Goal: Task Accomplishment & Management: Manage account settings

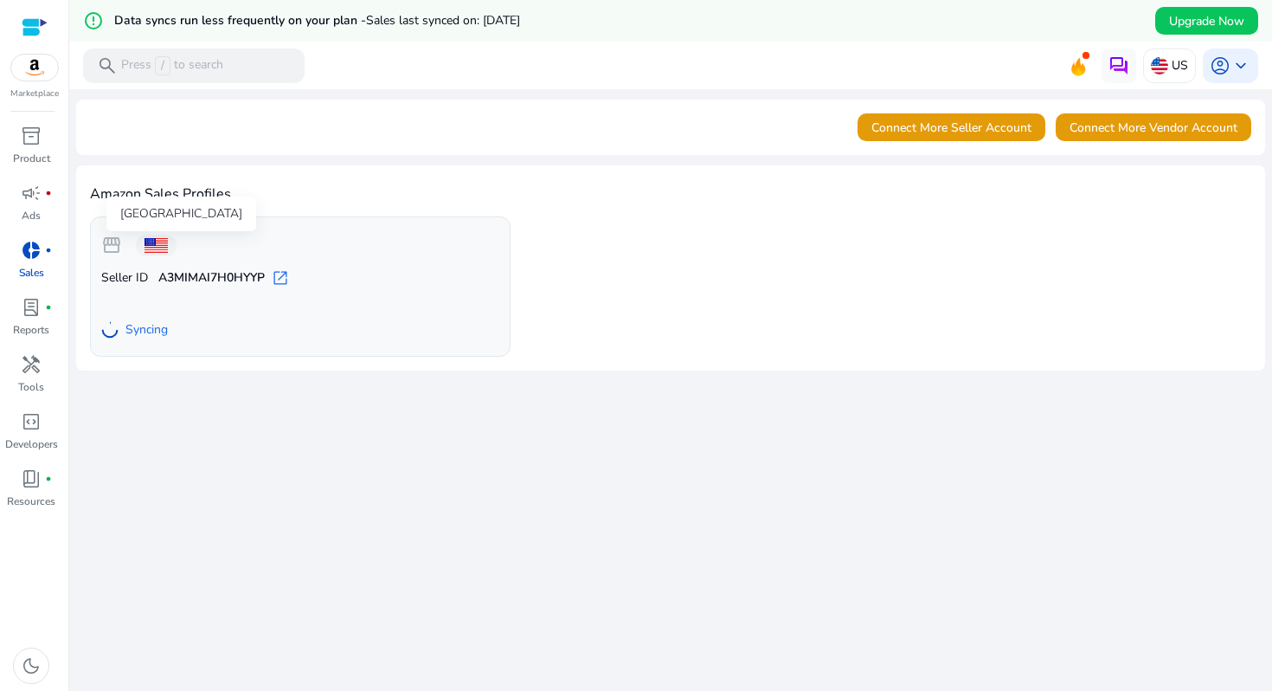
click at [159, 239] on span at bounding box center [156, 245] width 23 height 15
click at [1163, 73] on div "US" at bounding box center [1169, 65] width 53 height 35
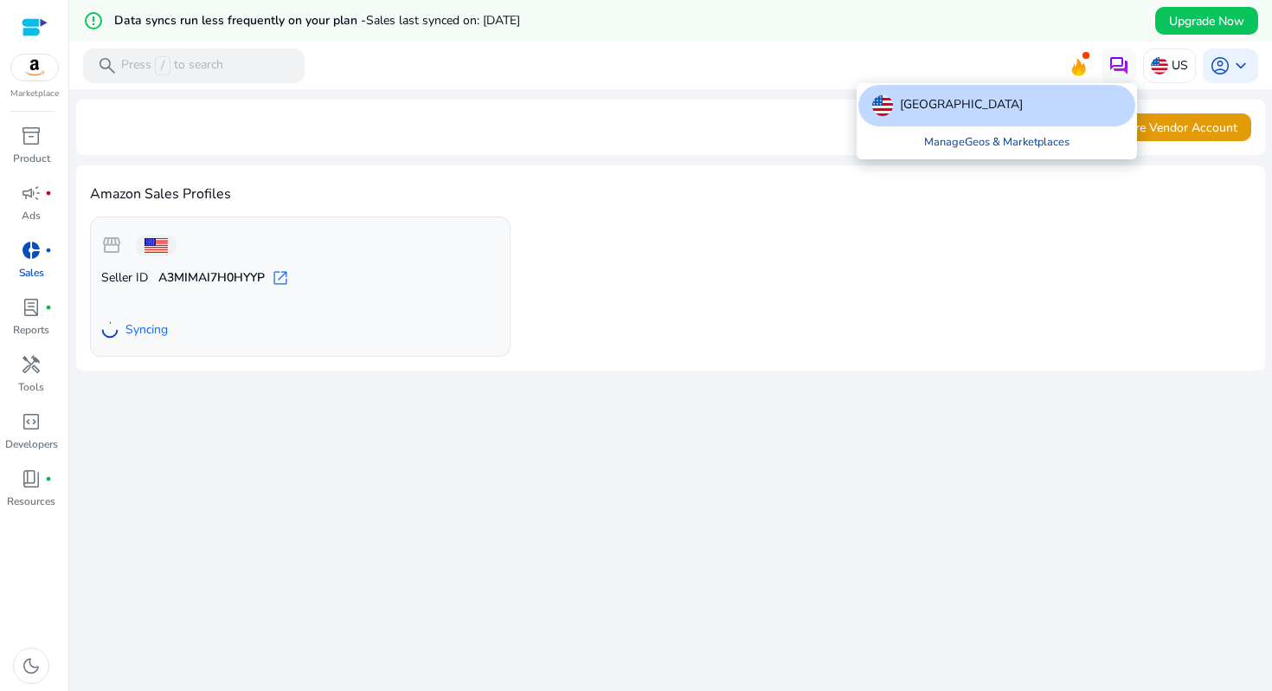
click at [1015, 138] on link "Manage Geos & Marketplaces" at bounding box center [997, 141] width 173 height 31
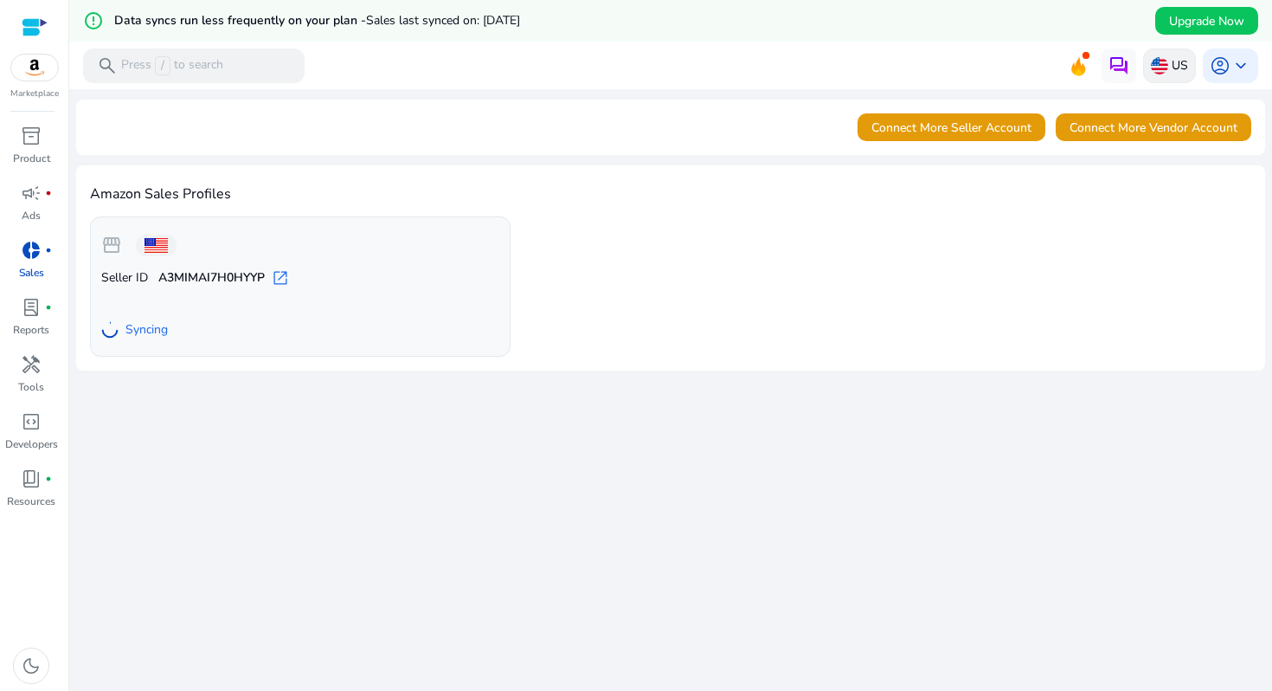
click at [1154, 68] on img at bounding box center [1159, 65] width 17 height 17
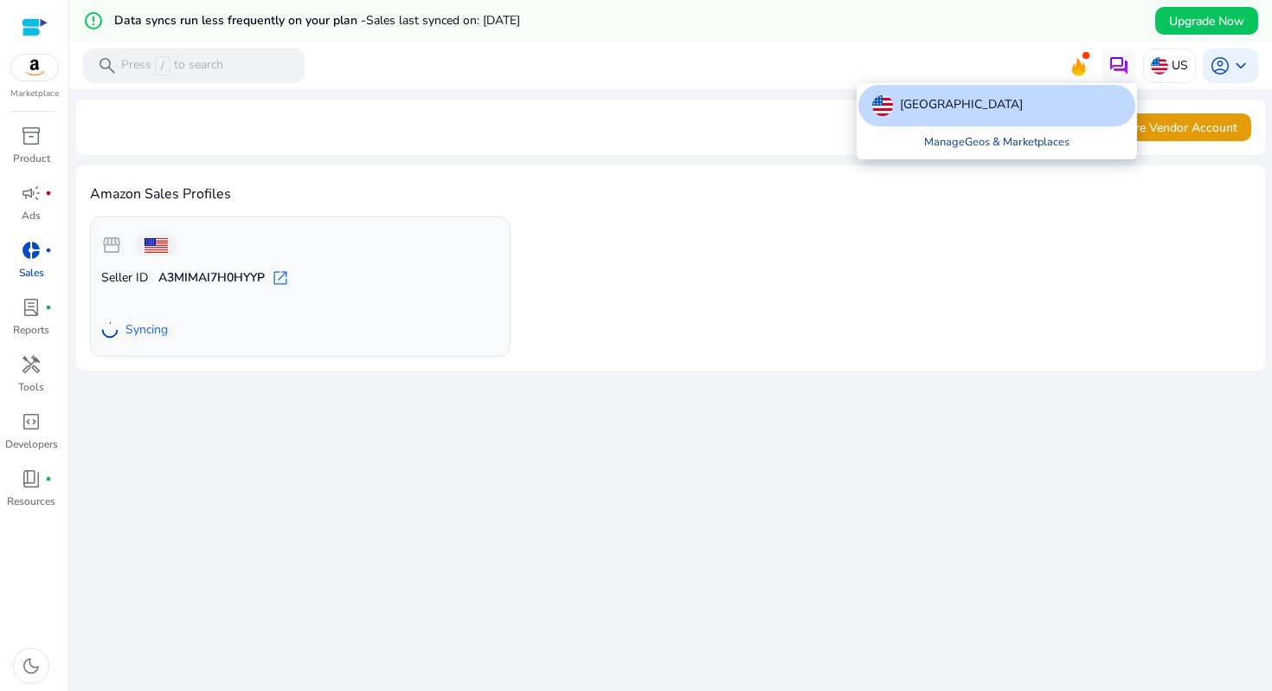
click at [1015, 145] on link "Manage Geos & Marketplaces" at bounding box center [997, 141] width 173 height 31
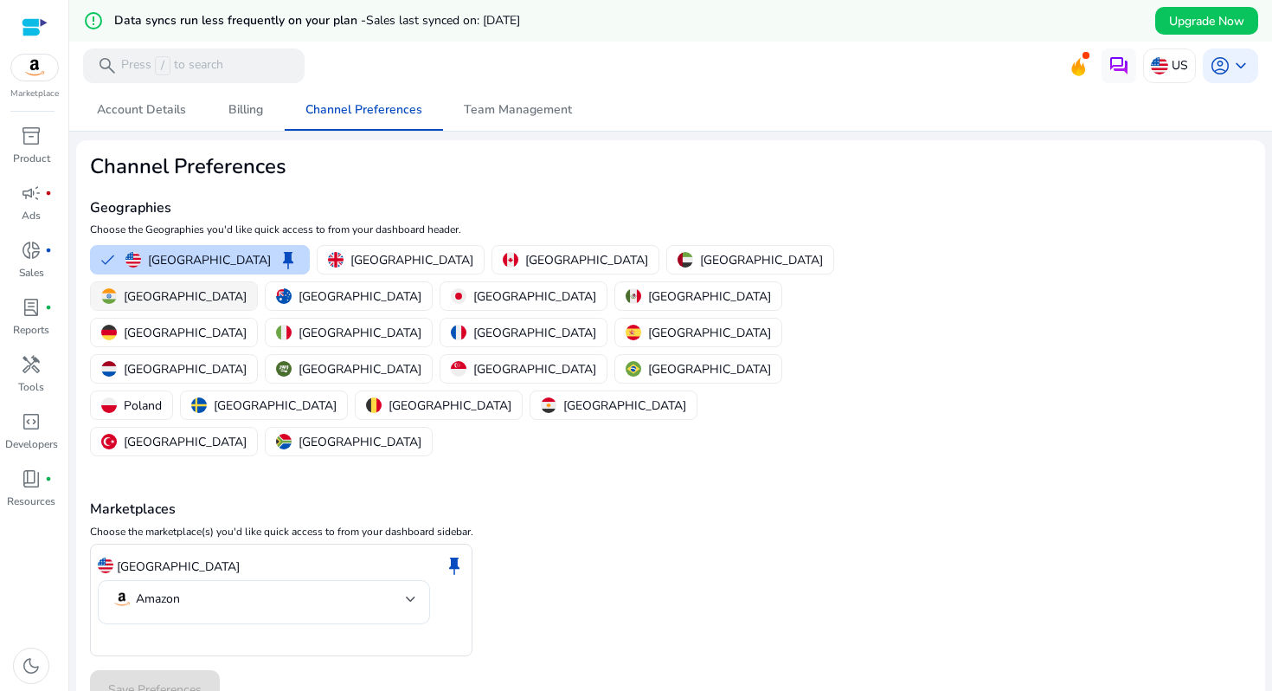
click at [247, 287] on p "[GEOGRAPHIC_DATA]" at bounding box center [185, 296] width 123 height 18
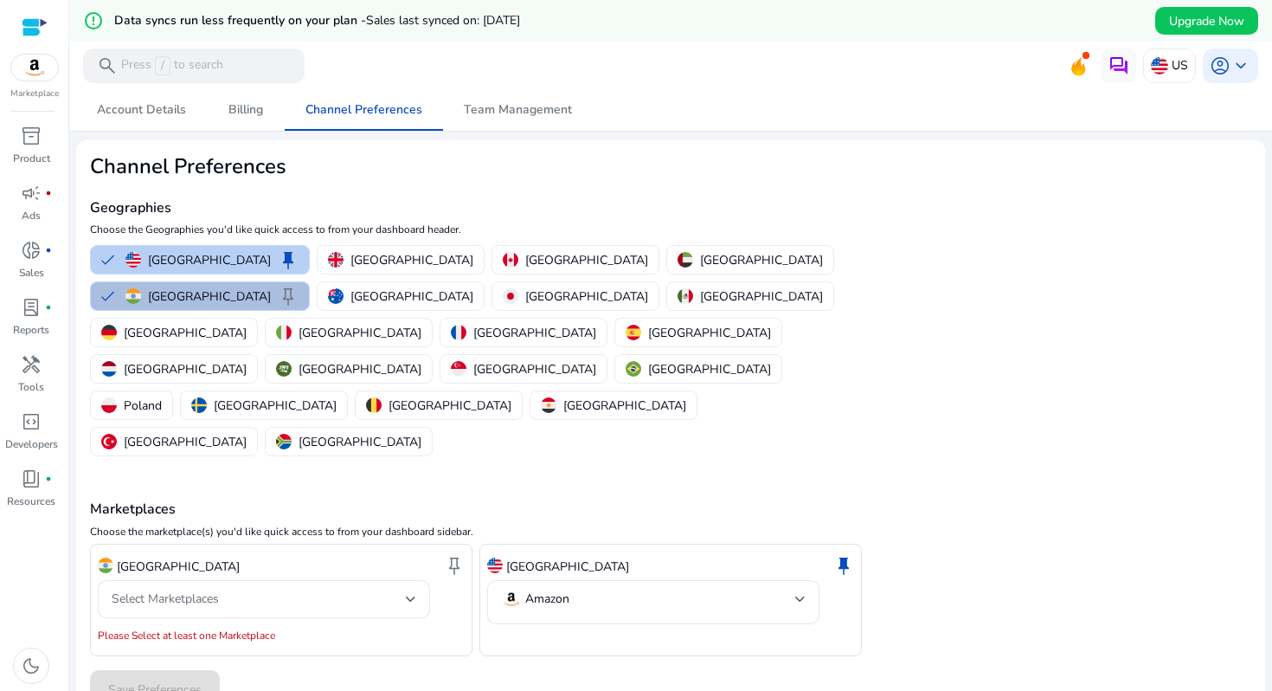
click at [175, 251] on p "[GEOGRAPHIC_DATA]" at bounding box center [209, 260] width 123 height 18
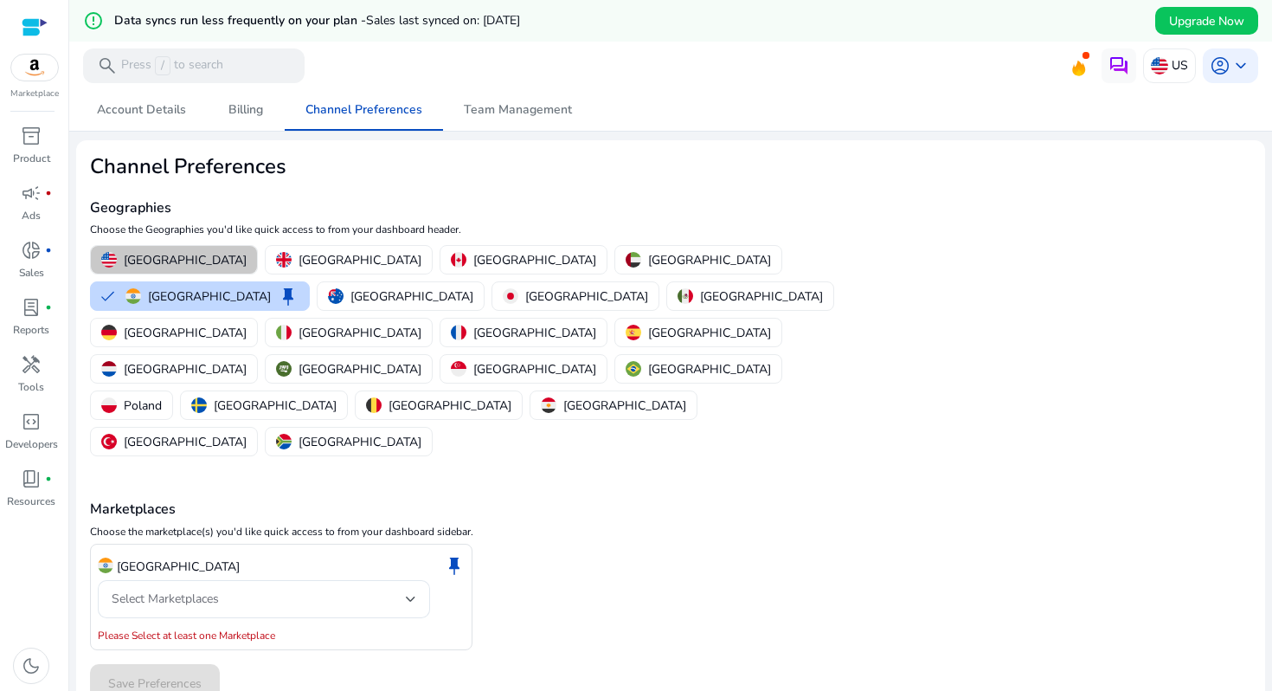
click at [184, 256] on p "[GEOGRAPHIC_DATA]" at bounding box center [185, 260] width 123 height 18
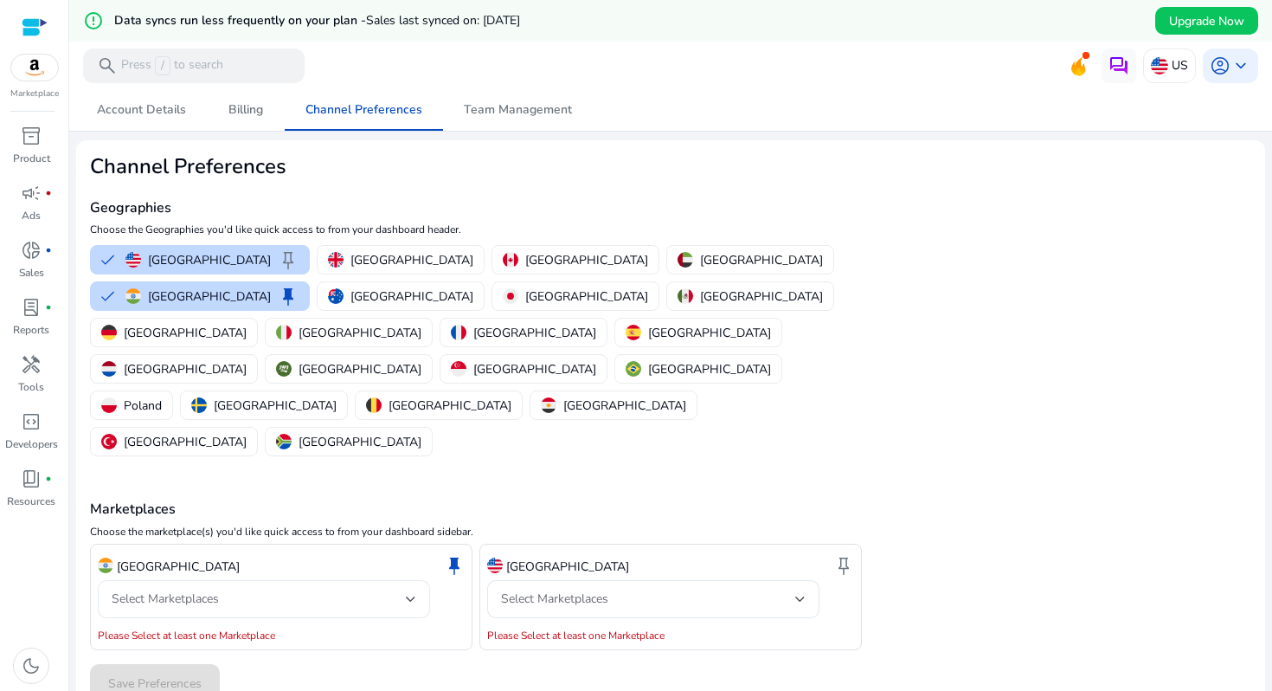
click at [393, 580] on div "Select Marketplaces" at bounding box center [264, 599] width 305 height 38
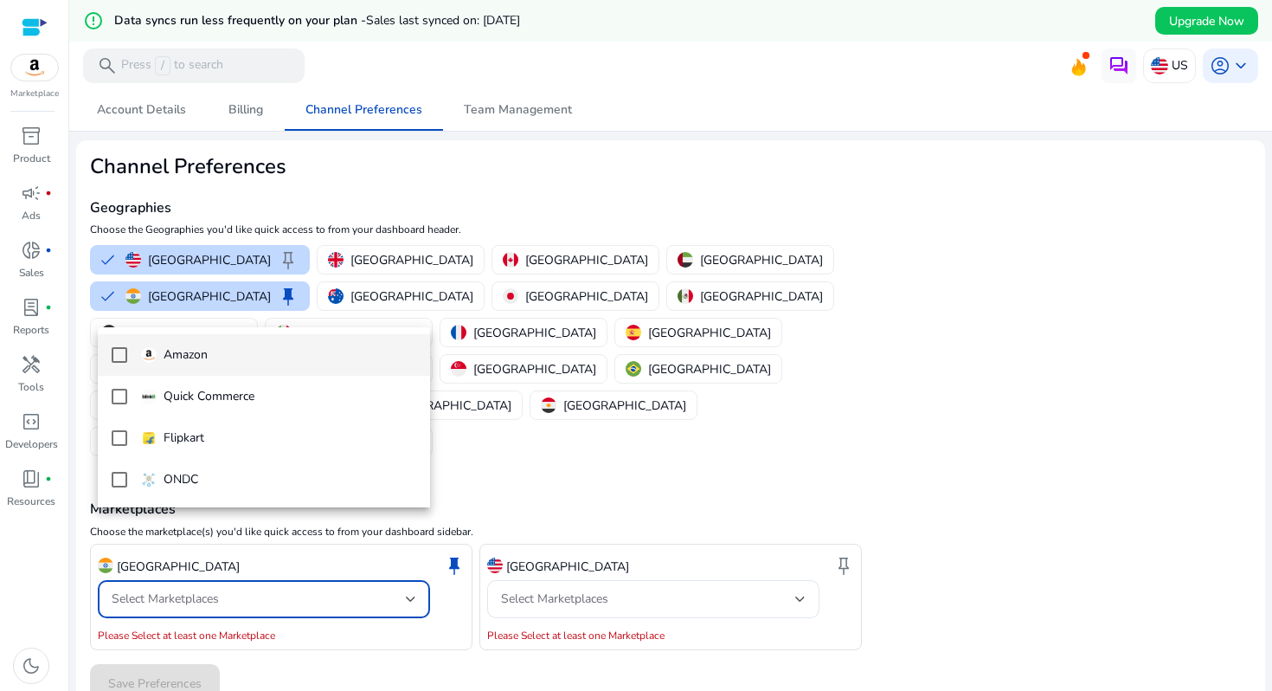
click at [234, 364] on span "Amazon" at bounding box center [278, 354] width 275 height 19
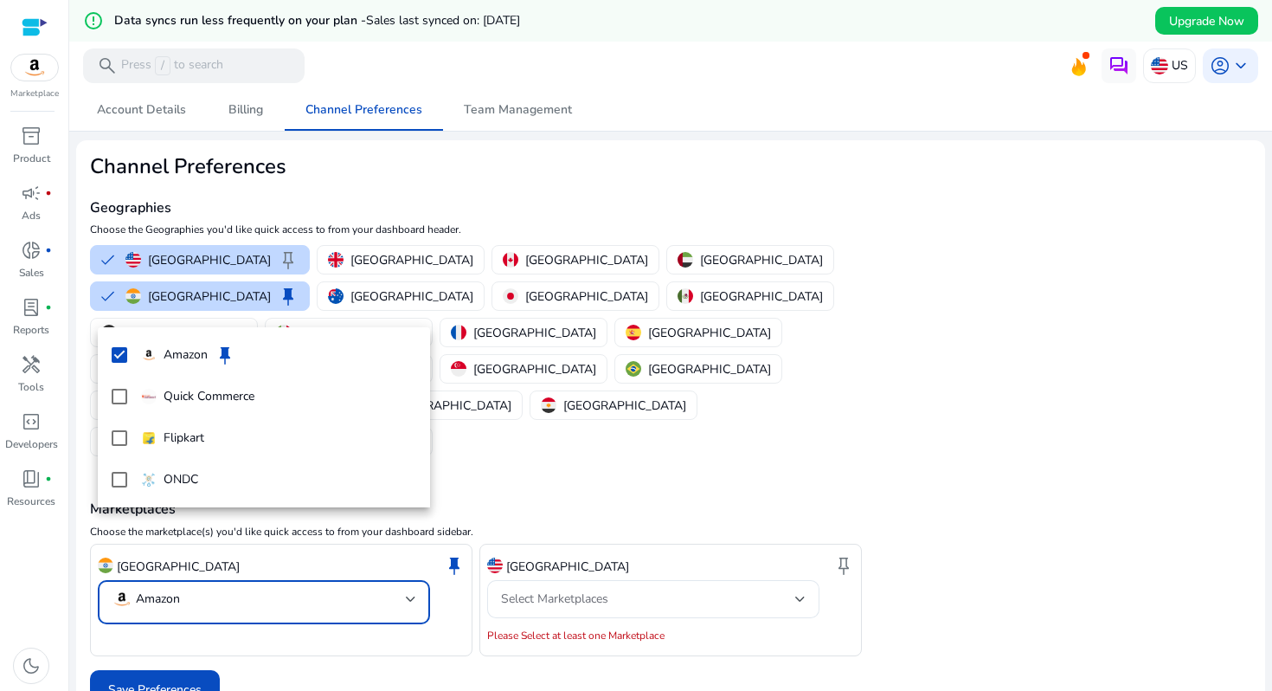
click at [158, 618] on div at bounding box center [636, 345] width 1272 height 691
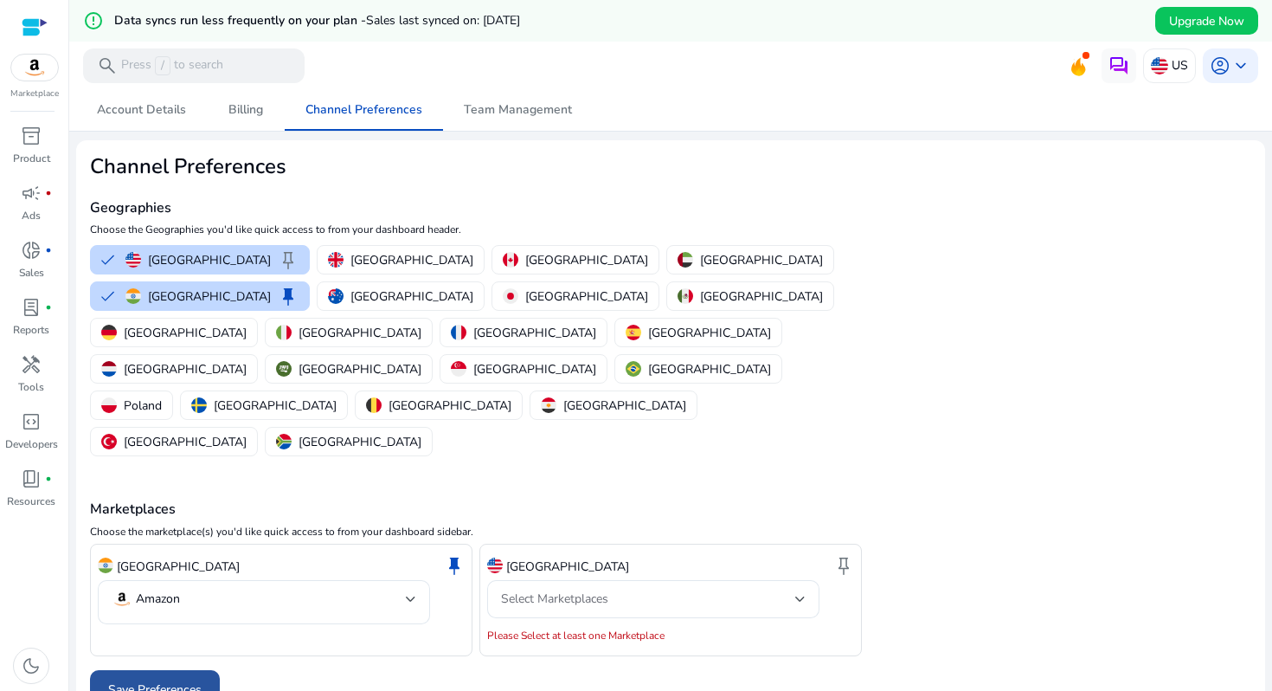
click at [194, 680] on span "Save Preferences" at bounding box center [154, 689] width 93 height 18
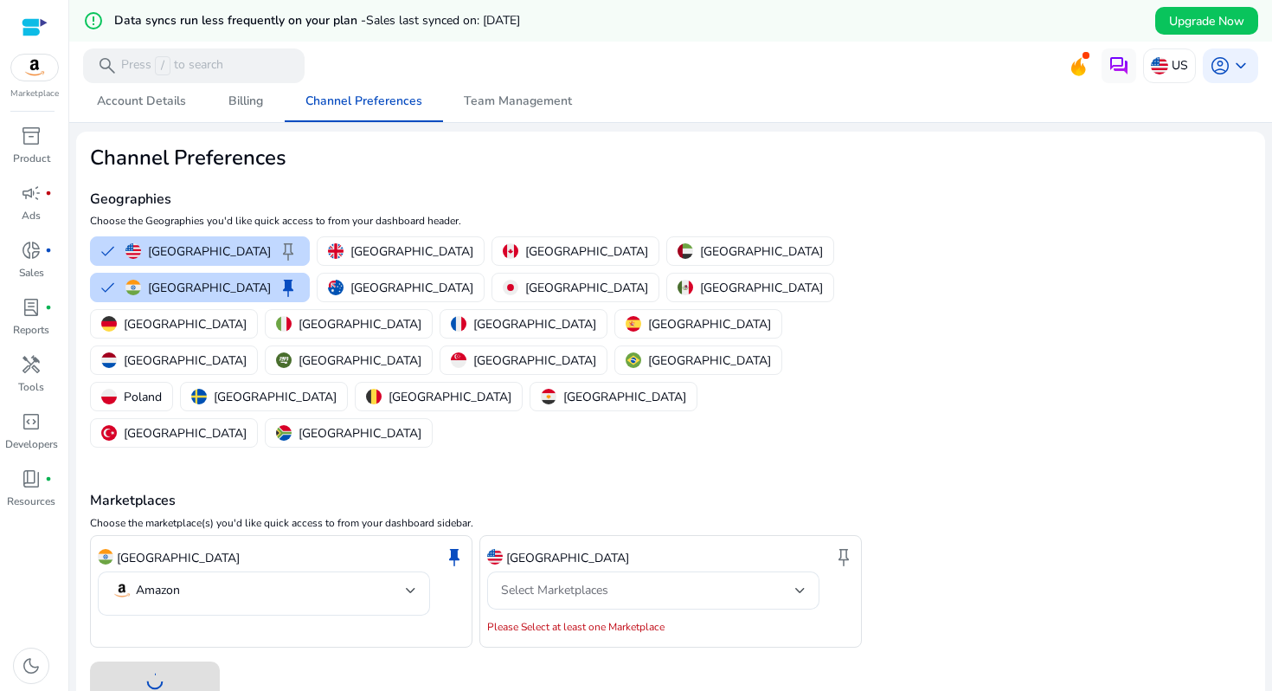
scroll to position [42, 0]
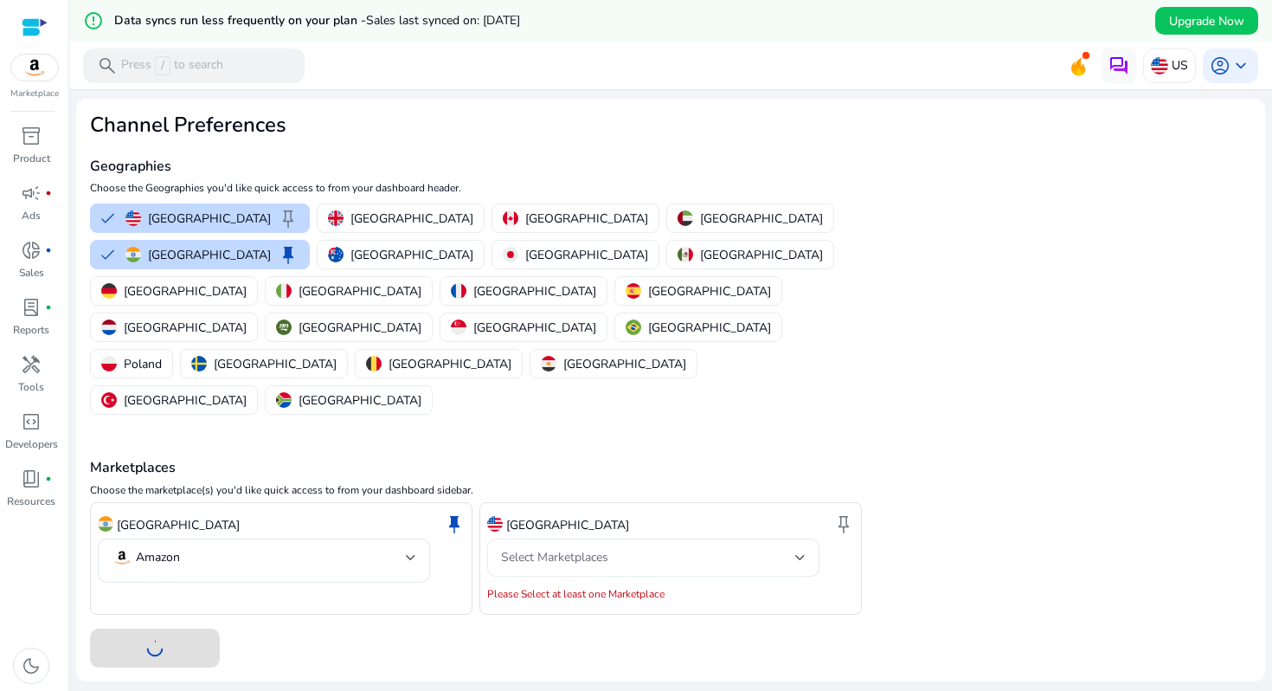
click at [641, 548] on div "Select Marketplaces" at bounding box center [648, 557] width 294 height 19
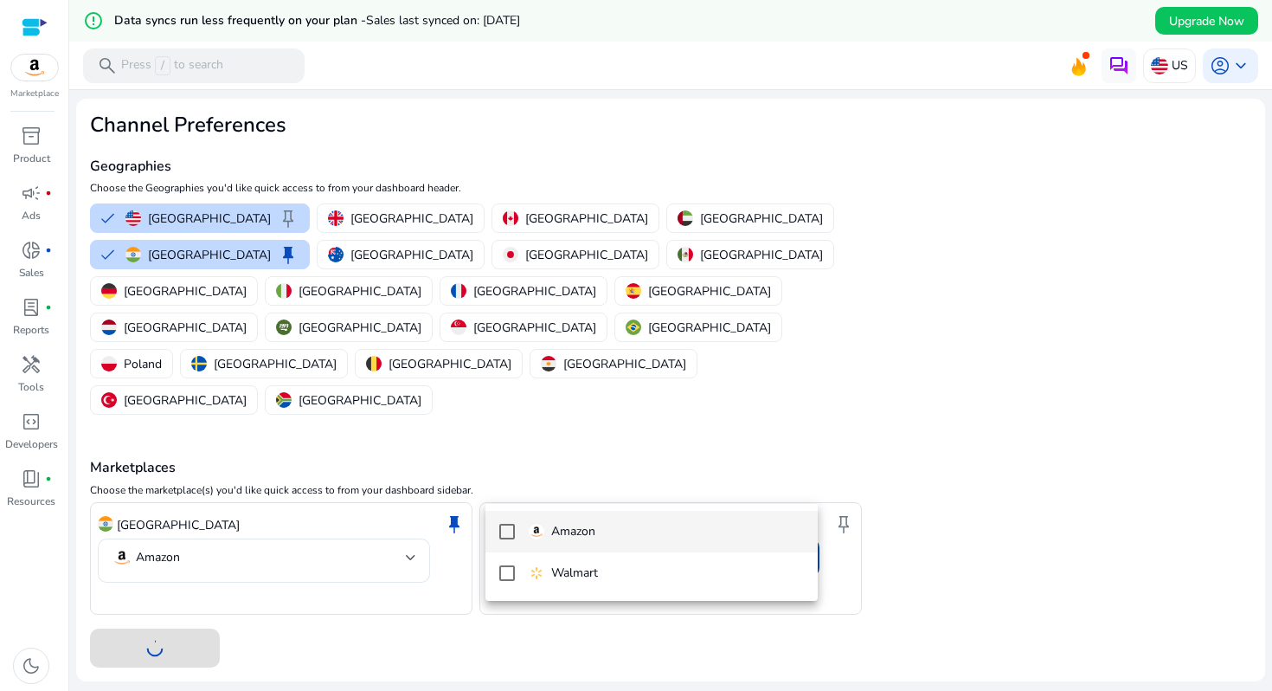
click at [589, 535] on p "Amazon" at bounding box center [573, 531] width 44 height 19
click at [166, 566] on div at bounding box center [636, 345] width 1272 height 691
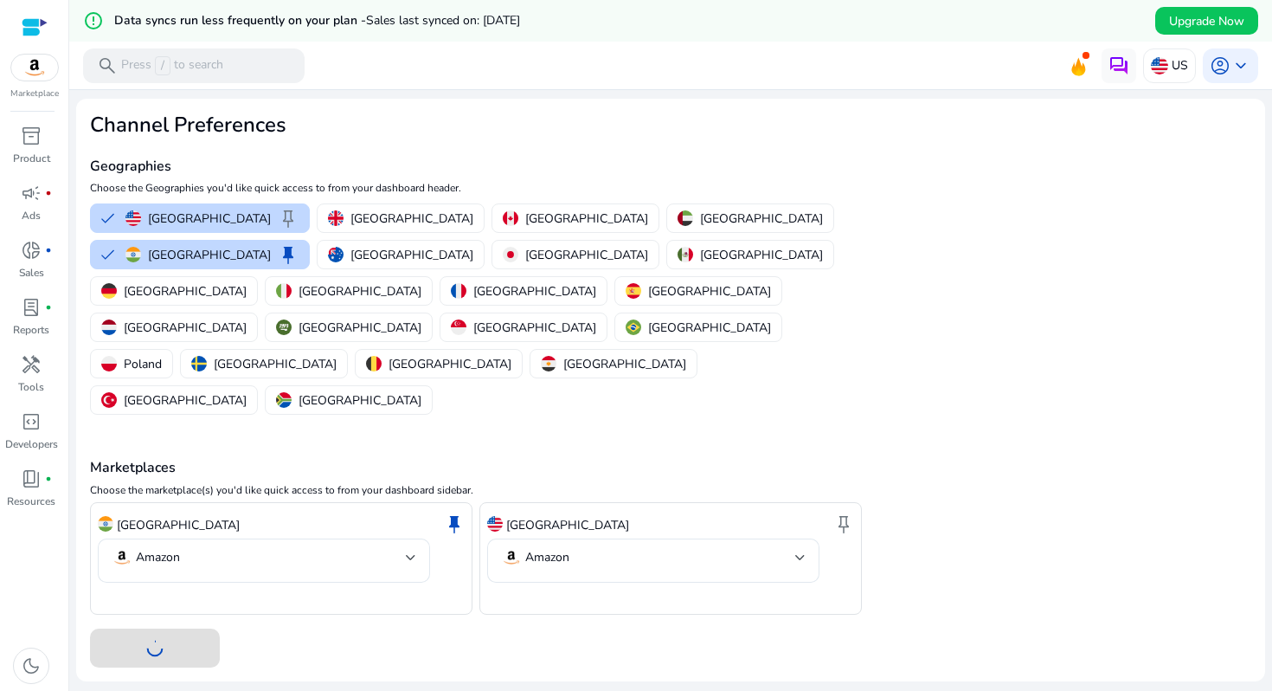
click at [196, 628] on div at bounding box center [671, 647] width 1162 height 39
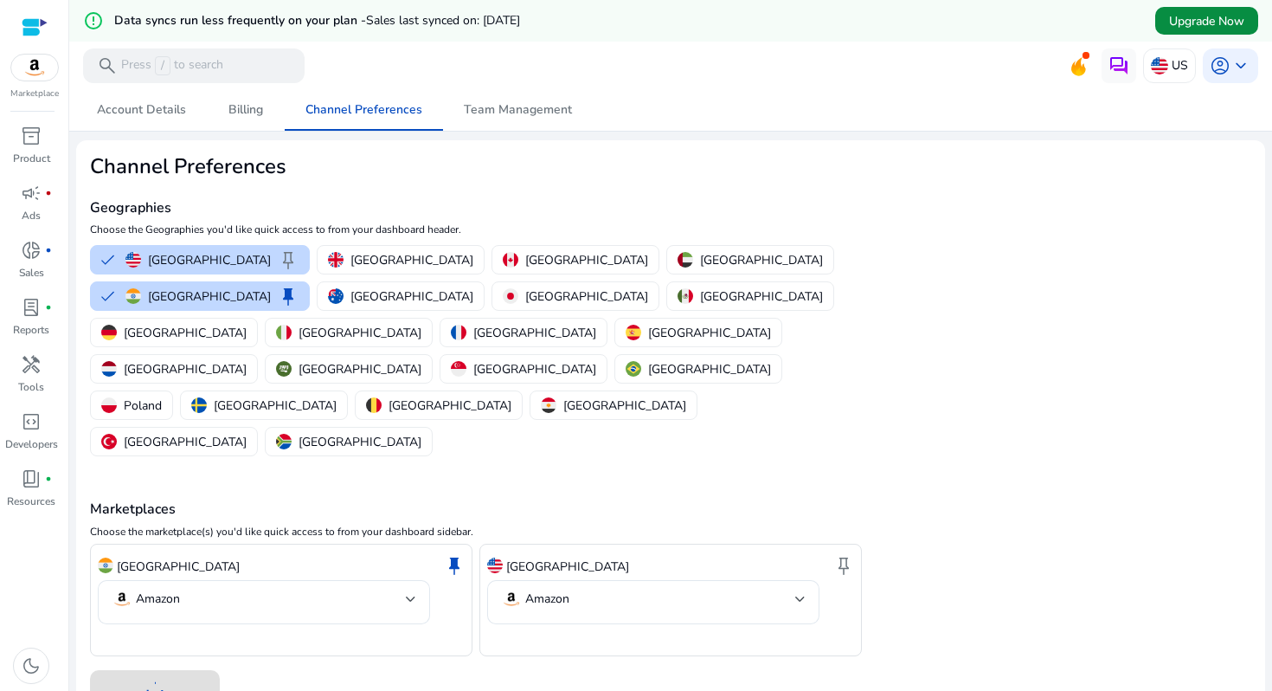
click at [1222, 17] on span "Upgrade Now" at bounding box center [1206, 21] width 75 height 18
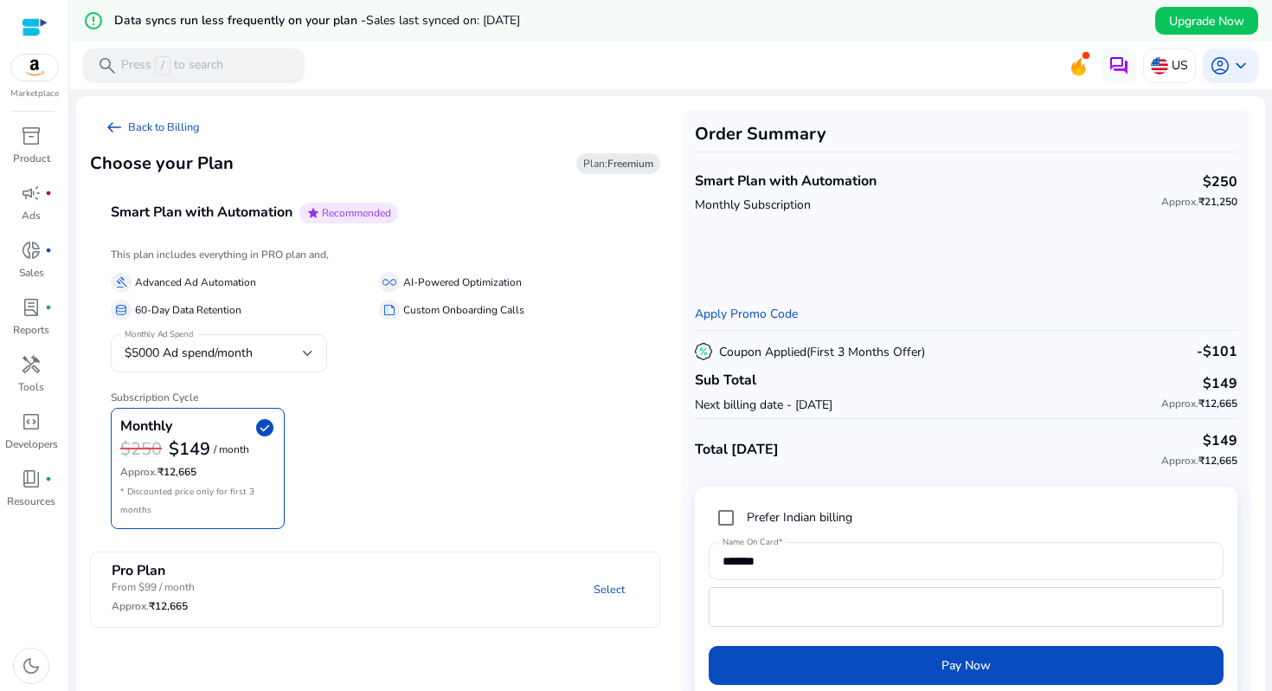
scroll to position [42, 0]
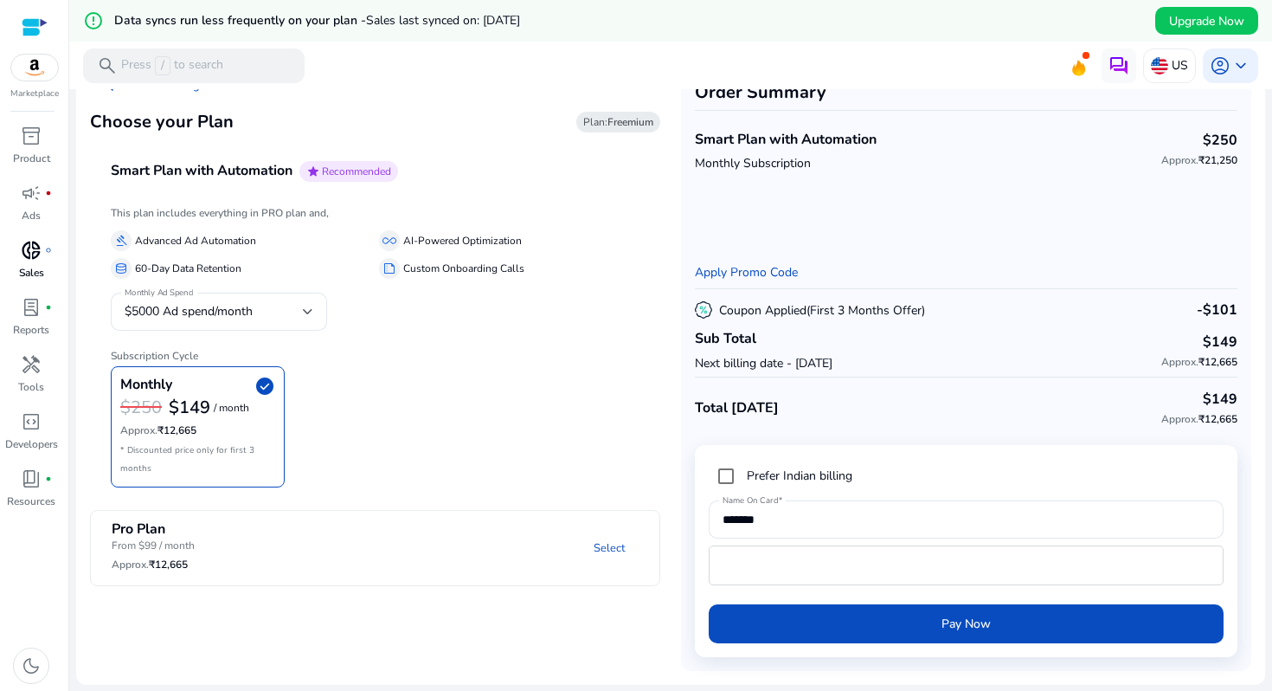
click at [37, 240] on span "donut_small" at bounding box center [31, 250] width 21 height 21
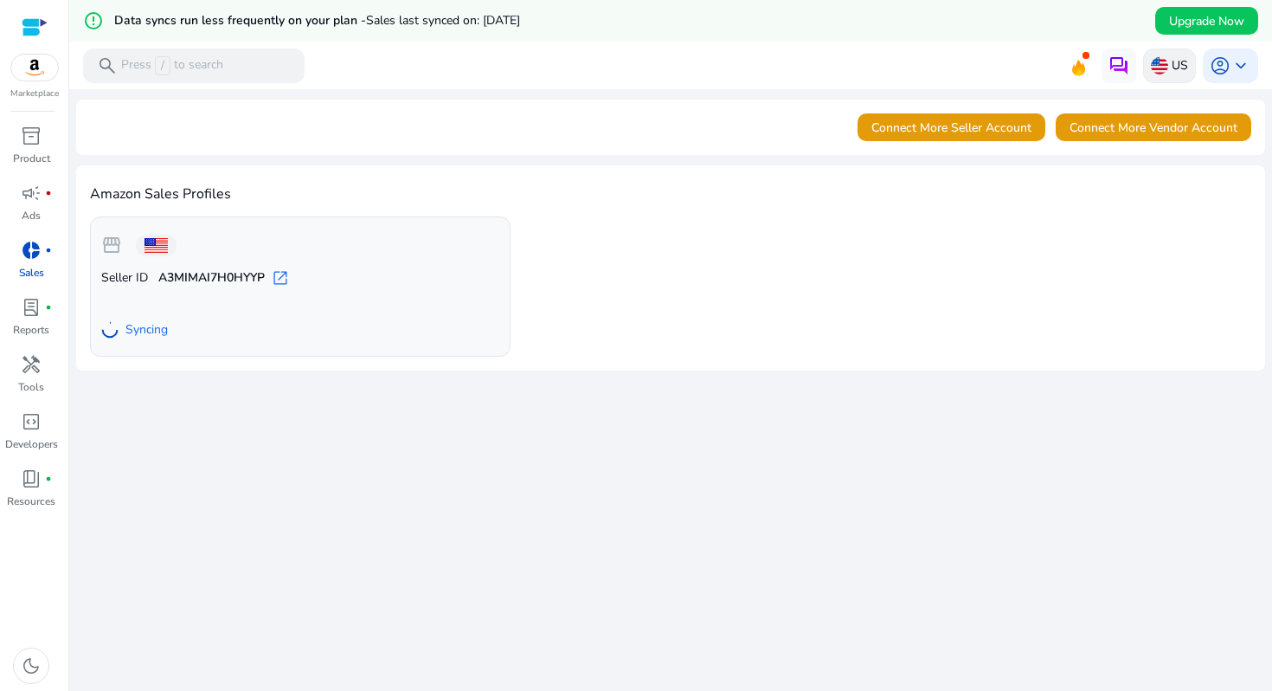
click at [1158, 64] on img at bounding box center [1159, 65] width 17 height 17
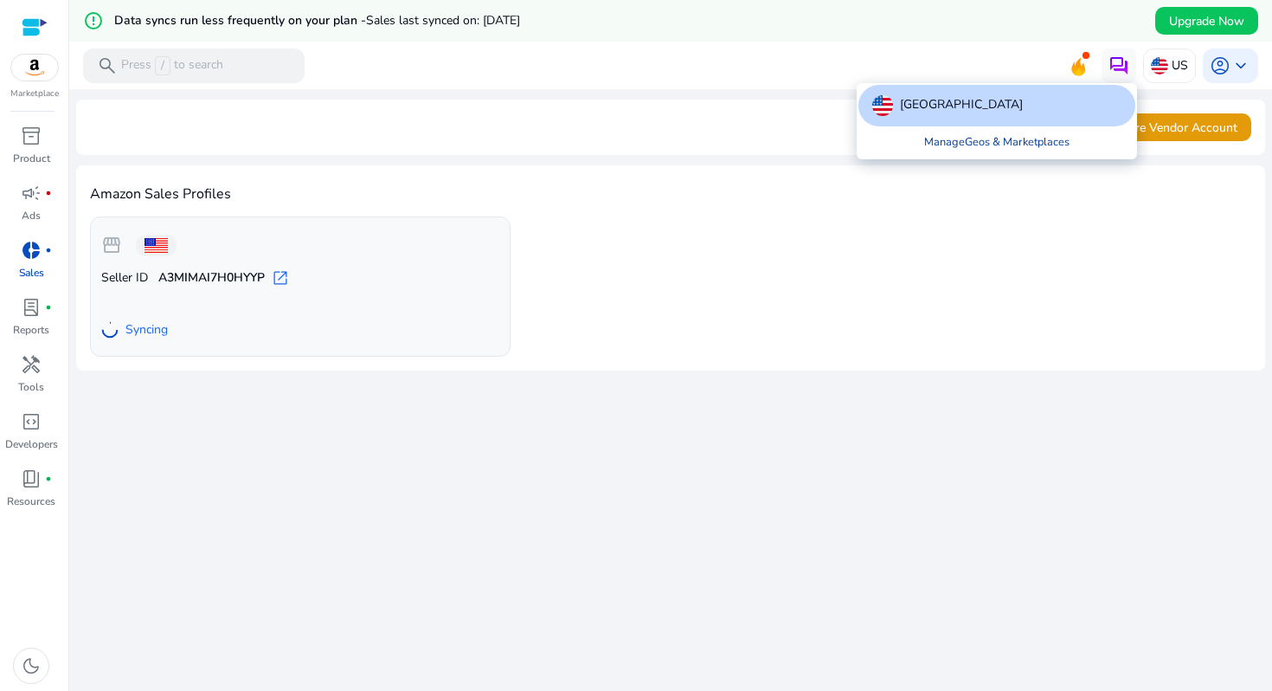
click at [962, 135] on link "Manage Geos & Marketplaces" at bounding box center [997, 141] width 173 height 31
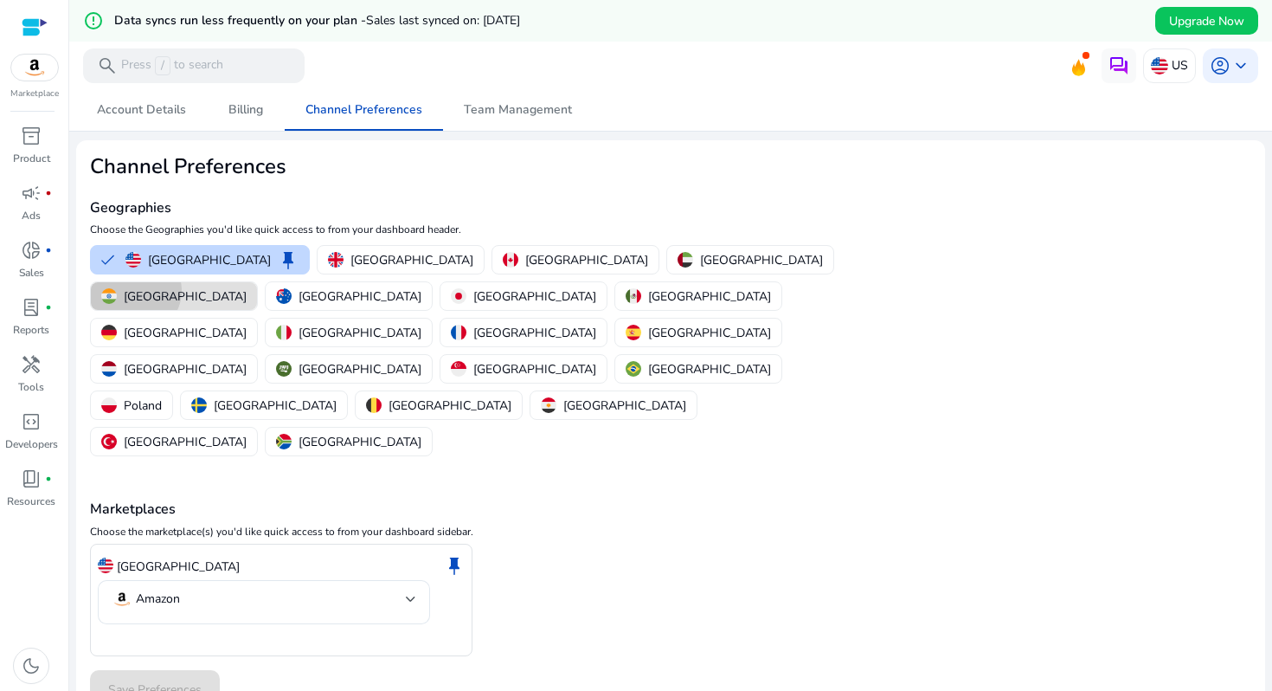
click at [247, 287] on p "[GEOGRAPHIC_DATA]" at bounding box center [185, 296] width 123 height 18
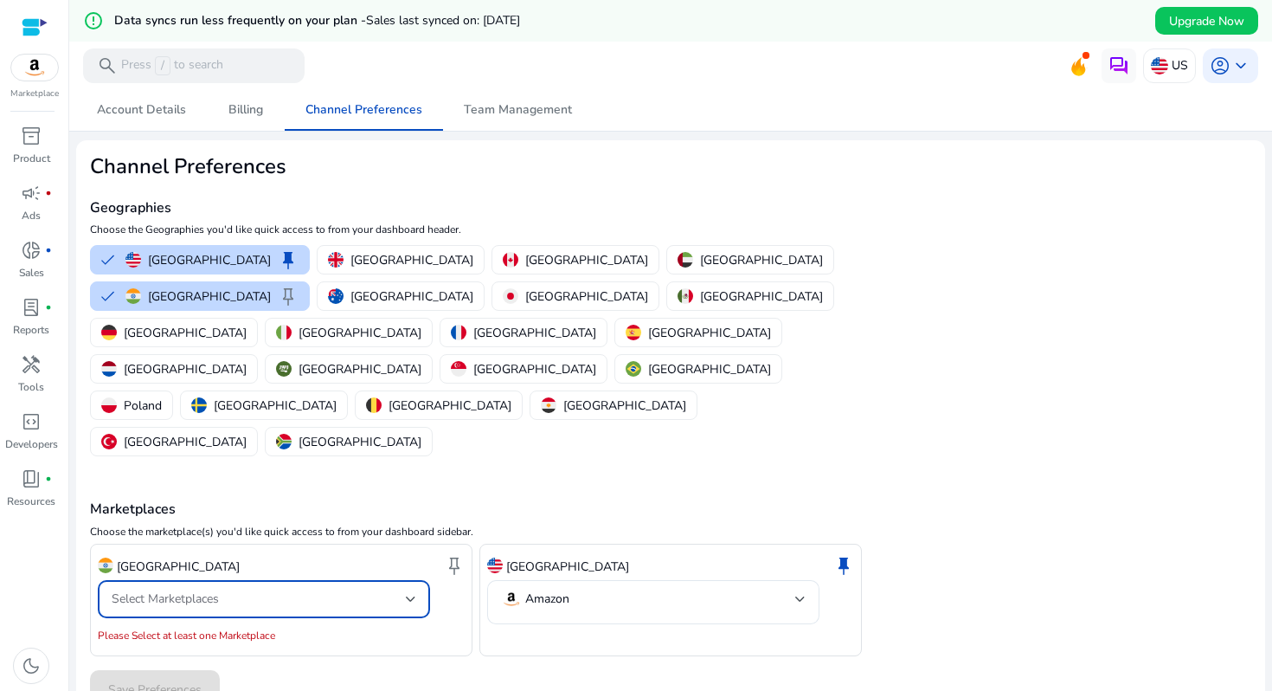
click at [306, 589] on div "Select Marketplaces" at bounding box center [259, 598] width 294 height 19
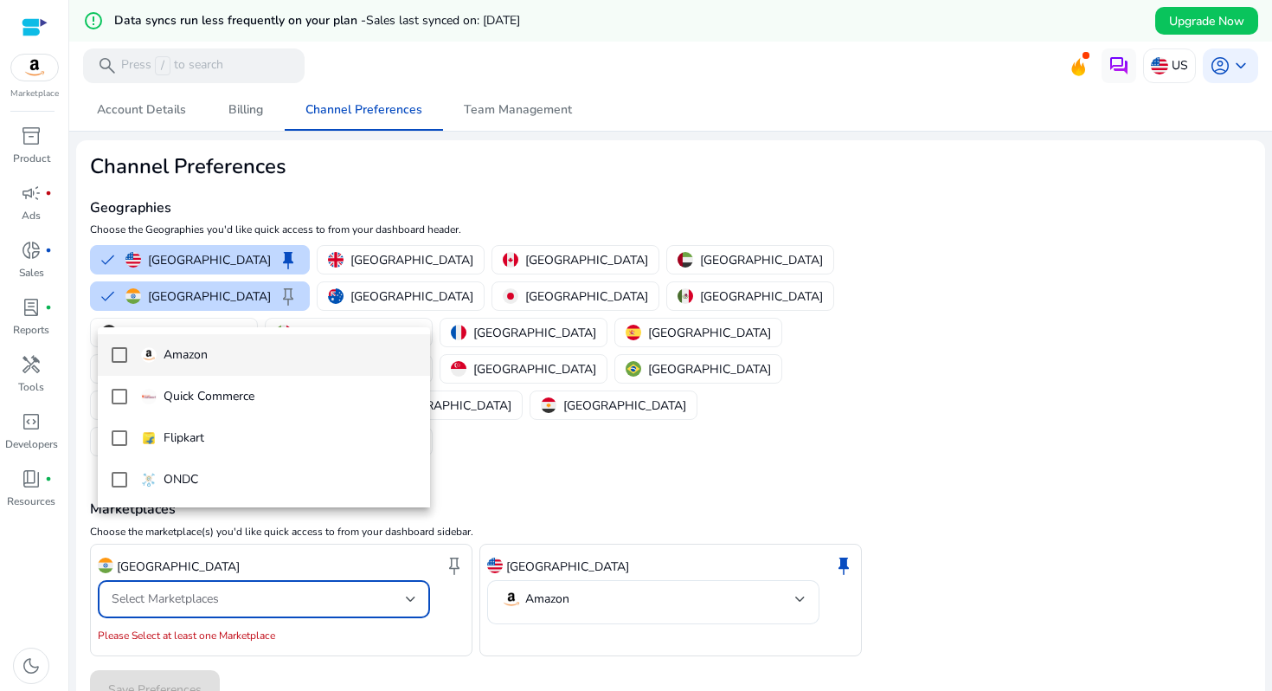
click at [116, 358] on mat-pseudo-checkbox at bounding box center [120, 355] width 16 height 16
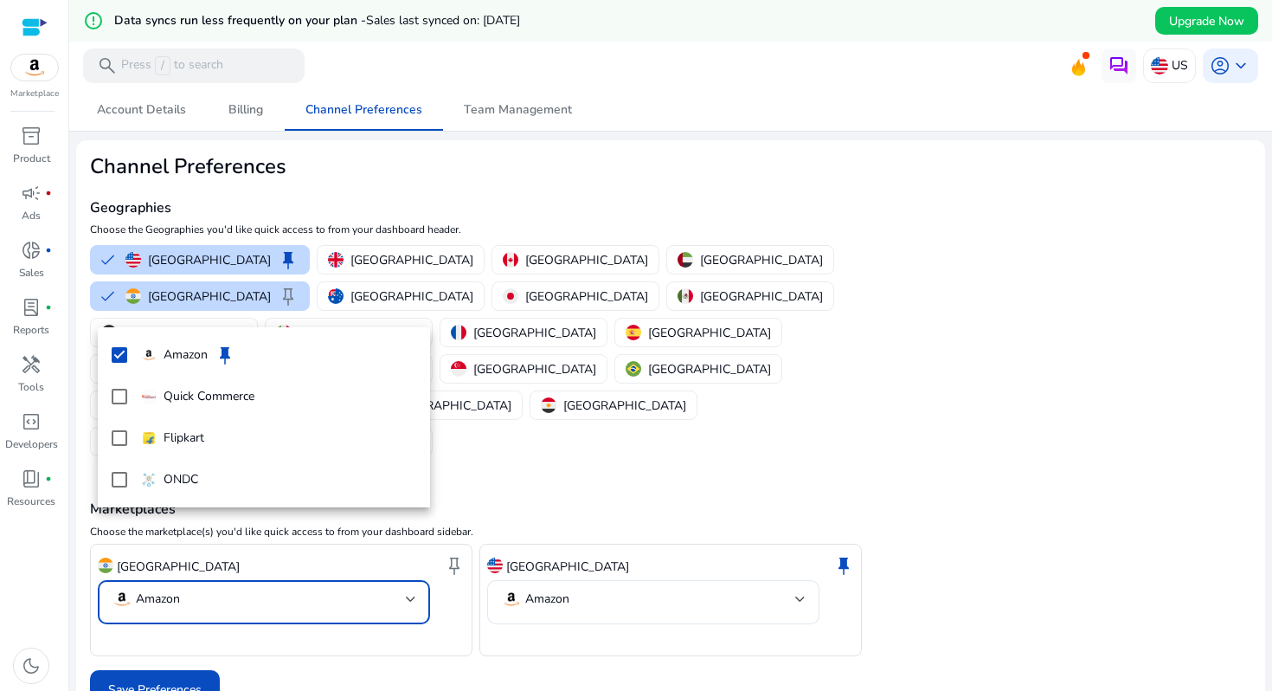
click at [167, 623] on div at bounding box center [636, 345] width 1272 height 691
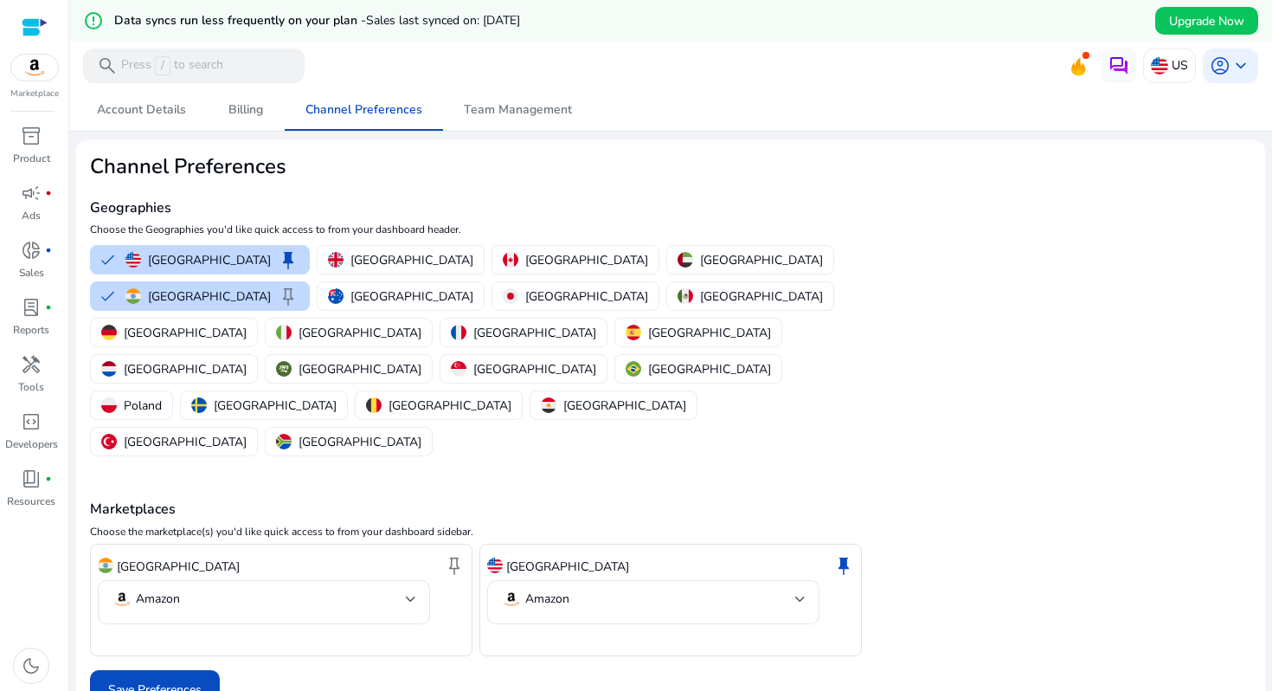
click at [167, 680] on span "Save Preferences" at bounding box center [154, 689] width 93 height 18
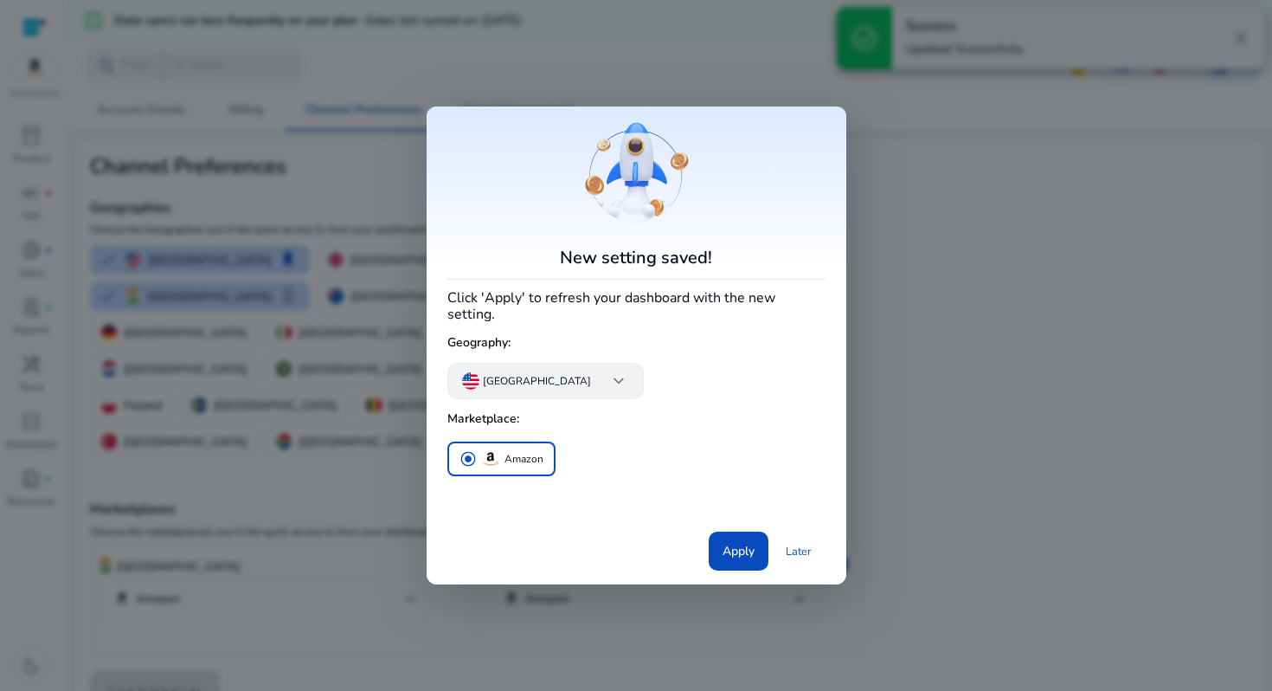
click at [595, 379] on app-icon "keyboard_arrow_down" at bounding box center [612, 380] width 35 height 21
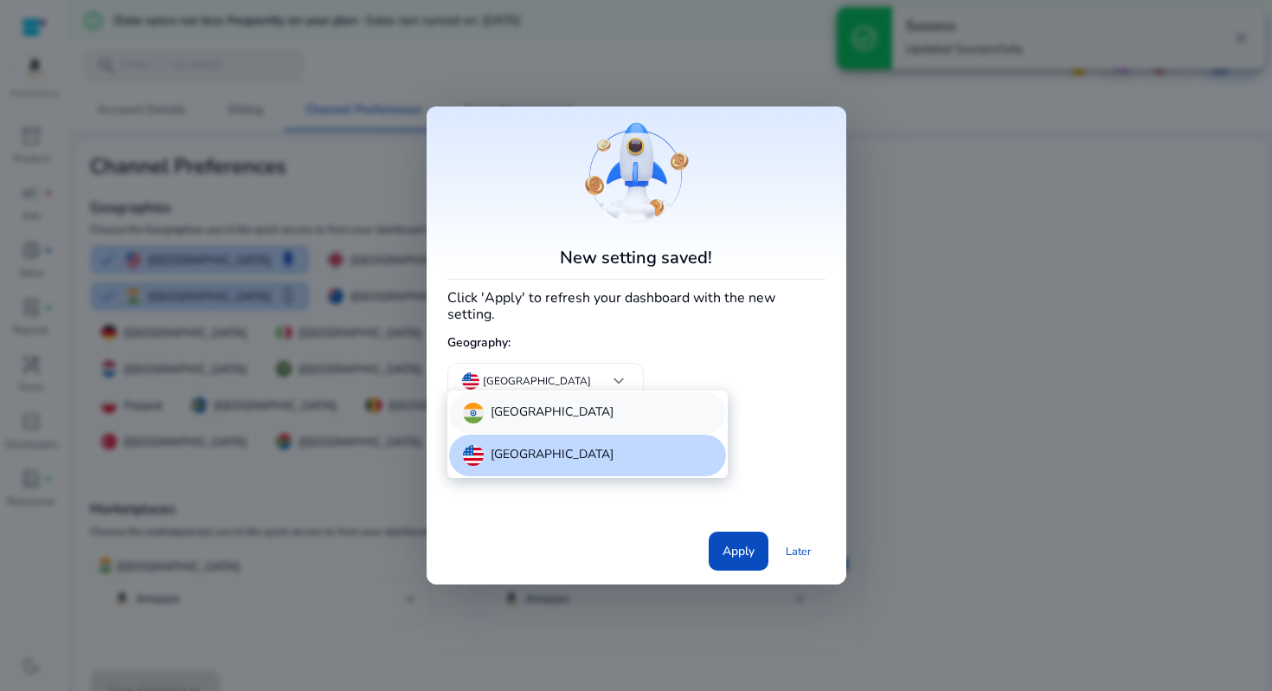
click at [530, 408] on div "[GEOGRAPHIC_DATA]" at bounding box center [587, 413] width 277 height 42
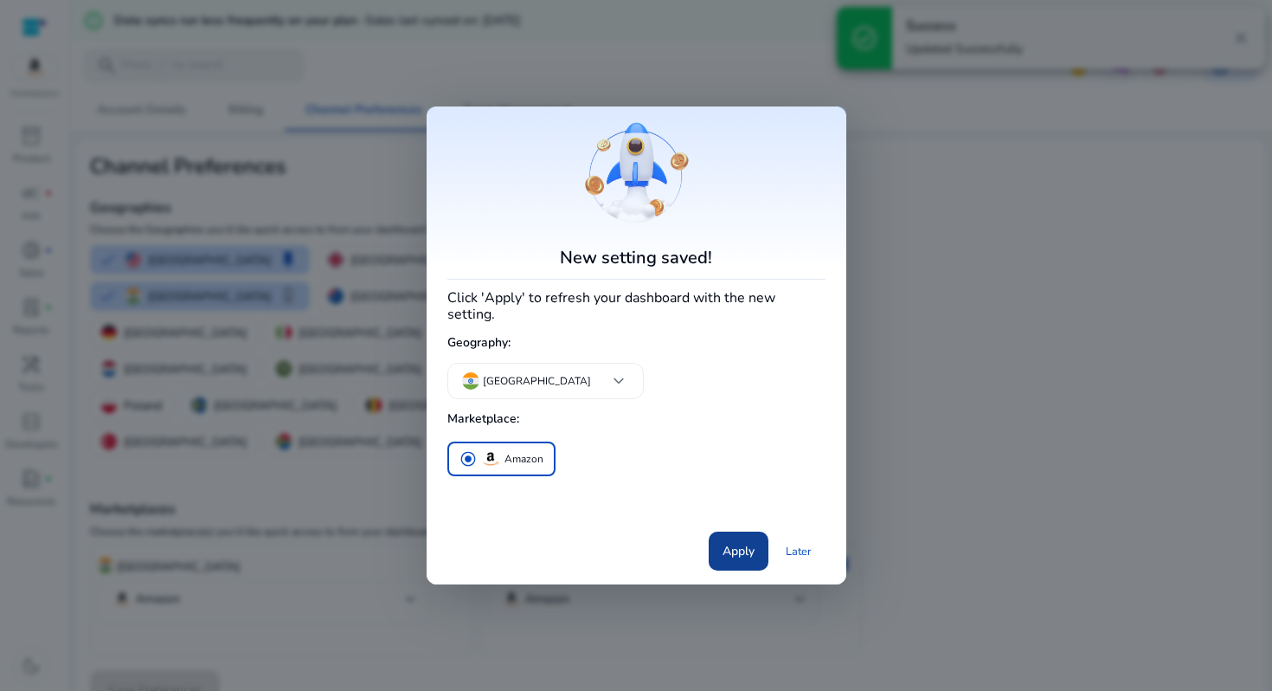
click at [729, 542] on span "Apply" at bounding box center [739, 551] width 32 height 18
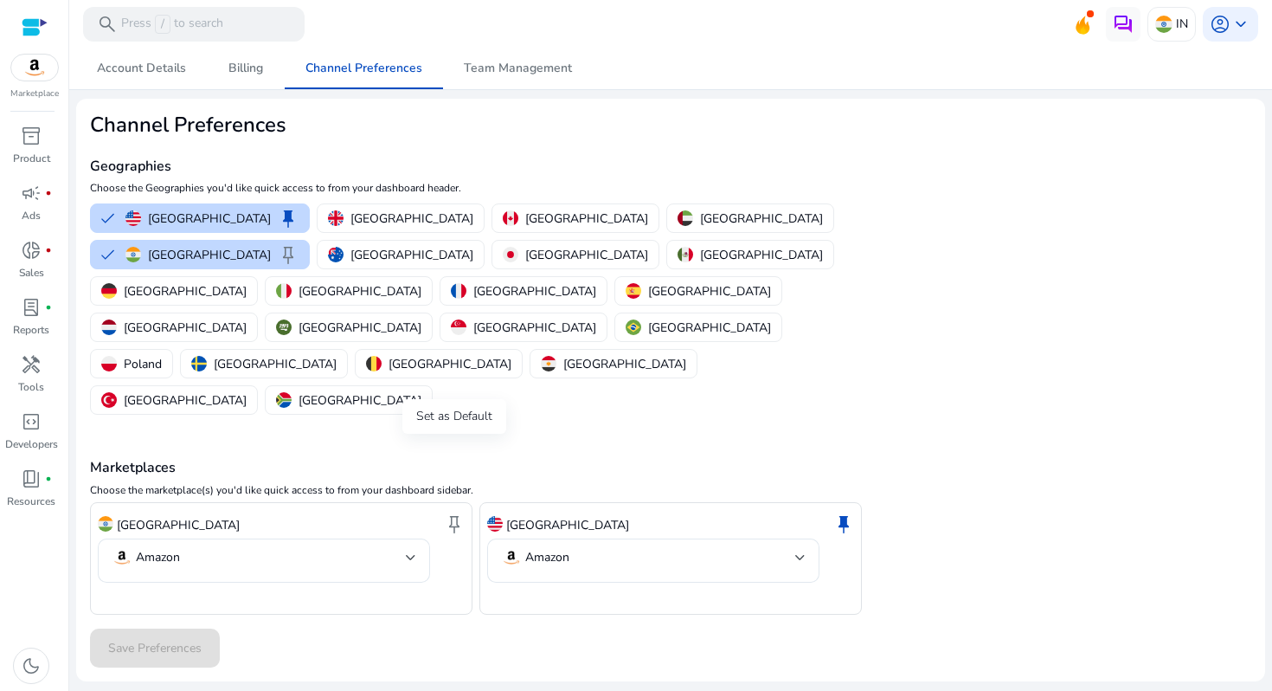
click at [455, 513] on span "keep" at bounding box center [454, 523] width 21 height 21
click at [153, 628] on span at bounding box center [155, 649] width 130 height 42
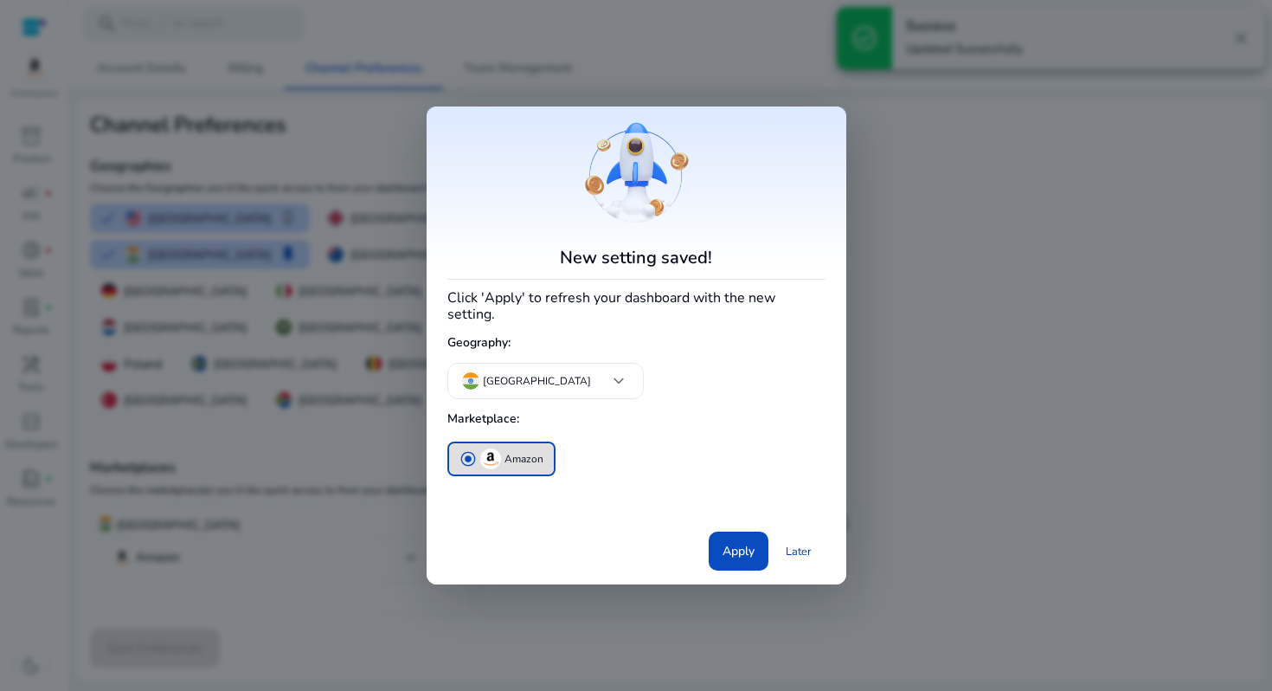
click at [786, 541] on link "Later" at bounding box center [799, 551] width 54 height 31
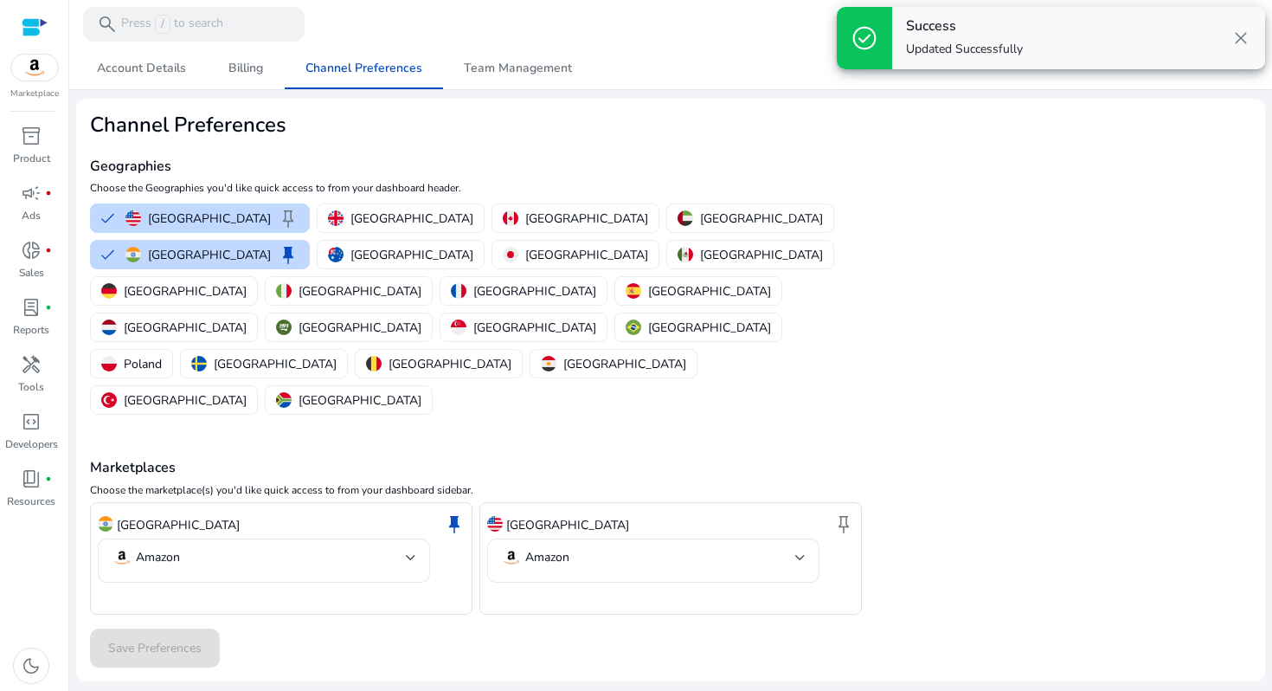
click at [1242, 29] on span "close" at bounding box center [1241, 38] width 21 height 21
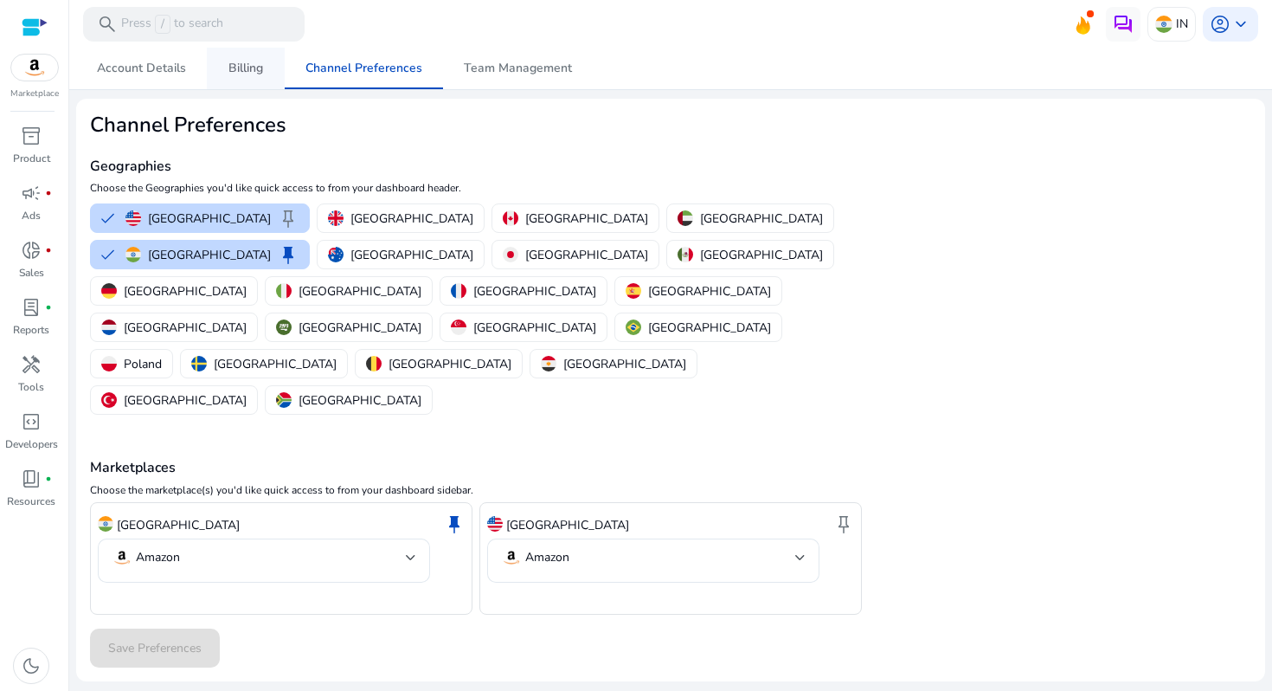
click at [246, 74] on span "Billing" at bounding box center [246, 68] width 35 height 12
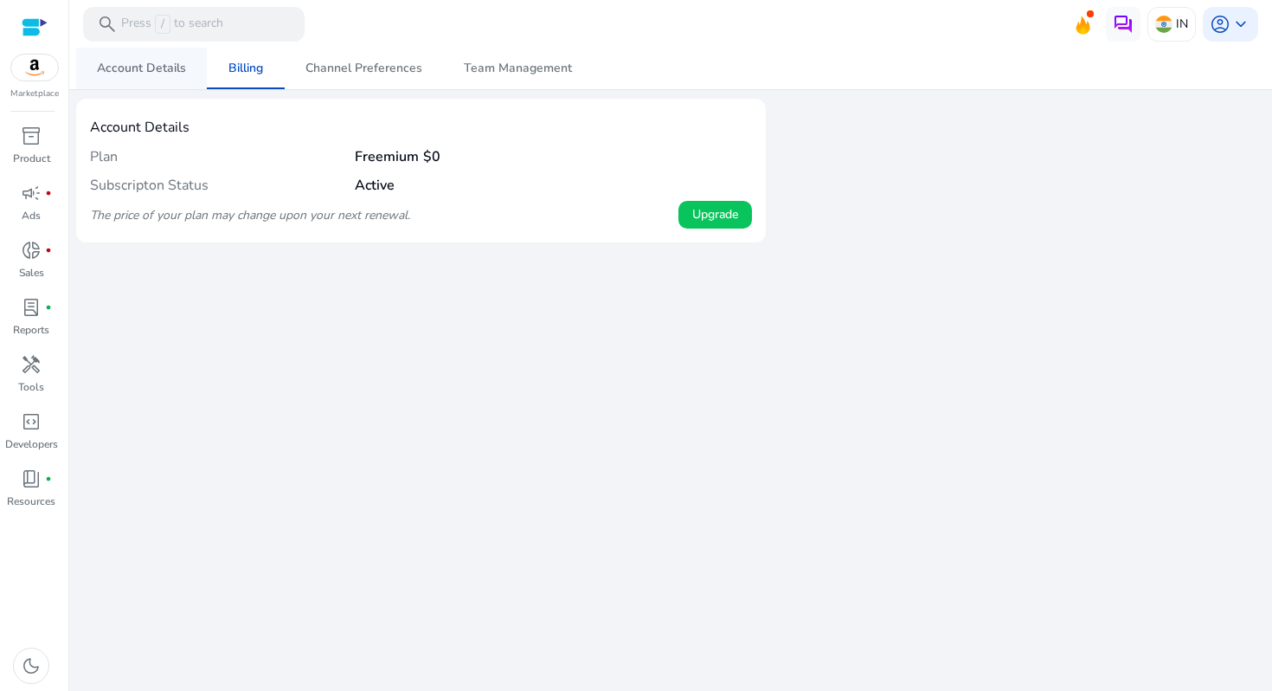
click at [137, 78] on span "Account Details" at bounding box center [141, 69] width 89 height 42
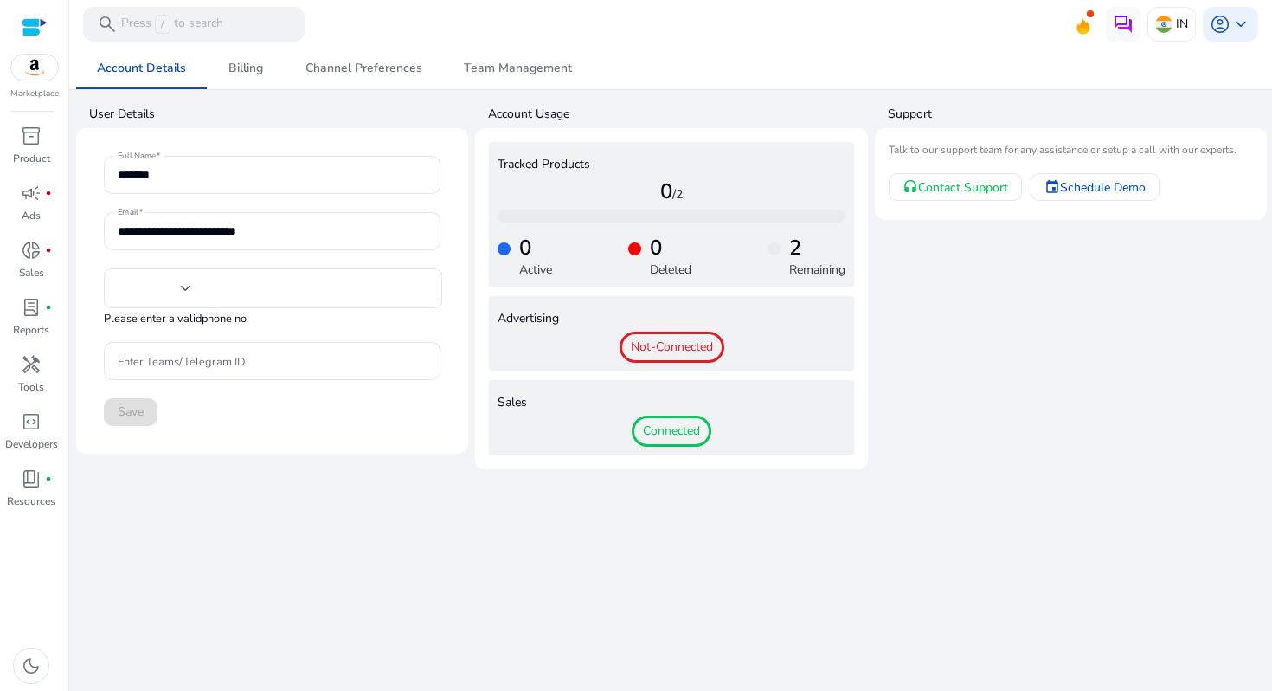
type input "***"
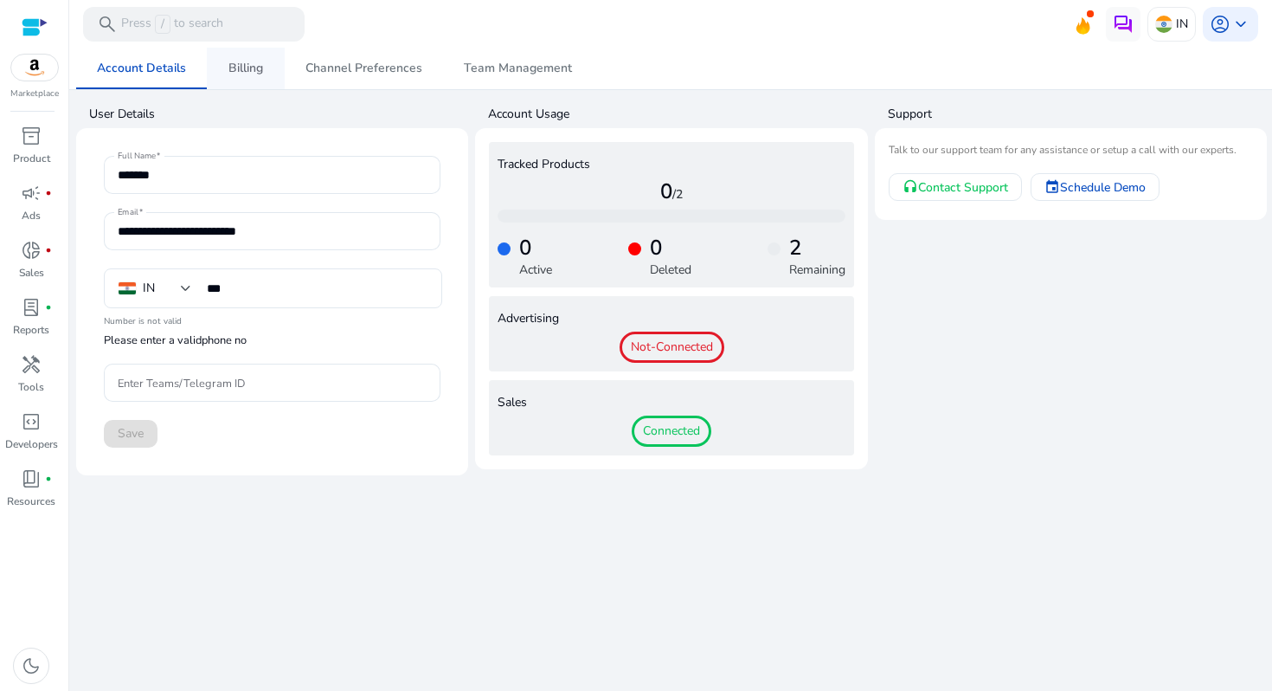
click at [240, 59] on span "Billing" at bounding box center [246, 69] width 35 height 42
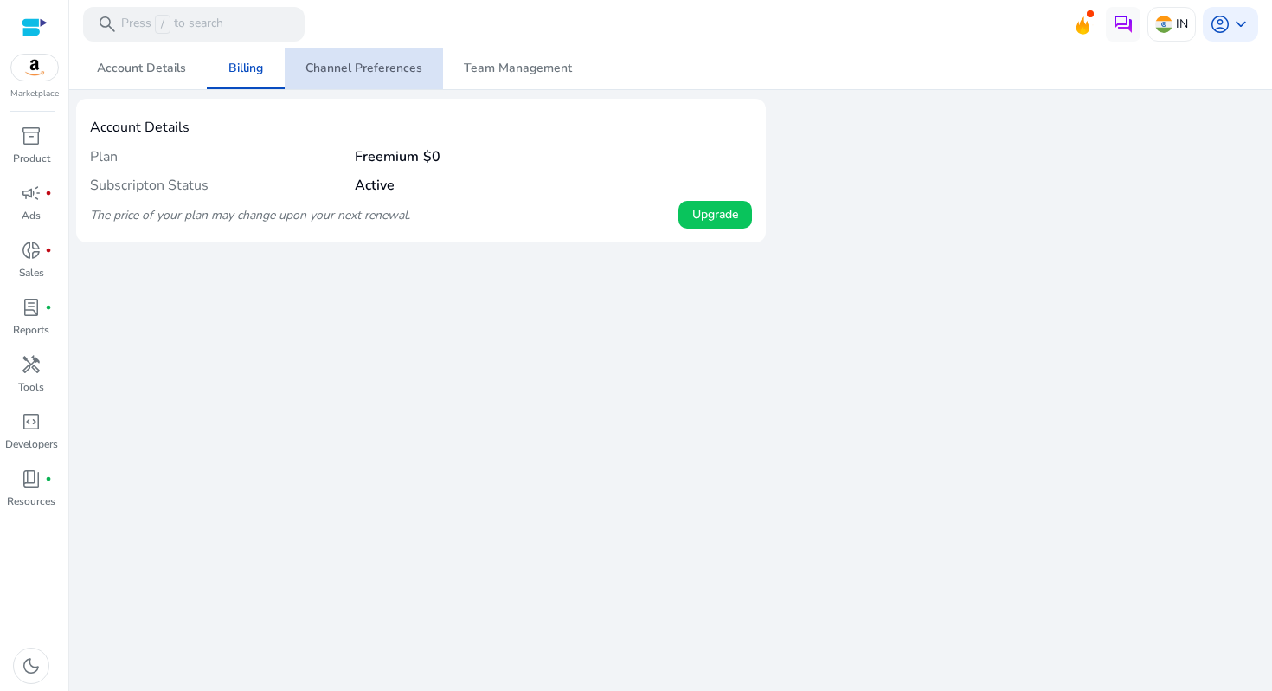
click at [388, 63] on span "Channel Preferences" at bounding box center [364, 68] width 117 height 12
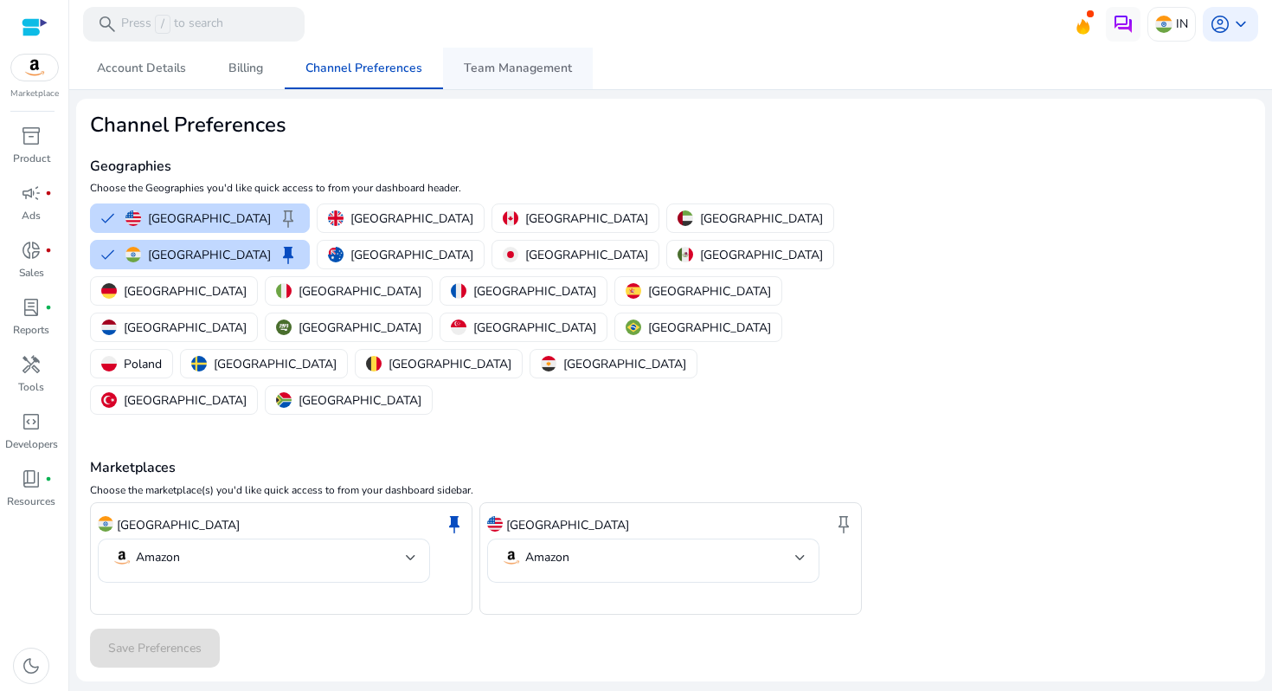
click at [513, 70] on span "Team Management" at bounding box center [518, 68] width 108 height 12
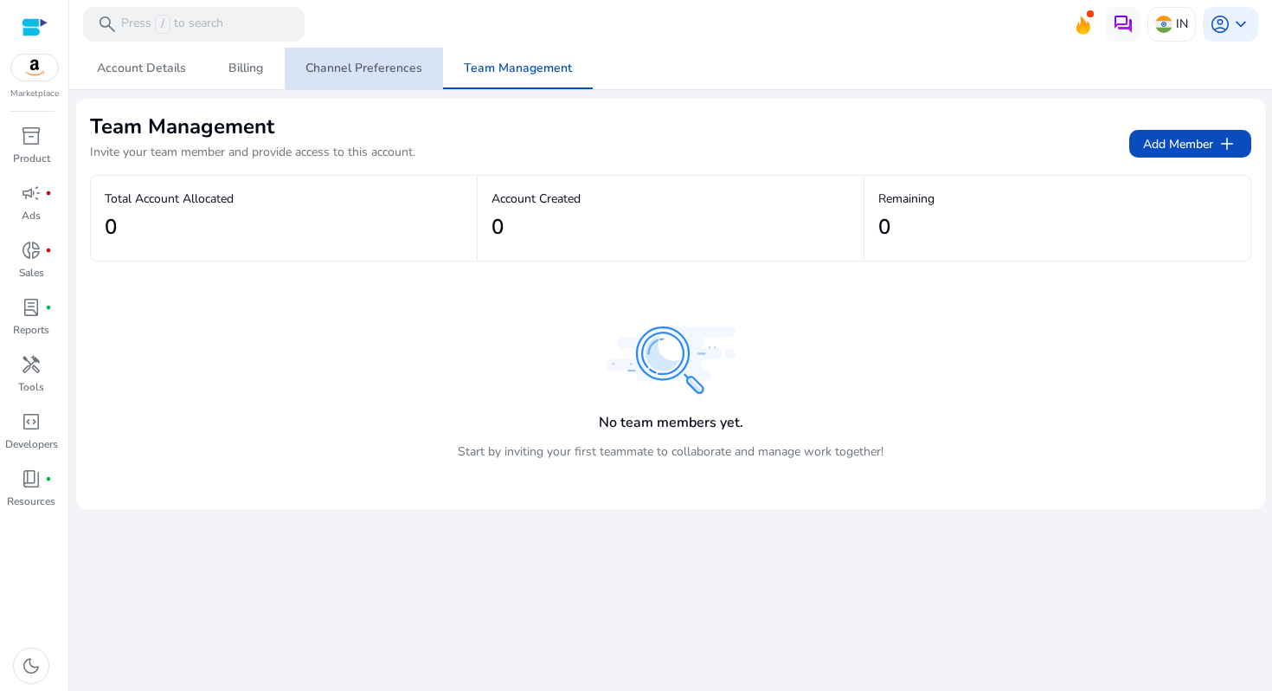
click at [405, 70] on span "Channel Preferences" at bounding box center [364, 68] width 117 height 12
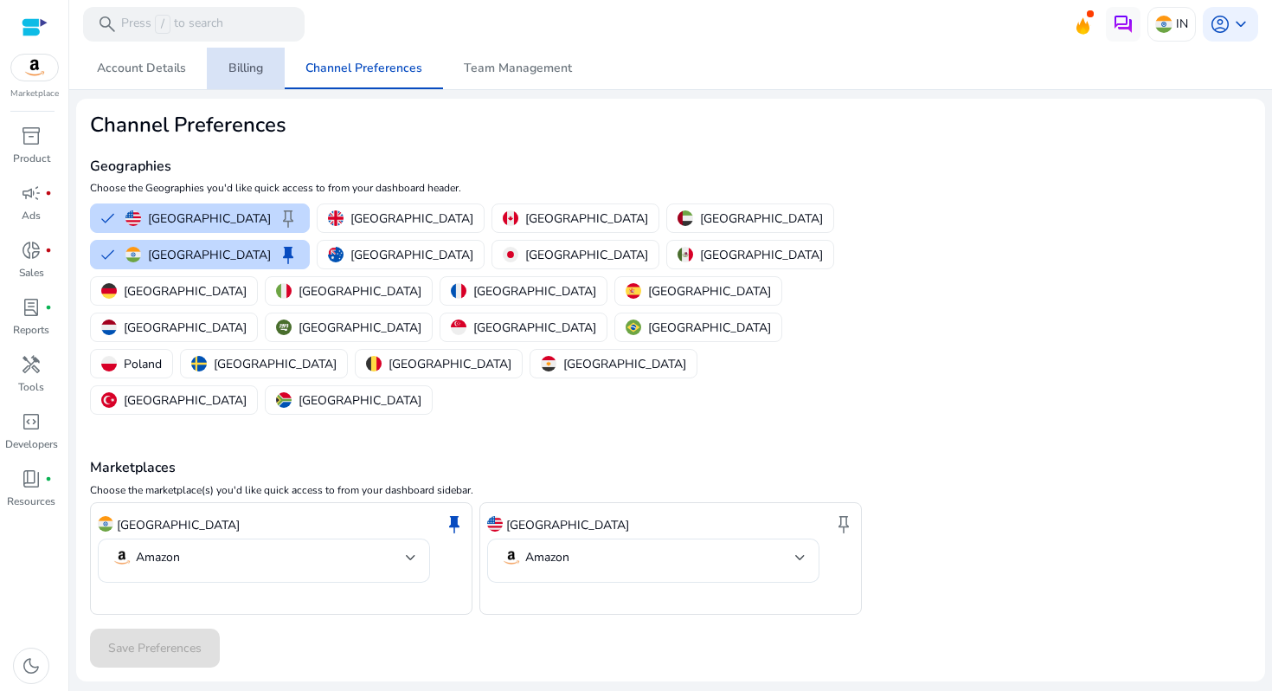
click at [262, 70] on link "Billing" at bounding box center [246, 69] width 78 height 42
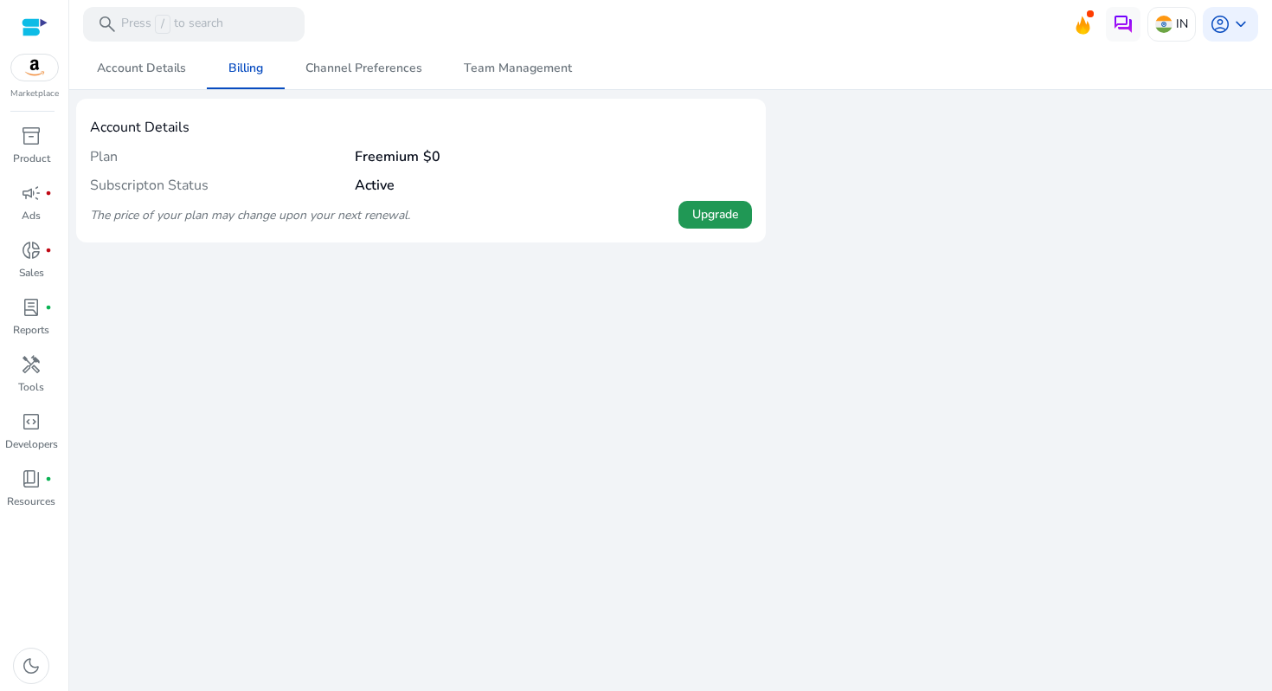
click at [709, 216] on span "Upgrade" at bounding box center [715, 214] width 46 height 18
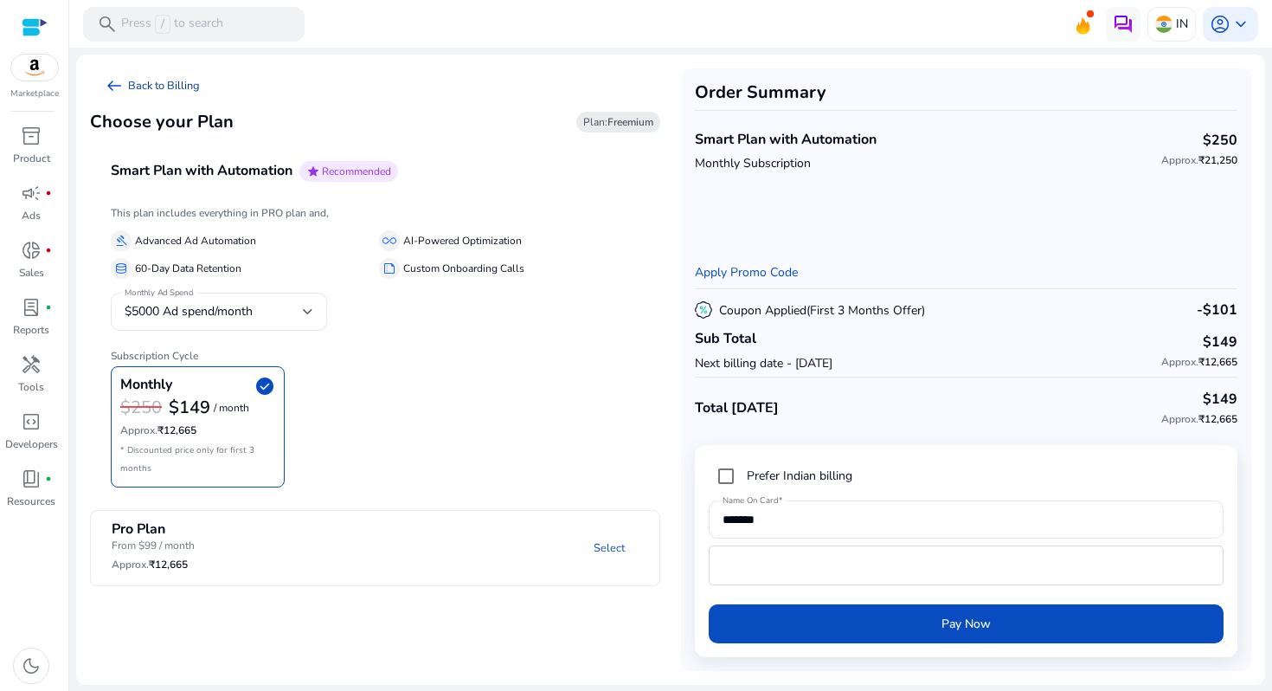
click at [110, 83] on span "arrow_left_alt" at bounding box center [114, 85] width 21 height 21
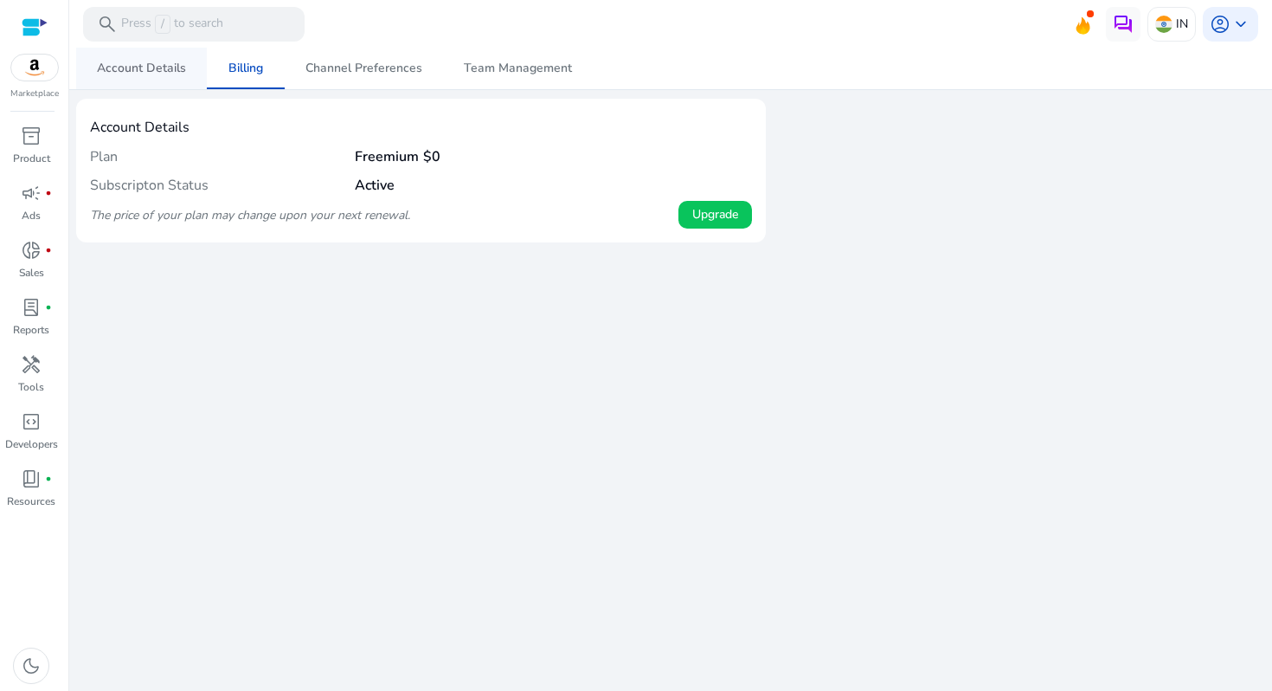
click at [131, 85] on span "Account Details" at bounding box center [141, 69] width 89 height 42
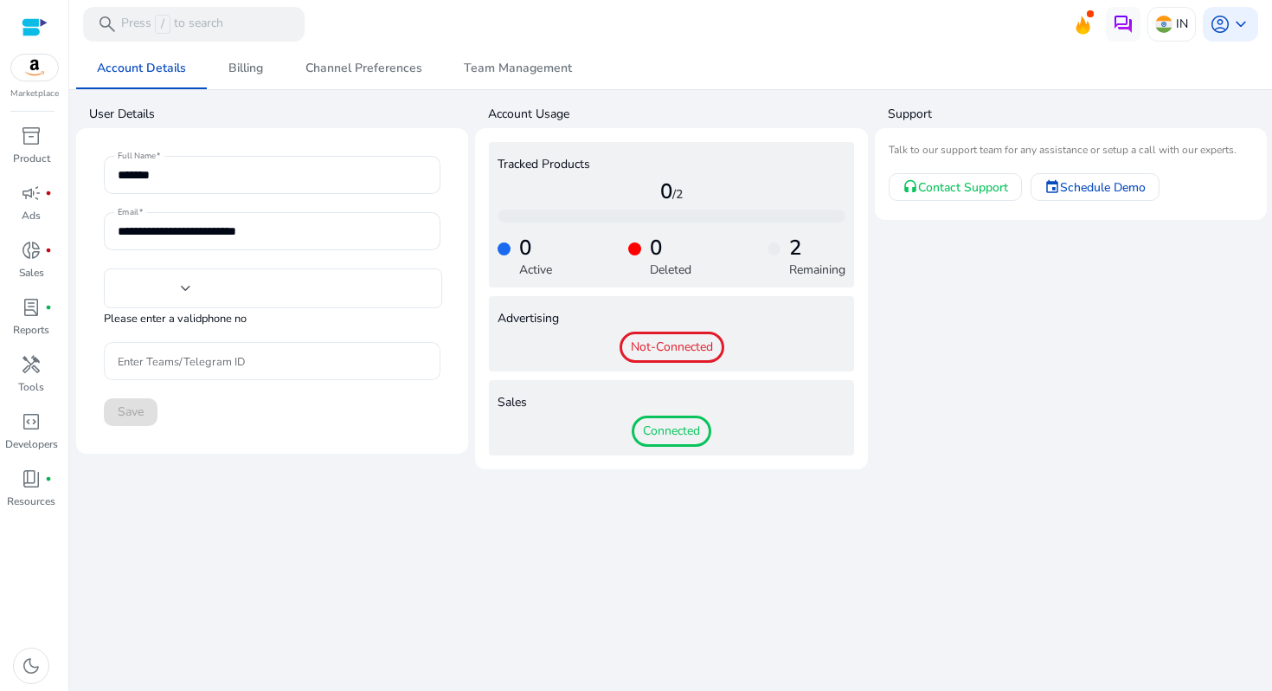
type input "***"
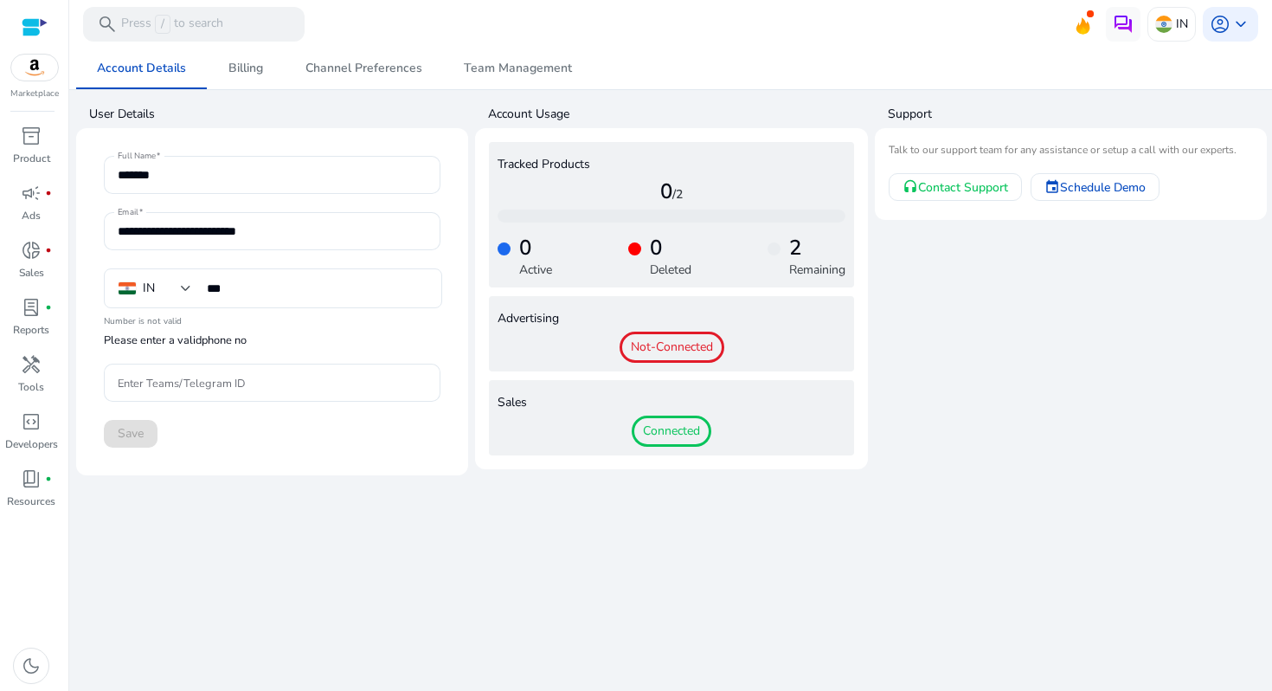
click at [654, 344] on span "Not-Connected" at bounding box center [672, 347] width 105 height 31
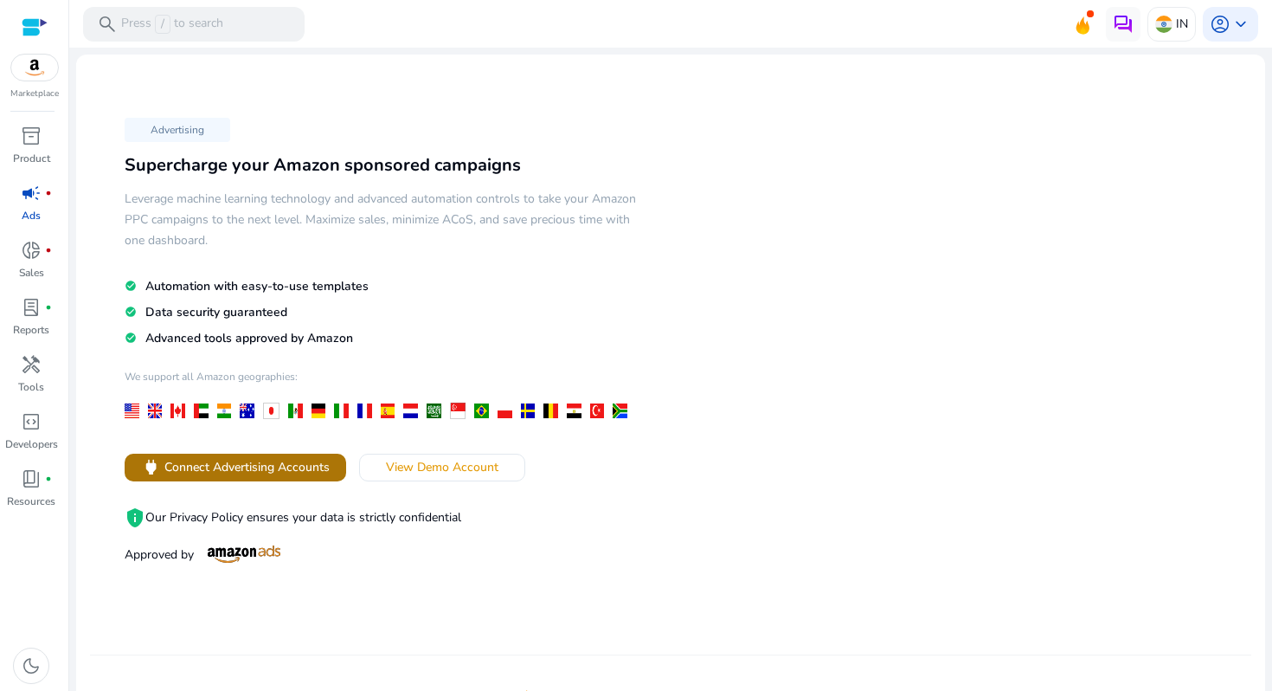
click at [271, 464] on span "Connect Advertising Accounts" at bounding box center [246, 467] width 165 height 18
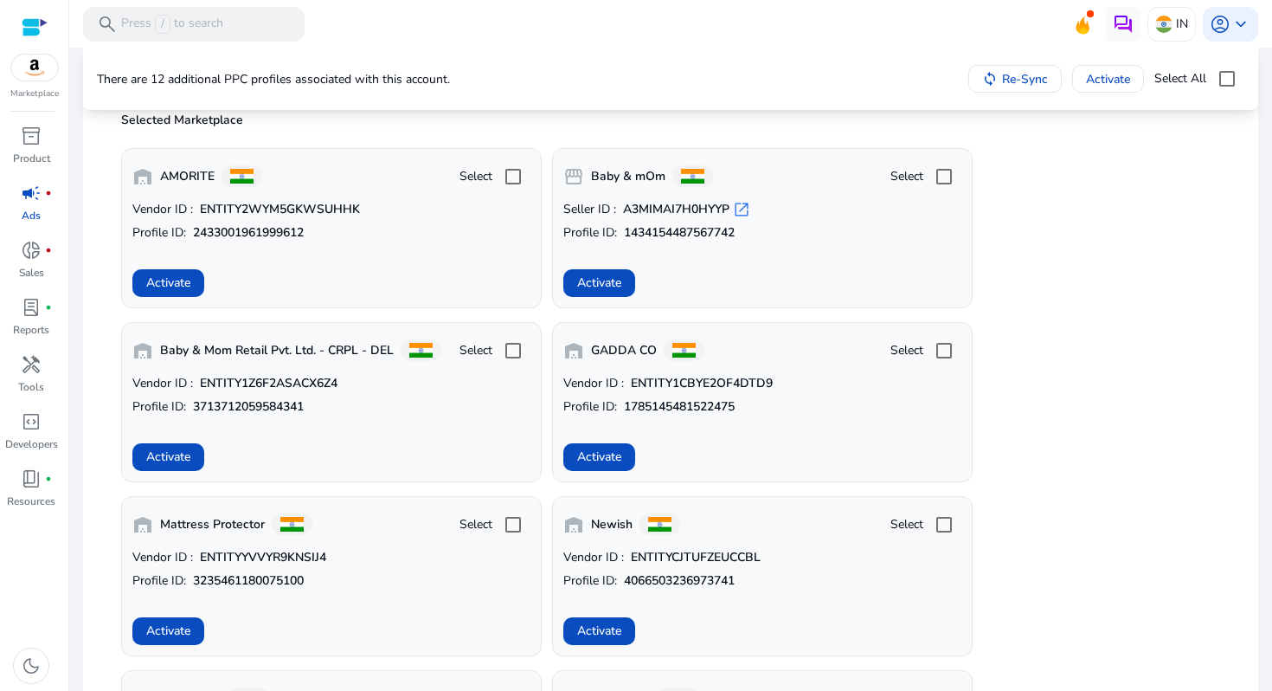
scroll to position [406, 0]
click at [179, 451] on span "Activate" at bounding box center [168, 456] width 44 height 18
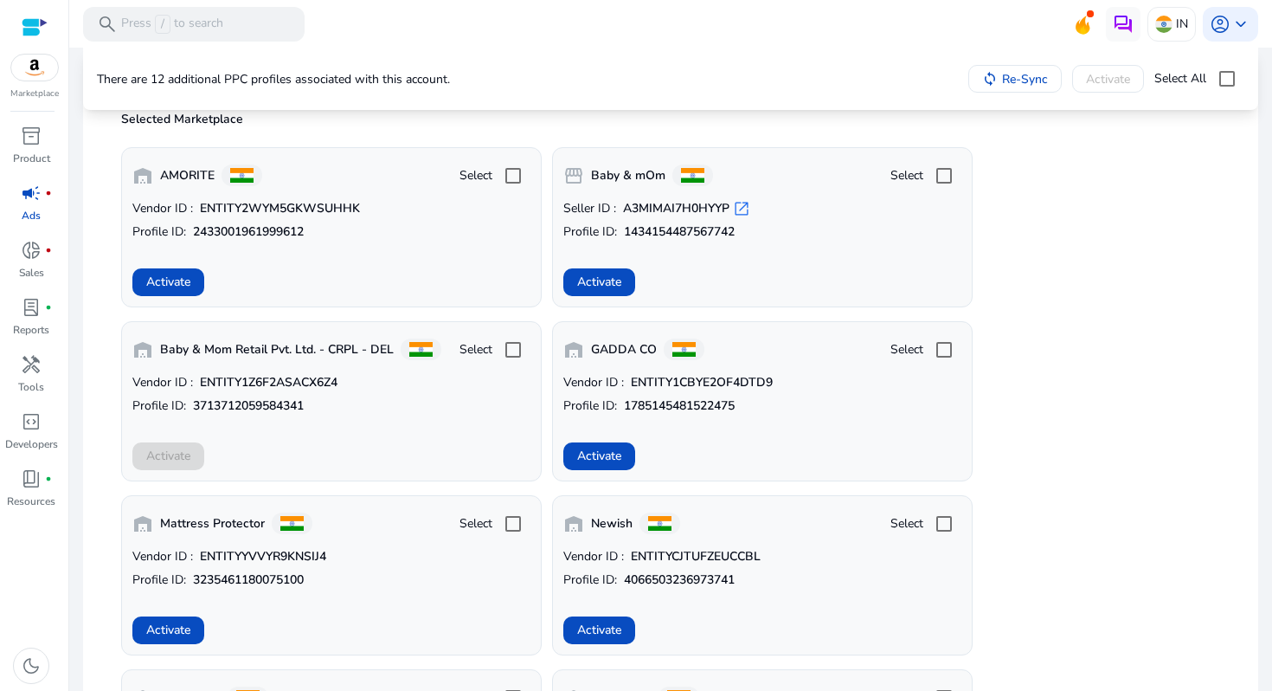
scroll to position [6, 0]
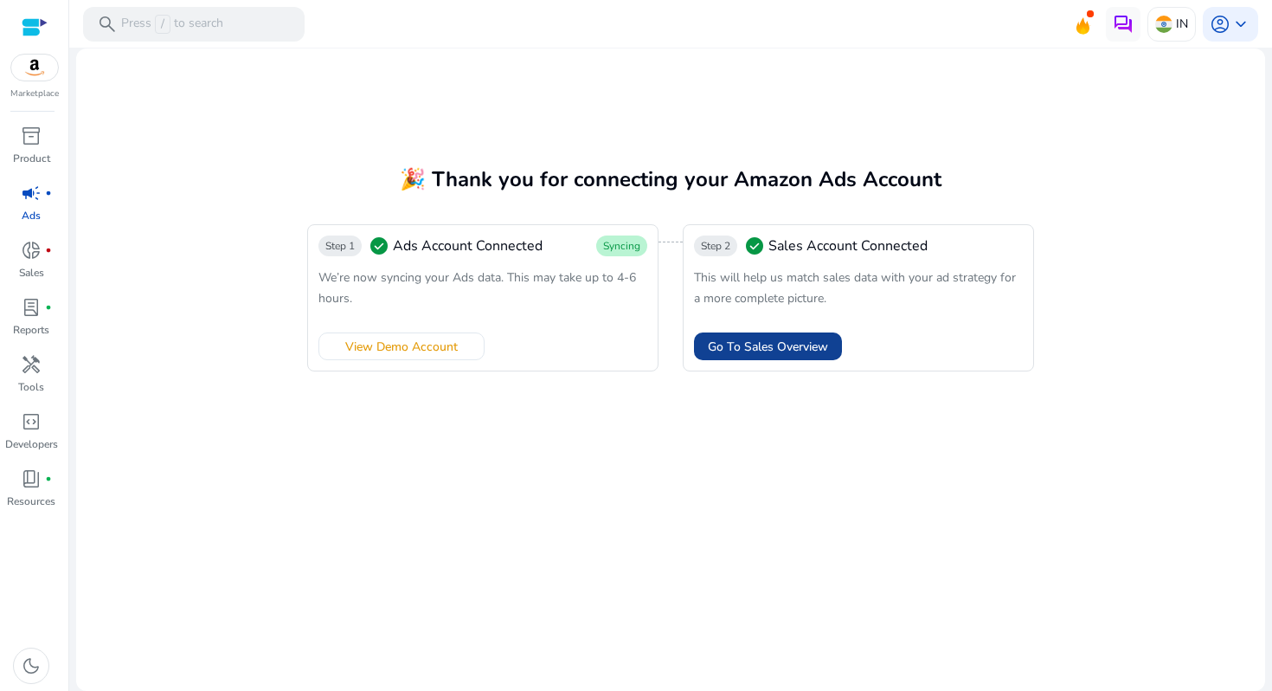
click at [773, 342] on span "Go To Sales Overview" at bounding box center [768, 347] width 120 height 18
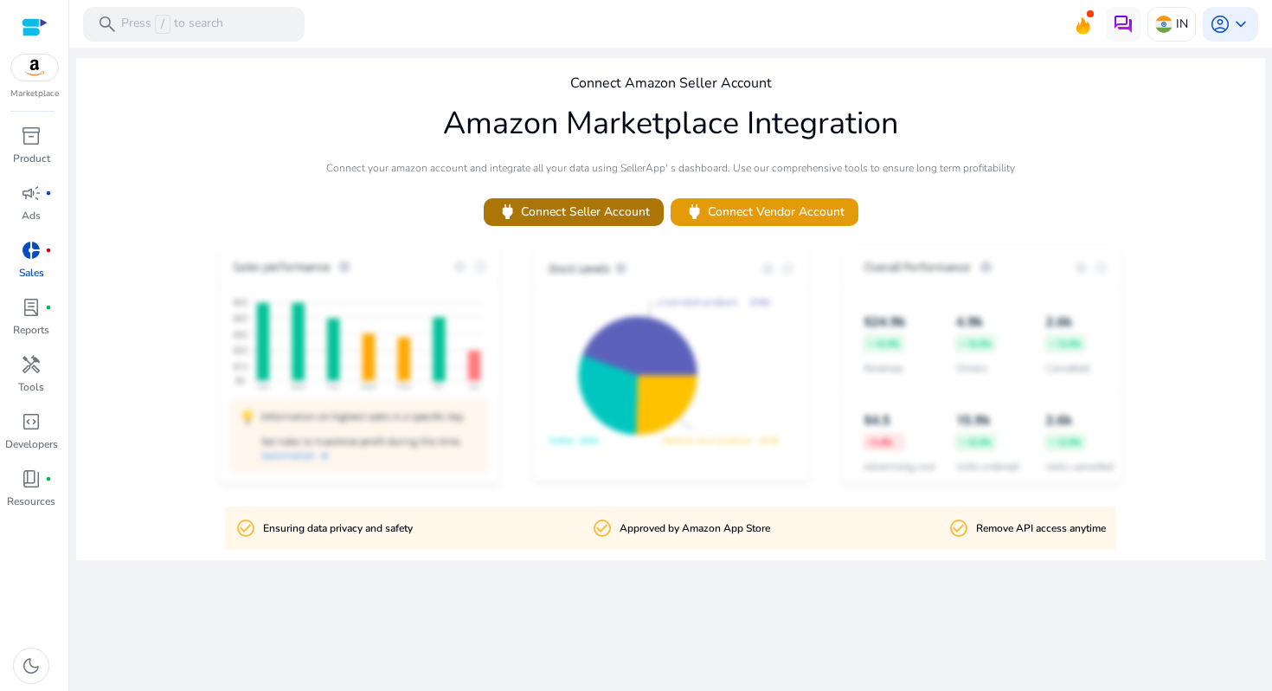
click at [618, 209] on span "power Connect Seller Account" at bounding box center [574, 212] width 152 height 20
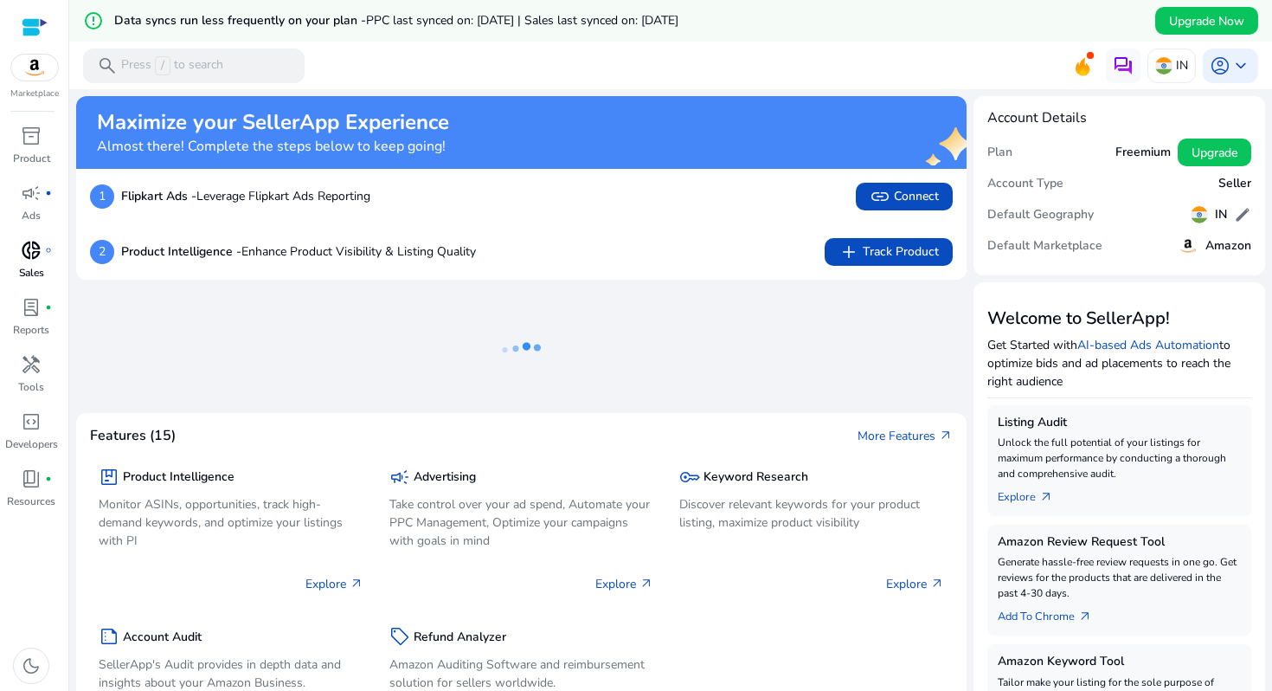
click at [42, 242] on div "donut_small fiber_manual_record" at bounding box center [31, 250] width 48 height 28
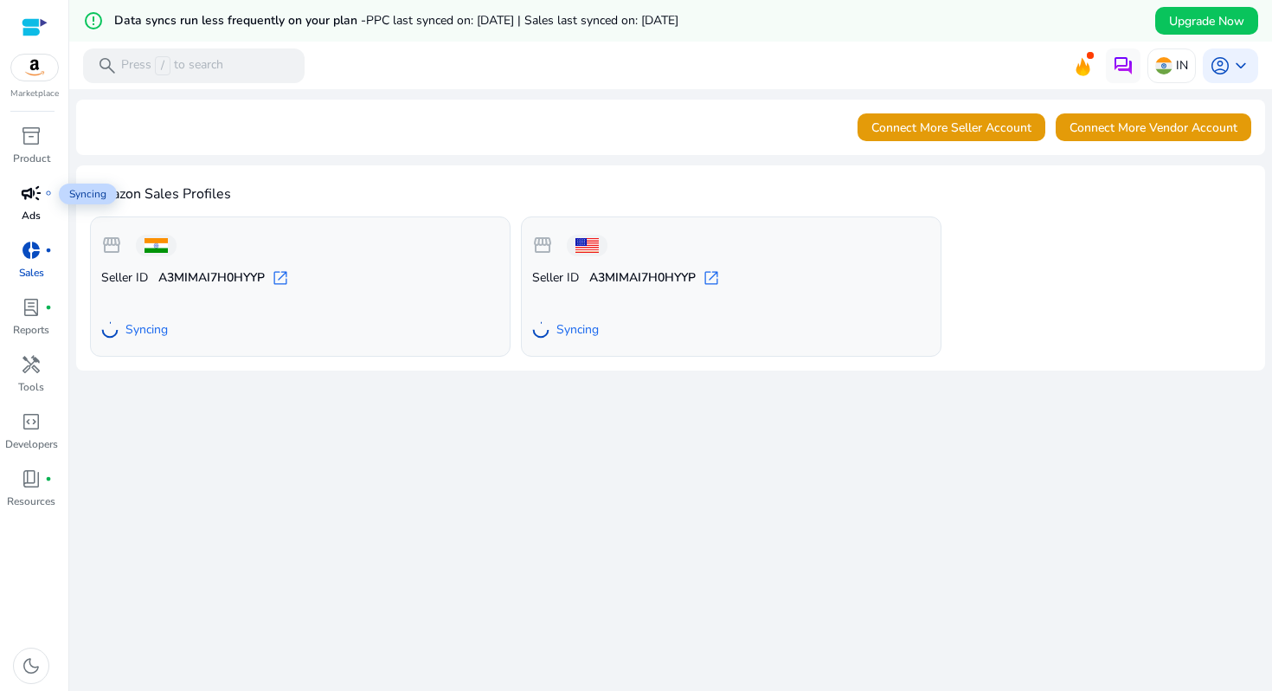
click at [34, 206] on div "campaign fiber_manual_record" at bounding box center [31, 193] width 48 height 28
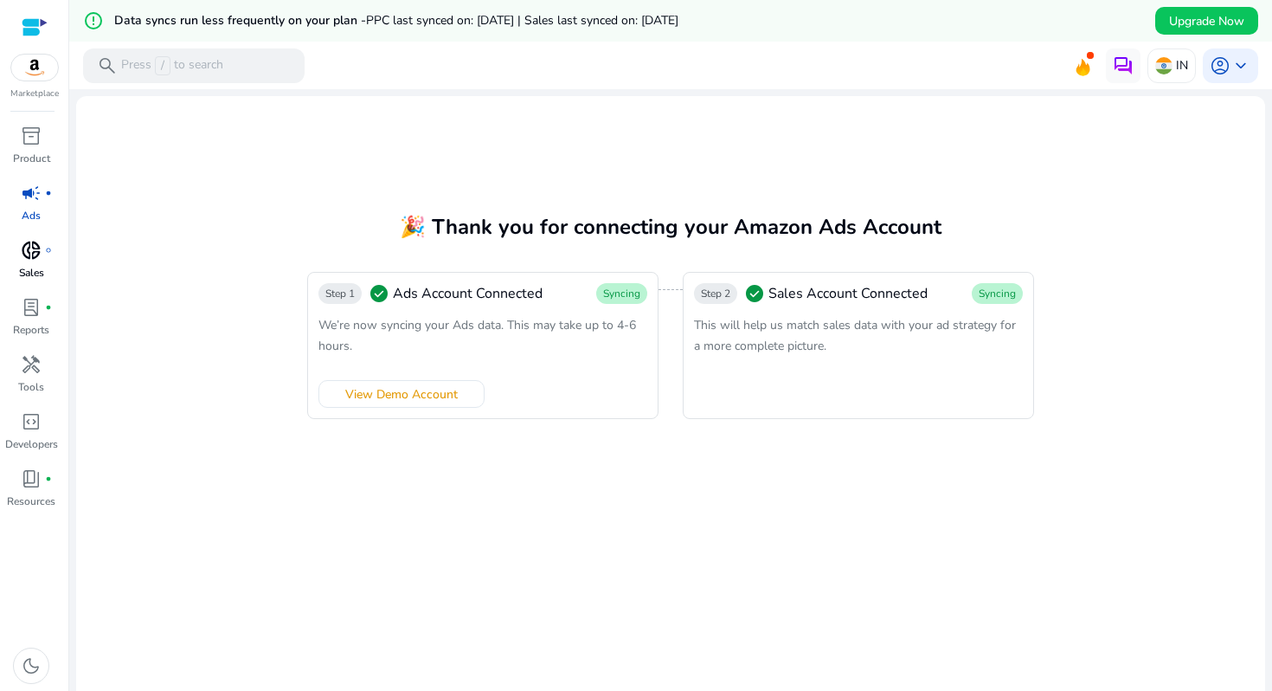
click at [47, 244] on div "donut_small fiber_manual_record" at bounding box center [31, 250] width 48 height 28
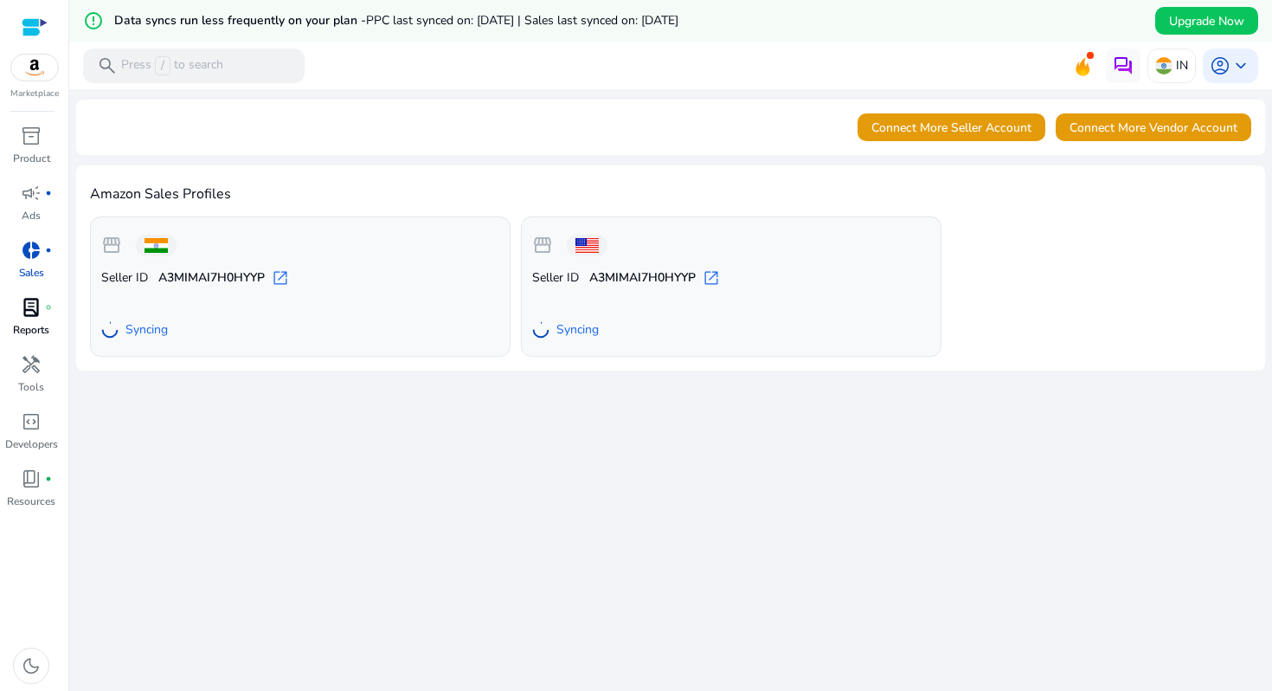
click at [47, 304] on span "fiber_manual_record" at bounding box center [48, 307] width 7 height 7
click at [35, 264] on link "donut_small fiber_manual_record Sales" at bounding box center [31, 264] width 62 height 57
click at [36, 306] on span "lab_profile" at bounding box center [31, 307] width 21 height 21
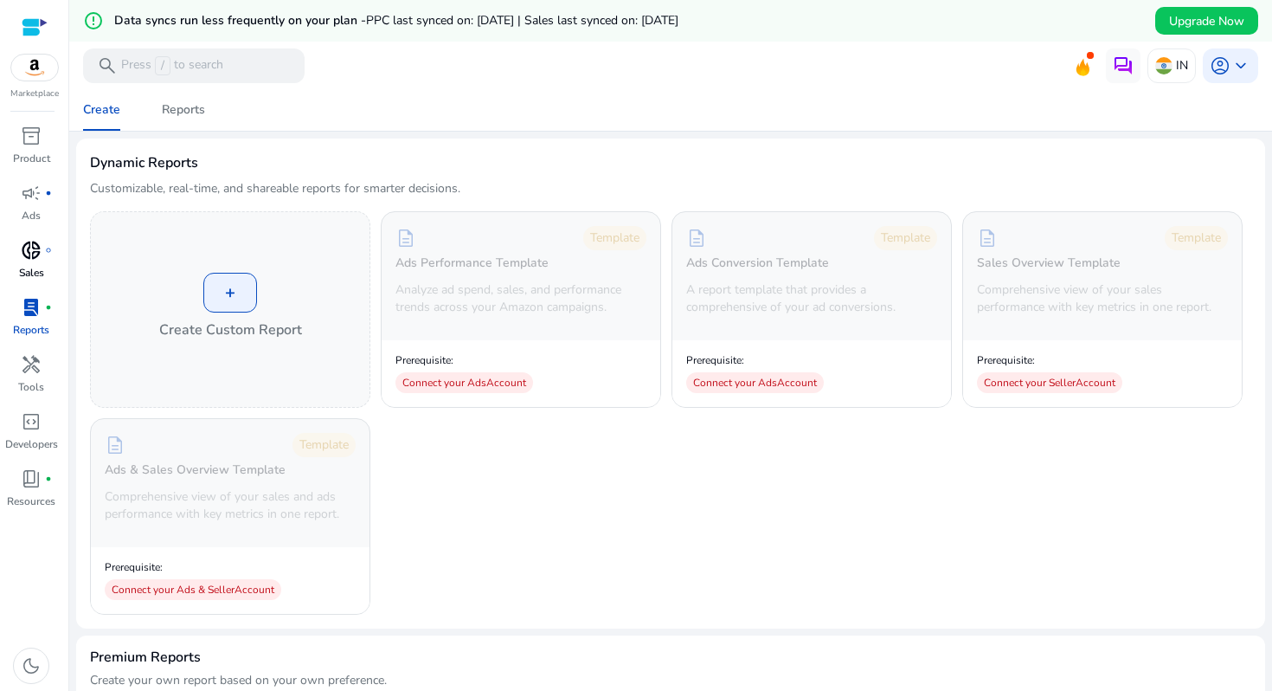
click at [34, 240] on span "donut_small" at bounding box center [31, 250] width 21 height 21
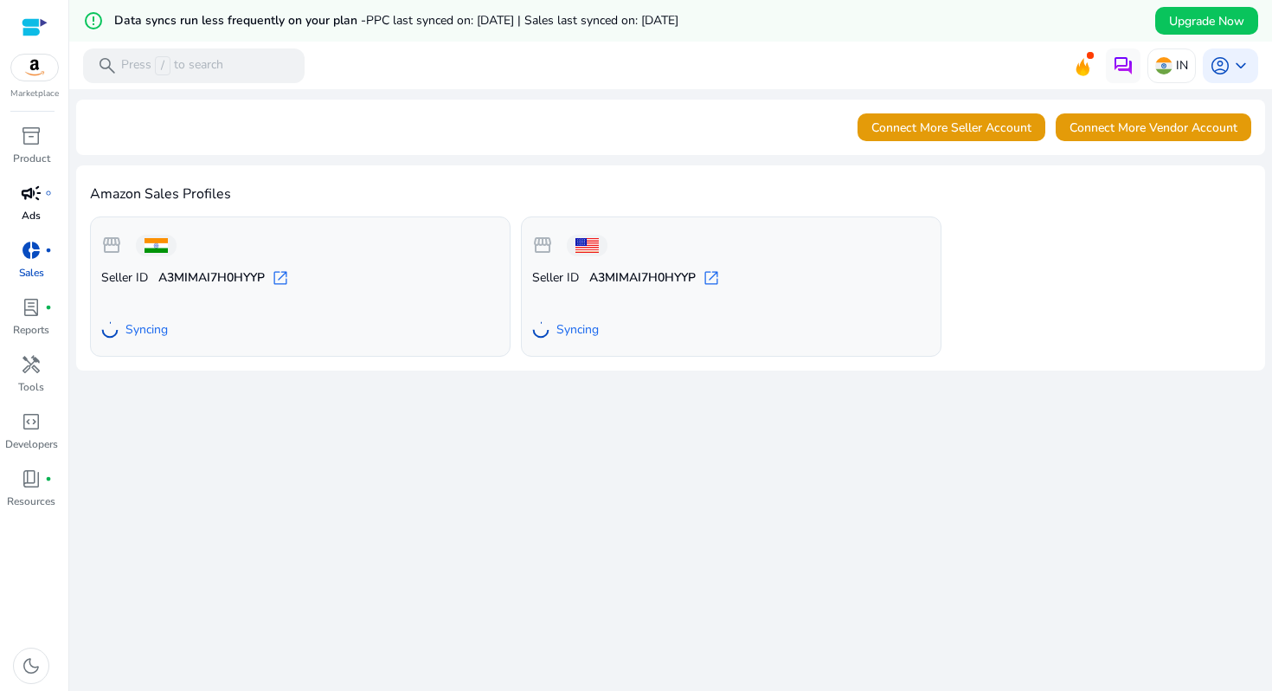
click at [35, 192] on span "campaign" at bounding box center [31, 193] width 21 height 21
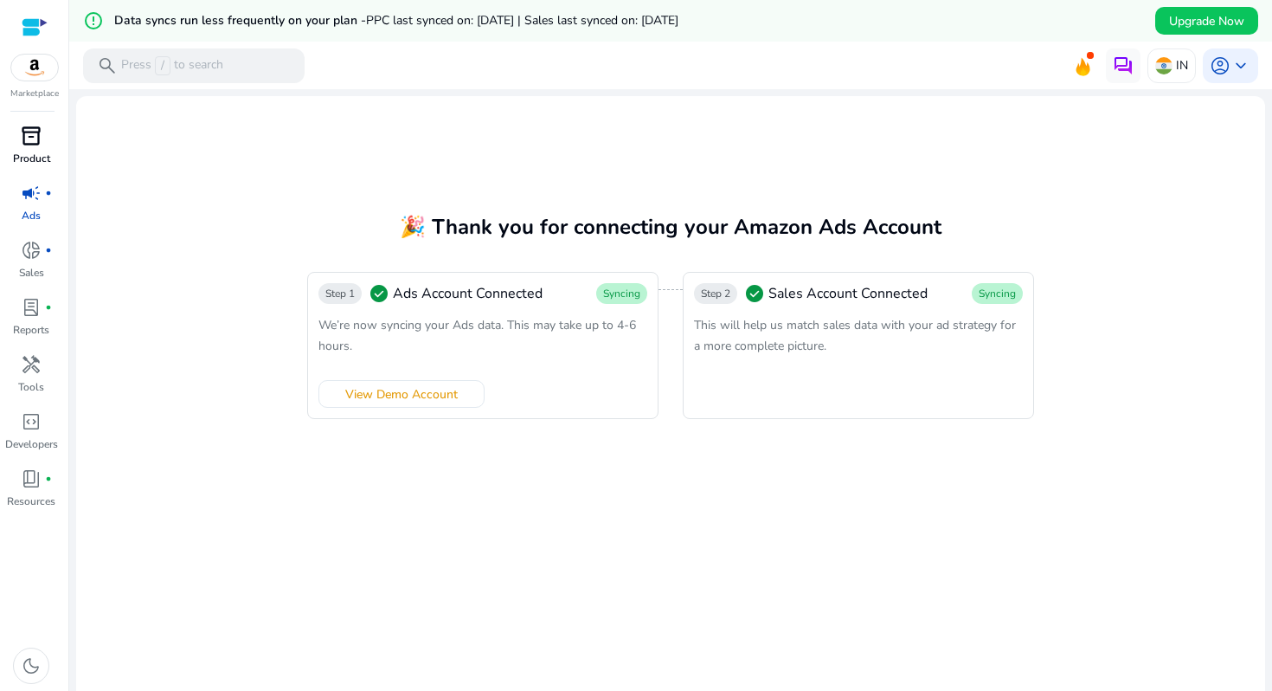
click at [34, 151] on p "Product" at bounding box center [31, 159] width 37 height 16
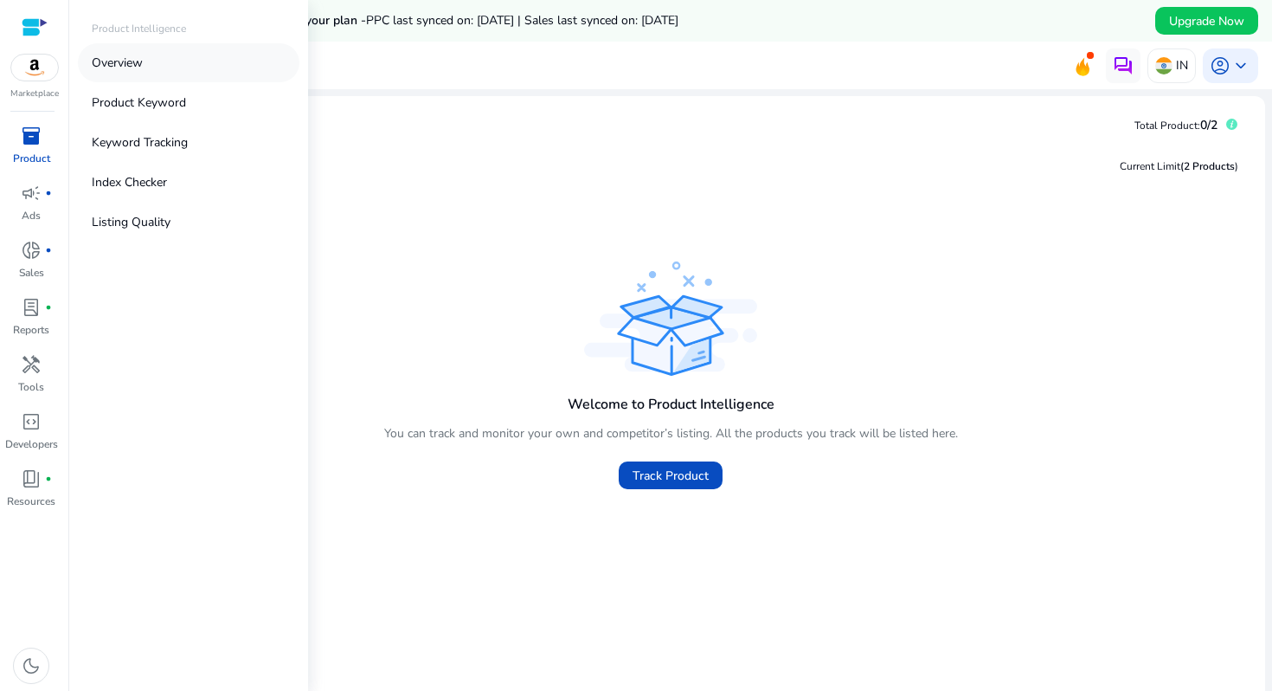
click at [161, 63] on link "Overview" at bounding box center [189, 62] width 222 height 39
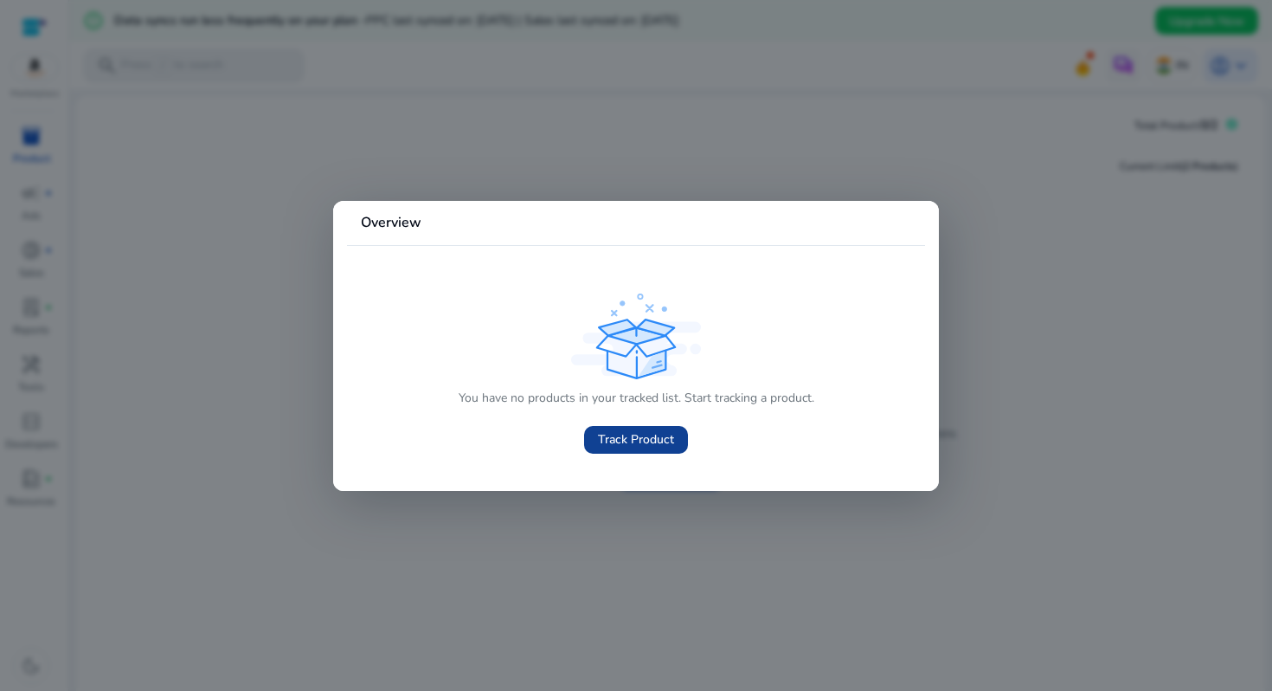
click at [635, 441] on span "Track Product" at bounding box center [636, 439] width 76 height 18
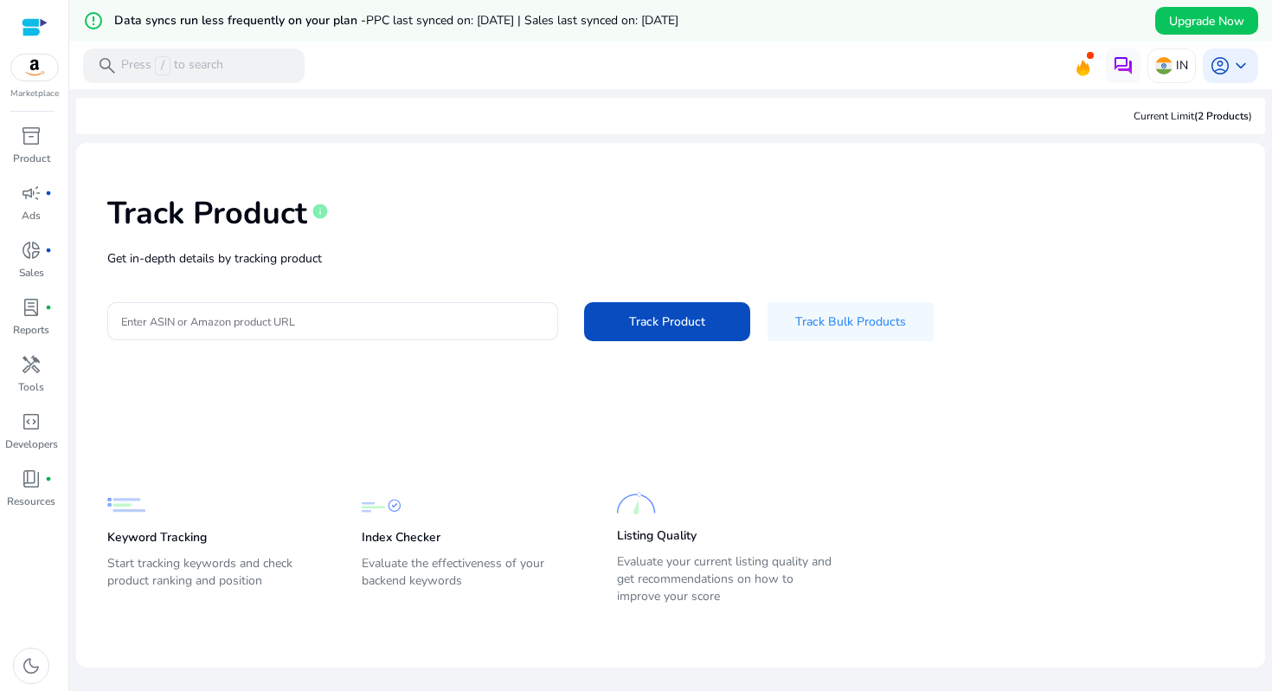
click at [22, 9] on div at bounding box center [35, 27] width 26 height 54
click at [32, 23] on div at bounding box center [35, 27] width 26 height 20
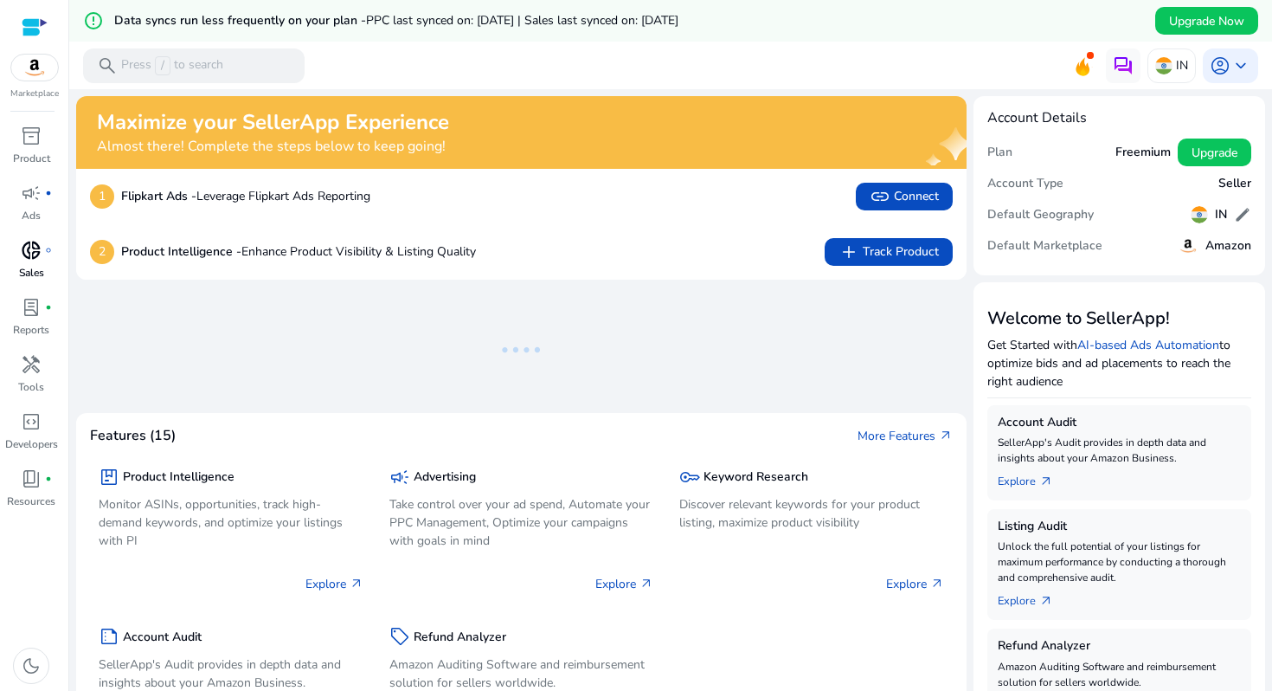
click at [32, 250] on span "donut_small" at bounding box center [31, 250] width 21 height 21
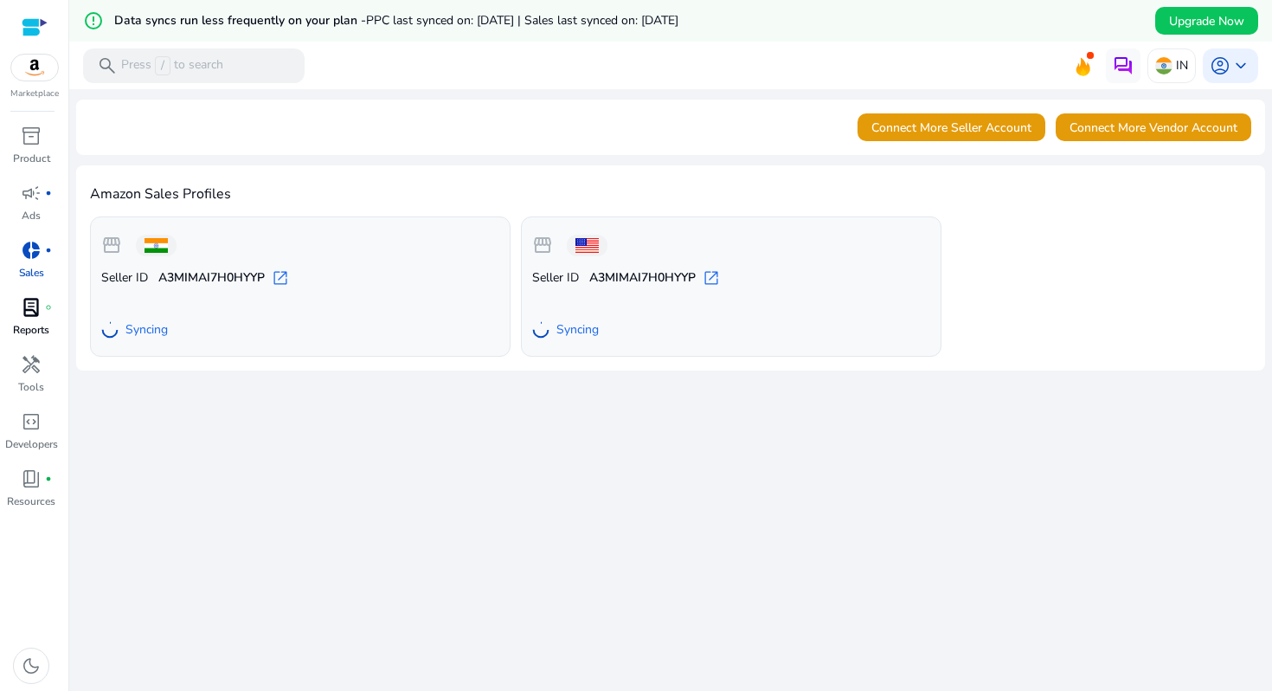
click at [46, 314] on div "lab_profile fiber_manual_record" at bounding box center [31, 307] width 48 height 28
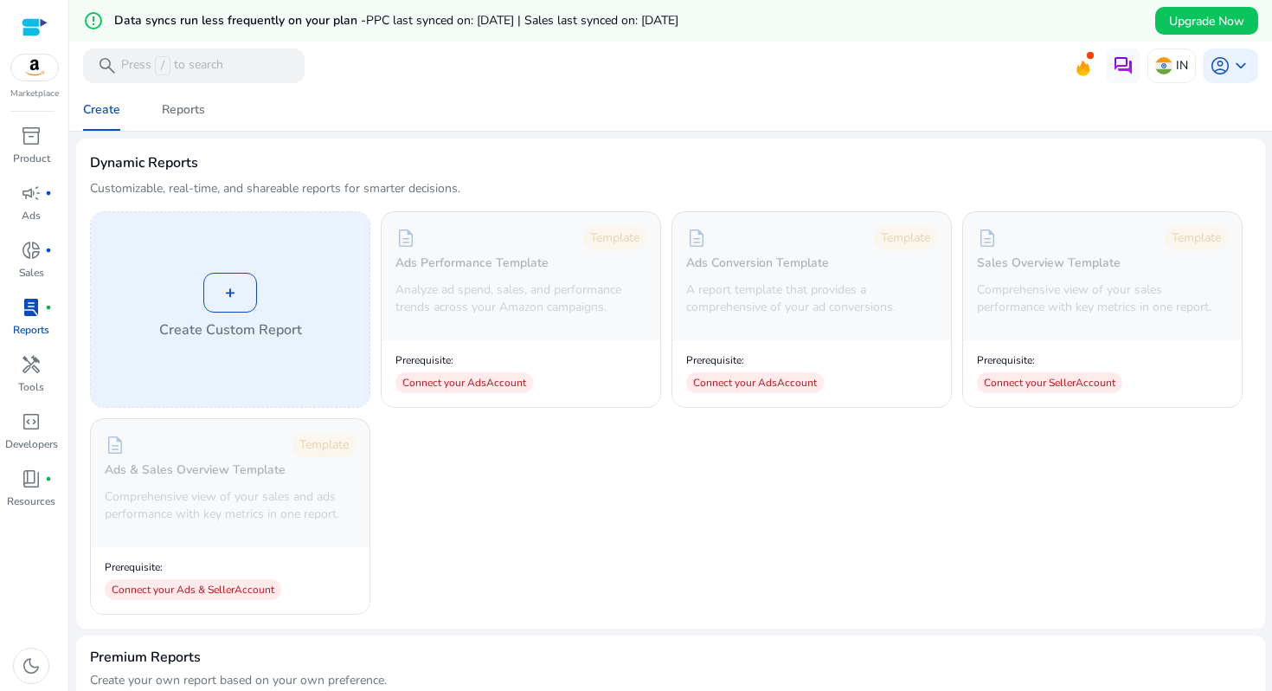
click at [218, 319] on h4 "Create Custom Report" at bounding box center [230, 329] width 143 height 21
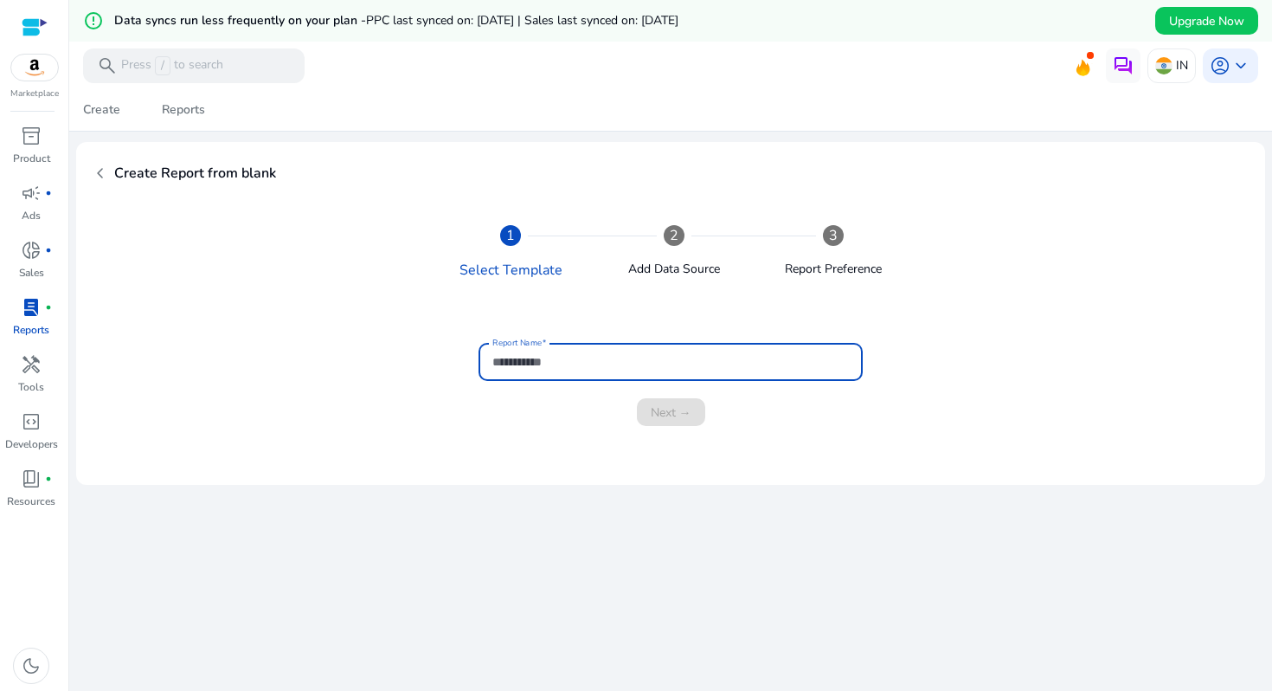
click at [583, 367] on input "Report Name" at bounding box center [671, 361] width 357 height 19
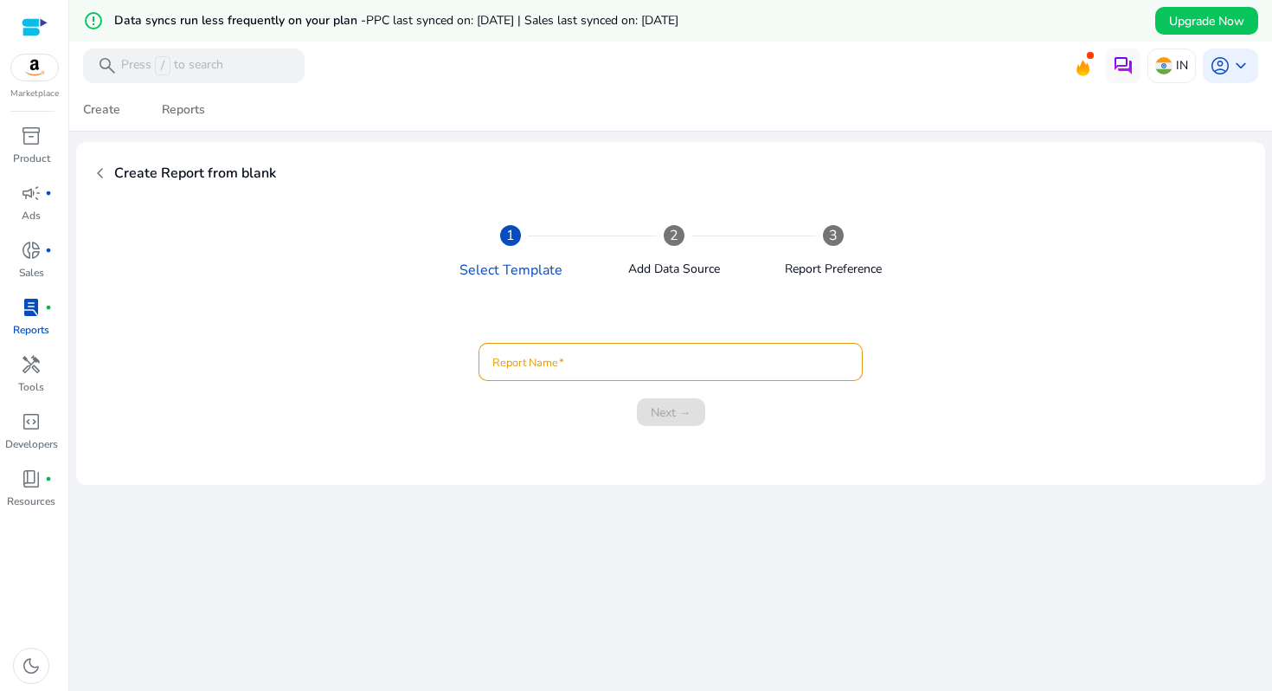
click at [639, 349] on div at bounding box center [671, 362] width 357 height 38
click at [647, 377] on div at bounding box center [671, 362] width 357 height 38
click at [100, 174] on span "chevron_left" at bounding box center [100, 173] width 21 height 21
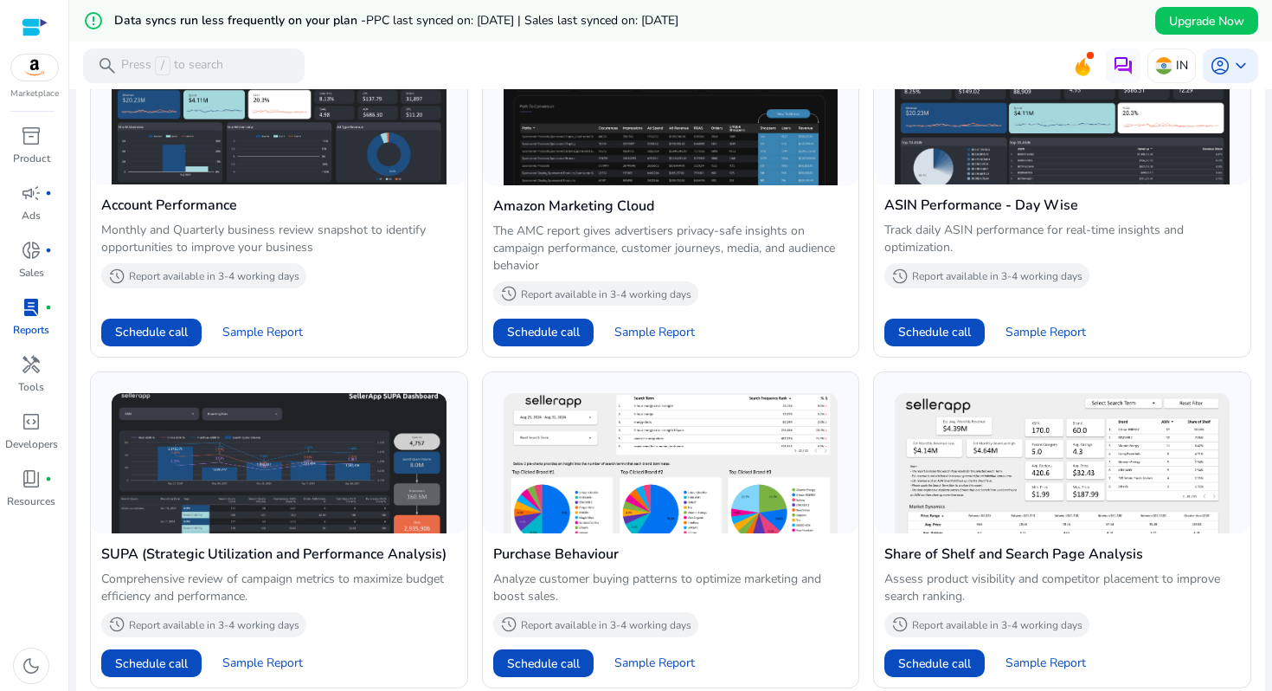
scroll to position [1082, 0]
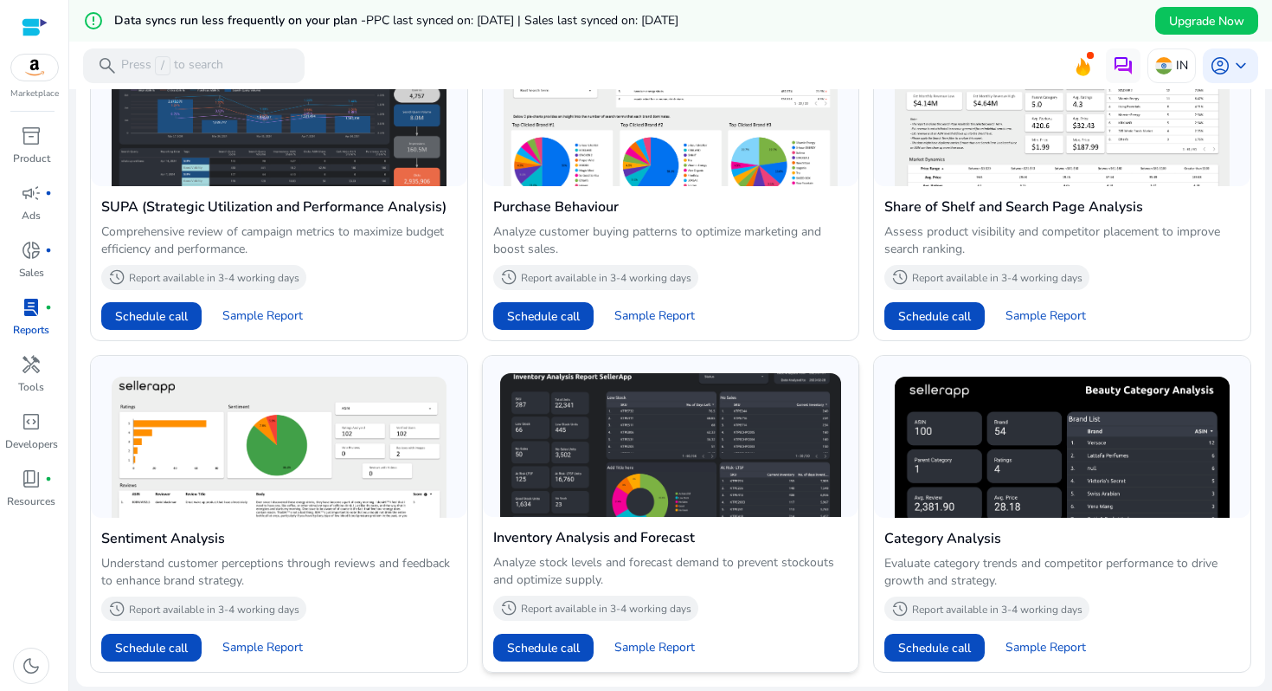
click at [626, 485] on img at bounding box center [671, 445] width 342 height 144
click at [645, 647] on span "Sample Report" at bounding box center [655, 647] width 81 height 17
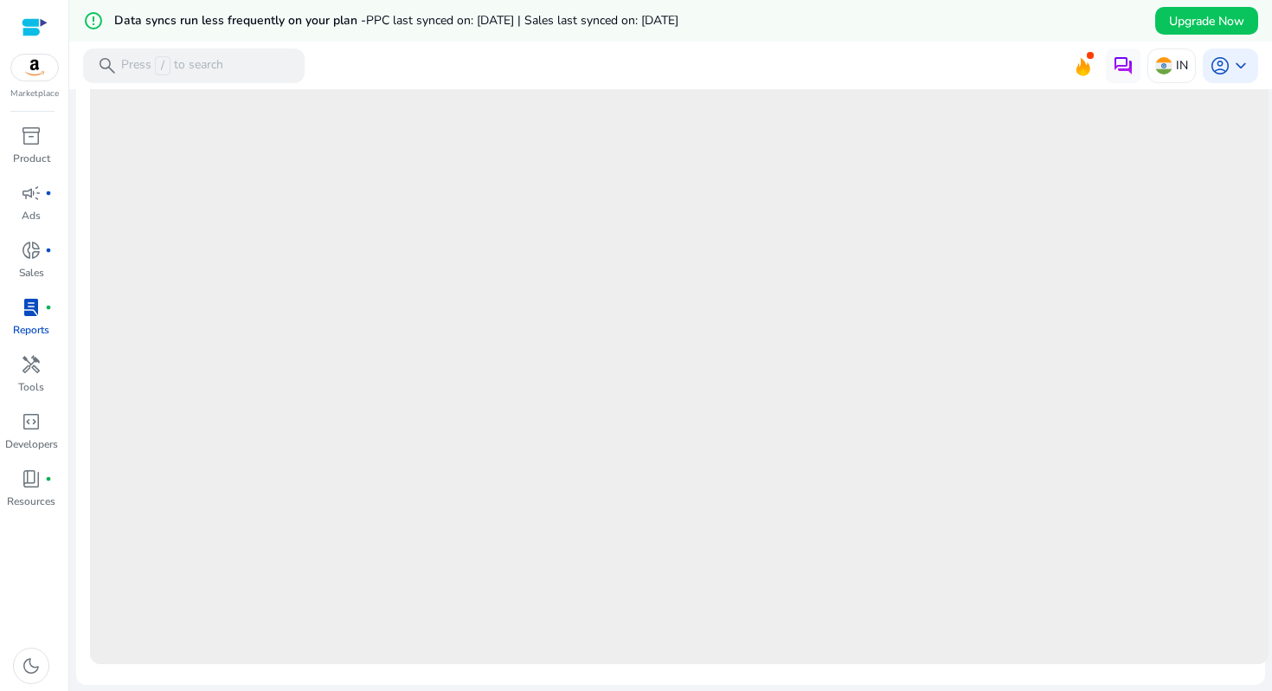
scroll to position [0, 0]
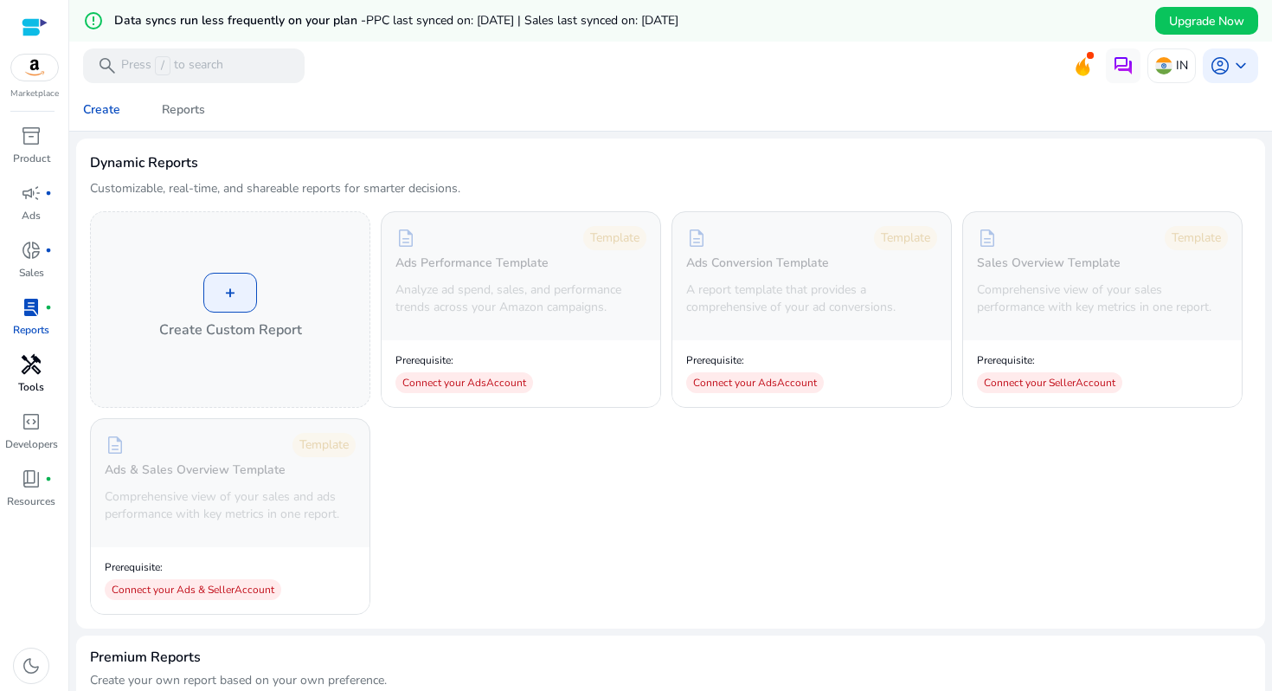
click at [35, 383] on p "Tools" at bounding box center [31, 387] width 26 height 16
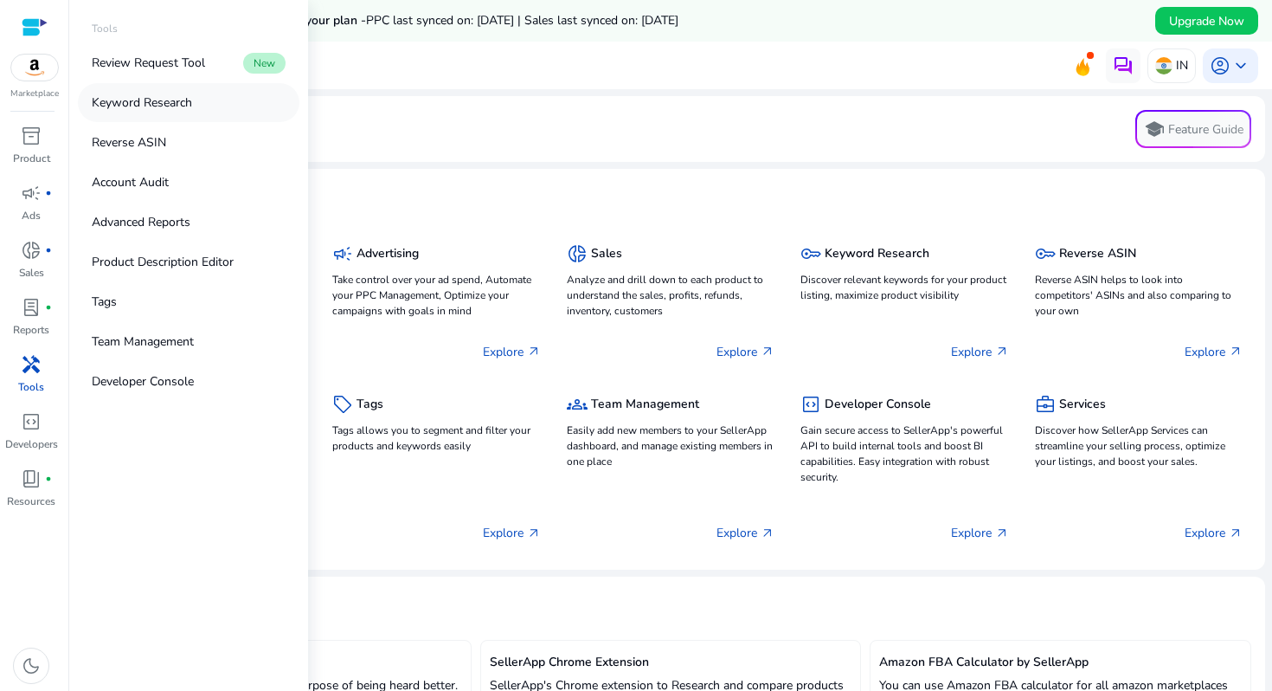
click at [203, 110] on link "Keyword Research" at bounding box center [189, 102] width 222 height 39
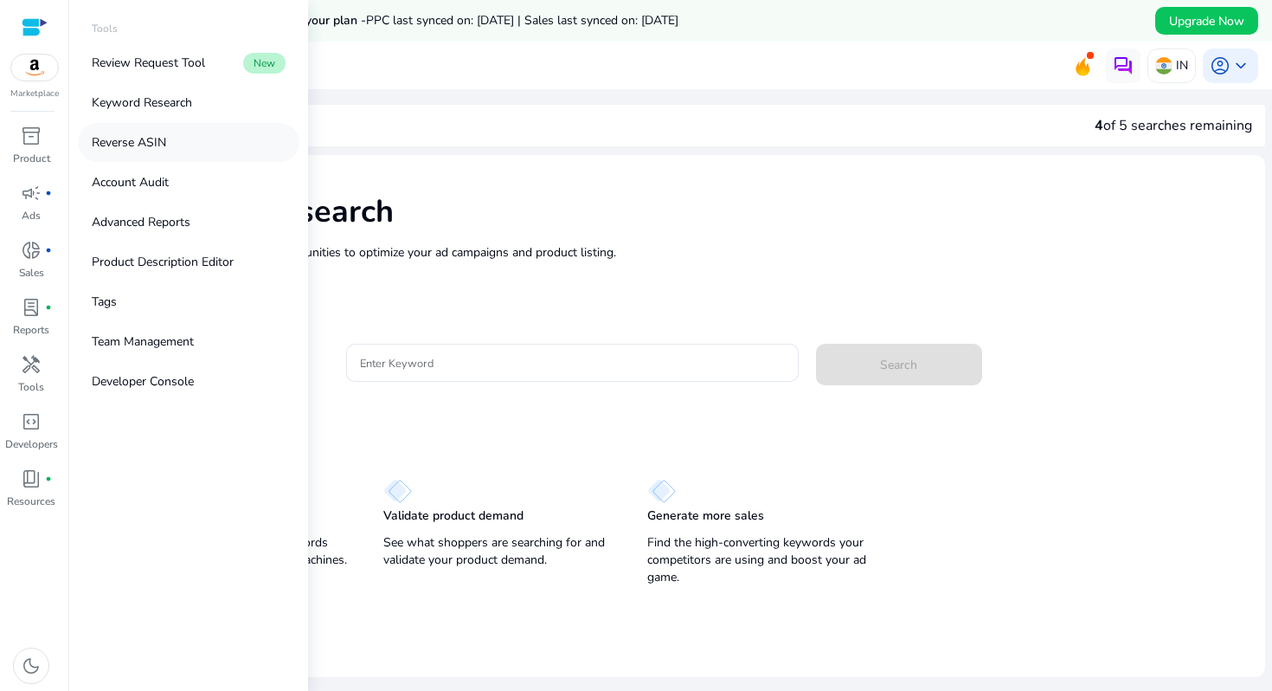
click at [213, 151] on link "Reverse ASIN" at bounding box center [189, 142] width 222 height 39
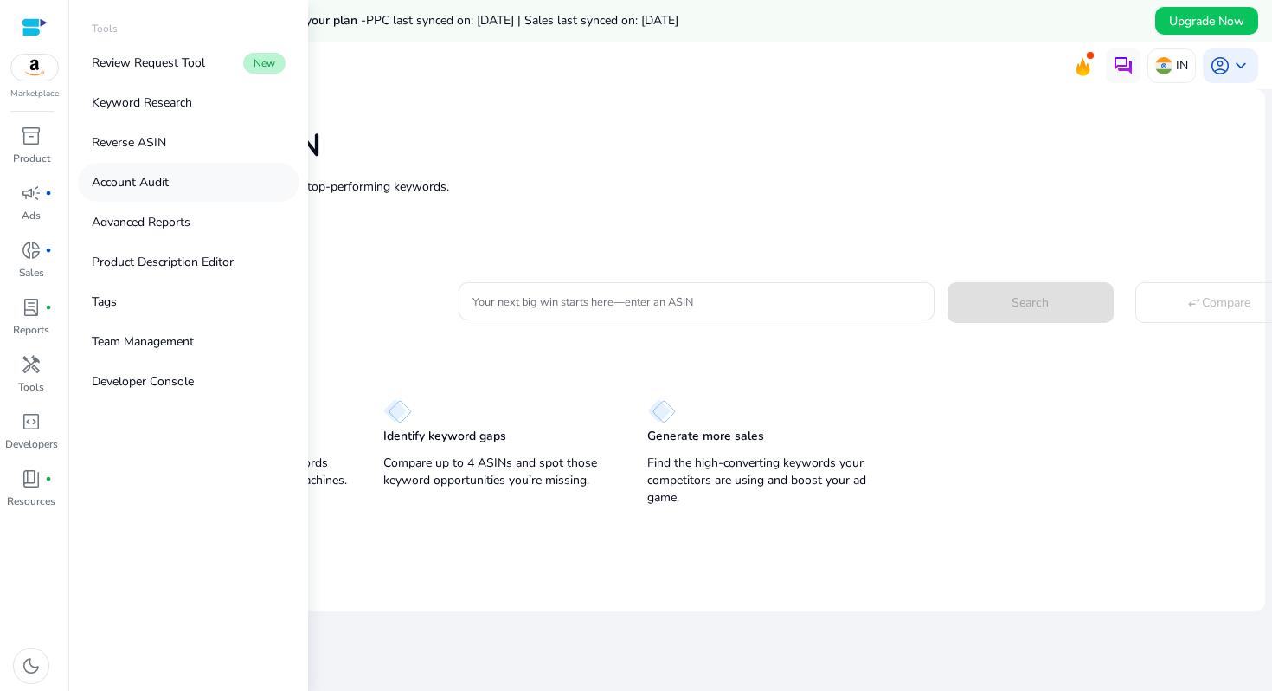
click at [207, 186] on link "Account Audit" at bounding box center [189, 182] width 222 height 39
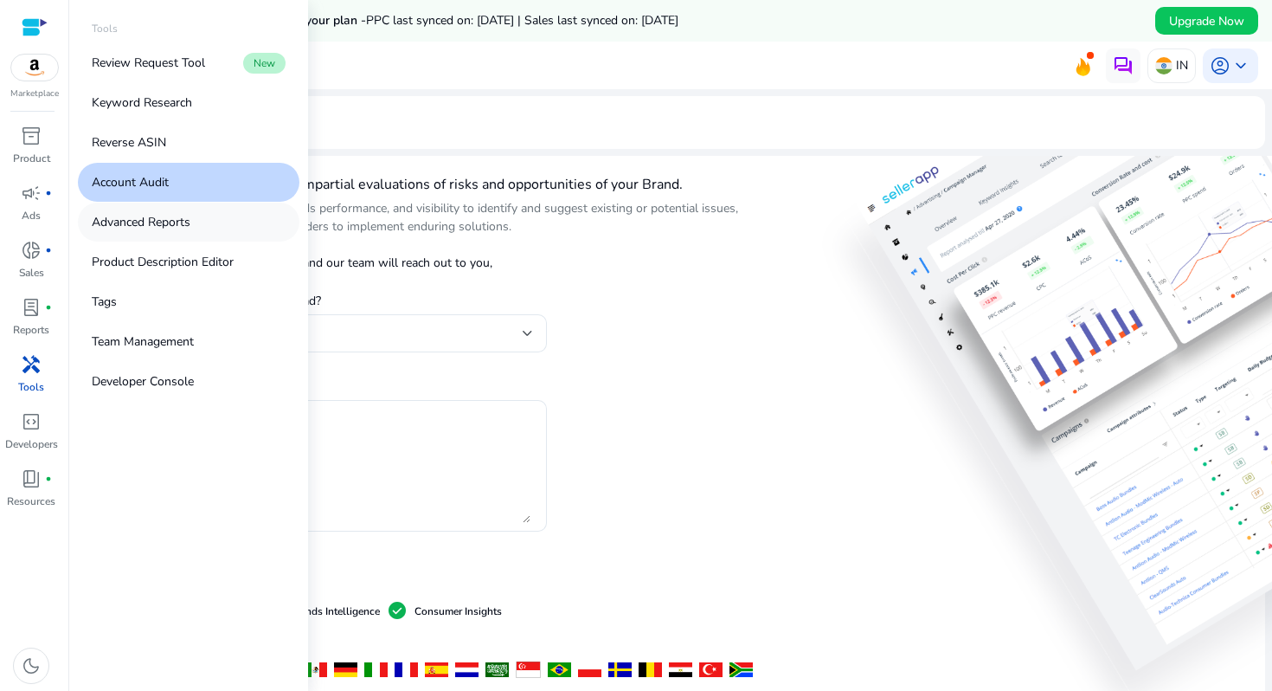
click at [203, 213] on link "Advanced Reports" at bounding box center [189, 222] width 222 height 39
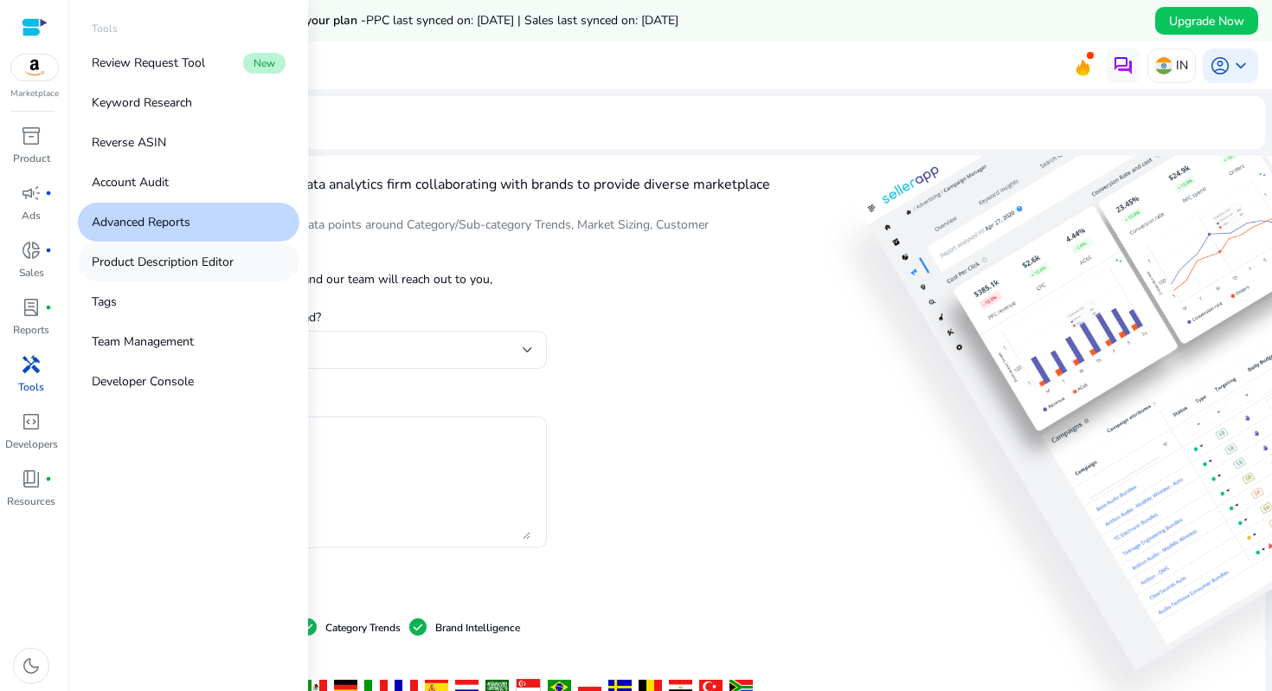
click at [201, 248] on link "Product Description Editor" at bounding box center [189, 261] width 222 height 39
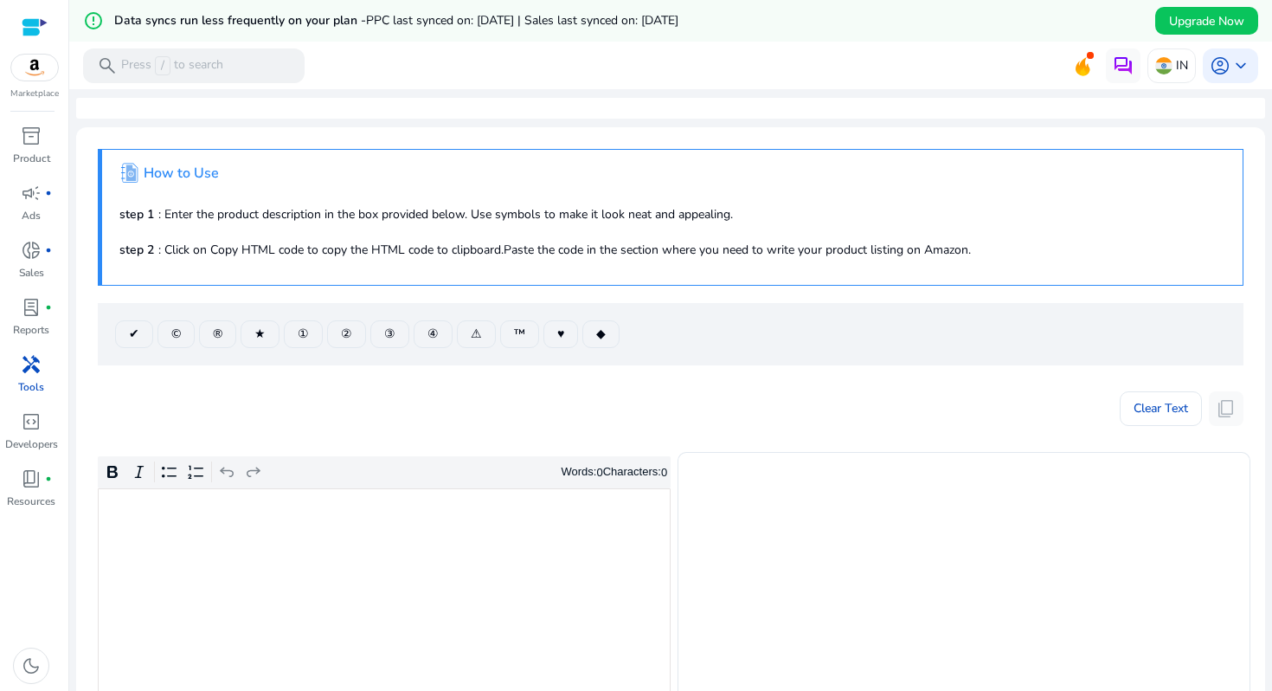
click at [499, 420] on div "Clear Text content_copy" at bounding box center [671, 404] width 1146 height 43
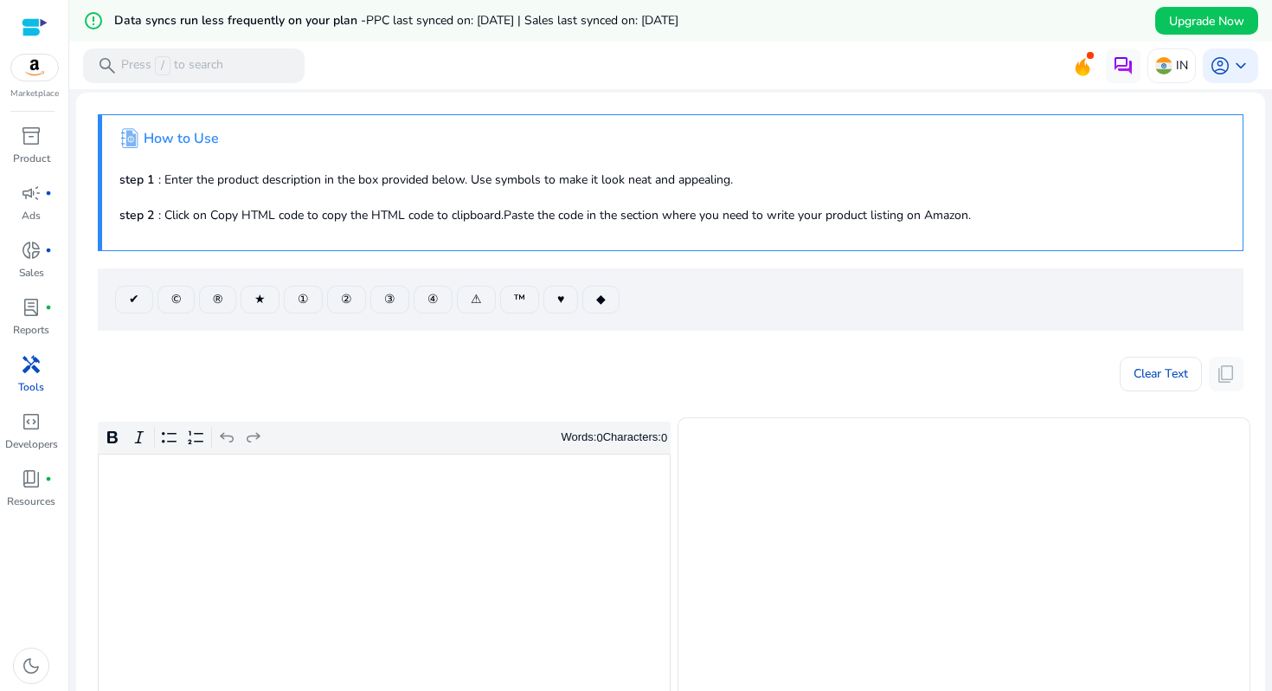
scroll to position [38, 0]
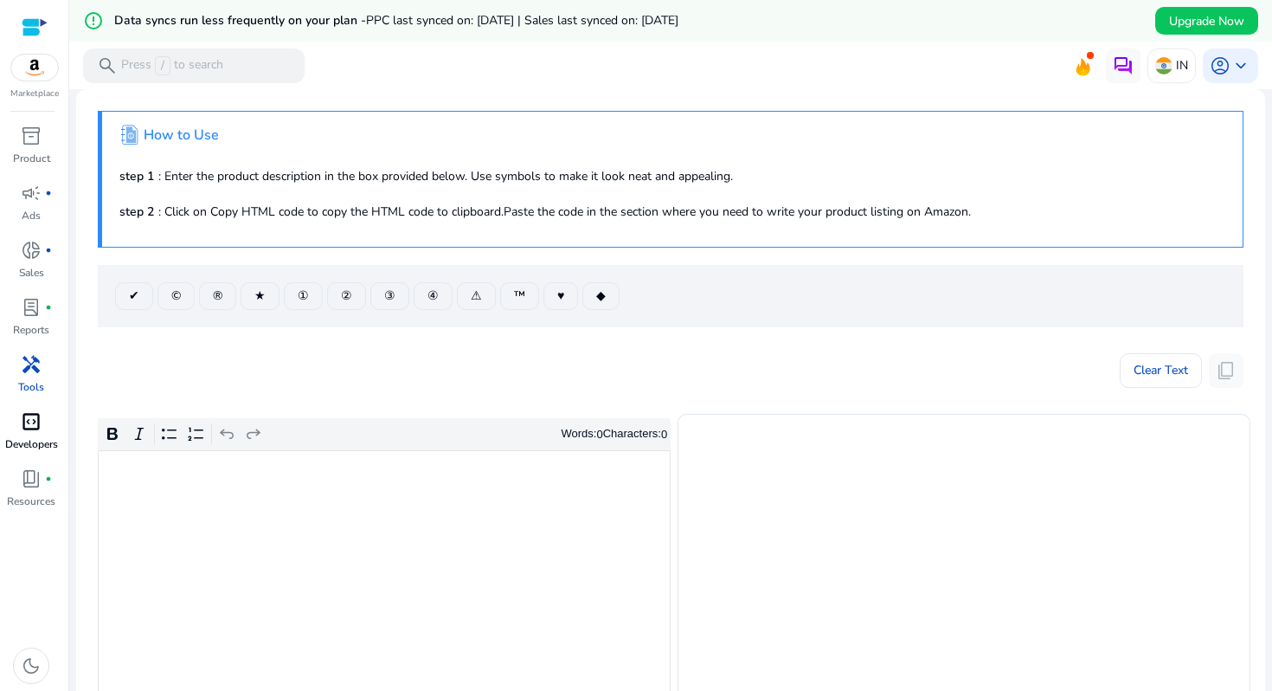
click at [34, 441] on p "Developers" at bounding box center [31, 444] width 53 height 16
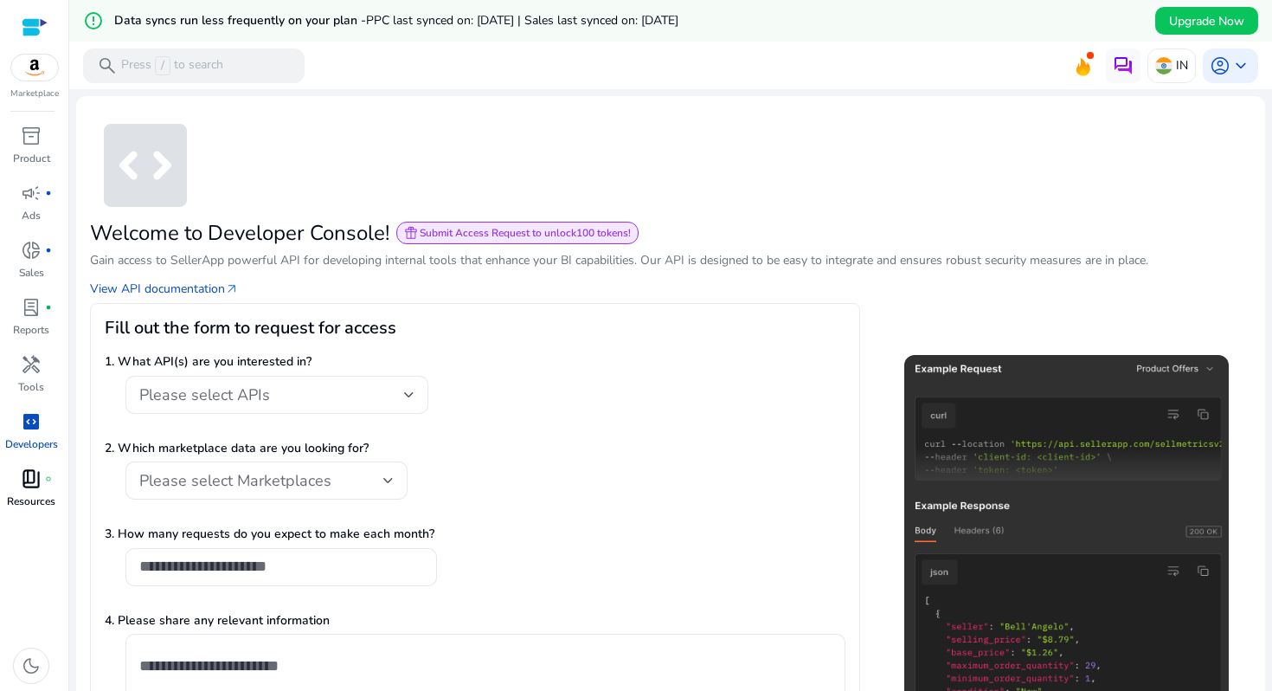
click at [38, 499] on p "Resources" at bounding box center [31, 501] width 48 height 16
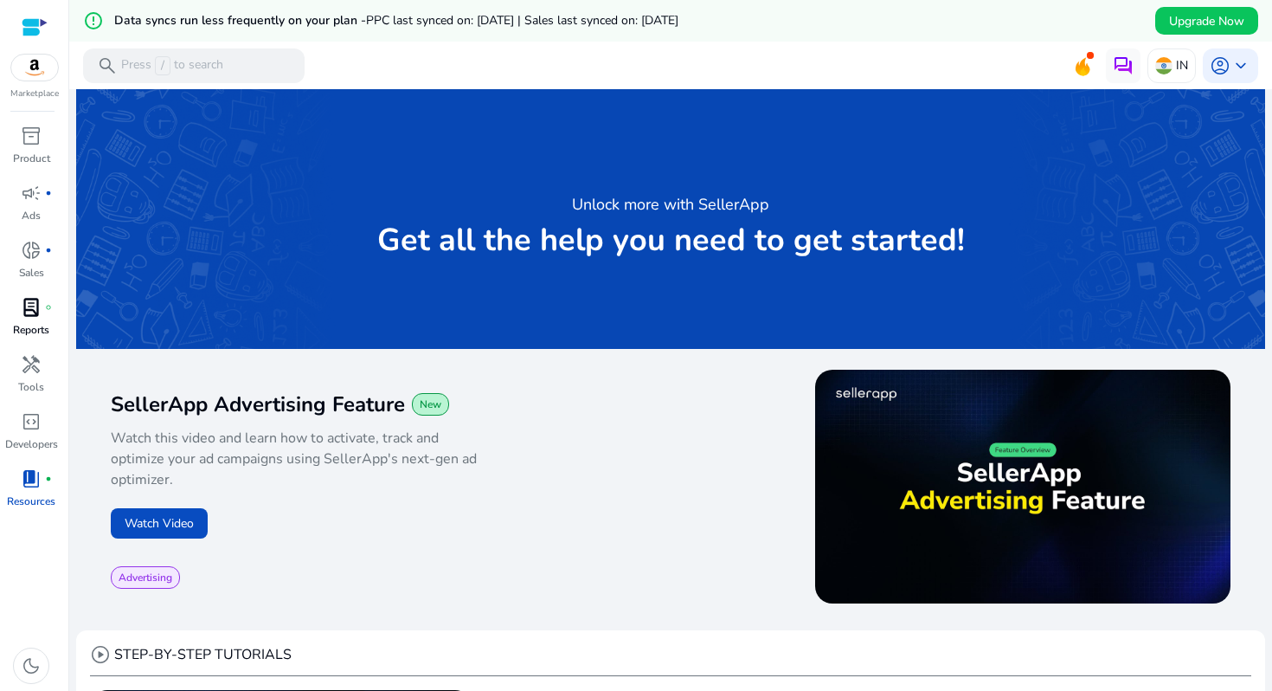
click at [41, 318] on span "lab_profile" at bounding box center [31, 307] width 21 height 21
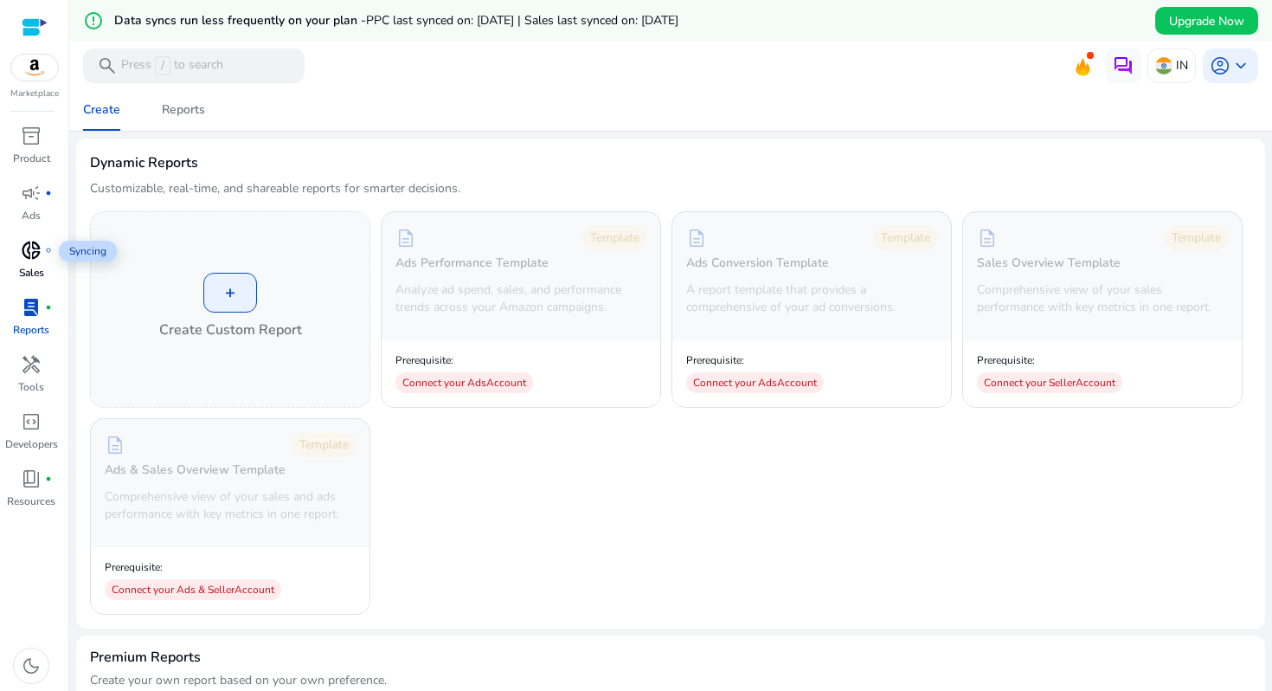
click at [32, 246] on span "donut_small" at bounding box center [31, 250] width 21 height 21
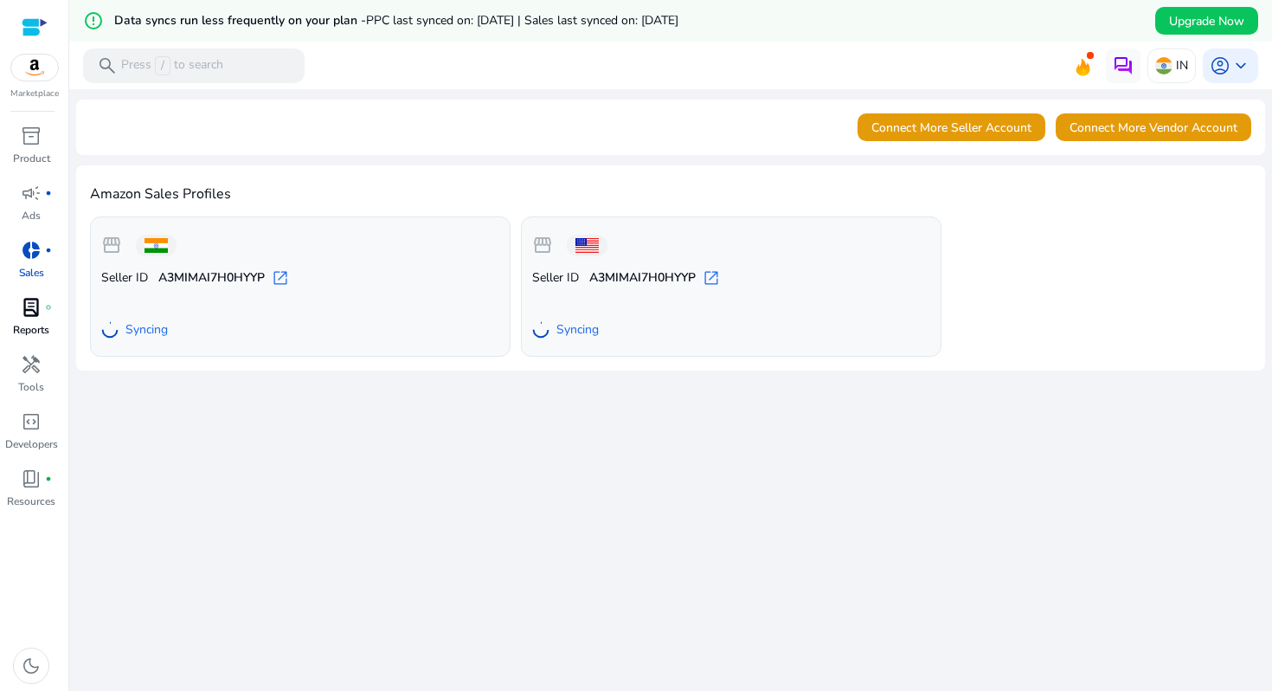
click at [49, 307] on span "fiber_manual_record" at bounding box center [48, 307] width 7 height 7
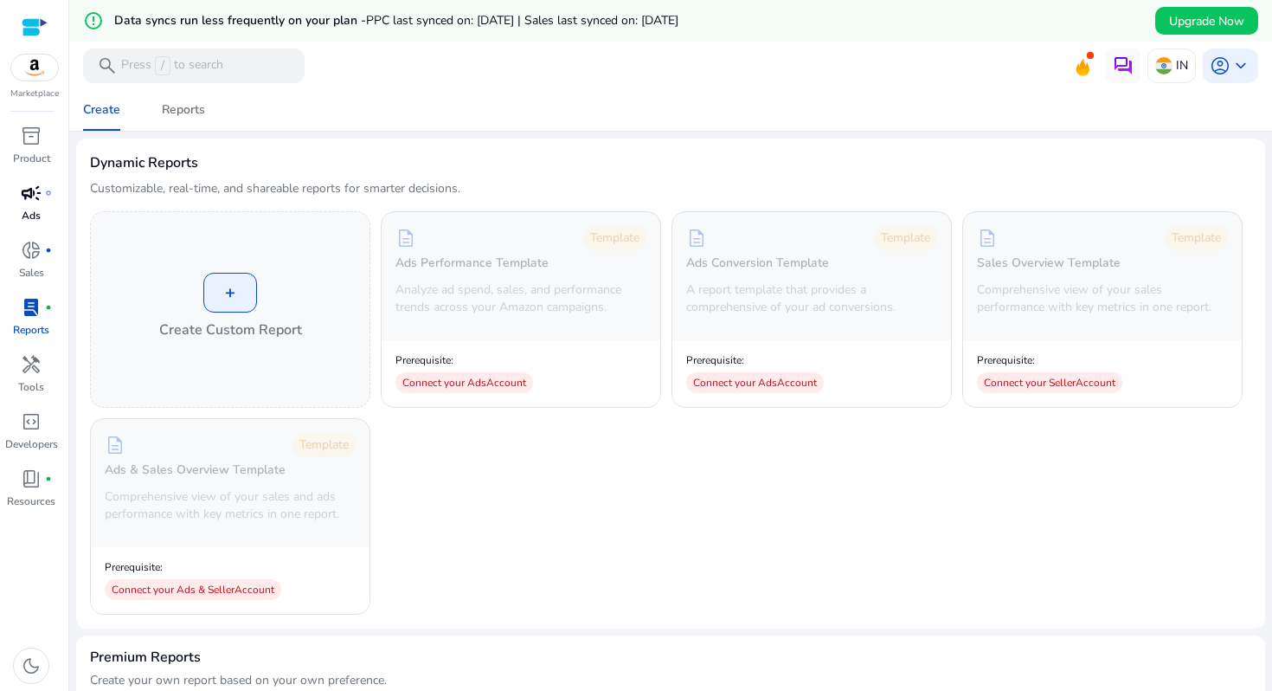
click at [34, 210] on p "Ads" at bounding box center [31, 216] width 19 height 16
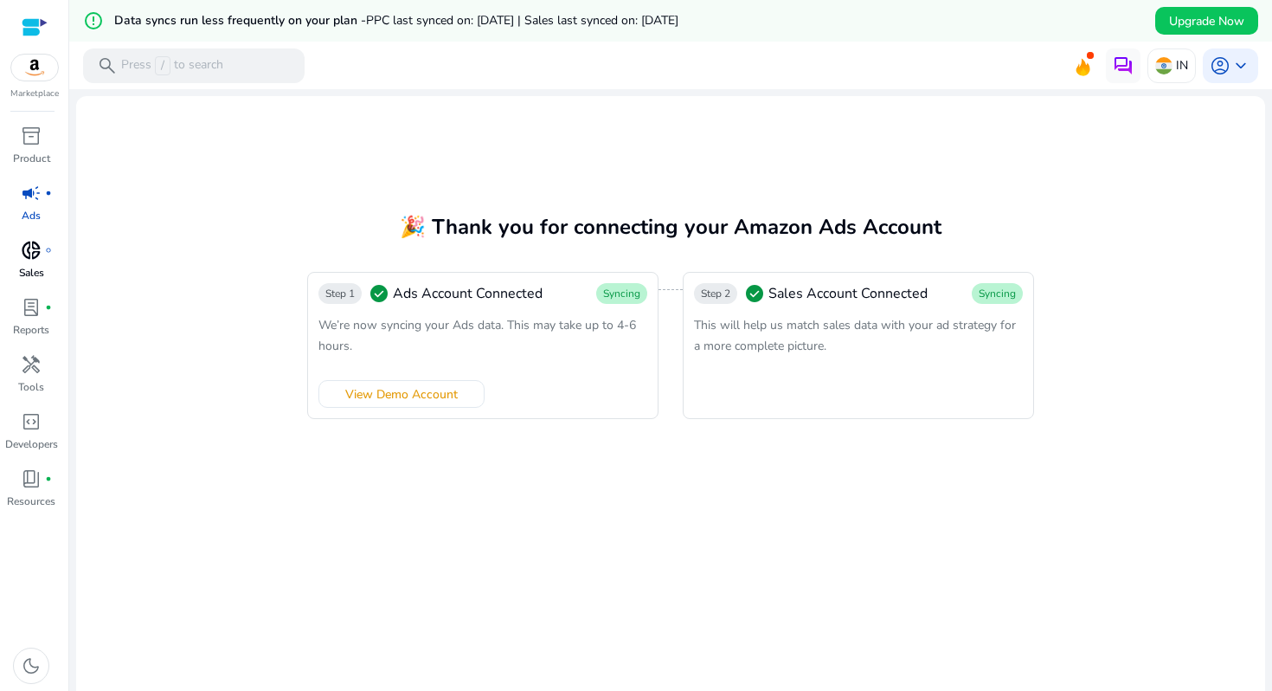
click at [45, 247] on span "fiber_manual_record" at bounding box center [48, 250] width 7 height 7
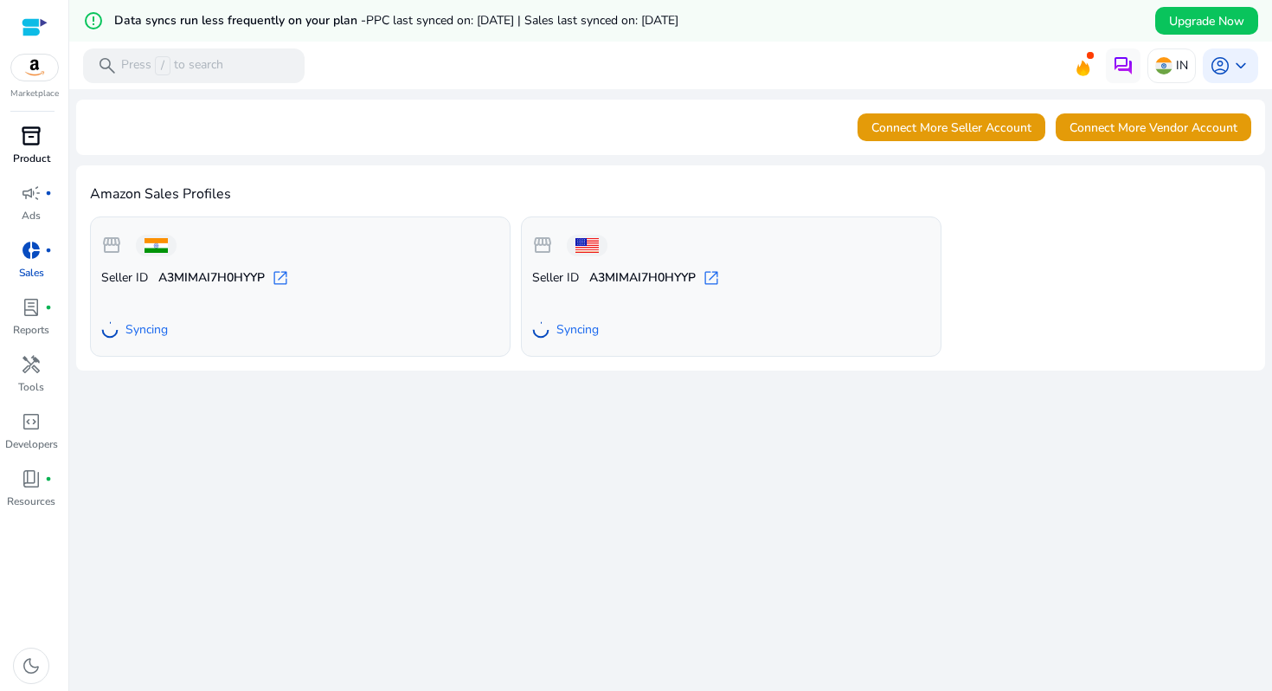
click at [42, 170] on link "inventory_2 Product" at bounding box center [31, 150] width 62 height 57
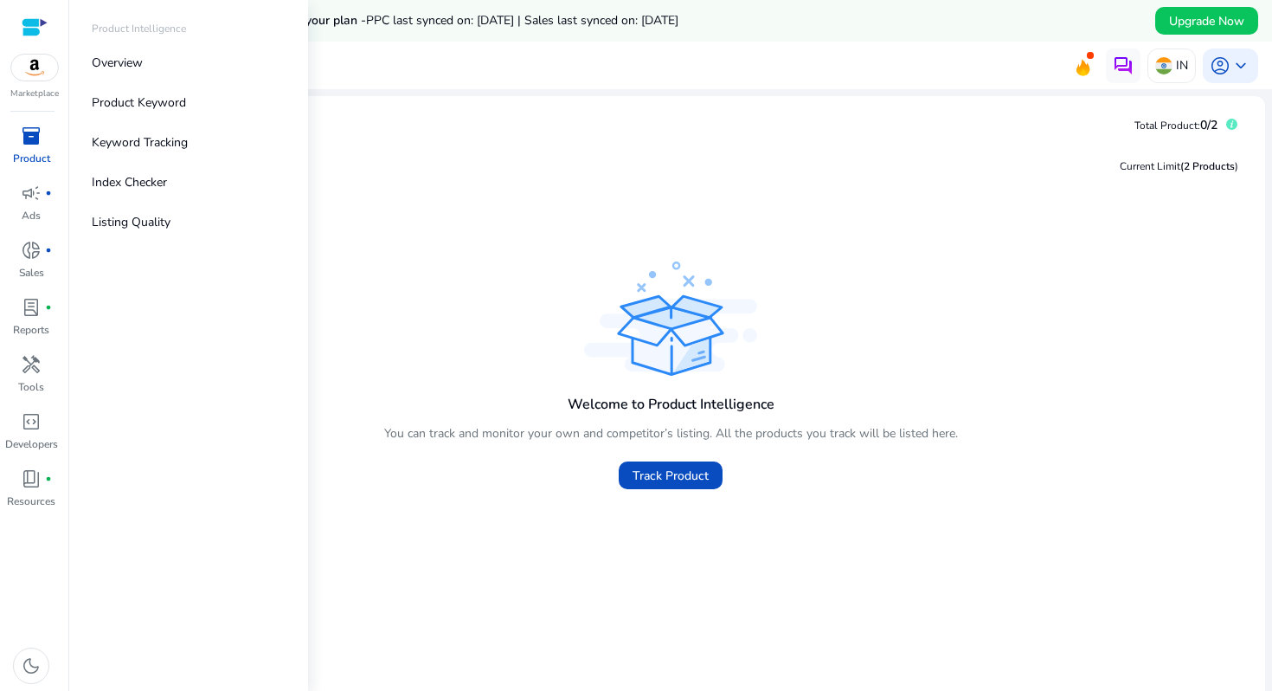
click at [48, 81] on div "Marketplace" at bounding box center [34, 50] width 68 height 100
click at [29, 69] on img at bounding box center [34, 68] width 47 height 26
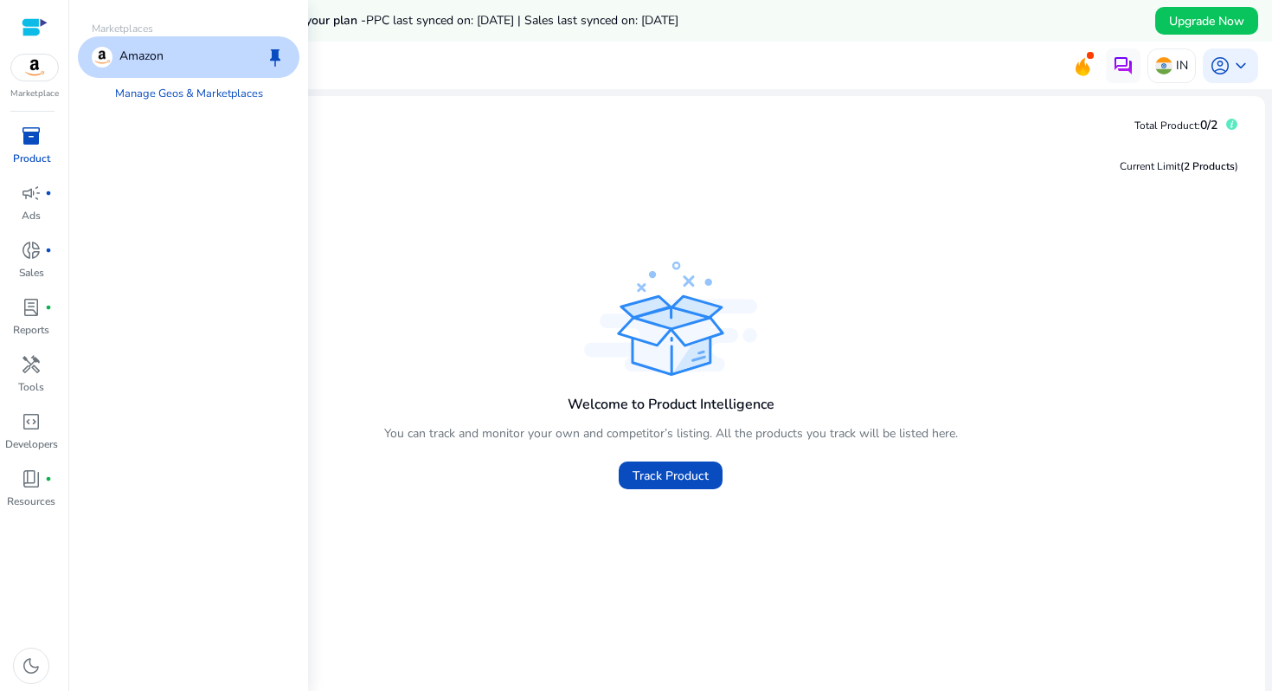
click at [140, 68] on div "Amazon keep" at bounding box center [189, 57] width 222 height 42
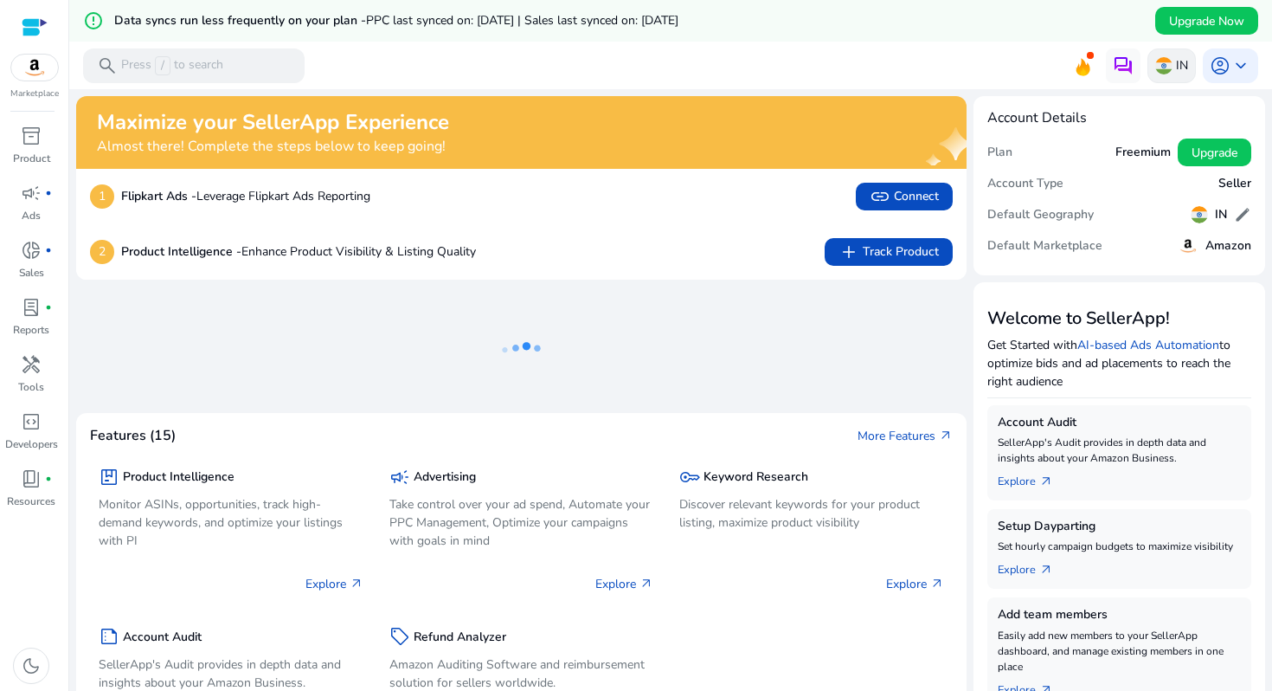
click at [1163, 64] on img at bounding box center [1164, 65] width 17 height 17
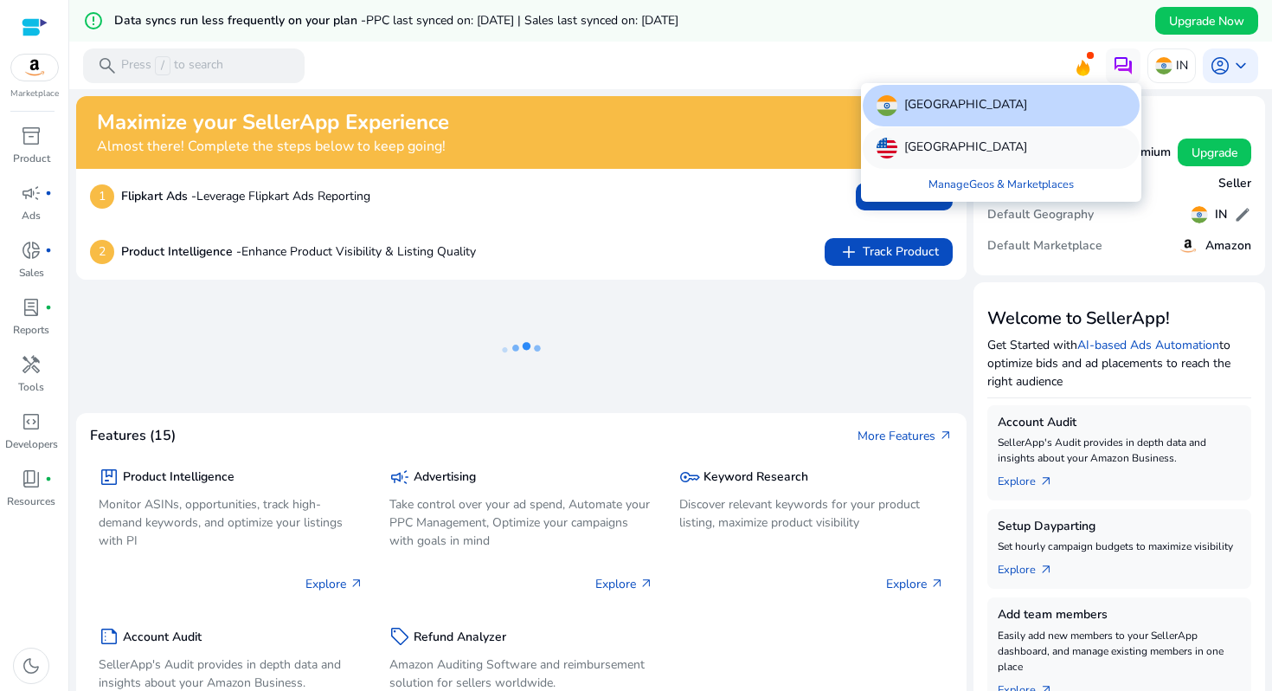
click at [1005, 146] on div "[GEOGRAPHIC_DATA]" at bounding box center [1001, 148] width 277 height 42
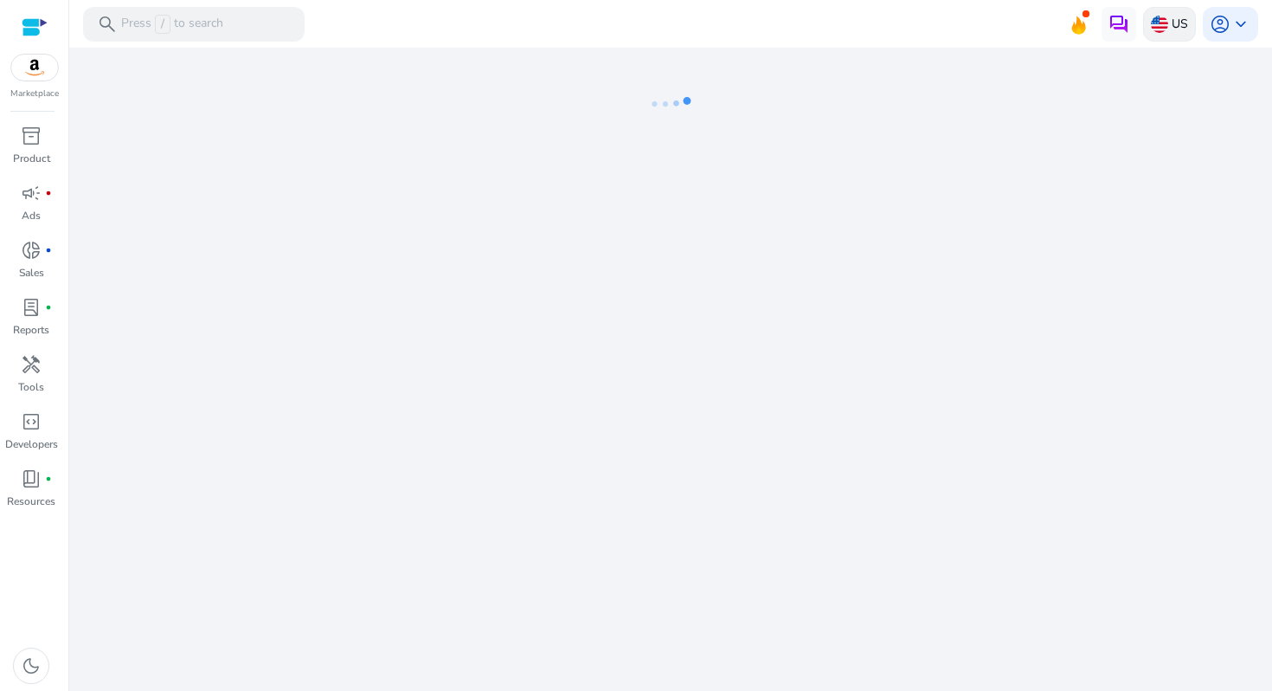
click at [1181, 19] on p "US" at bounding box center [1180, 24] width 16 height 30
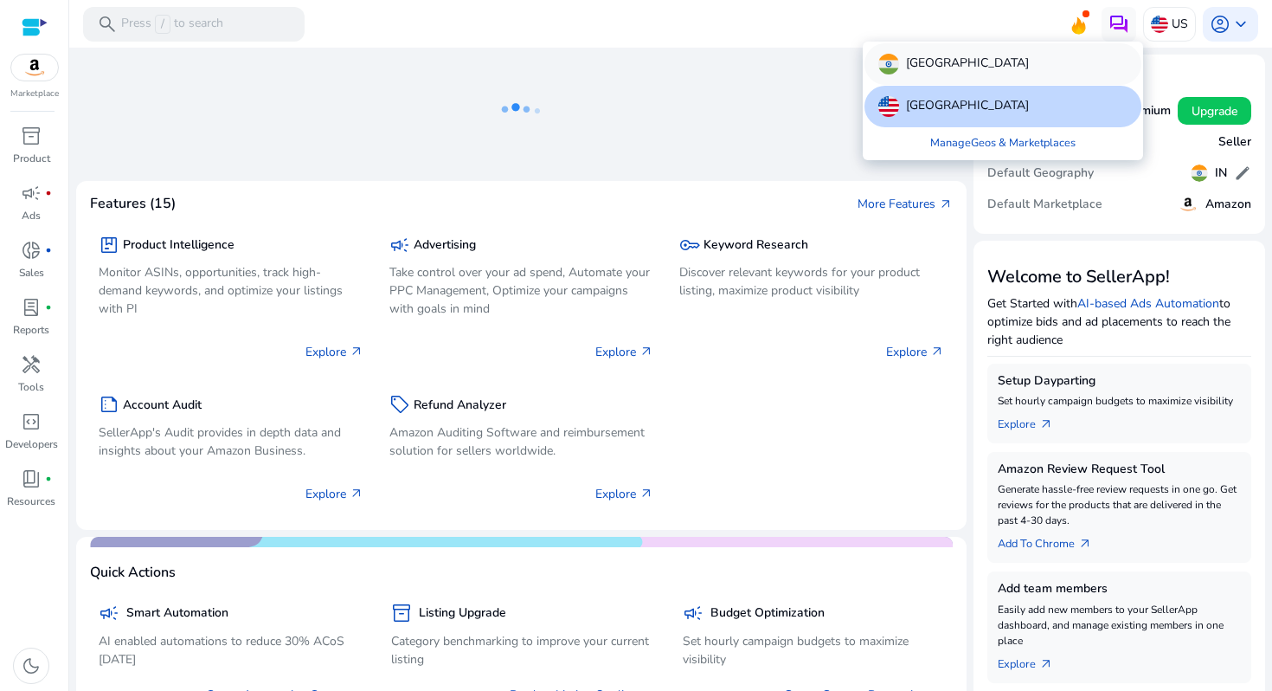
click at [996, 63] on div "[GEOGRAPHIC_DATA]" at bounding box center [1003, 64] width 277 height 42
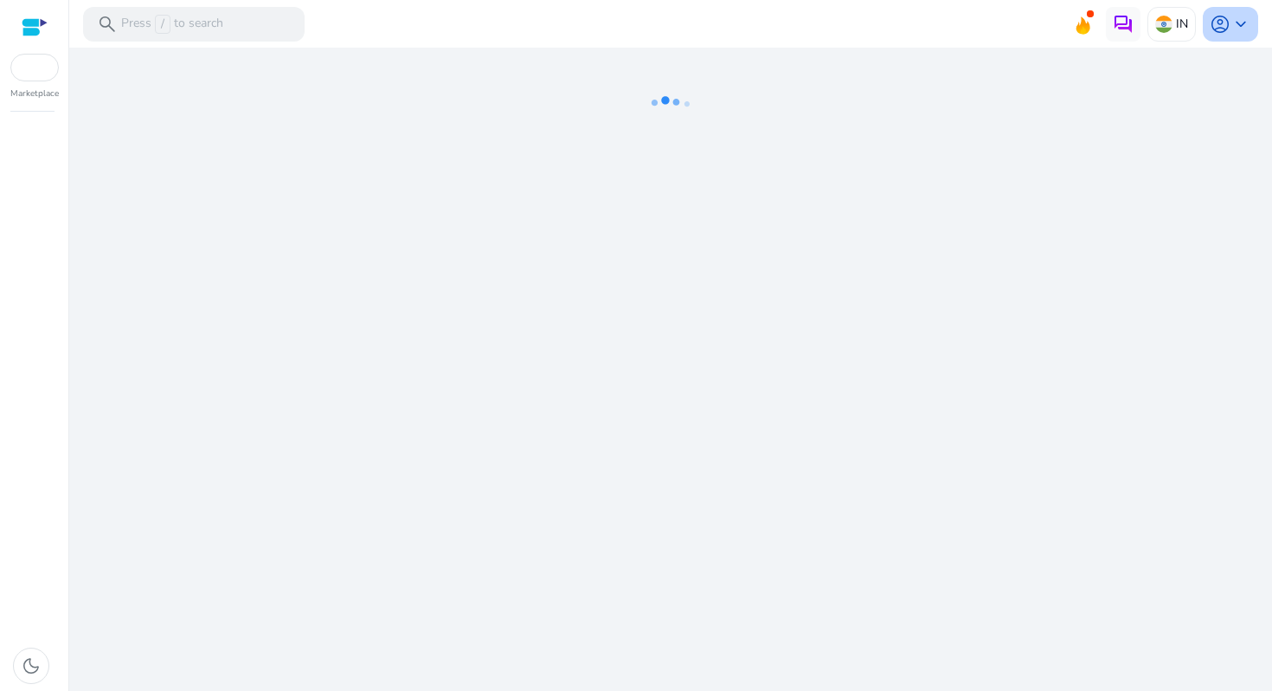
click at [1249, 17] on span "keyboard_arrow_down" at bounding box center [1241, 24] width 21 height 21
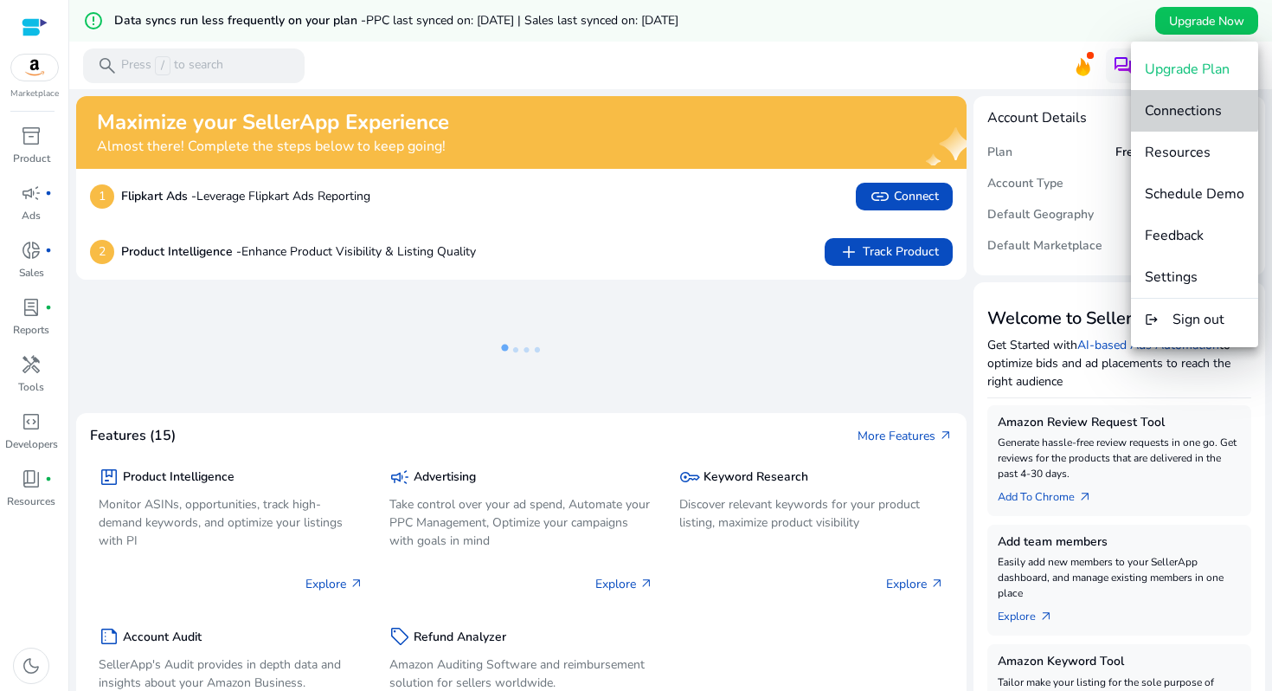
click at [1194, 98] on button "Connections" at bounding box center [1194, 111] width 127 height 42
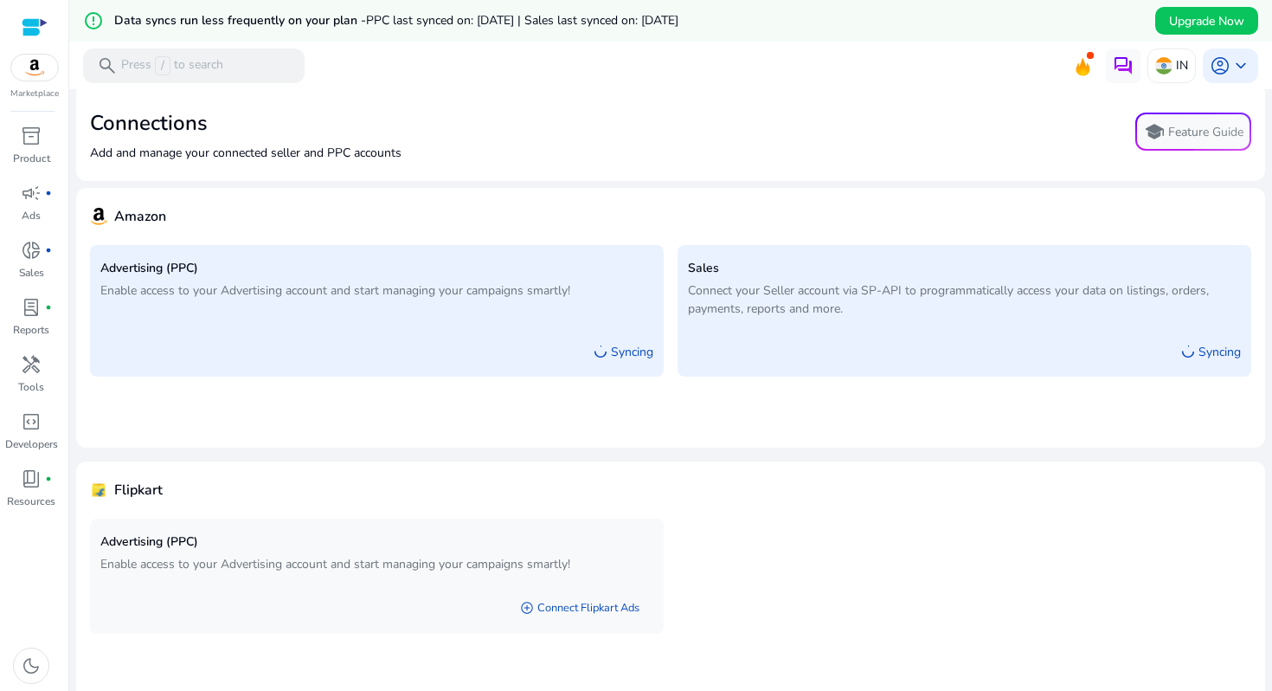
scroll to position [23, 0]
click at [602, 602] on link "add_circle Connect Flipkart Ads" at bounding box center [579, 604] width 147 height 31
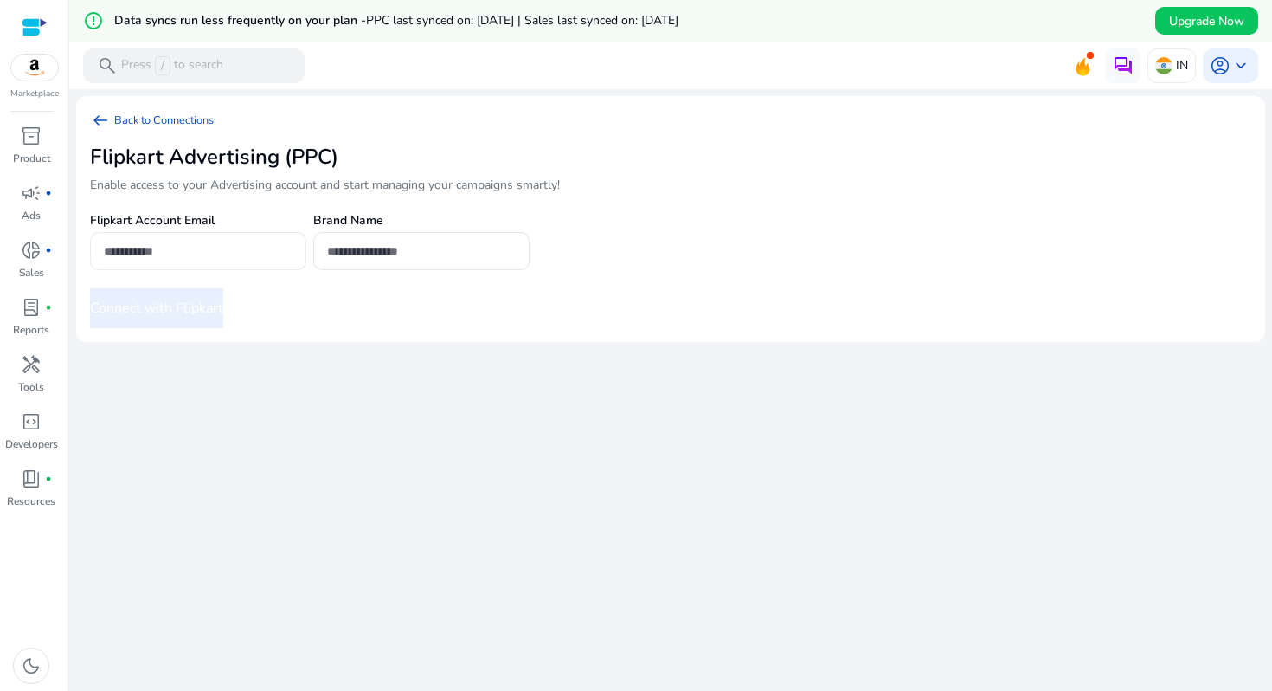
click at [257, 245] on input "email" at bounding box center [198, 251] width 189 height 19
click at [385, 242] on input "text" at bounding box center [421, 251] width 189 height 19
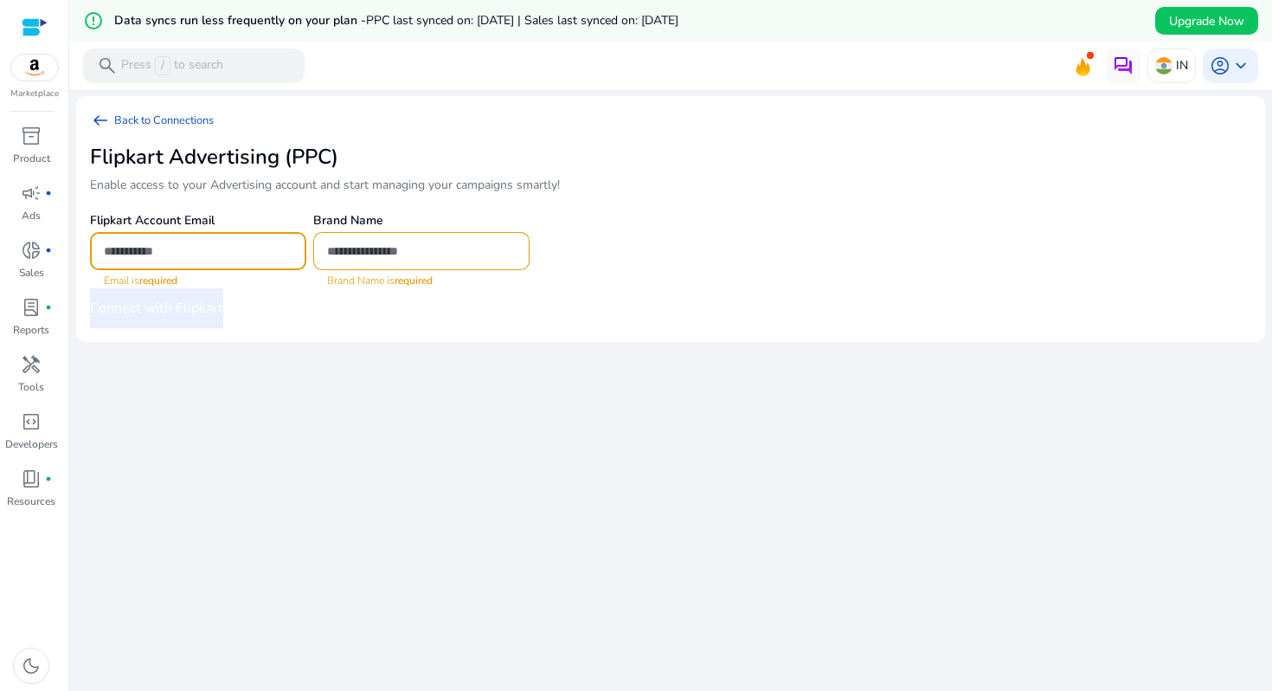
click at [239, 246] on input "email" at bounding box center [198, 251] width 189 height 19
click at [107, 116] on span "arrow_left_alt" at bounding box center [100, 120] width 21 height 21
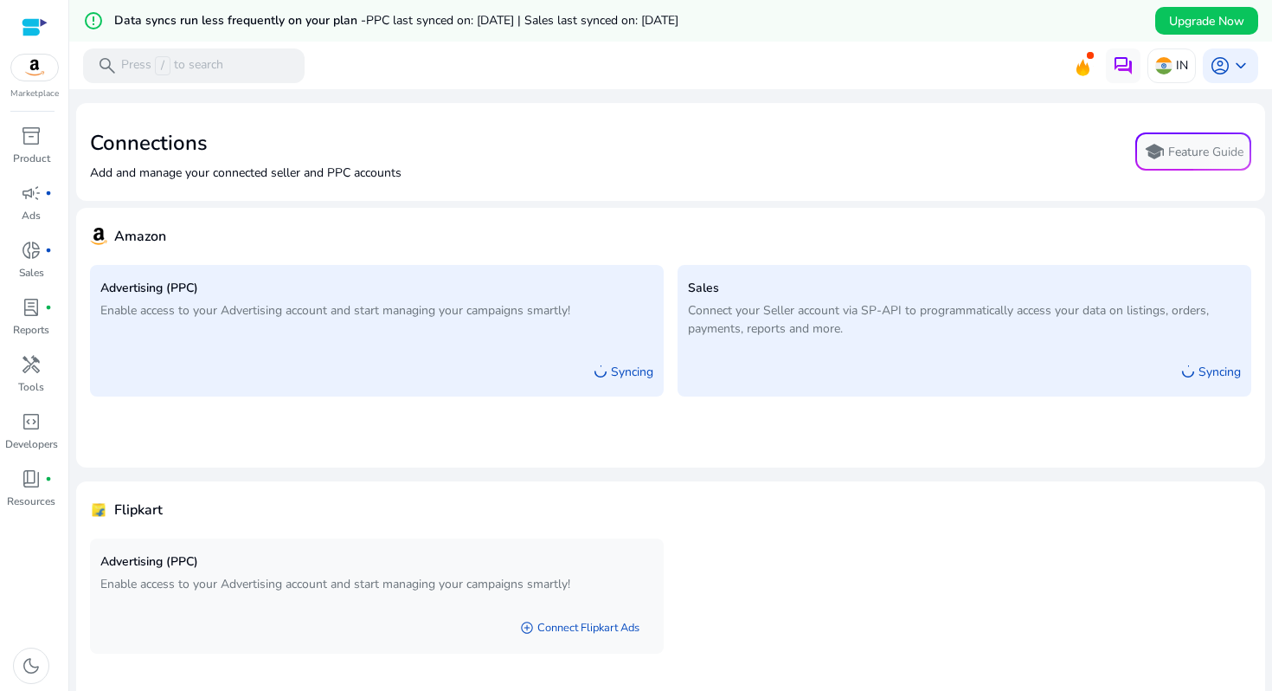
drag, startPoint x: 102, startPoint y: 312, endPoint x: 602, endPoint y: 307, distance: 500.4
click at [605, 308] on p "Enable access to your Advertising account and start managing your campaigns sma…" at bounding box center [376, 310] width 553 height 18
drag, startPoint x: 685, startPoint y: 320, endPoint x: 866, endPoint y: 333, distance: 182.2
click at [866, 334] on p "Connect your Seller account via SP-API to programmatically access your data on …" at bounding box center [964, 319] width 553 height 36
drag, startPoint x: 682, startPoint y: 308, endPoint x: 916, endPoint y: 332, distance: 235.0
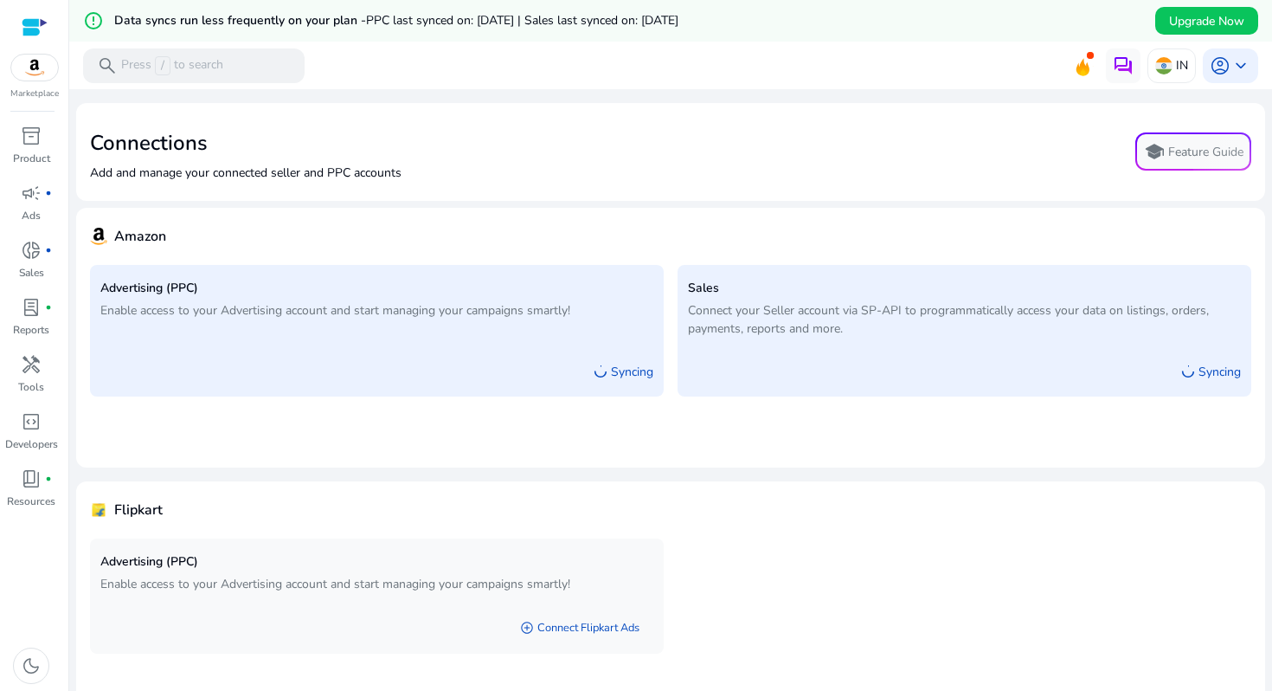
click at [916, 332] on div "Sales Connect your Seller account via SP-API to programmatically access your da…" at bounding box center [965, 331] width 574 height 132
click at [886, 402] on mat-card "Amazon Advertising (PPC) Enable access to your Advertising account and start ma…" at bounding box center [670, 338] width 1189 height 260
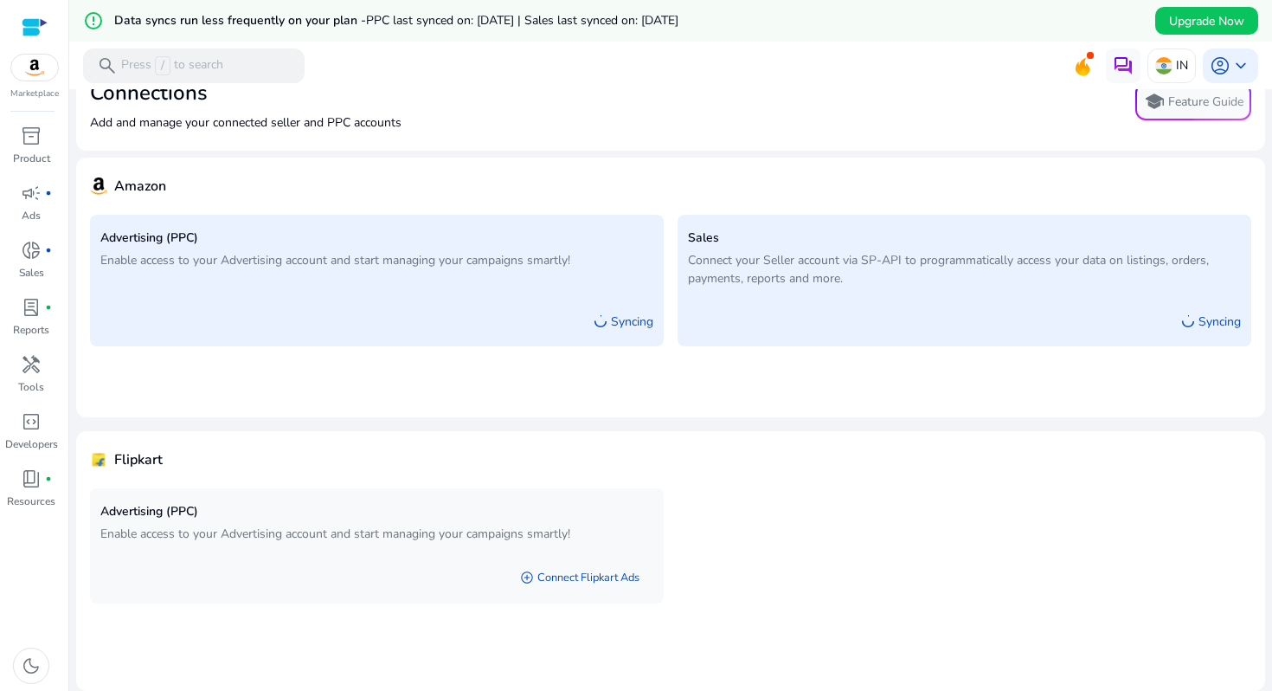
scroll to position [13, 0]
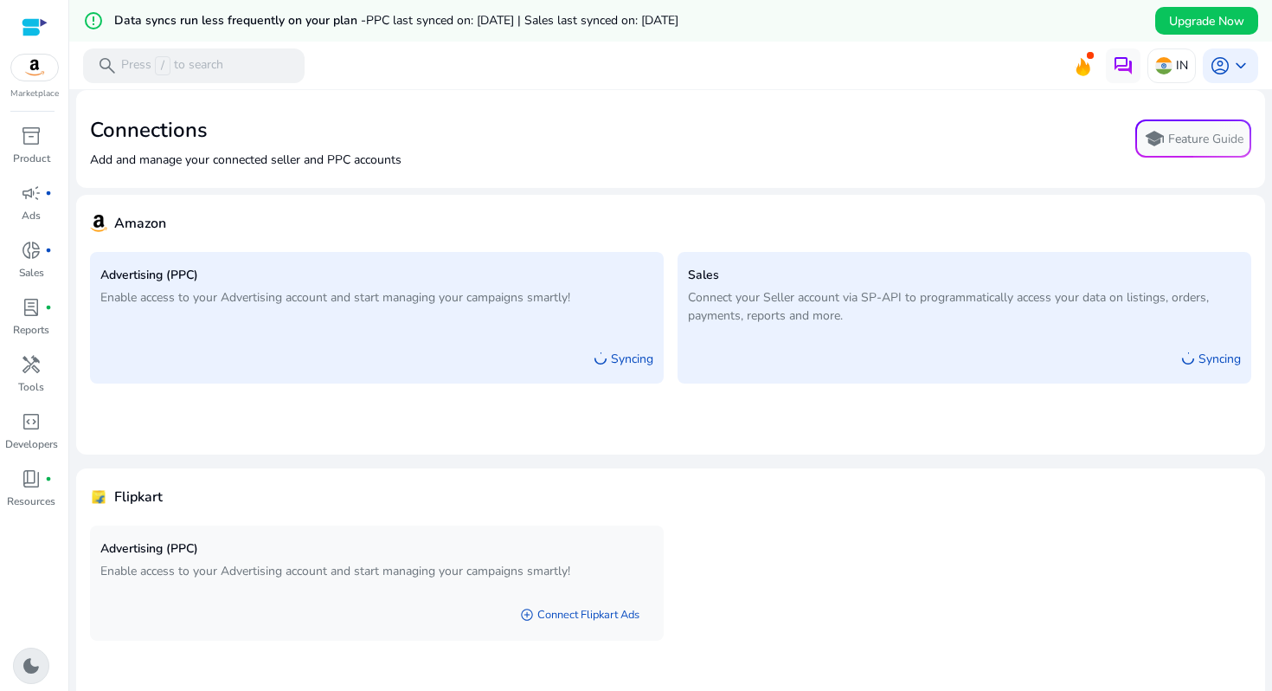
click at [38, 664] on span "dark_mode" at bounding box center [31, 665] width 21 height 21
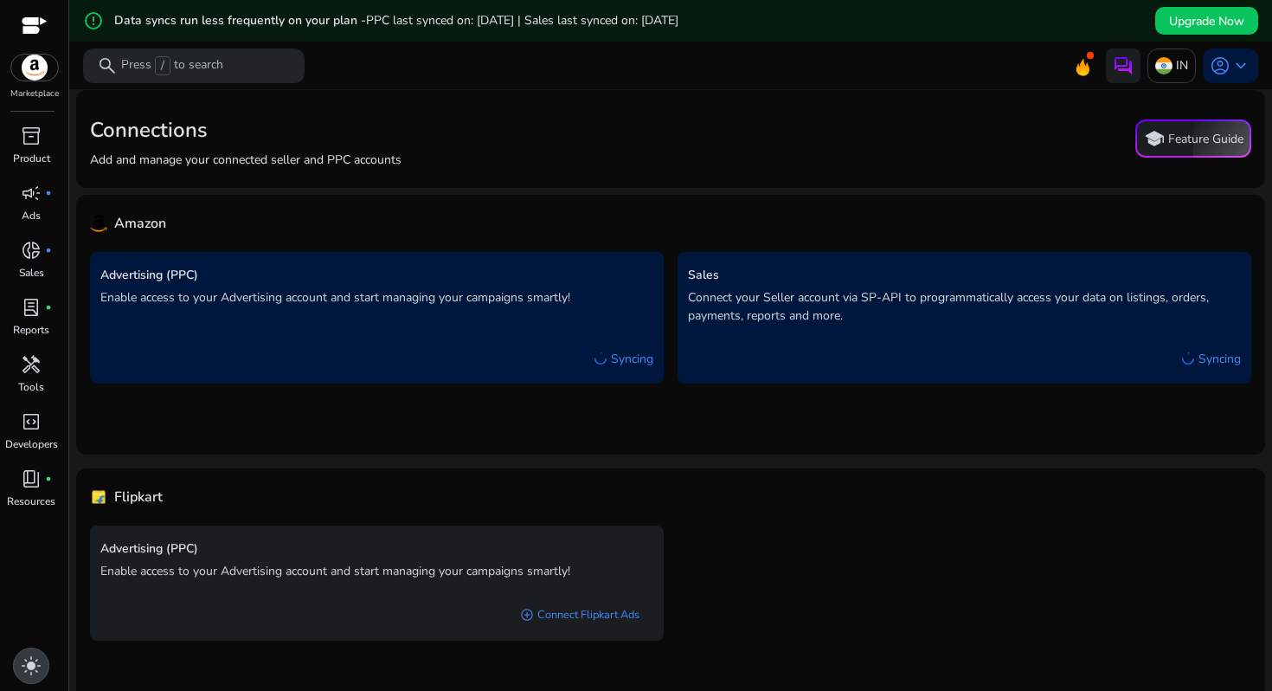
click at [34, 665] on span "light_mode" at bounding box center [31, 665] width 21 height 21
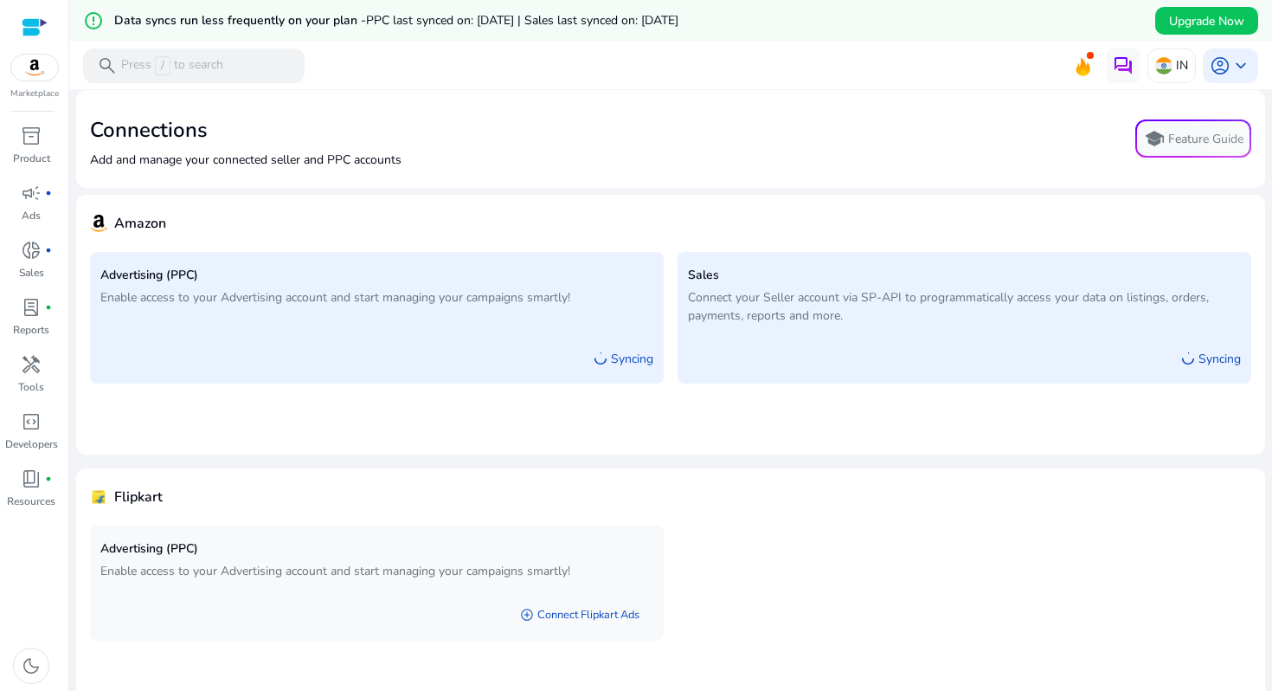
scroll to position [0, 0]
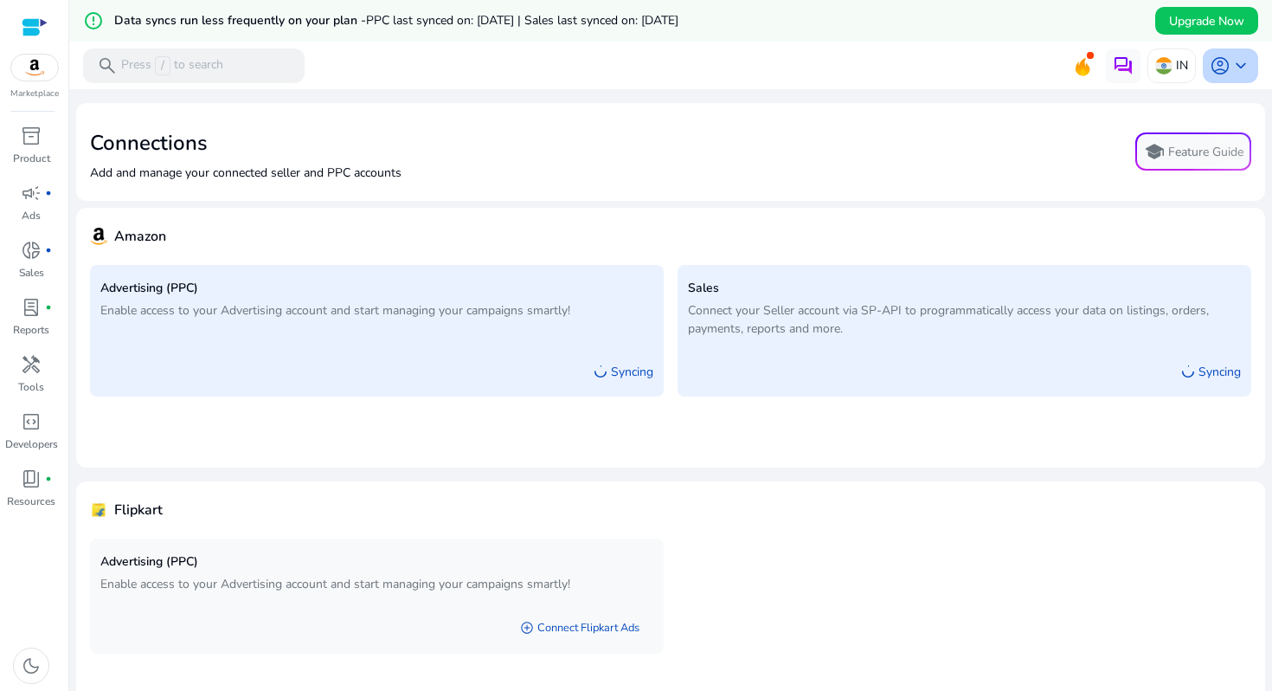
click at [1250, 56] on div "account_circle keyboard_arrow_down" at bounding box center [1230, 65] width 55 height 35
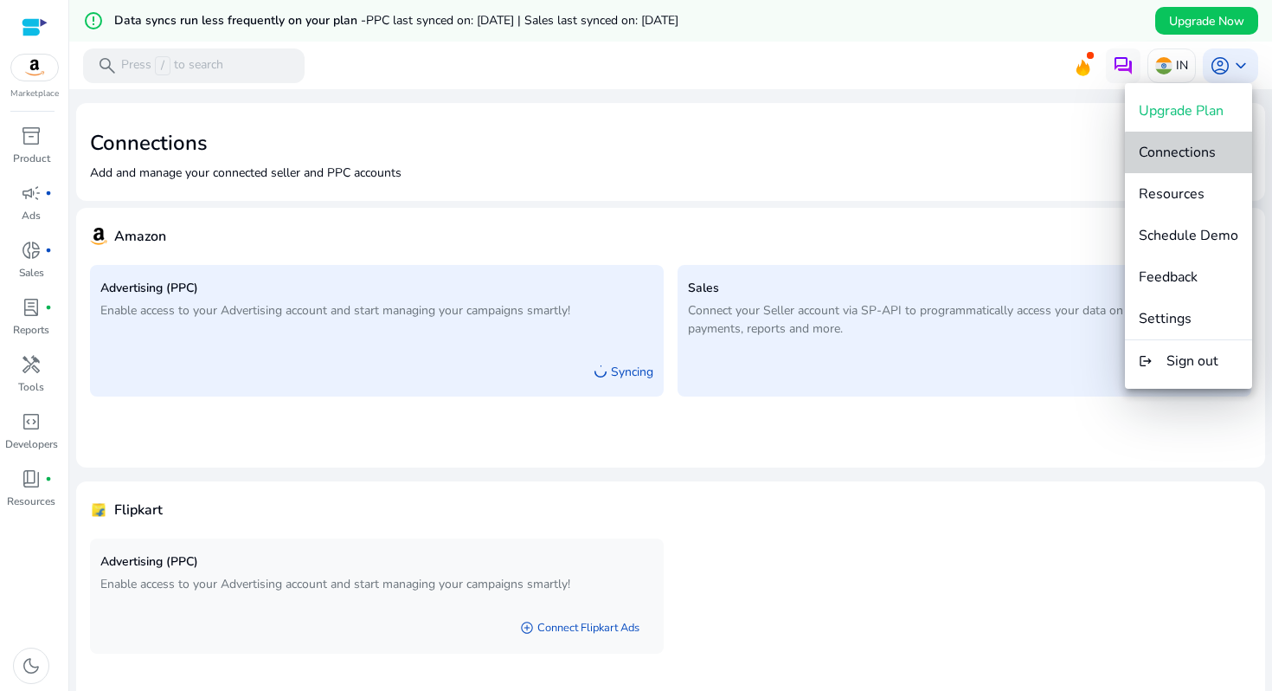
click at [1198, 156] on span "Connections" at bounding box center [1177, 152] width 77 height 19
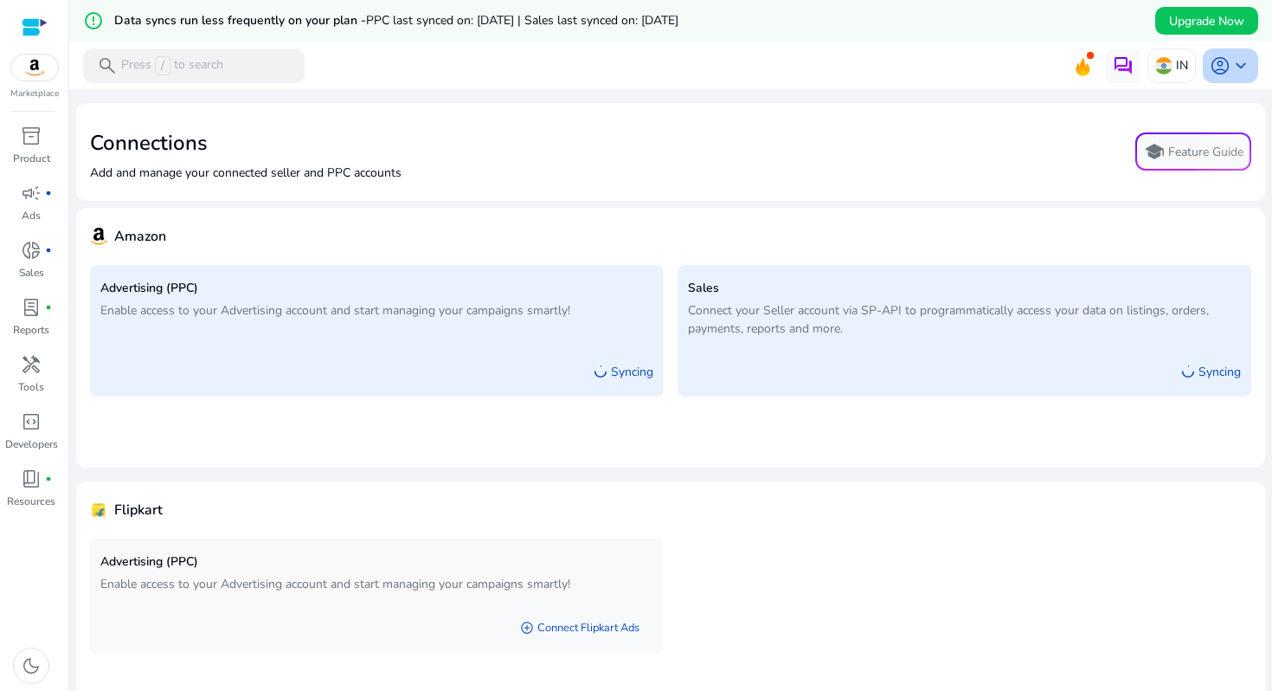
click at [1237, 65] on span "keyboard_arrow_down" at bounding box center [1241, 65] width 21 height 21
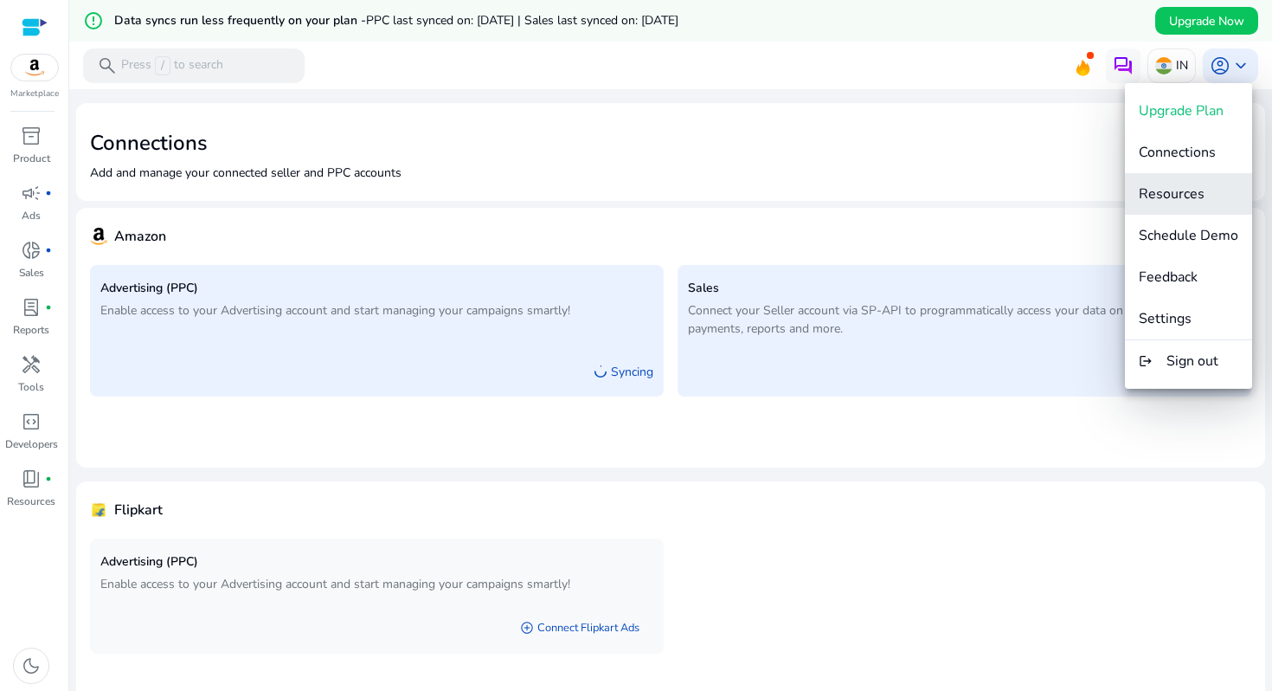
click at [1176, 186] on span "Resources" at bounding box center [1172, 193] width 66 height 19
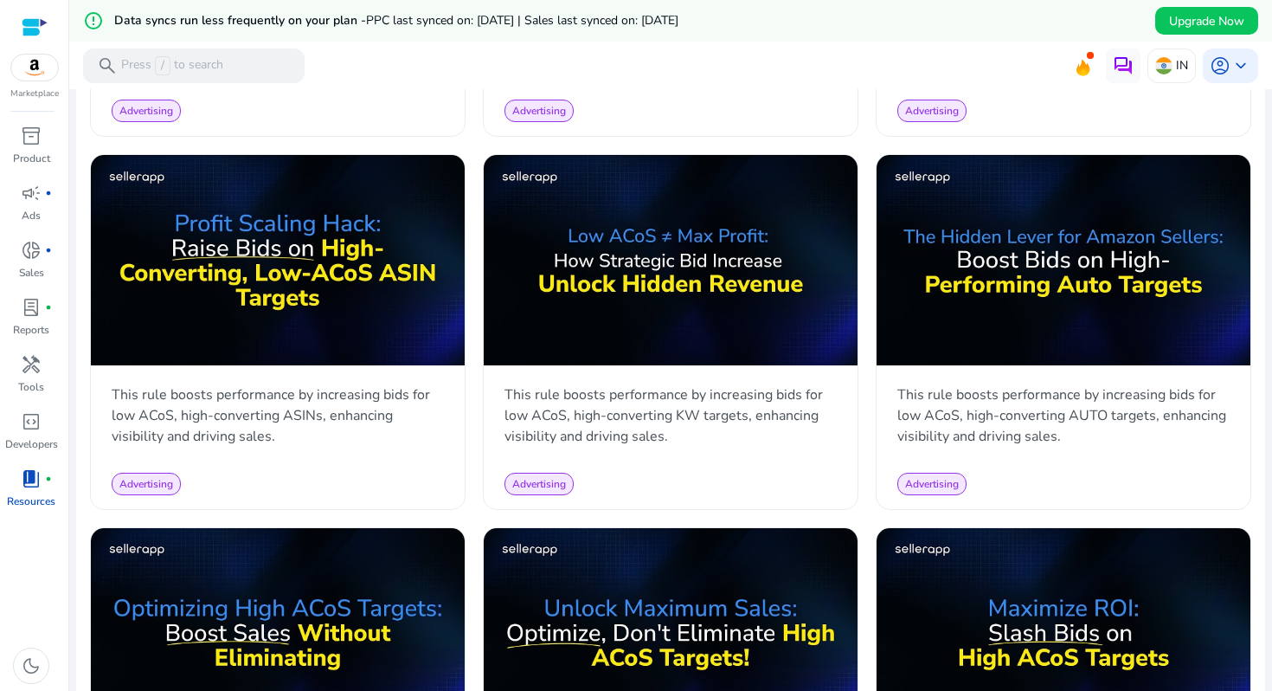
scroll to position [1161, 0]
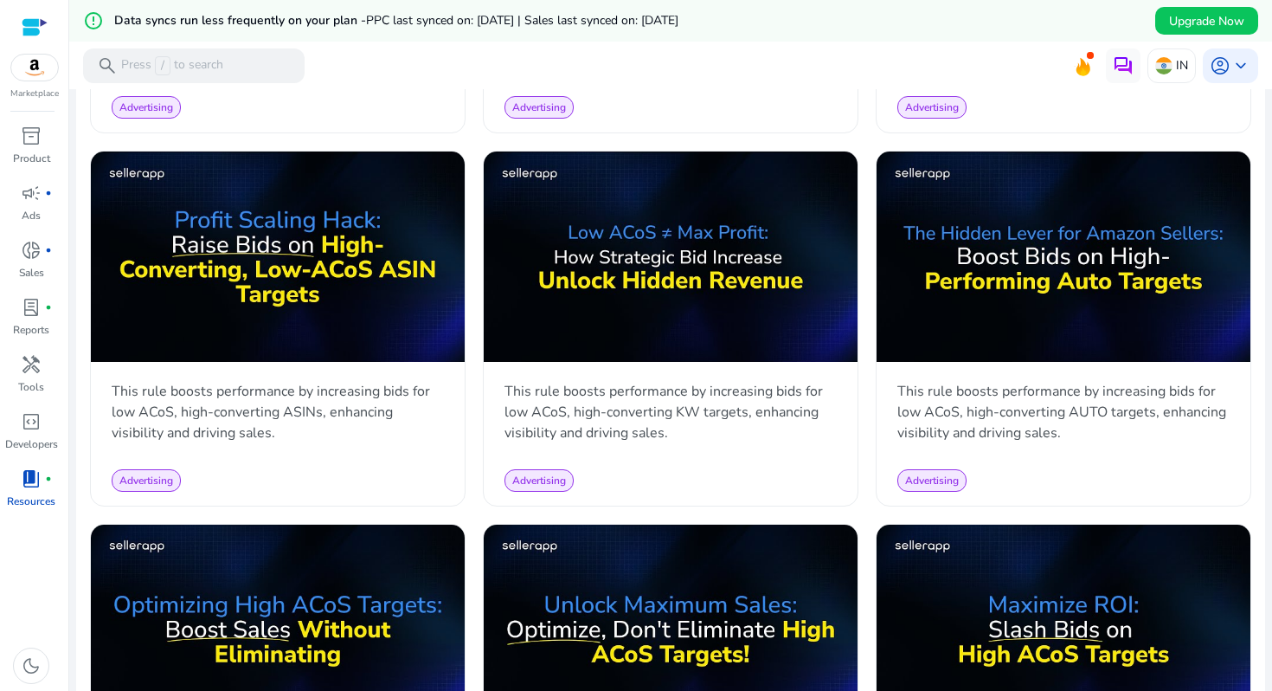
click at [978, 300] on img at bounding box center [1064, 256] width 374 height 210
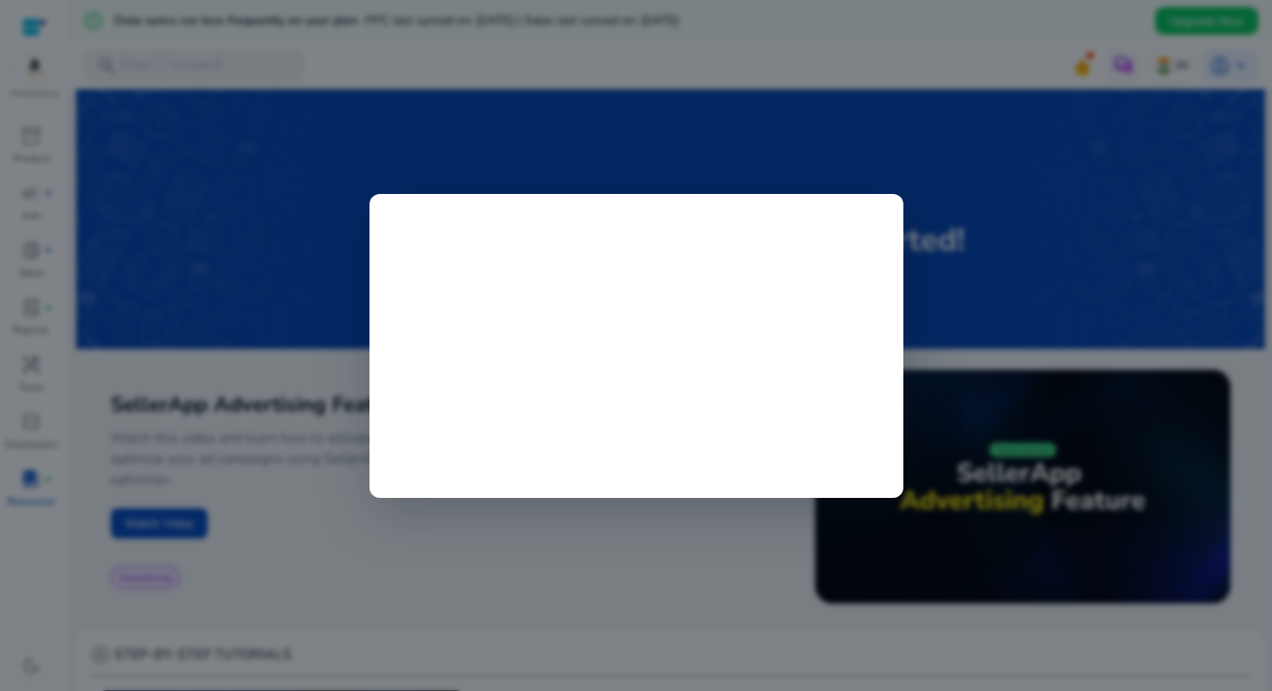
scroll to position [1161, 0]
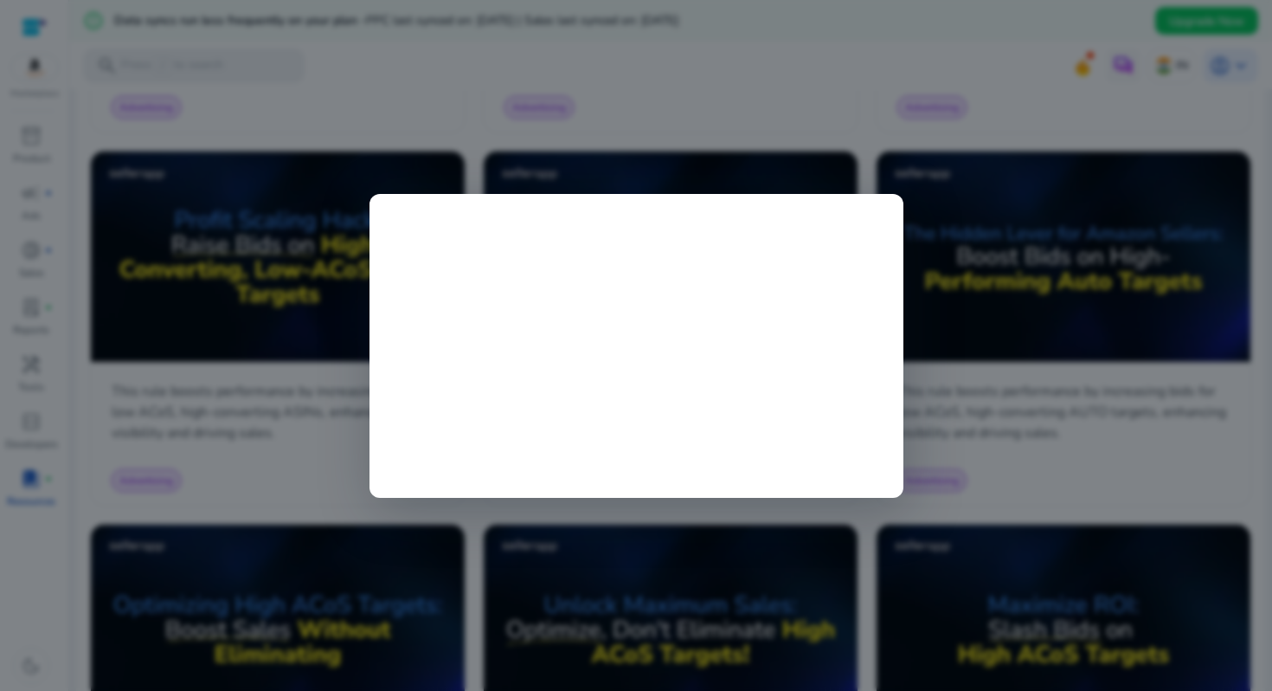
click at [936, 18] on div at bounding box center [636, 345] width 1272 height 691
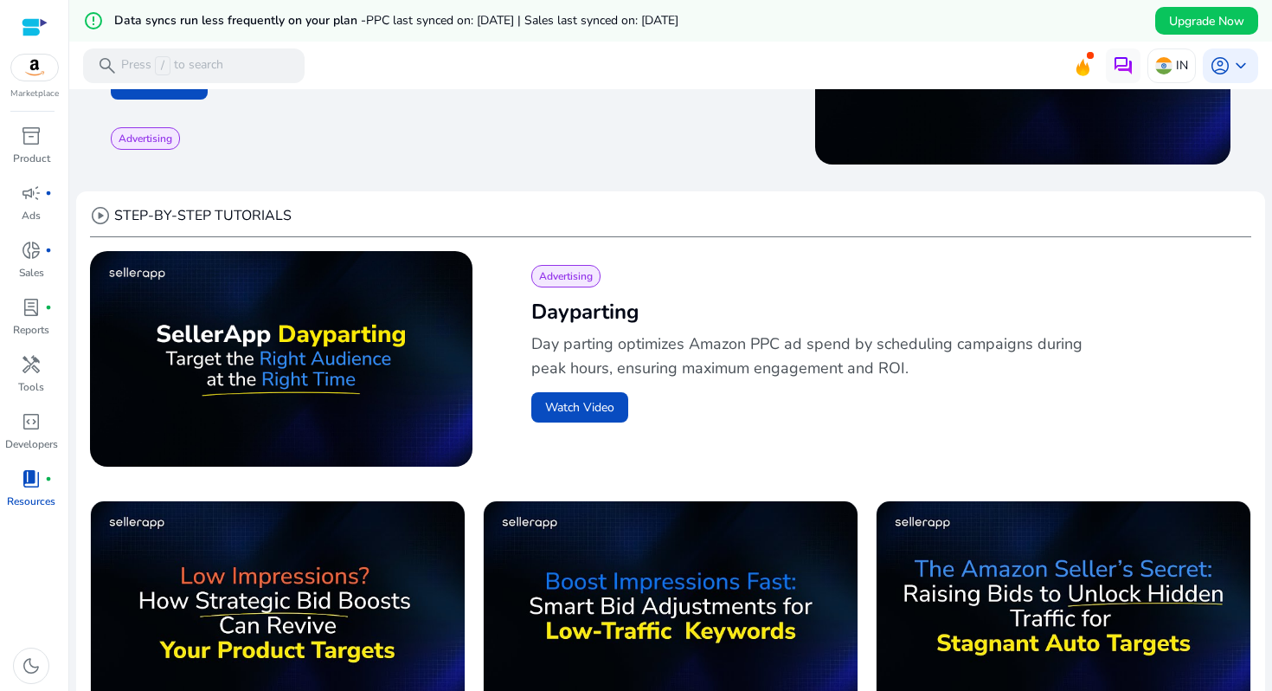
scroll to position [0, 0]
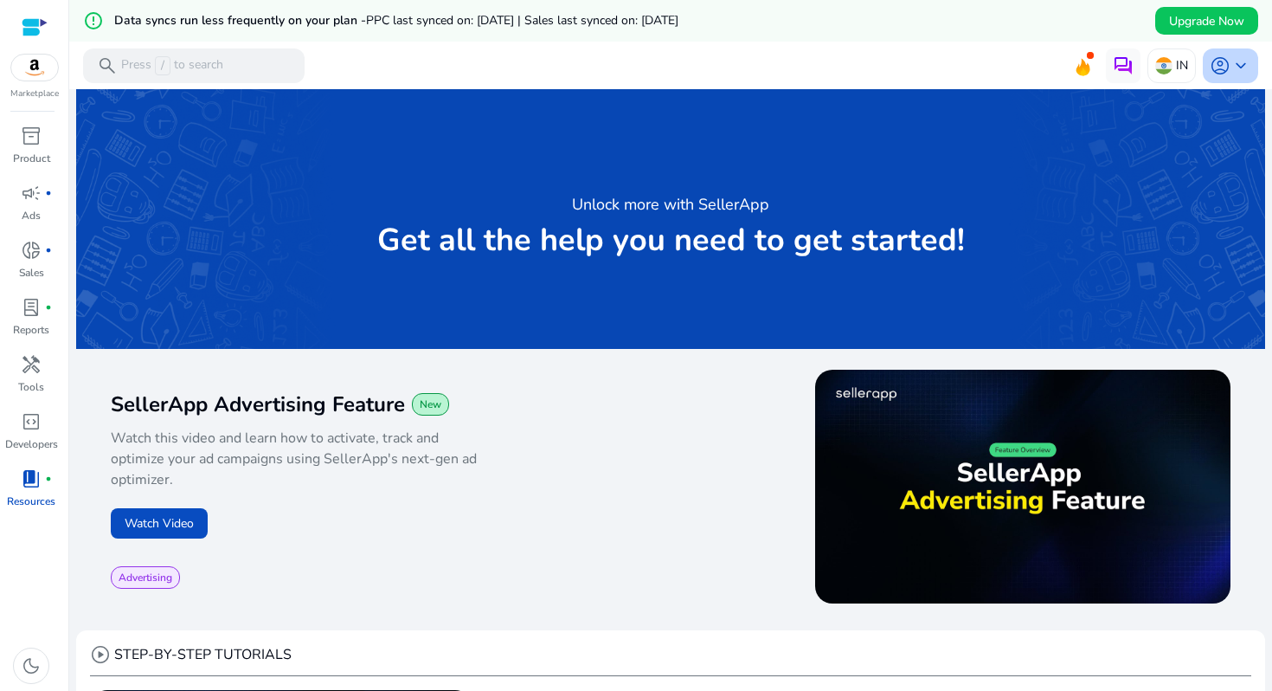
click at [1232, 57] on span "keyboard_arrow_down" at bounding box center [1241, 65] width 21 height 21
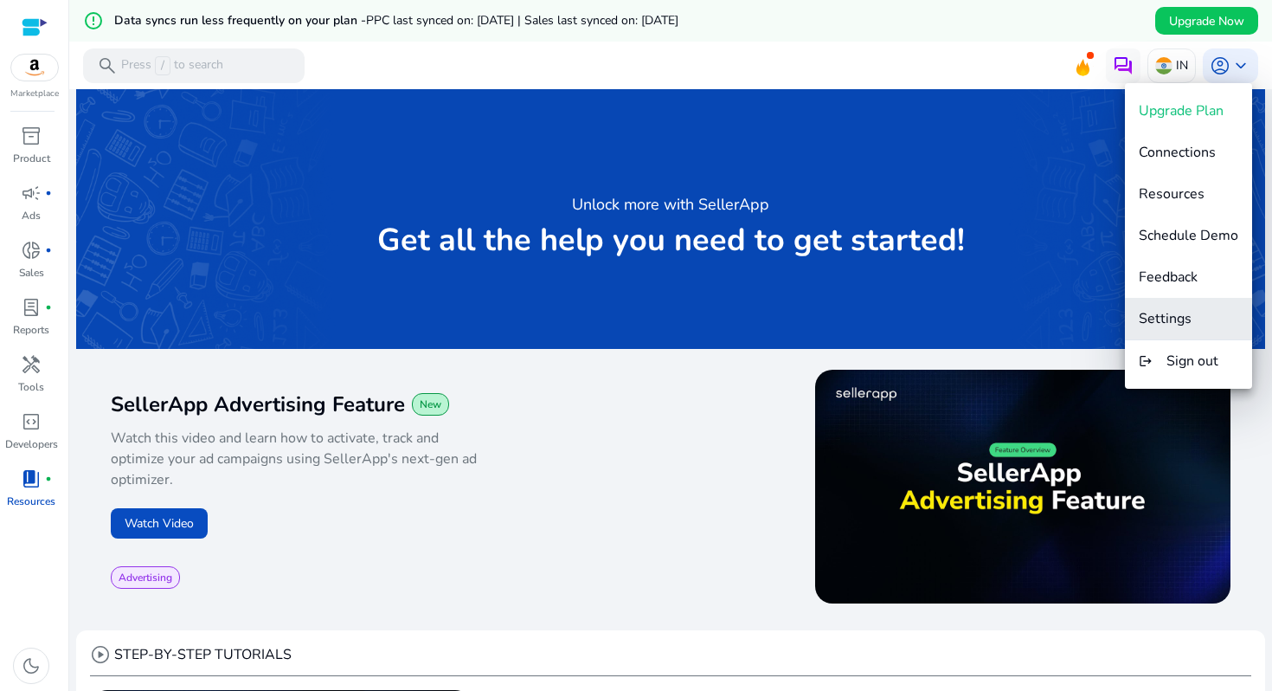
click at [1175, 307] on button "Settings" at bounding box center [1188, 319] width 127 height 42
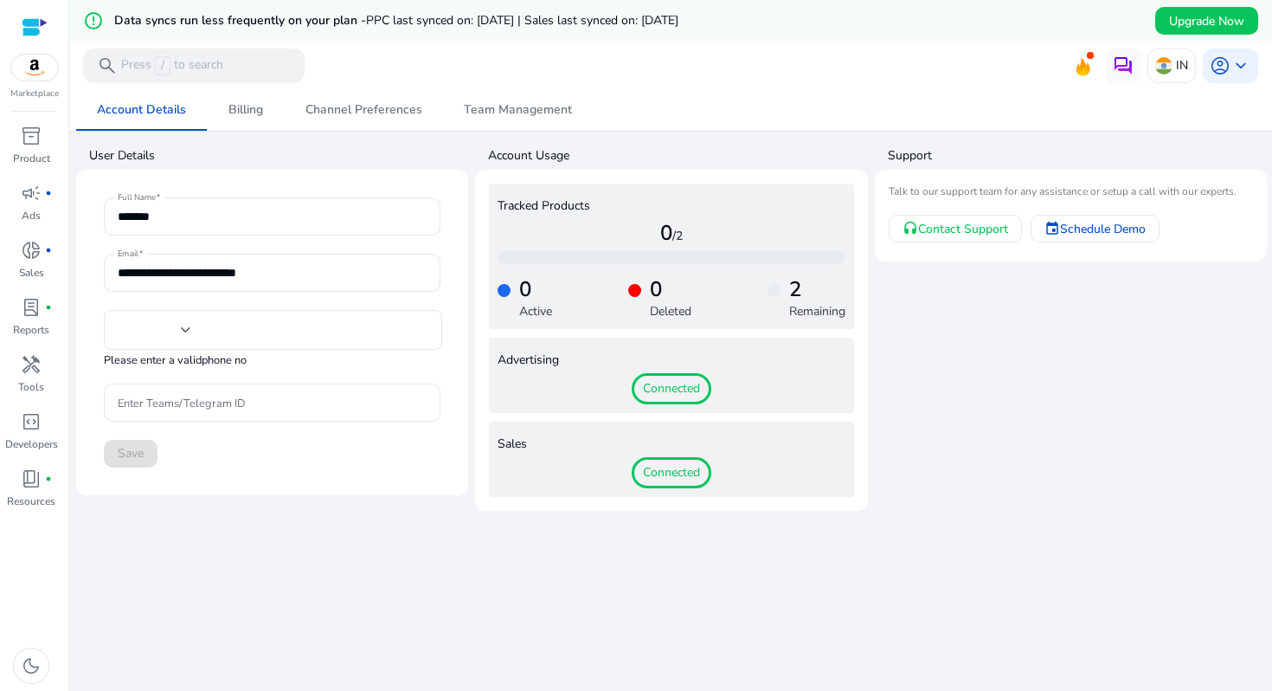
type input "***"
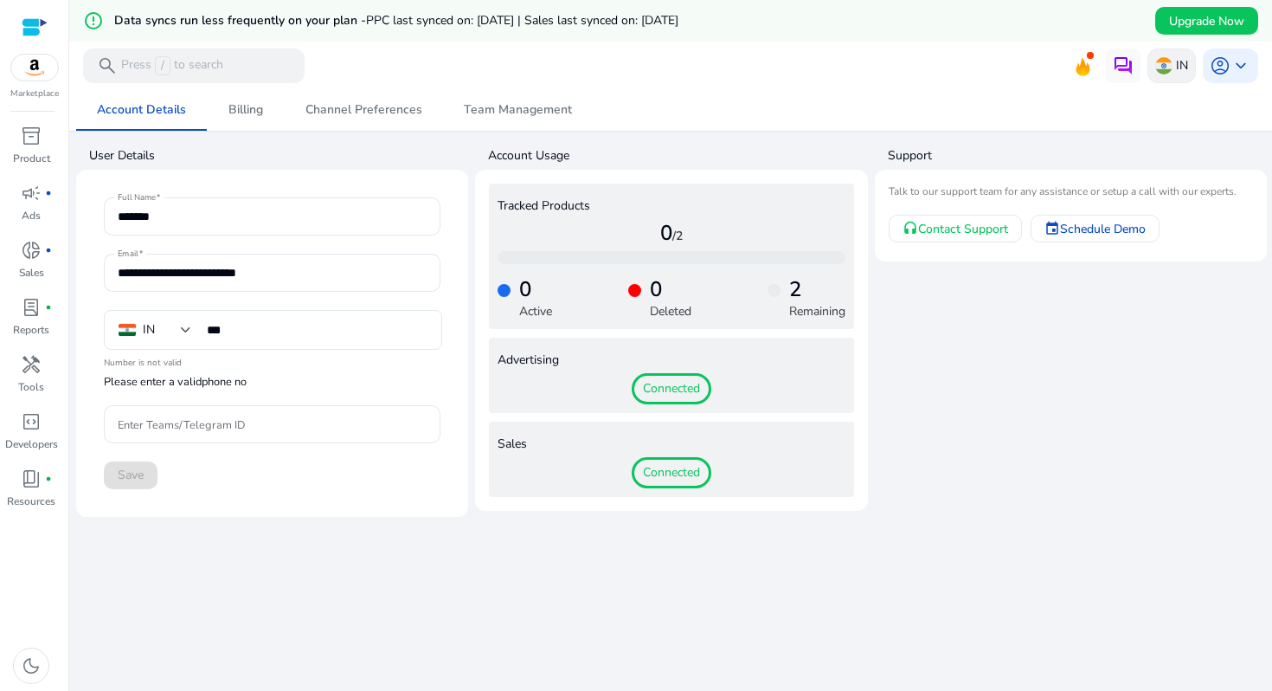
click at [1176, 71] on p "IN" at bounding box center [1182, 65] width 12 height 30
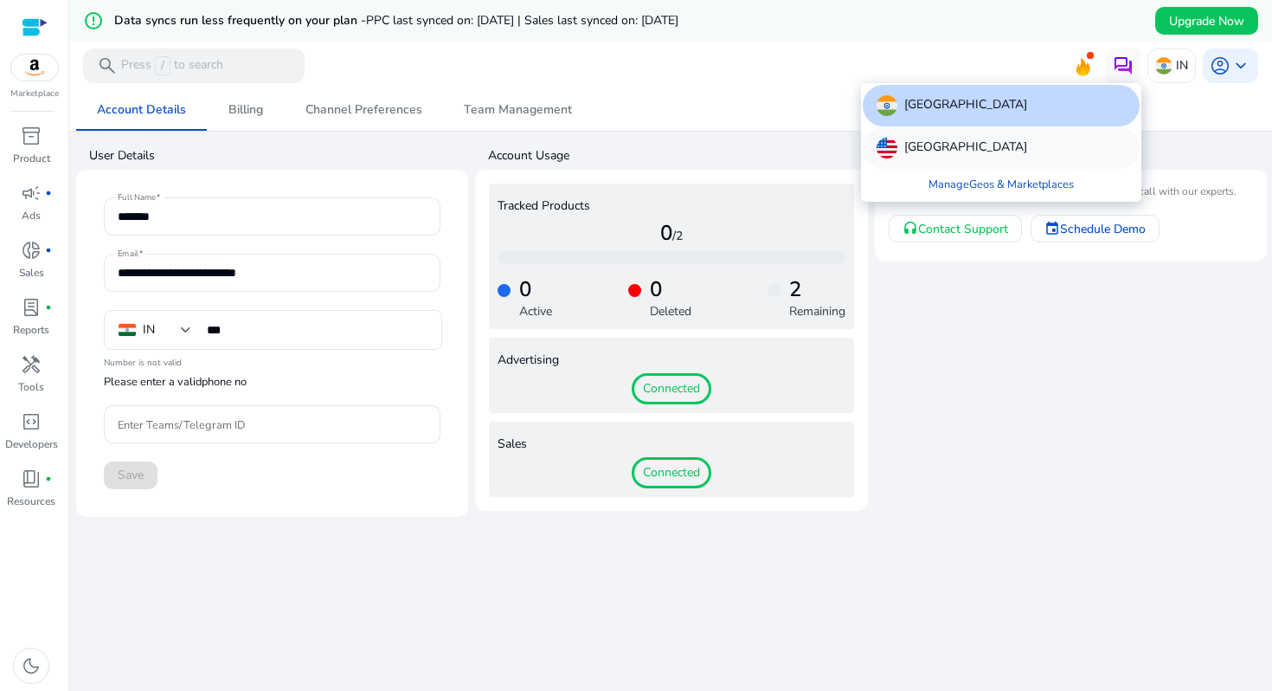
click at [995, 149] on div "[GEOGRAPHIC_DATA]" at bounding box center [1001, 148] width 277 height 42
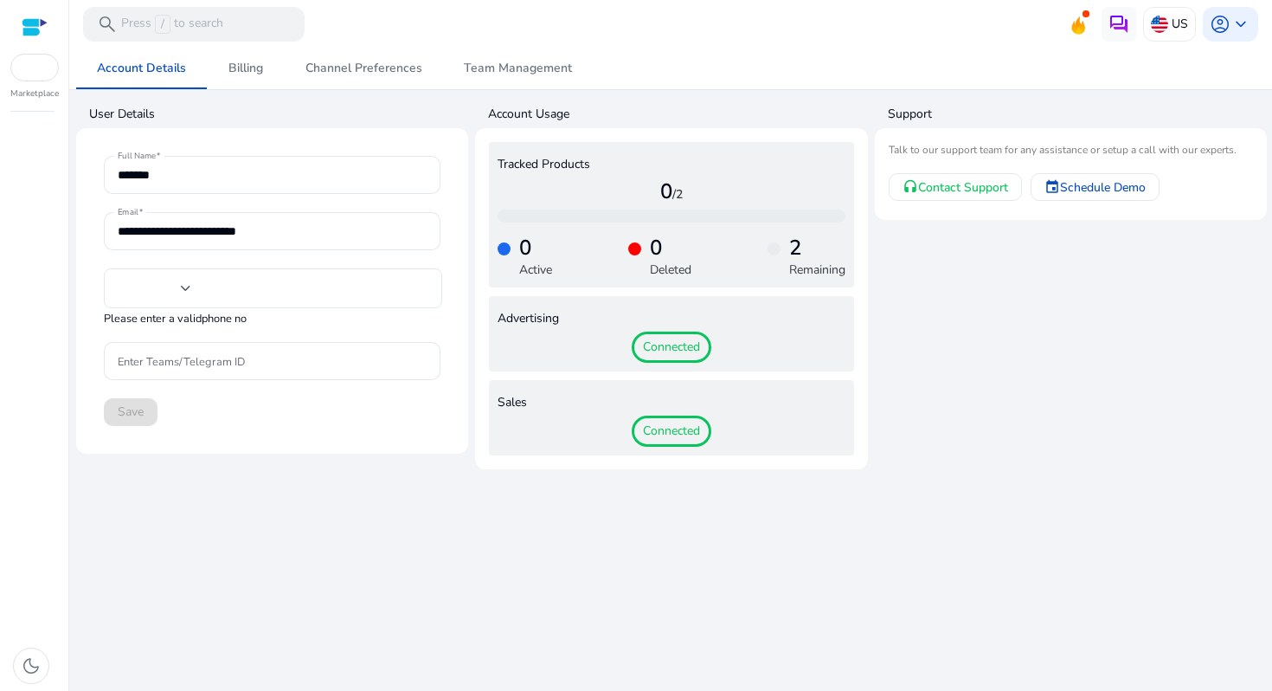
type input "***"
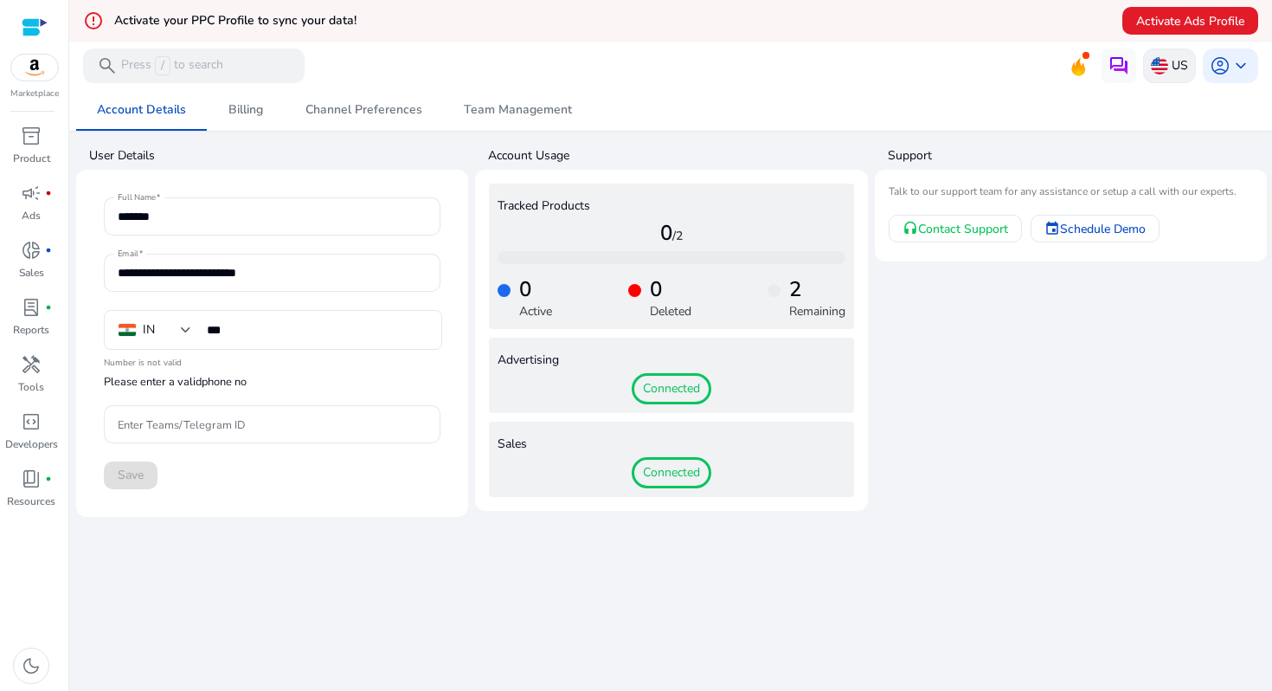
click at [1173, 51] on p "US" at bounding box center [1180, 65] width 16 height 30
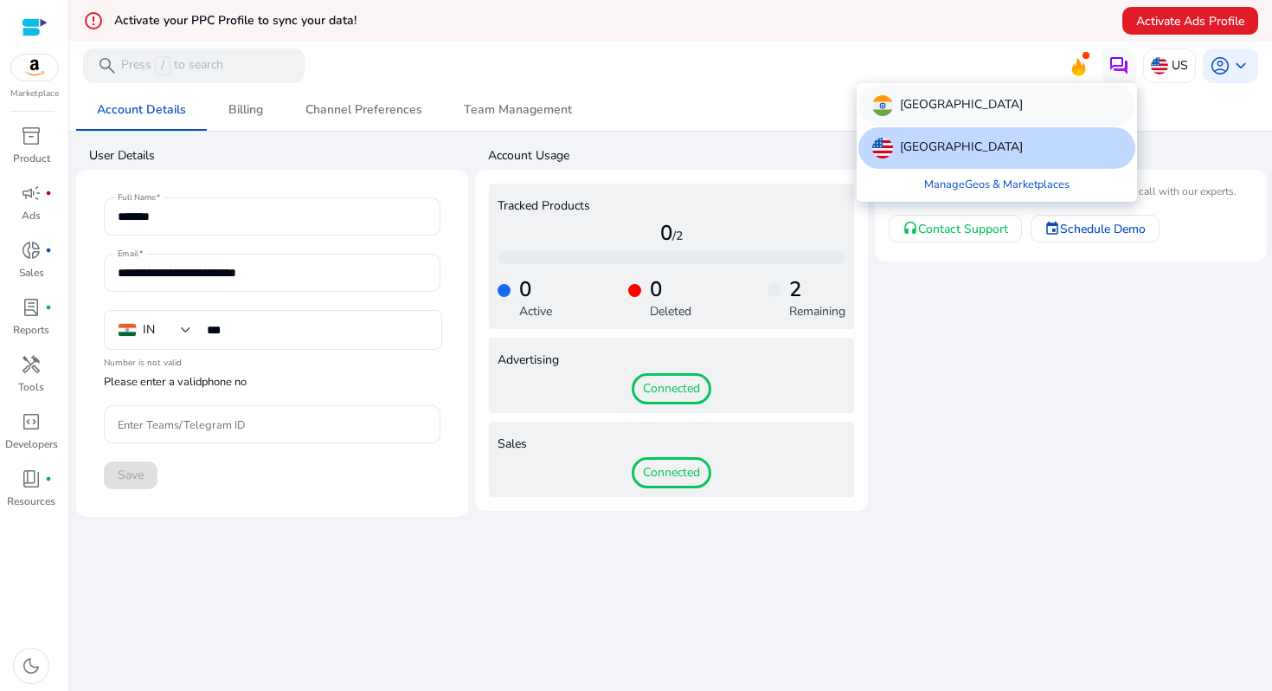
click at [979, 107] on div "[GEOGRAPHIC_DATA]" at bounding box center [997, 106] width 277 height 42
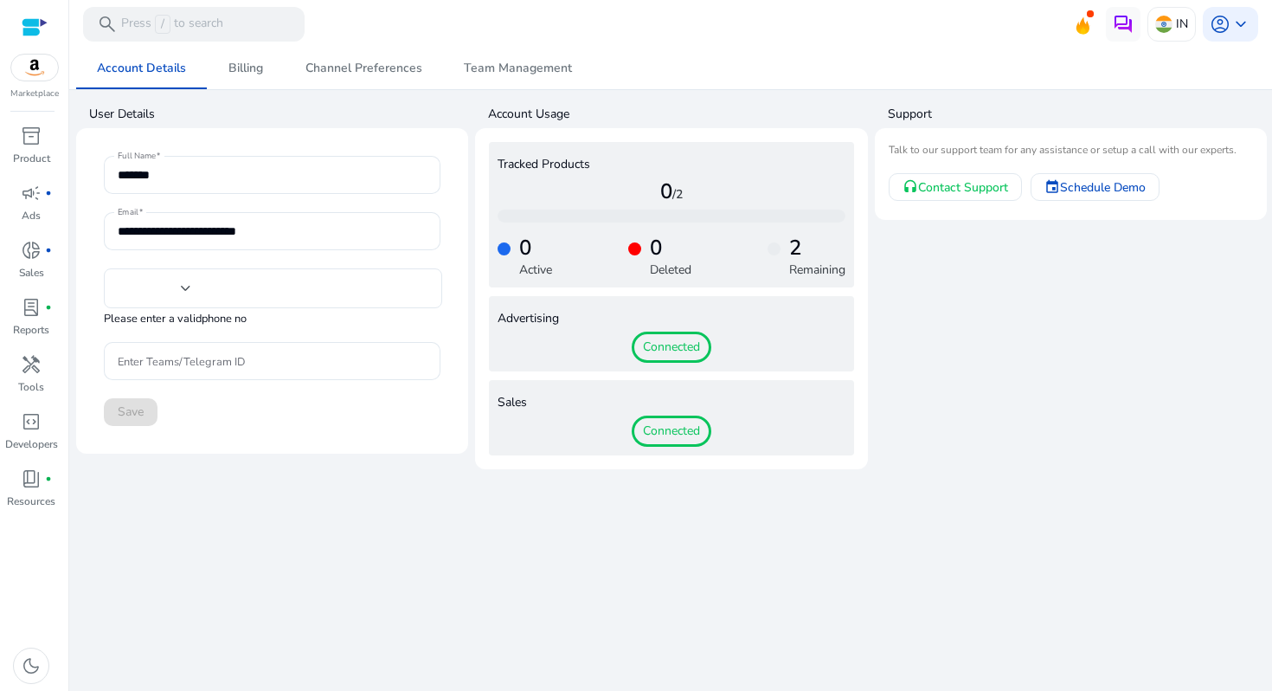
type input "***"
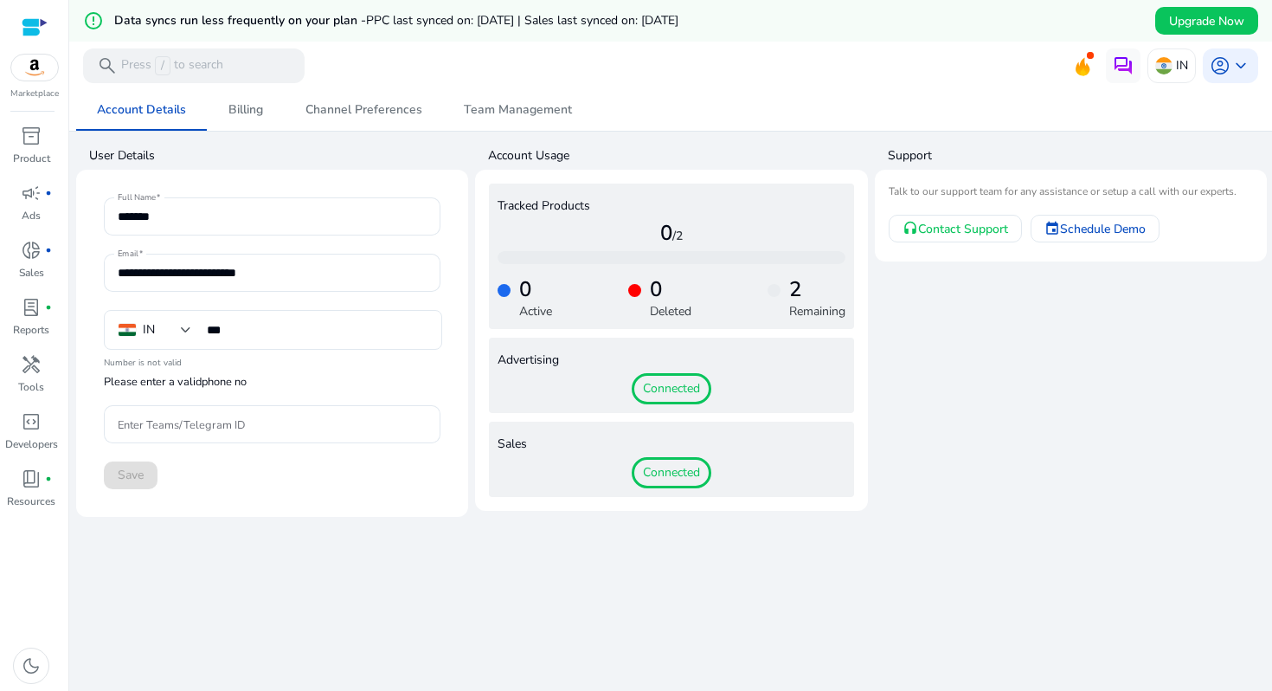
click at [256, 401] on div "IN *** Number is not valid Please enter a valid phone no Enter Teams/Telegram ID" at bounding box center [272, 385] width 337 height 151
click at [256, 418] on input "Enter Teams/Telegram ID" at bounding box center [272, 424] width 309 height 19
click at [1109, 230] on span "Schedule Demo" at bounding box center [1103, 229] width 86 height 18
click at [248, 125] on span "Billing" at bounding box center [246, 110] width 35 height 42
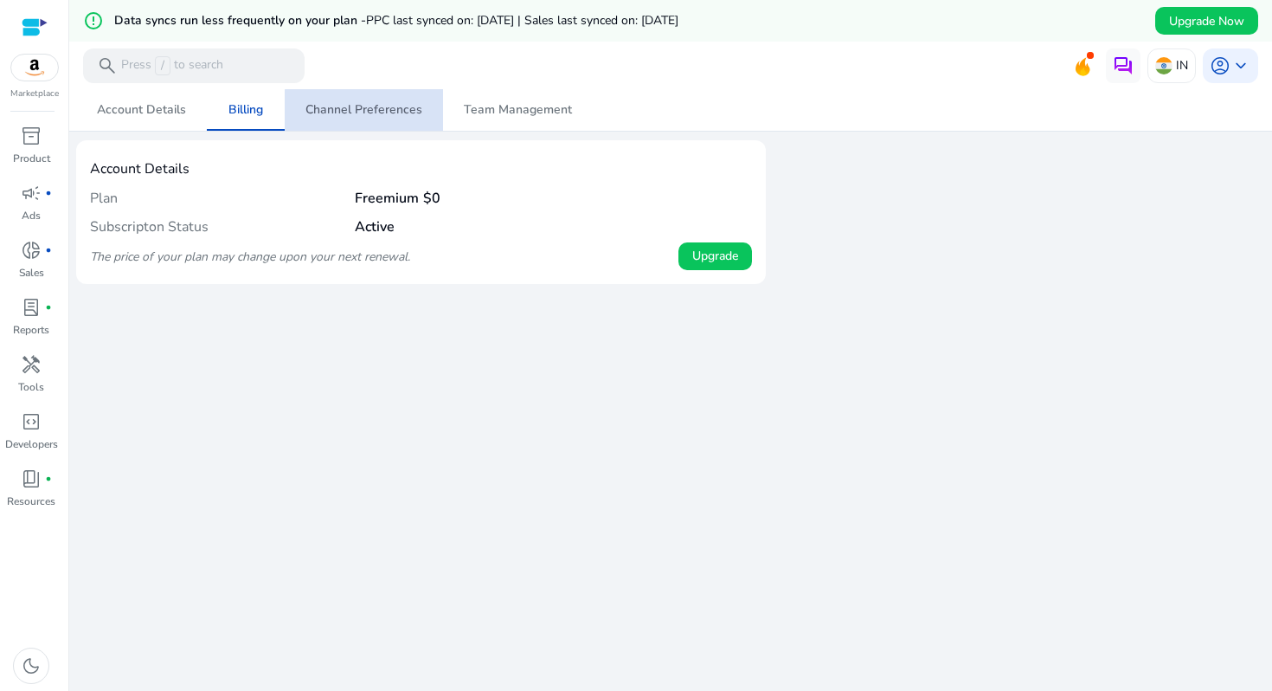
click at [382, 119] on span "Channel Preferences" at bounding box center [364, 110] width 117 height 42
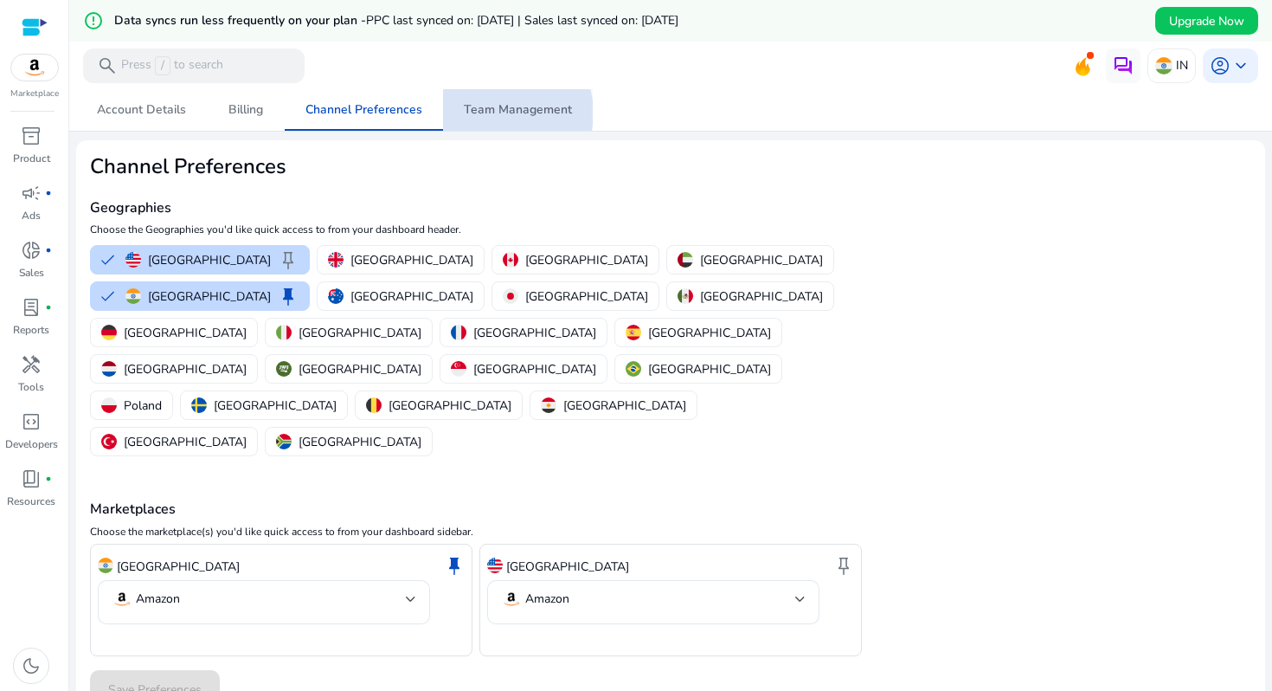
click at [509, 113] on span "Team Management" at bounding box center [518, 110] width 108 height 12
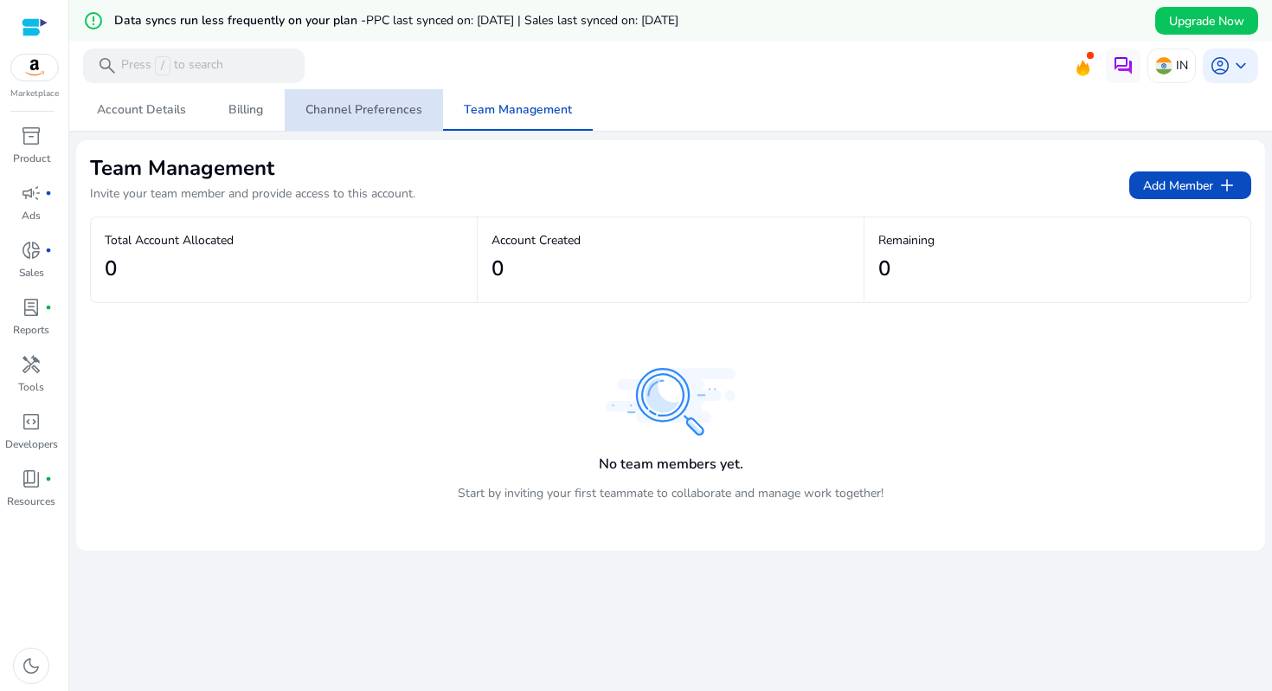
click at [399, 124] on span "Channel Preferences" at bounding box center [364, 110] width 117 height 42
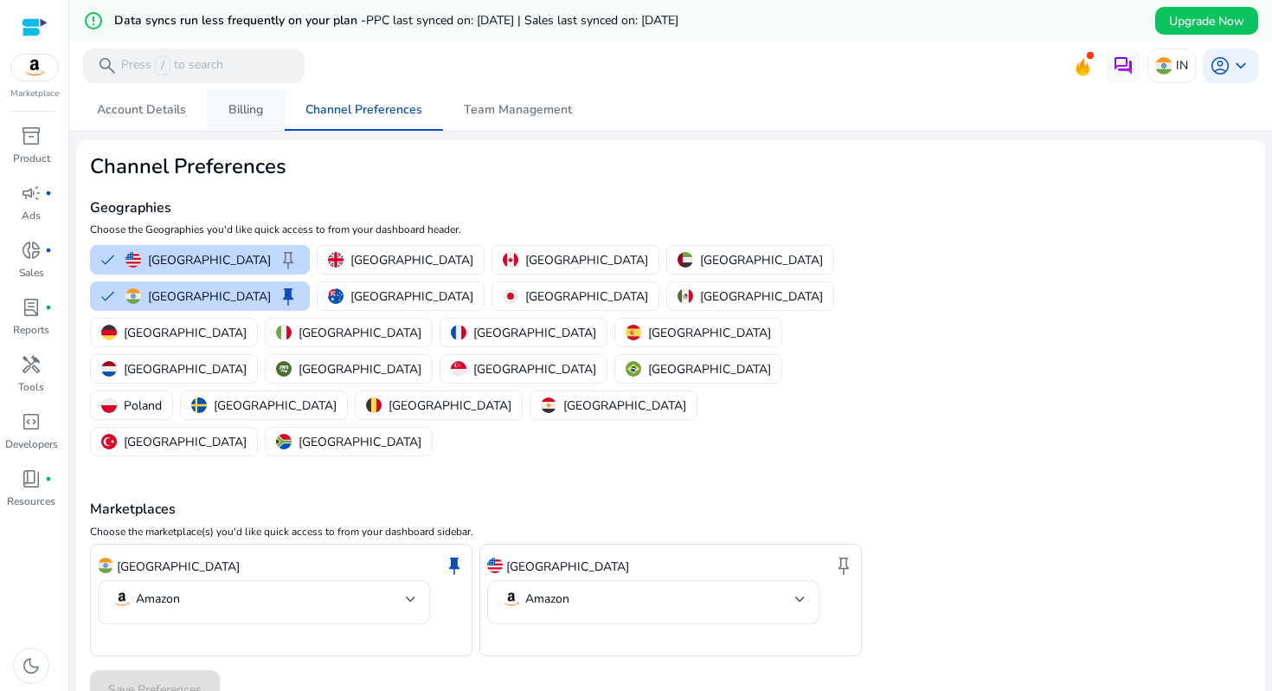
click at [261, 107] on link "Billing" at bounding box center [246, 110] width 78 height 42
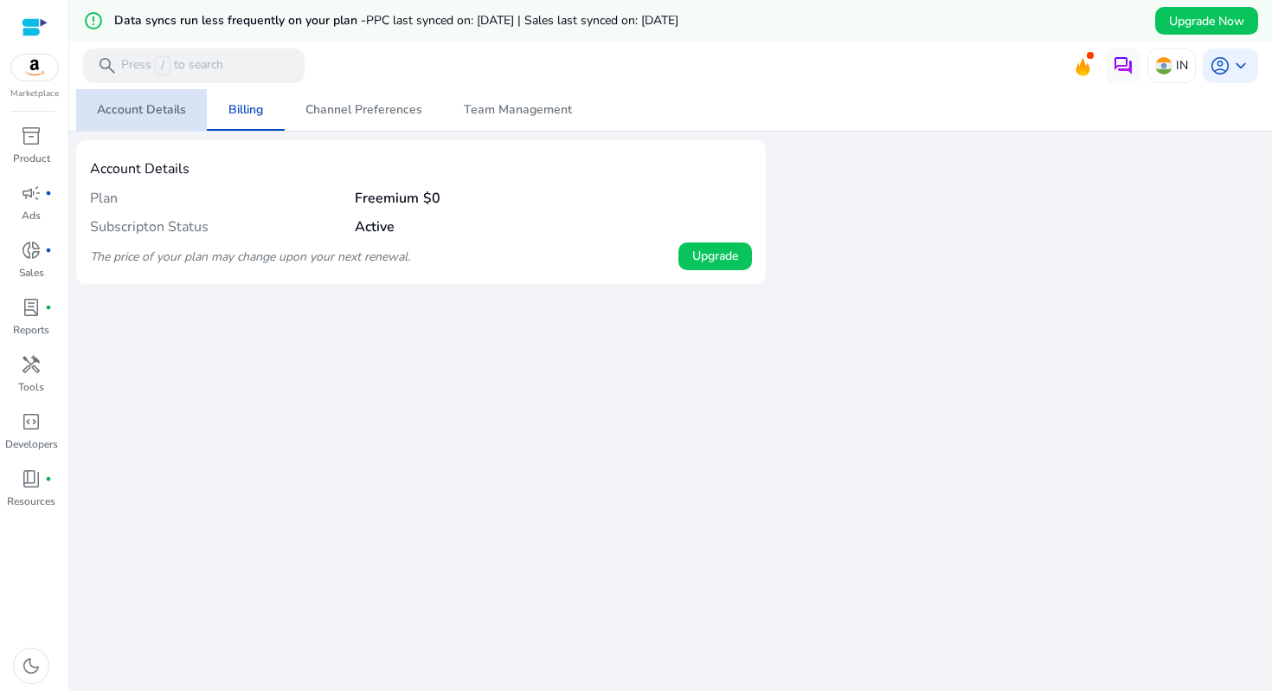
click at [157, 115] on span "Account Details" at bounding box center [141, 110] width 89 height 12
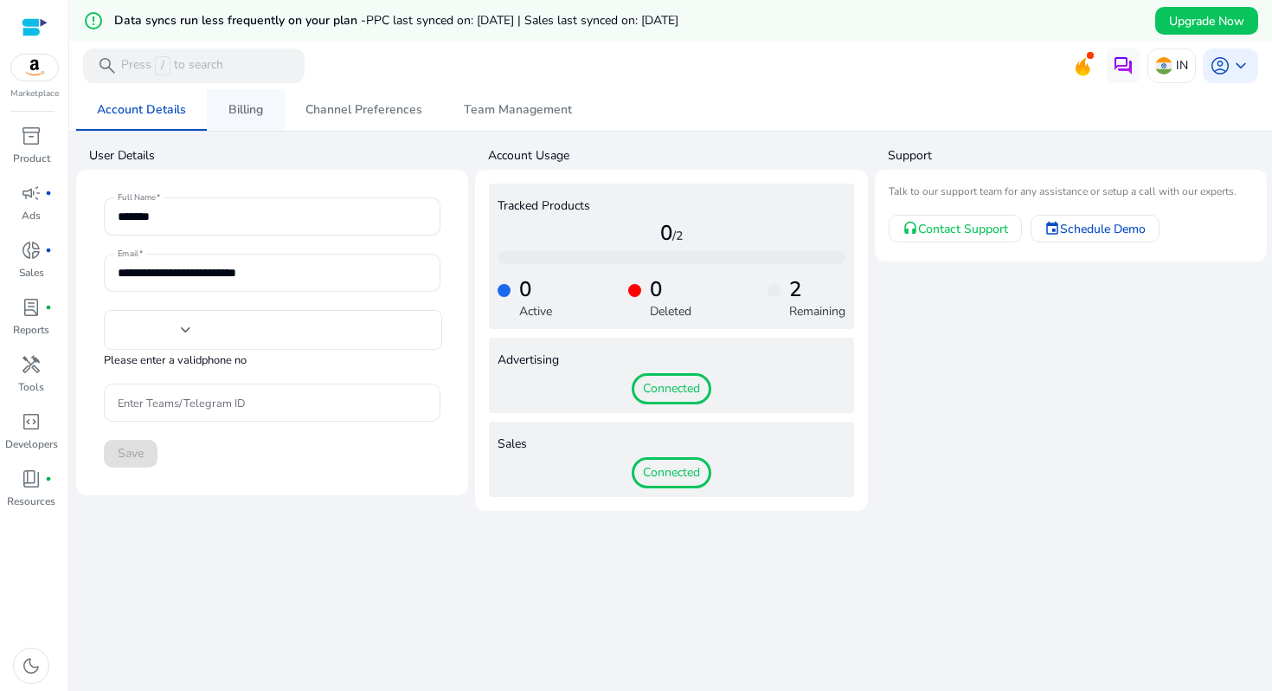
type input "***"
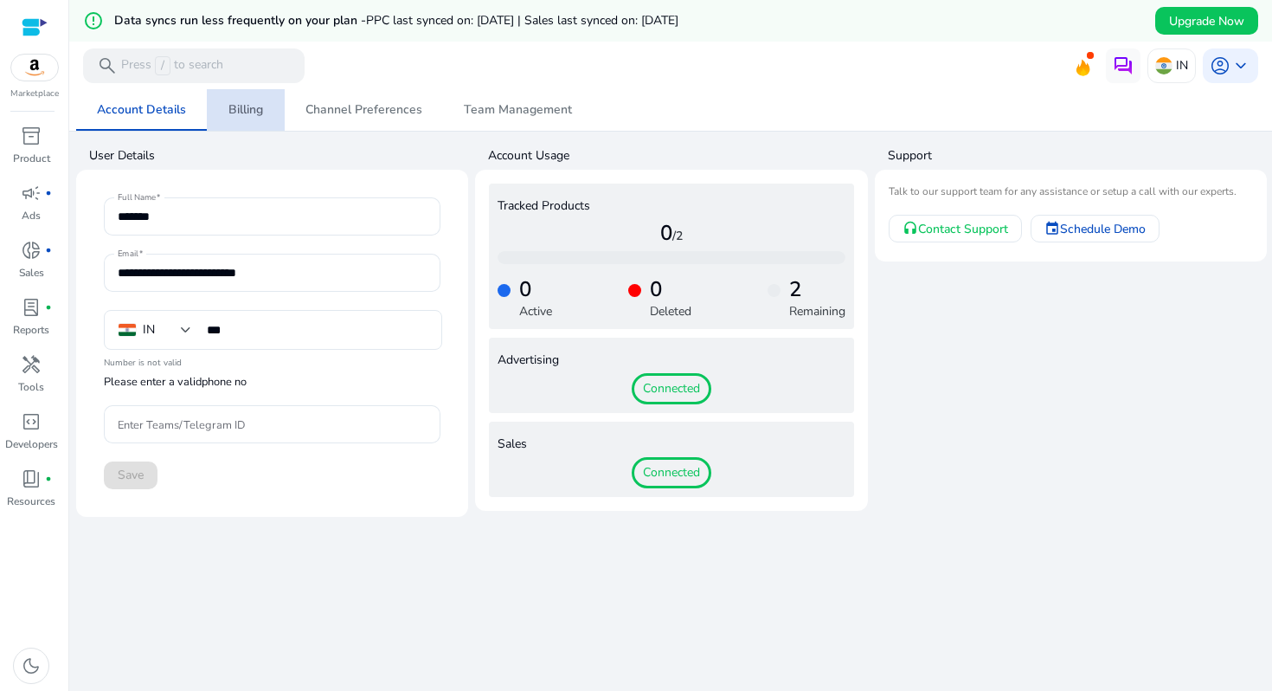
click at [266, 112] on link "Billing" at bounding box center [246, 110] width 78 height 42
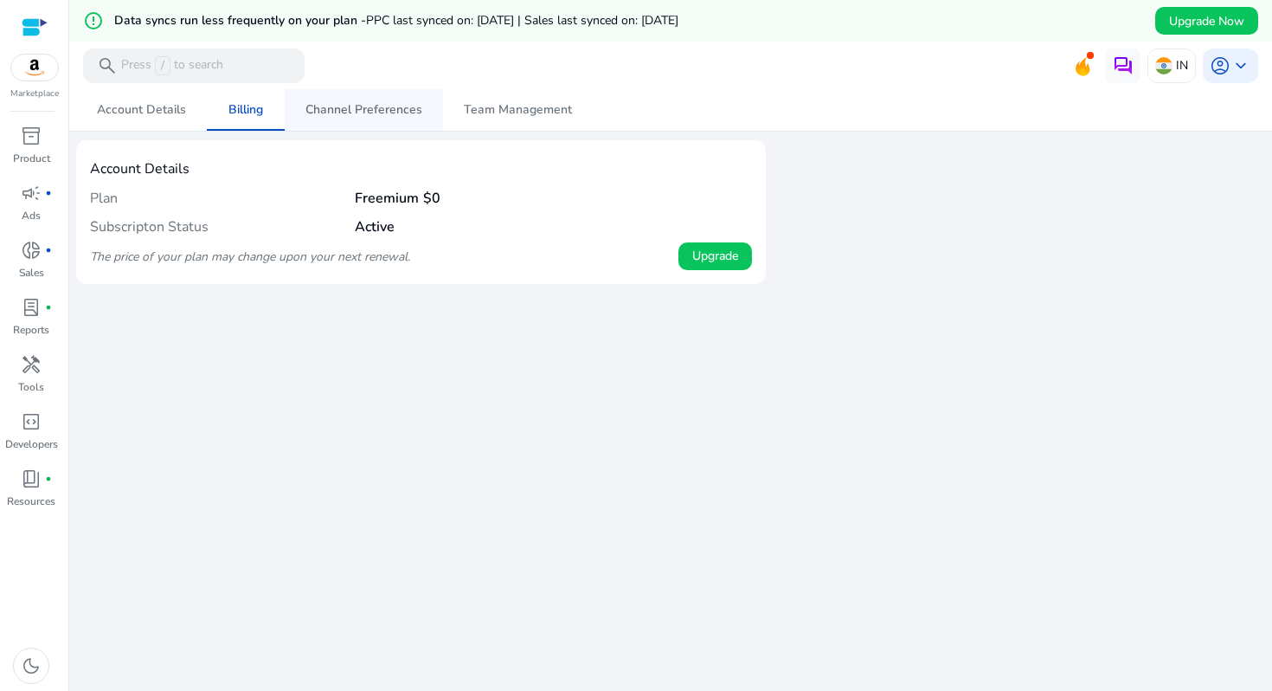
click at [353, 110] on span "Channel Preferences" at bounding box center [364, 110] width 117 height 12
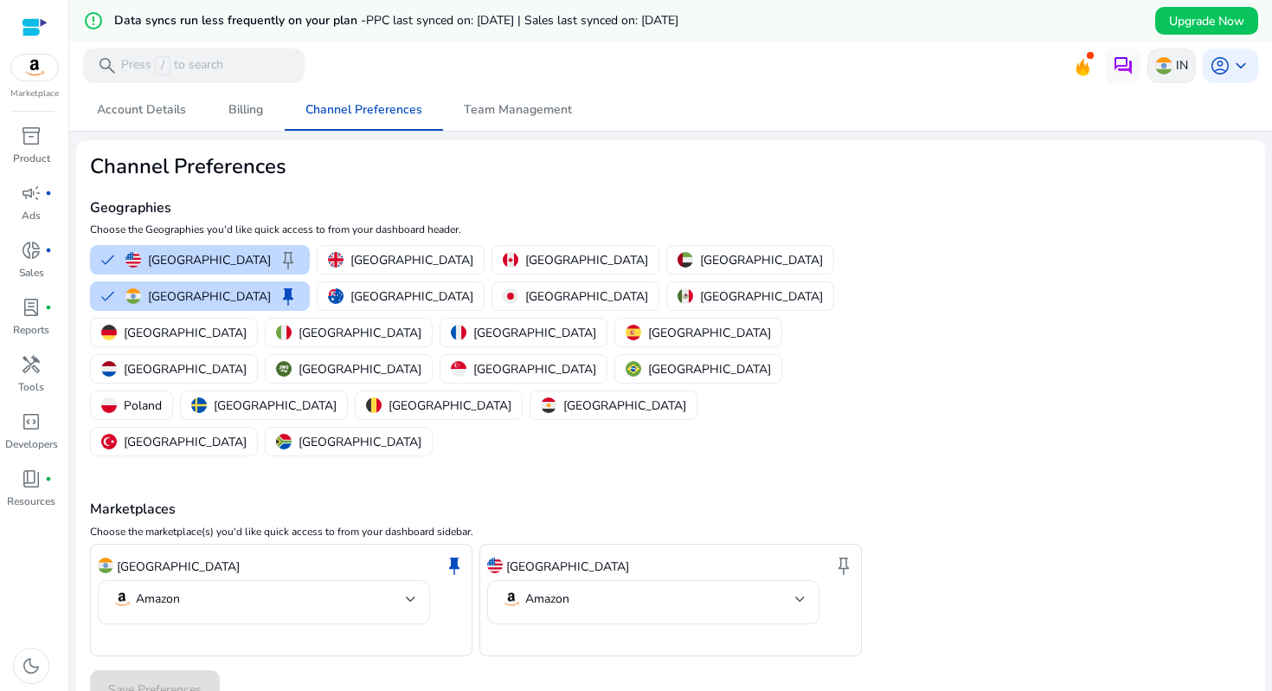
click at [1169, 76] on div "IN" at bounding box center [1172, 65] width 48 height 35
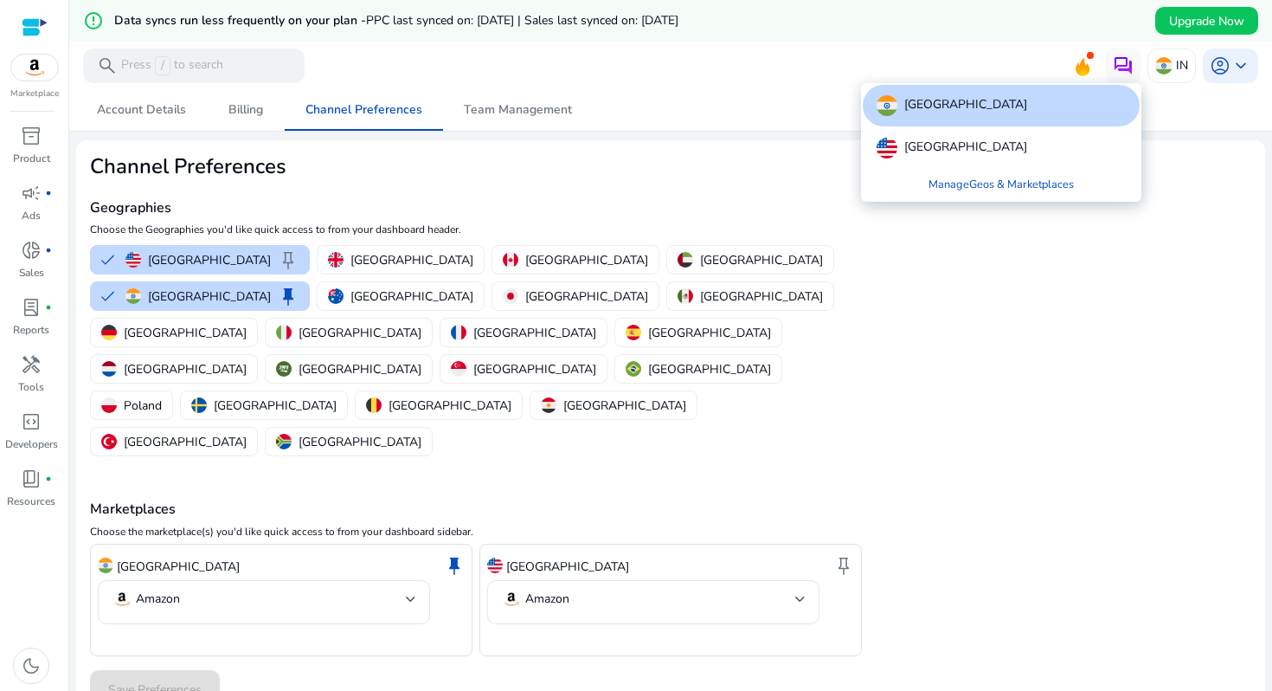
click at [1118, 248] on div at bounding box center [636, 345] width 1272 height 691
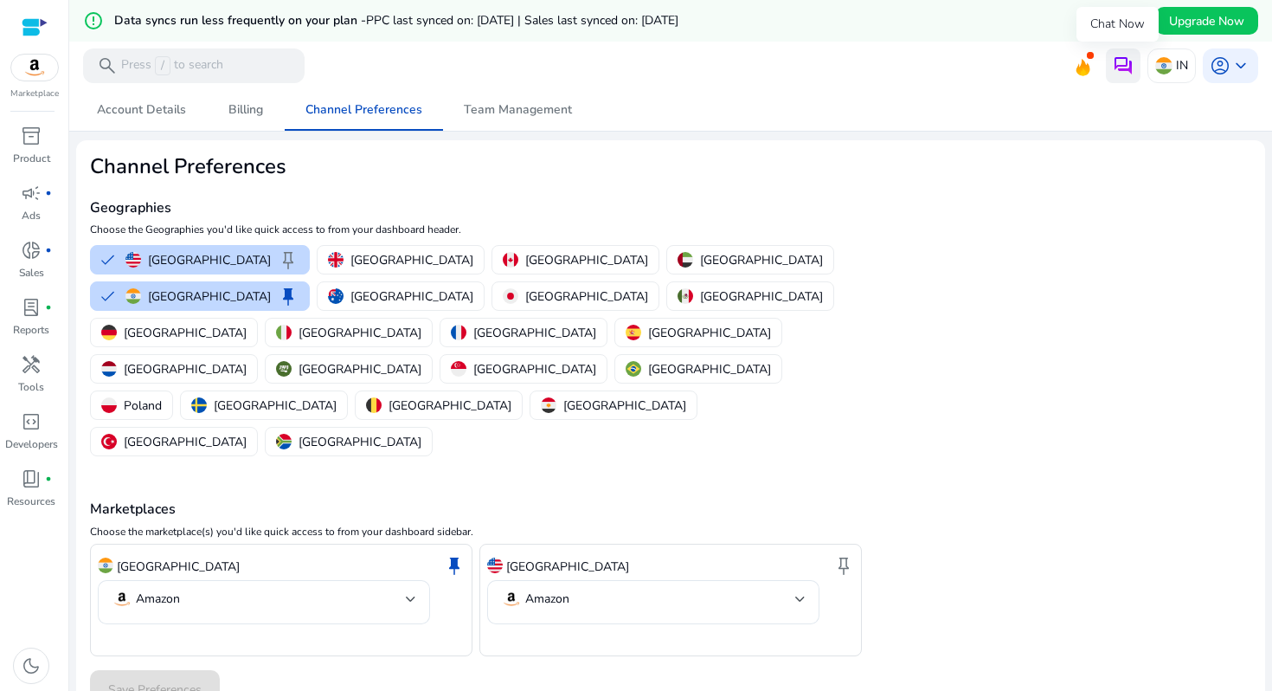
click at [1115, 68] on img at bounding box center [1123, 65] width 21 height 21
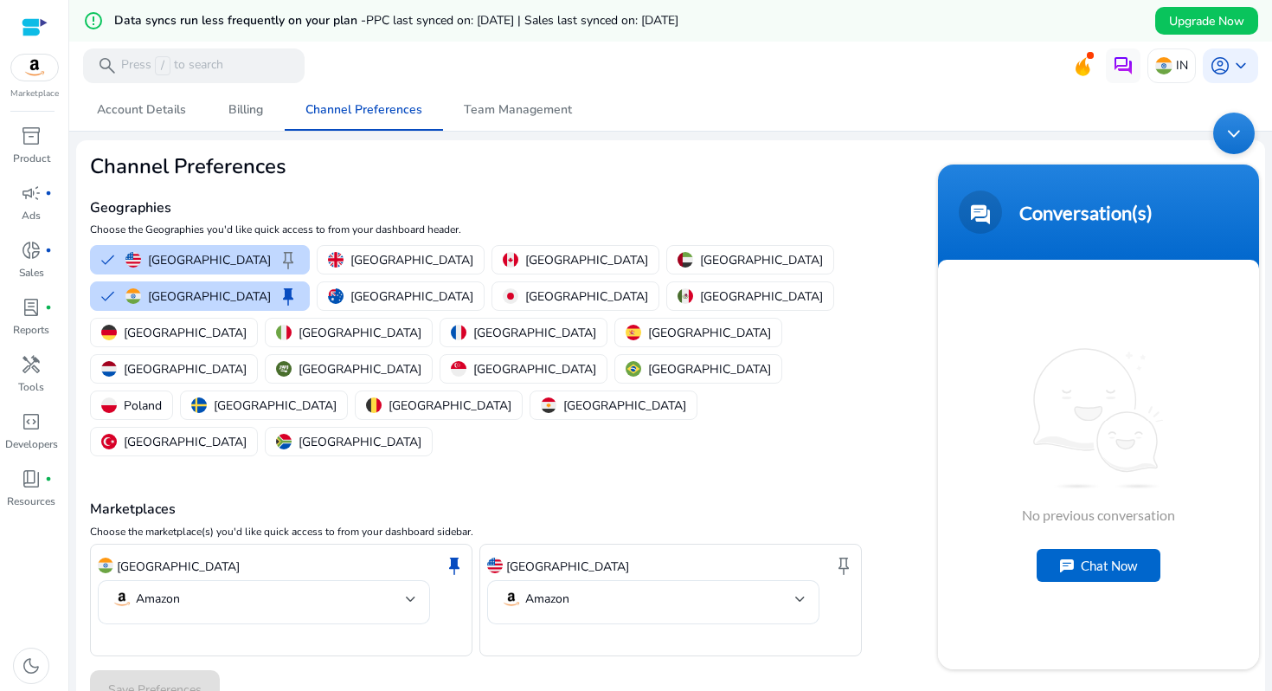
click at [1240, 138] on div "Minimize live chat window" at bounding box center [1235, 134] width 42 height 42
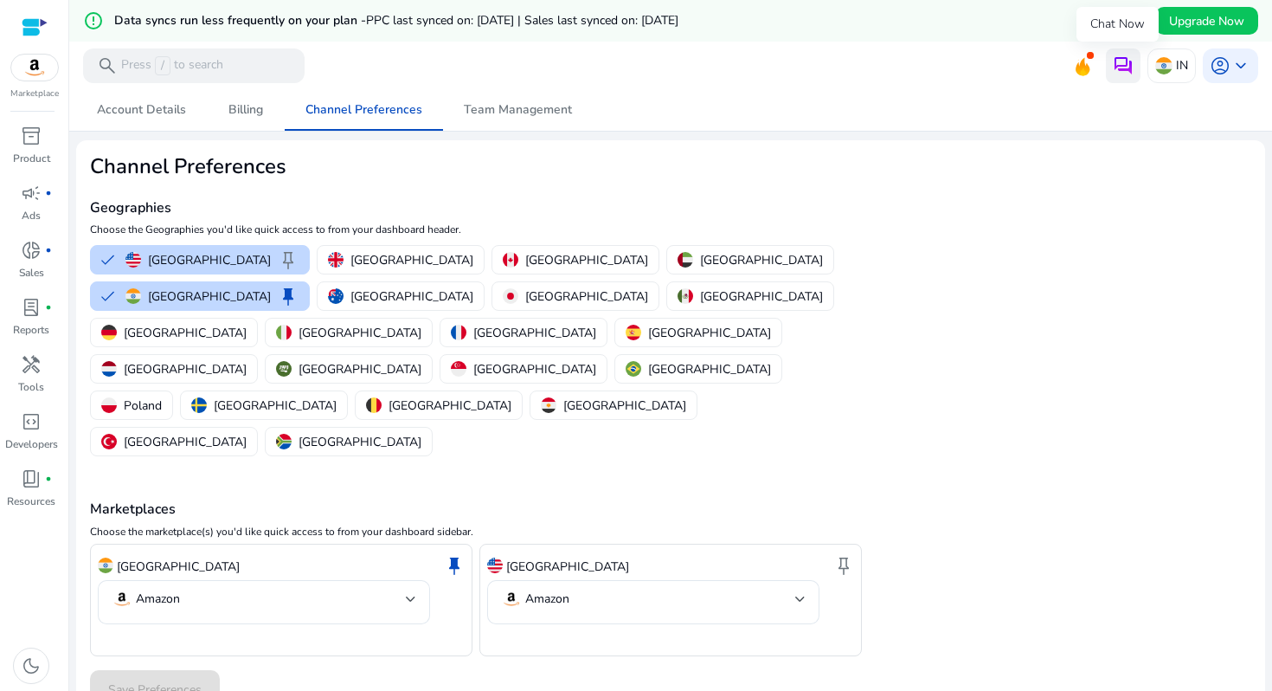
click at [1120, 65] on img at bounding box center [1123, 65] width 21 height 21
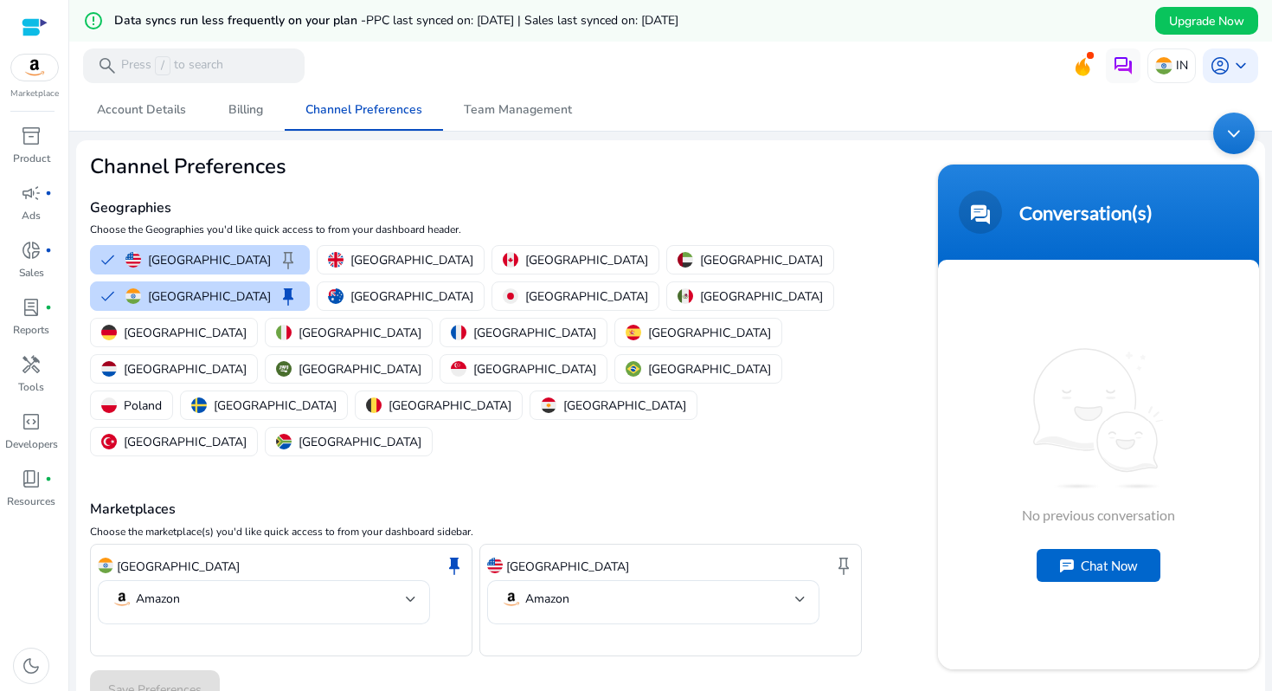
click at [1227, 127] on div "Minimize live chat window" at bounding box center [1235, 134] width 42 height 42
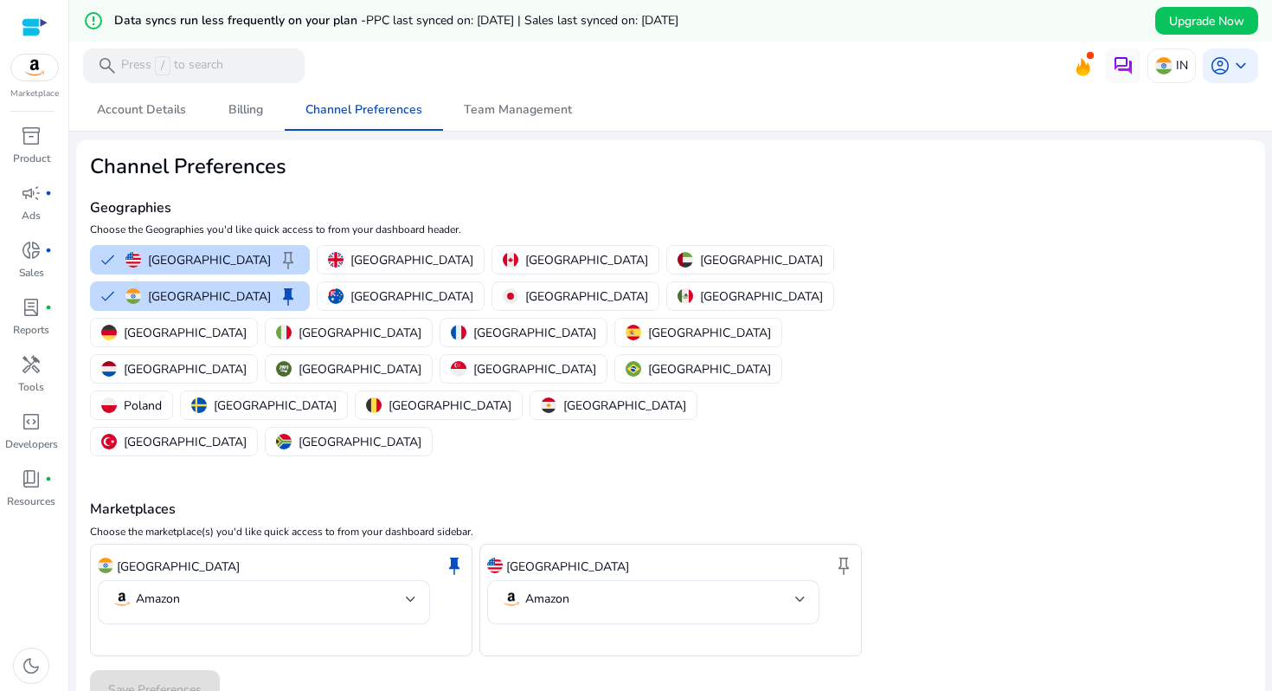
click at [1079, 64] on icon at bounding box center [1083, 64] width 26 height 24
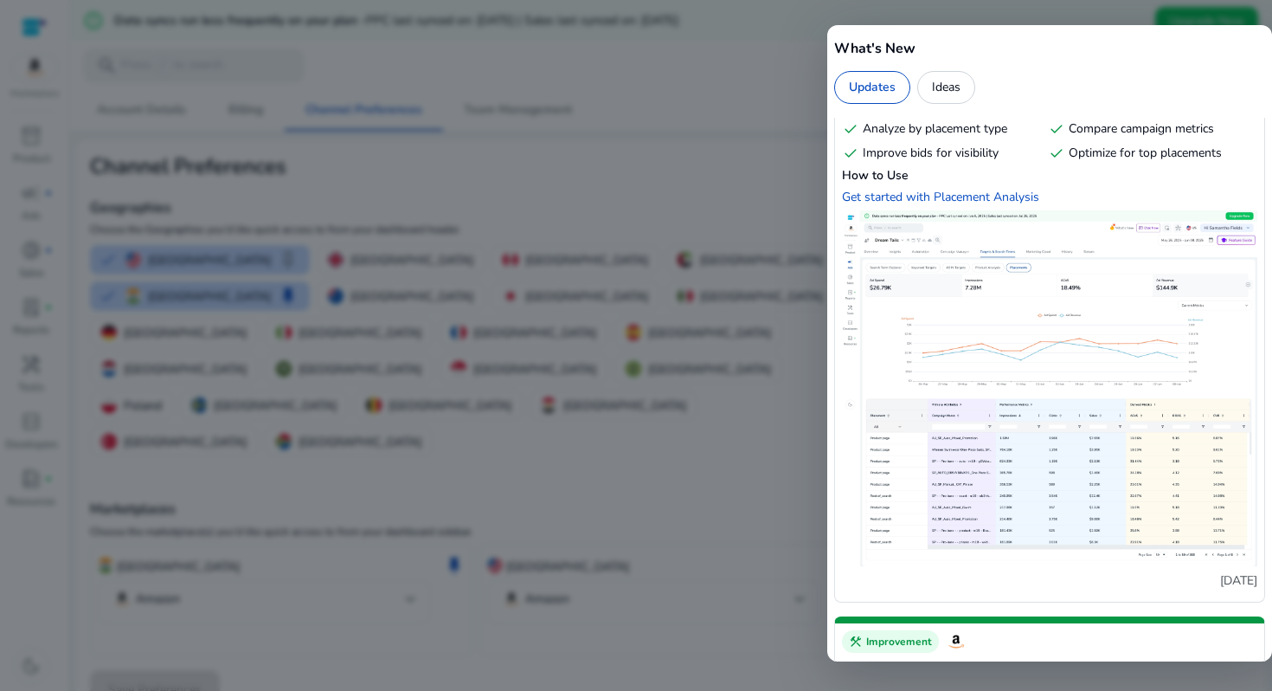
scroll to position [2753, 0]
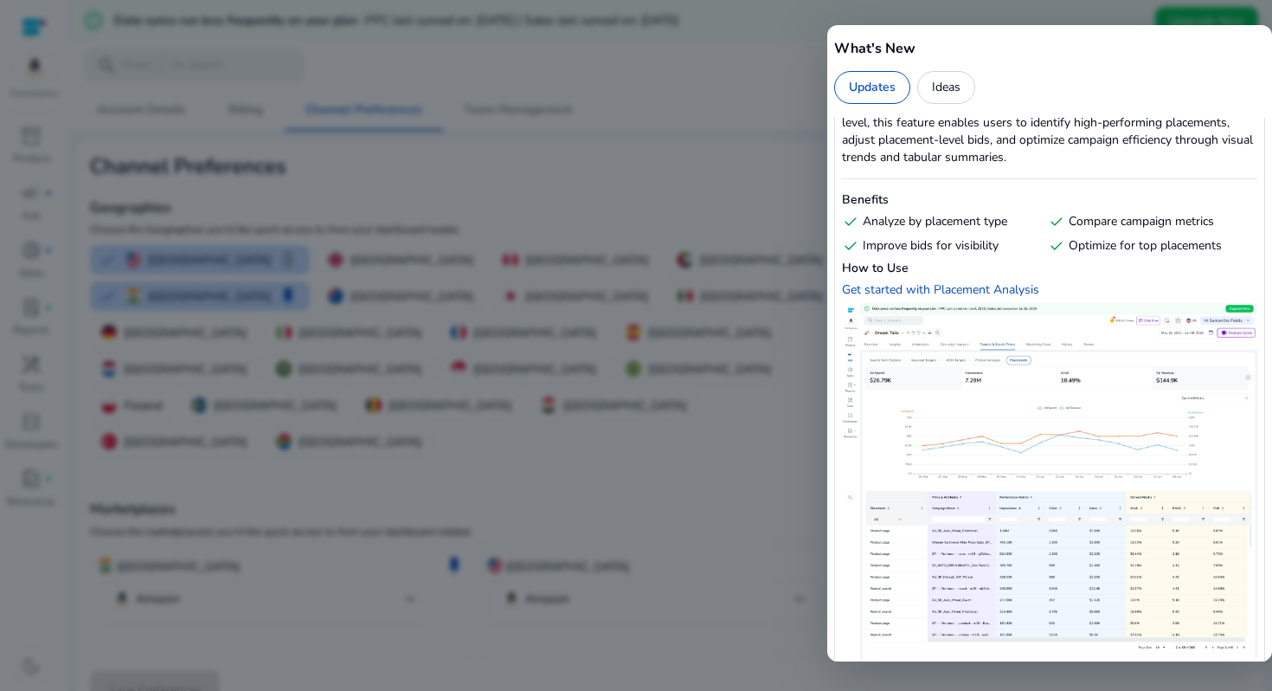
click at [811, 127] on div at bounding box center [636, 345] width 1272 height 691
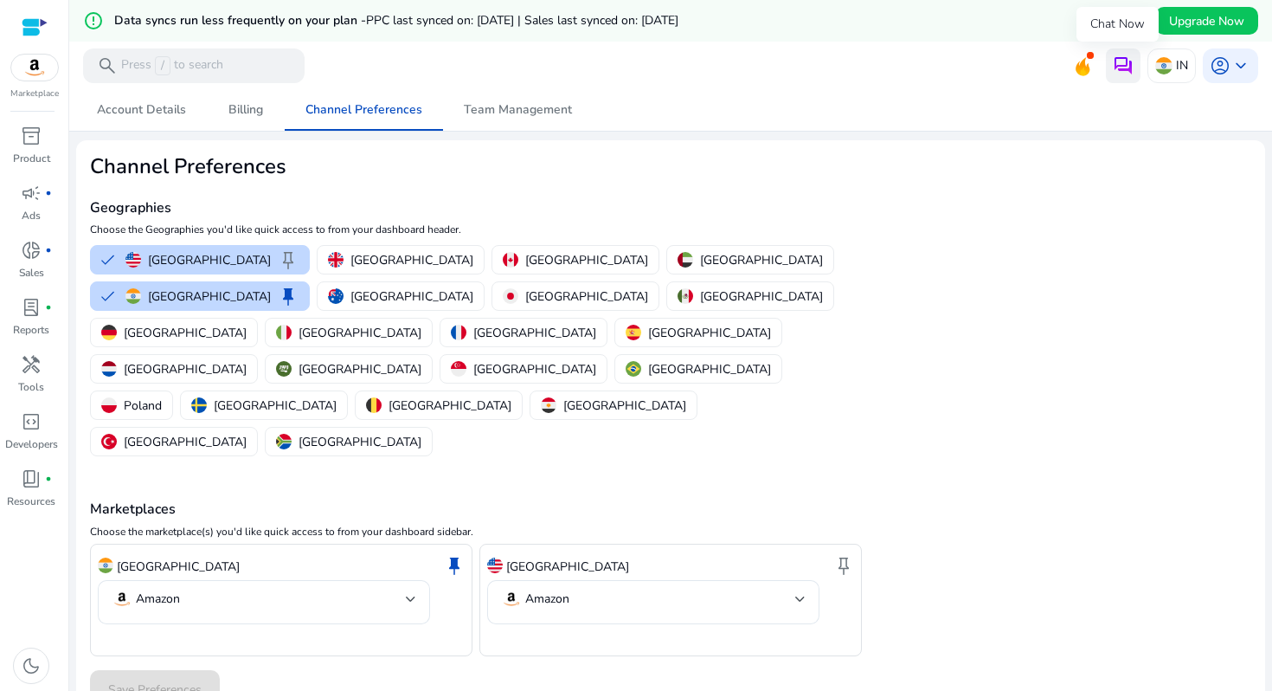
click at [1113, 67] on img at bounding box center [1123, 65] width 21 height 21
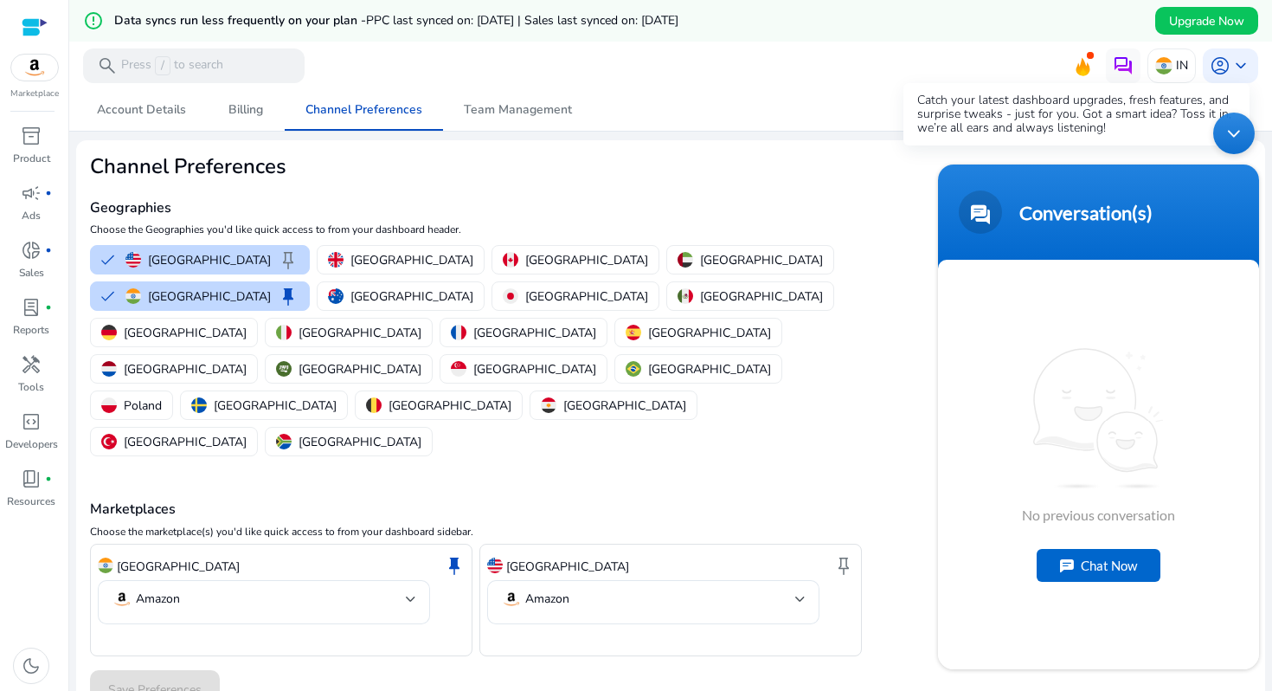
click at [1077, 66] on icon at bounding box center [1084, 67] width 14 height 18
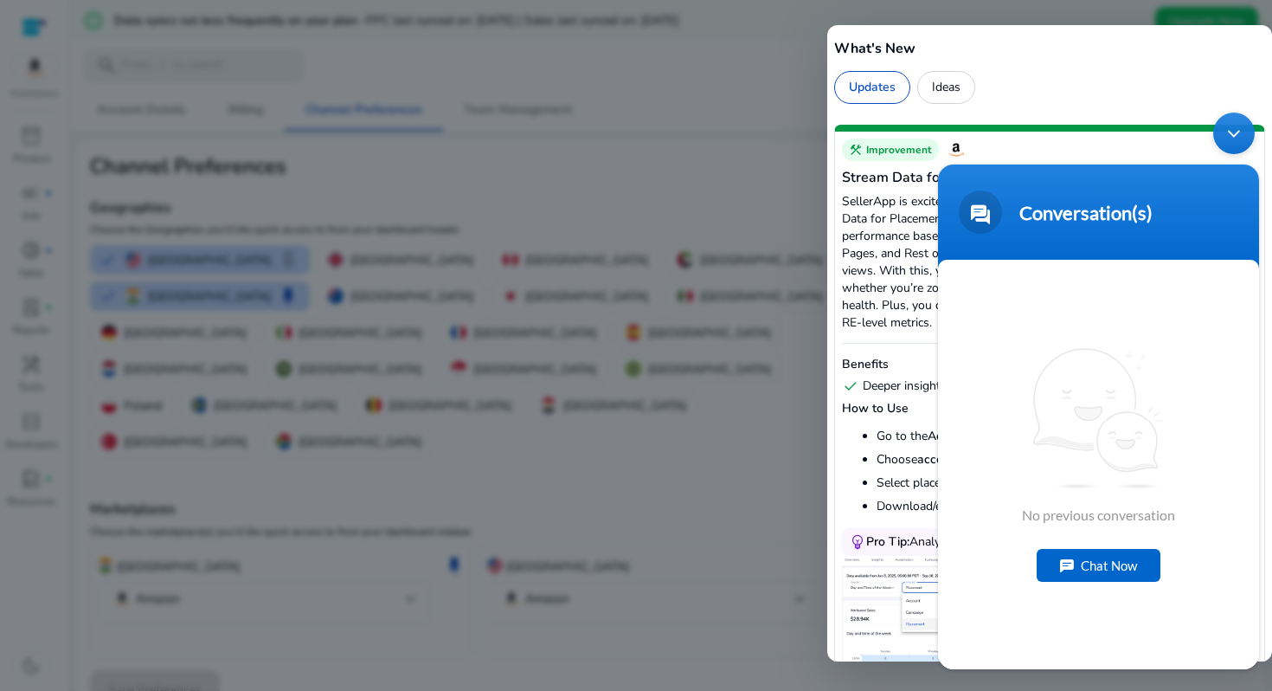
click at [703, 150] on div at bounding box center [636, 345] width 1272 height 691
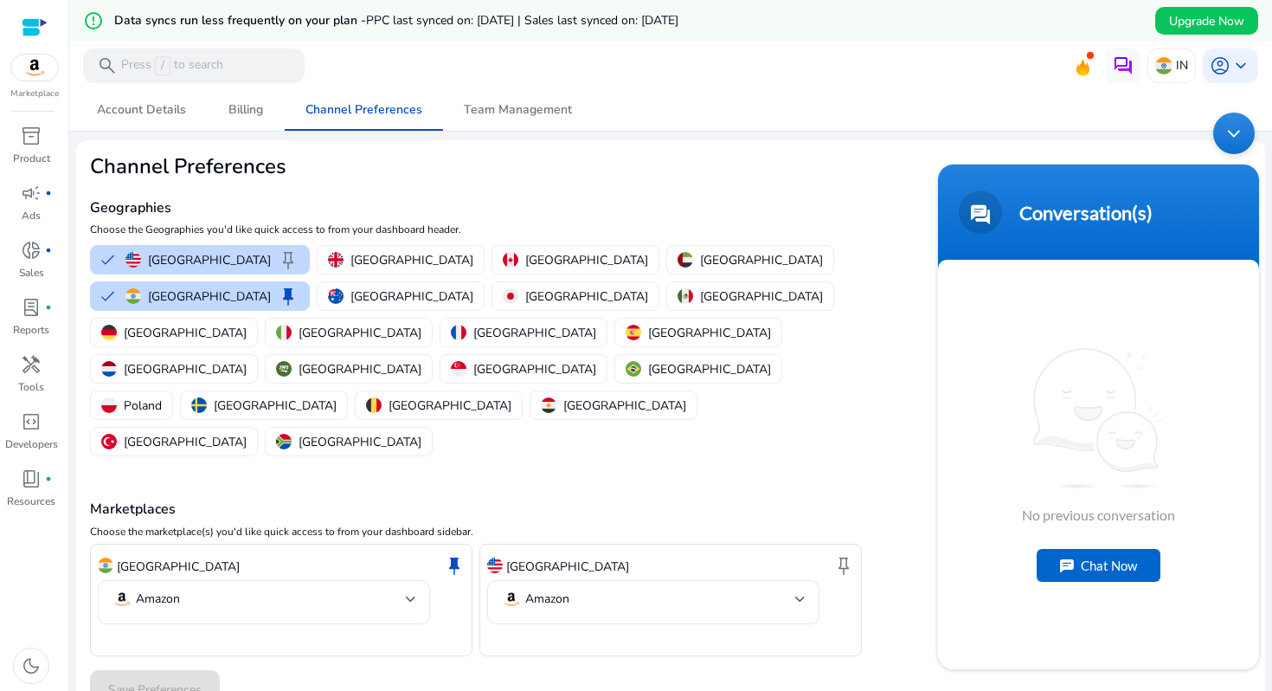
click at [1100, 550] on div "Chat Now" at bounding box center [1099, 565] width 124 height 33
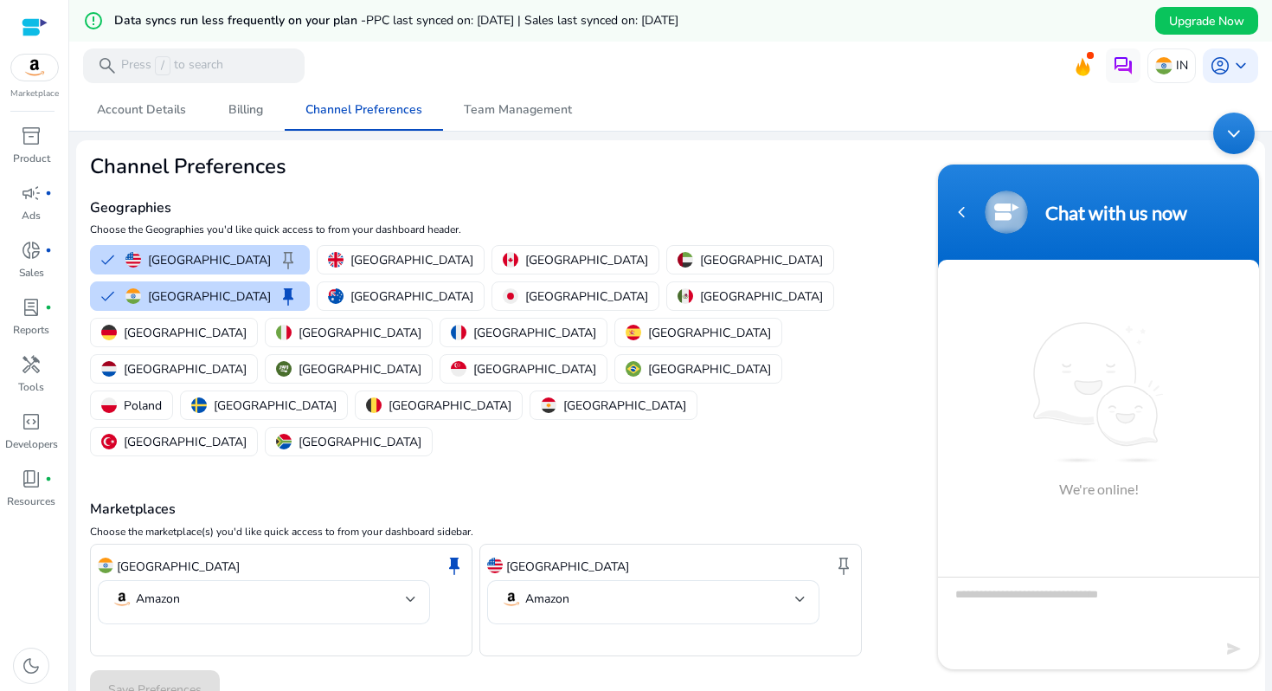
click at [1088, 622] on textarea "Type your message and hit 'Enter'" at bounding box center [1098, 606] width 321 height 61
click at [1244, 130] on div "Minimize live chat window" at bounding box center [1235, 134] width 42 height 42
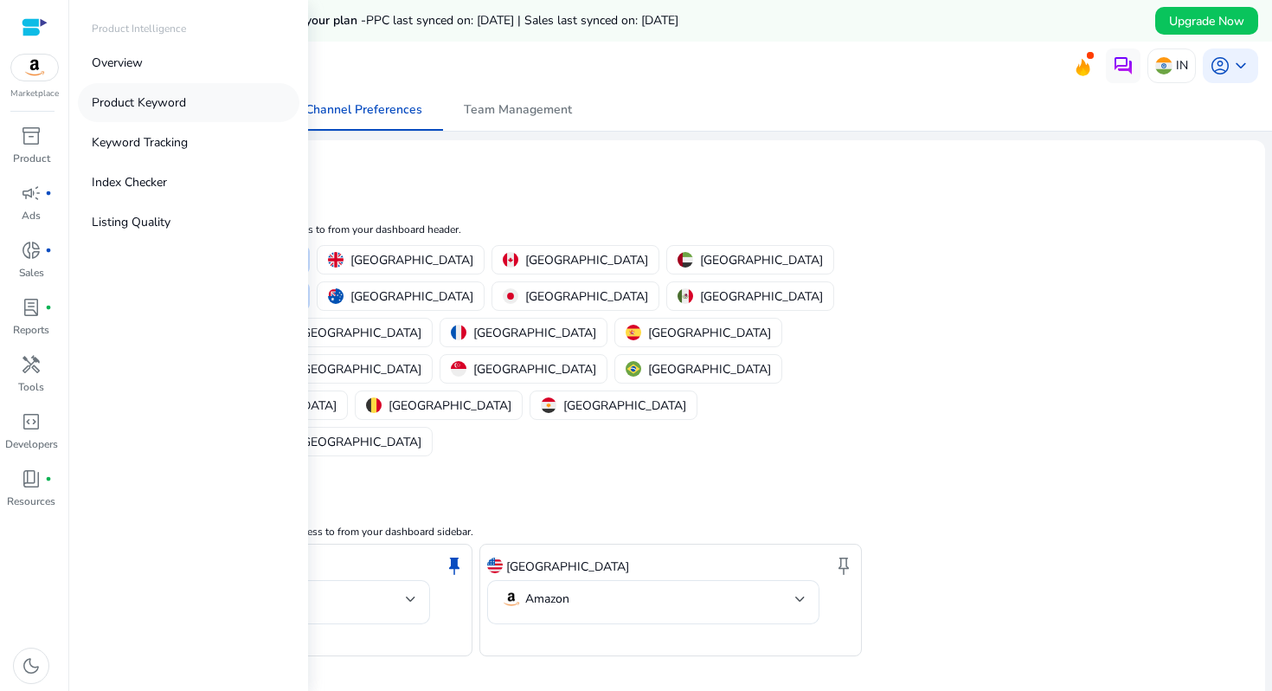
click at [144, 96] on p "Product Keyword" at bounding box center [139, 102] width 94 height 18
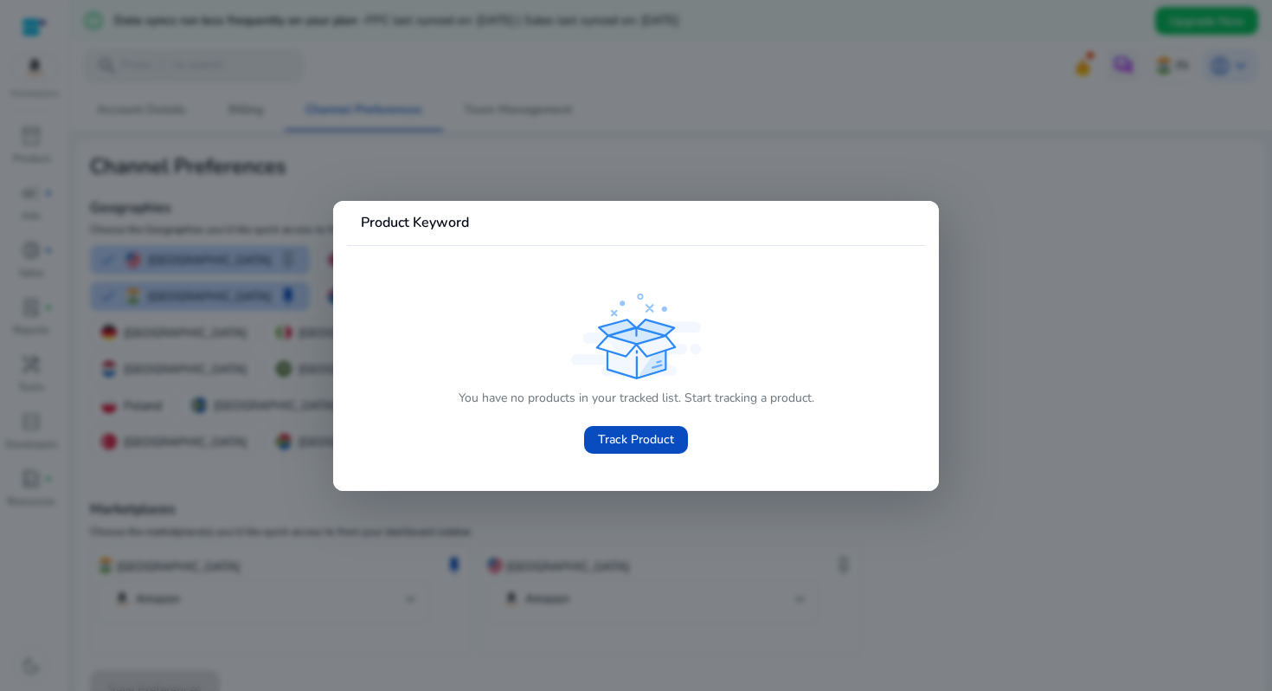
click at [336, 284] on mat-card "Product Keyword You have no products in your tracked list. Start tracking a pro…" at bounding box center [636, 346] width 606 height 290
click at [290, 284] on div at bounding box center [636, 345] width 1272 height 691
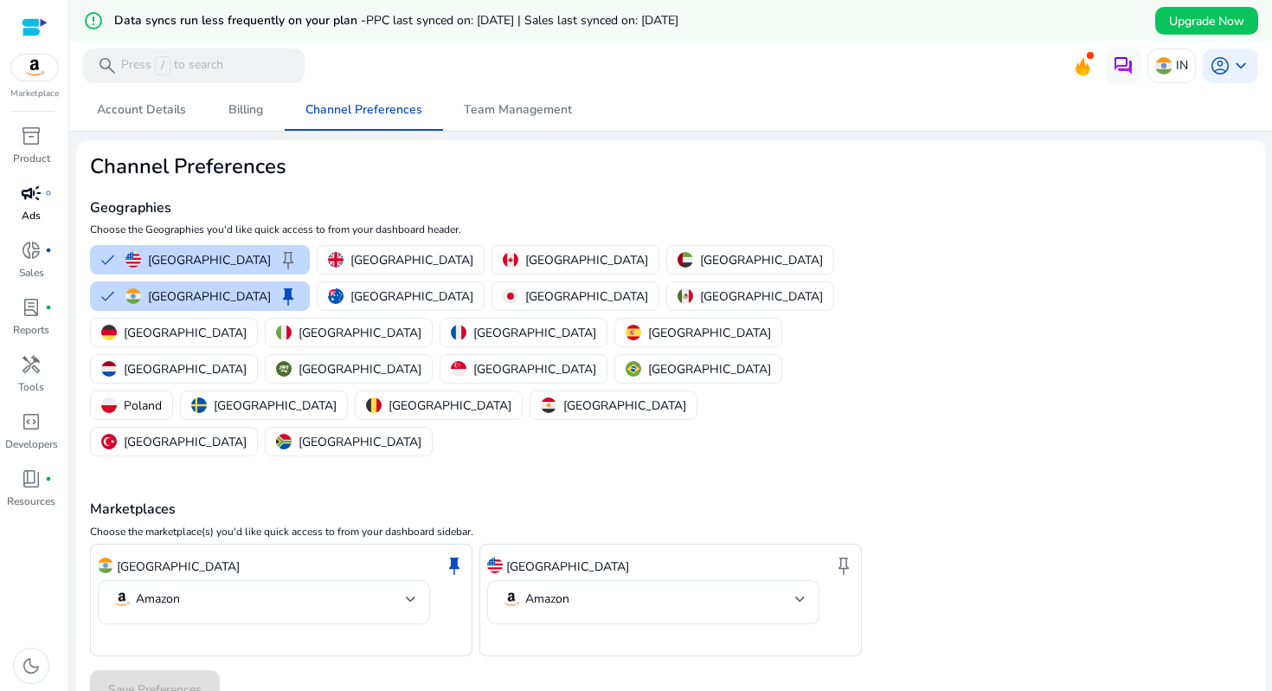
click at [43, 197] on div "campaign fiber_manual_record" at bounding box center [31, 193] width 48 height 28
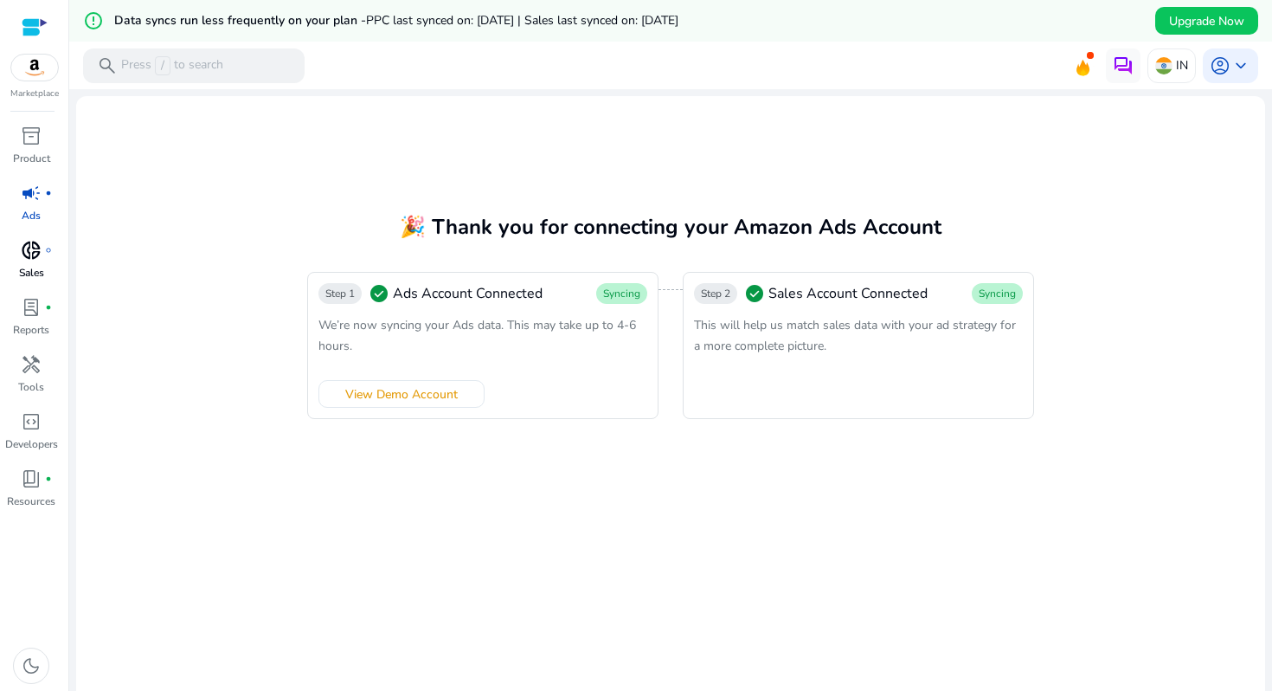
click at [55, 254] on link "donut_small fiber_manual_record Sales" at bounding box center [31, 264] width 62 height 57
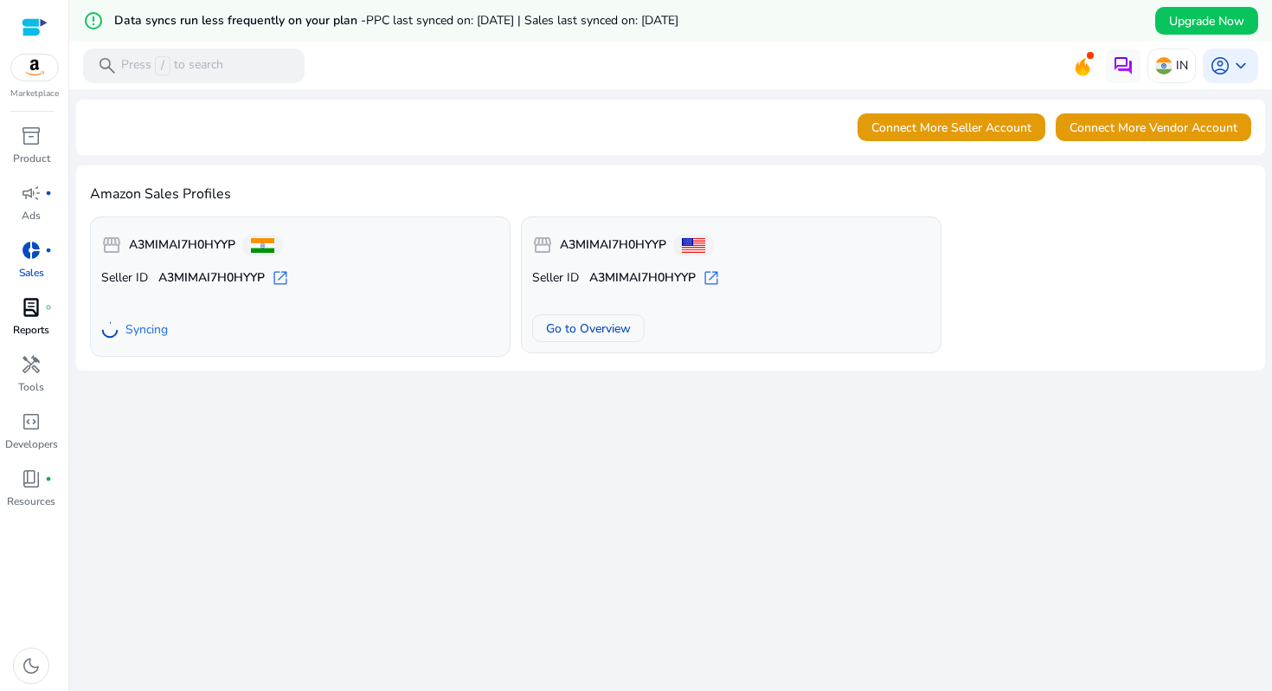
click at [44, 323] on p "Reports" at bounding box center [31, 330] width 36 height 16
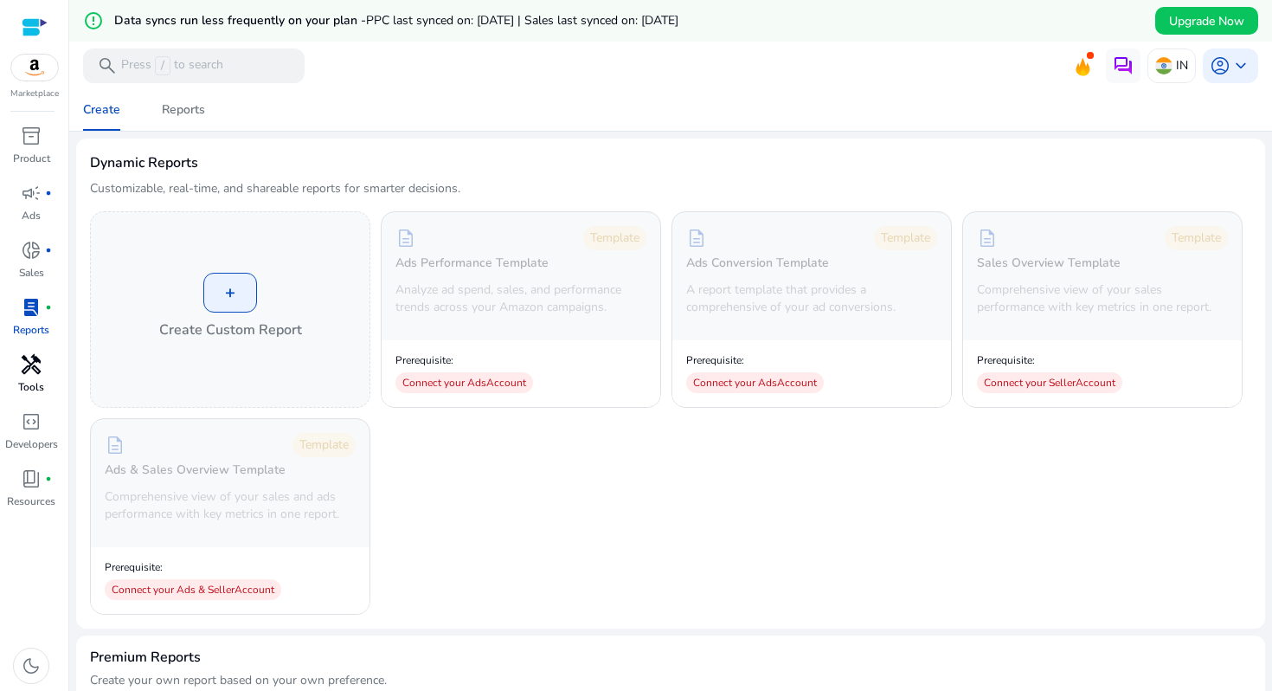
click at [42, 358] on div "handyman" at bounding box center [31, 365] width 48 height 28
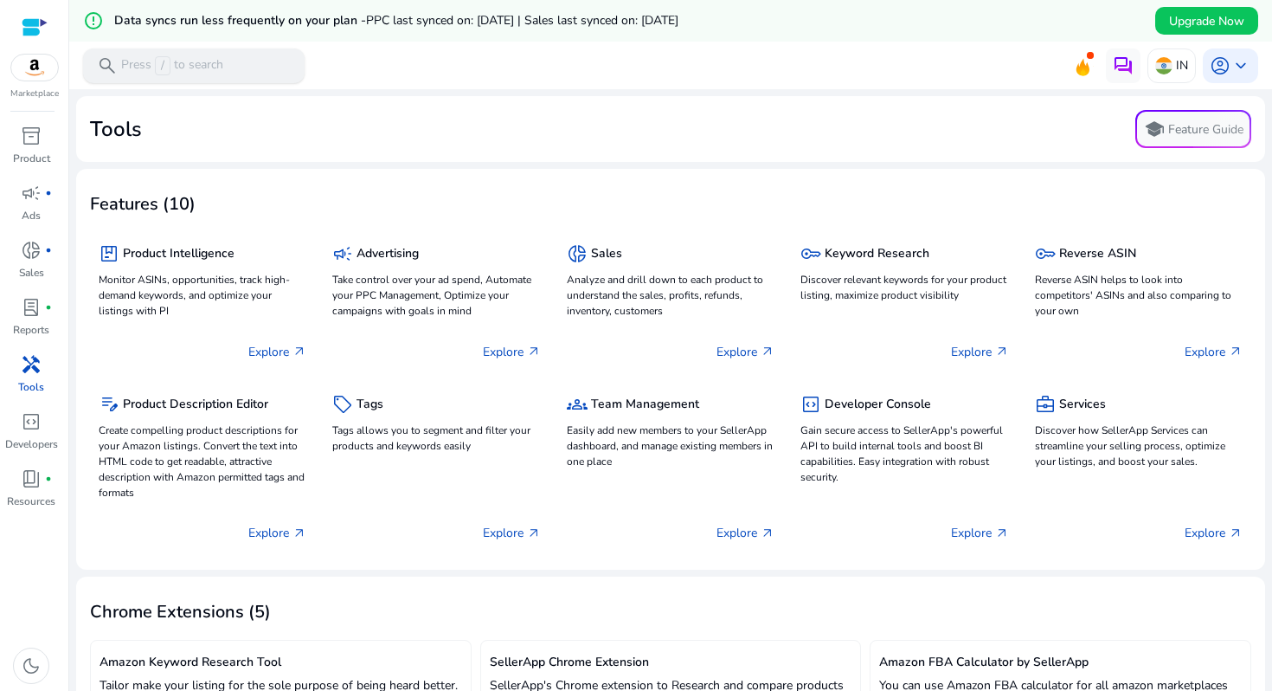
click at [219, 58] on p "Press / to search" at bounding box center [172, 65] width 102 height 19
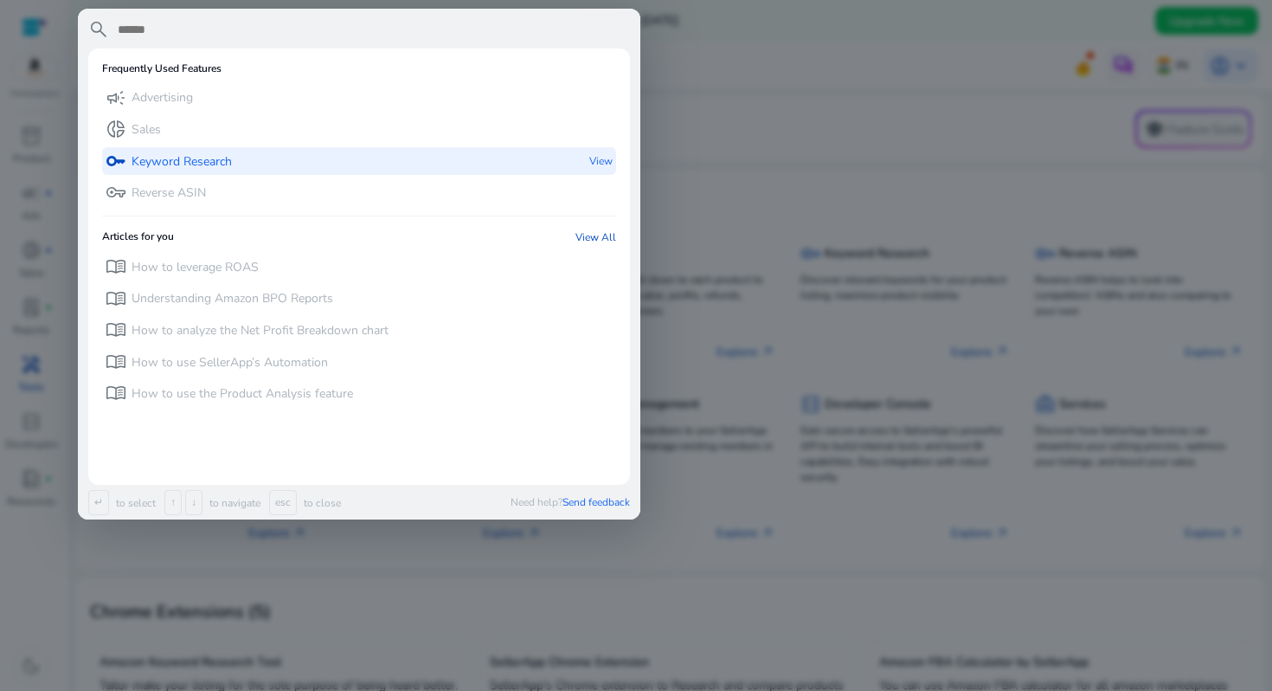
click at [201, 158] on p "Keyword Research" at bounding box center [182, 161] width 100 height 17
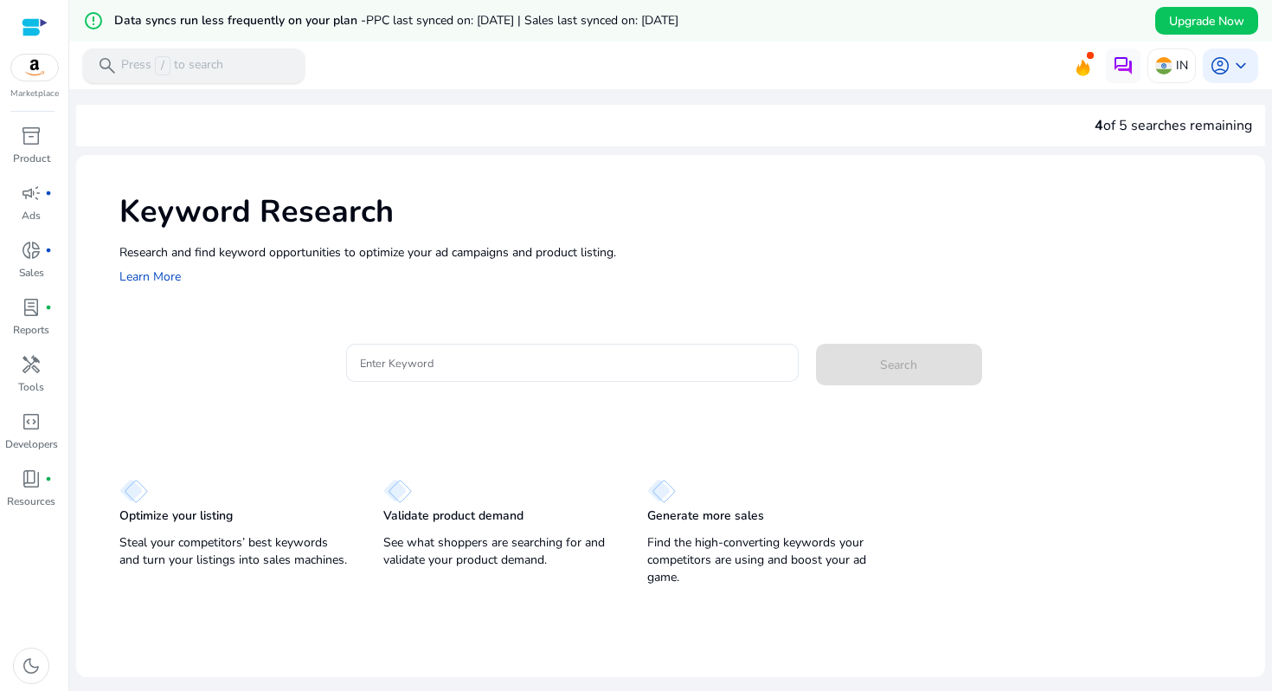
click at [208, 65] on p "Press / to search" at bounding box center [172, 65] width 102 height 19
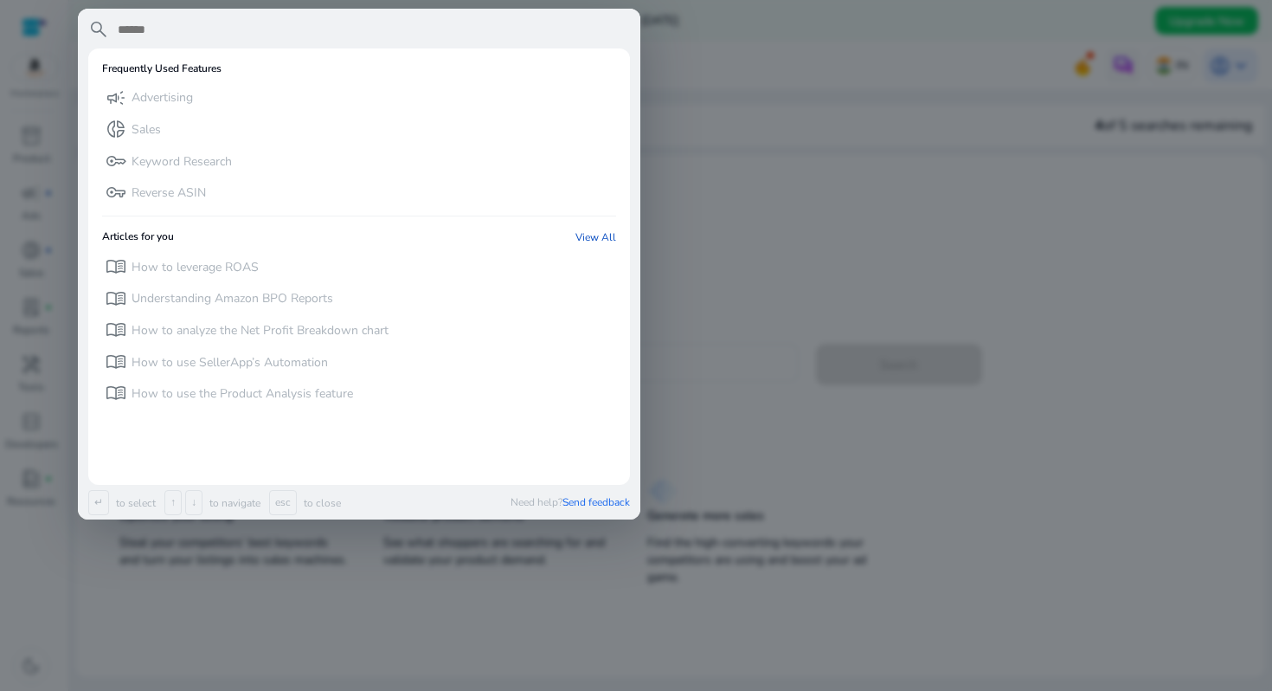
click at [265, 208] on app-search-bar-item "Articles for you View All menu_book How to leverage ROAS" at bounding box center [359, 244] width 514 height 74
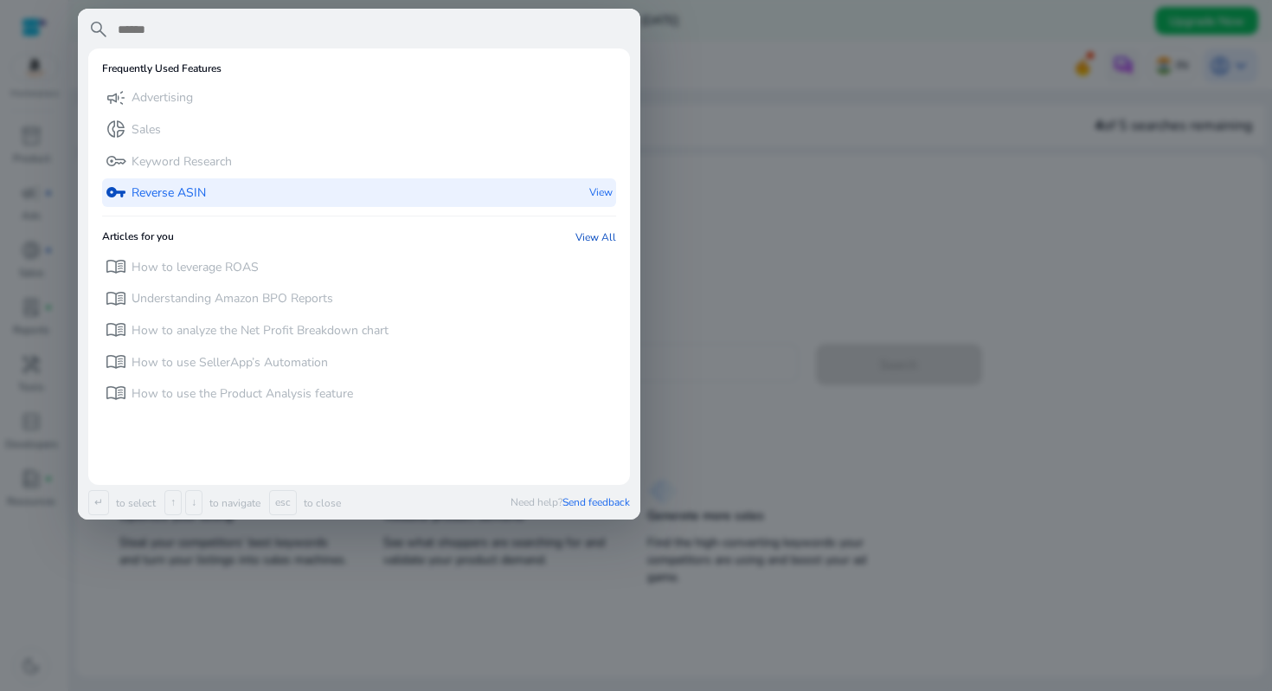
click at [266, 186] on div "vpn_key Reverse ASIN View" at bounding box center [359, 192] width 514 height 29
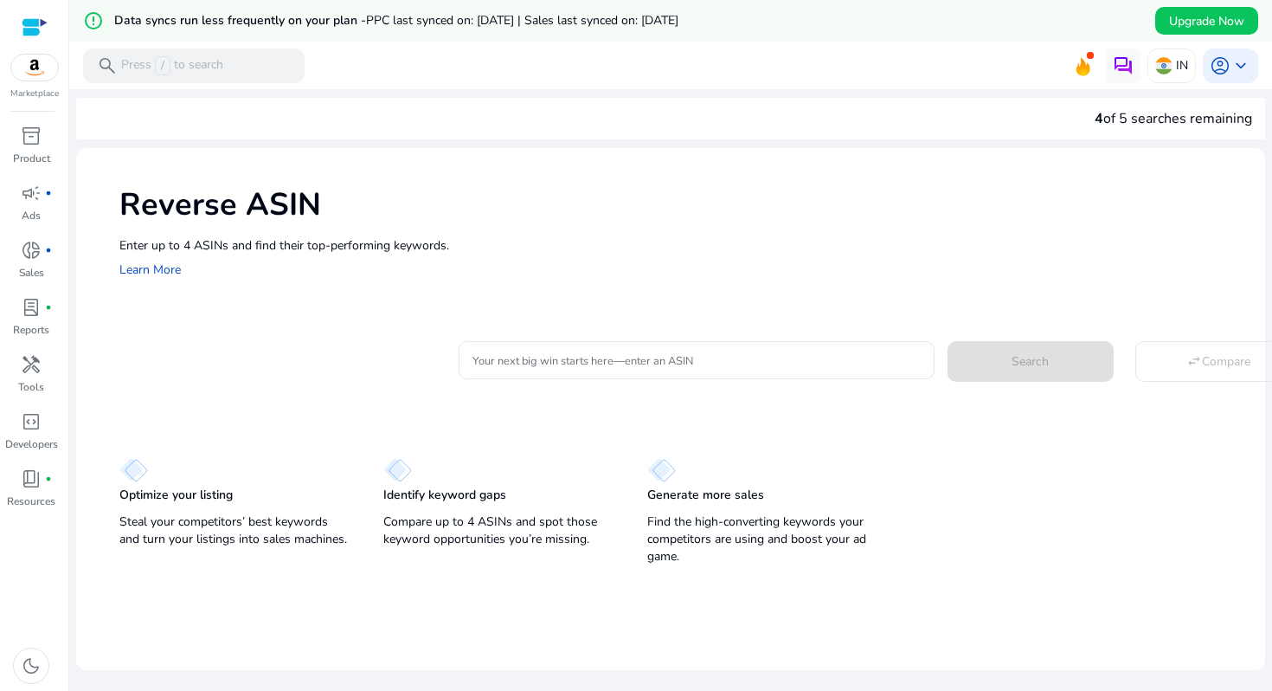
click at [40, 92] on p "Marketplace" at bounding box center [34, 93] width 48 height 13
click at [35, 75] on img at bounding box center [34, 68] width 47 height 26
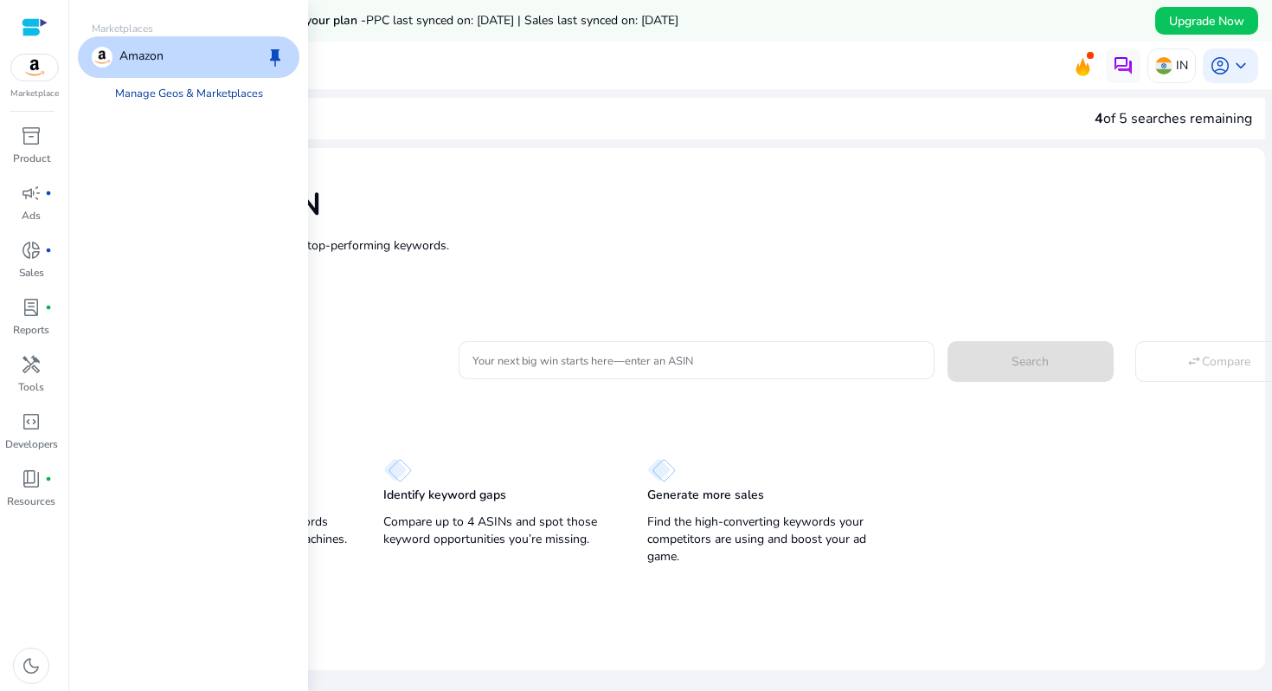
click at [173, 92] on link "Manage Geos & Marketplaces" at bounding box center [189, 93] width 176 height 31
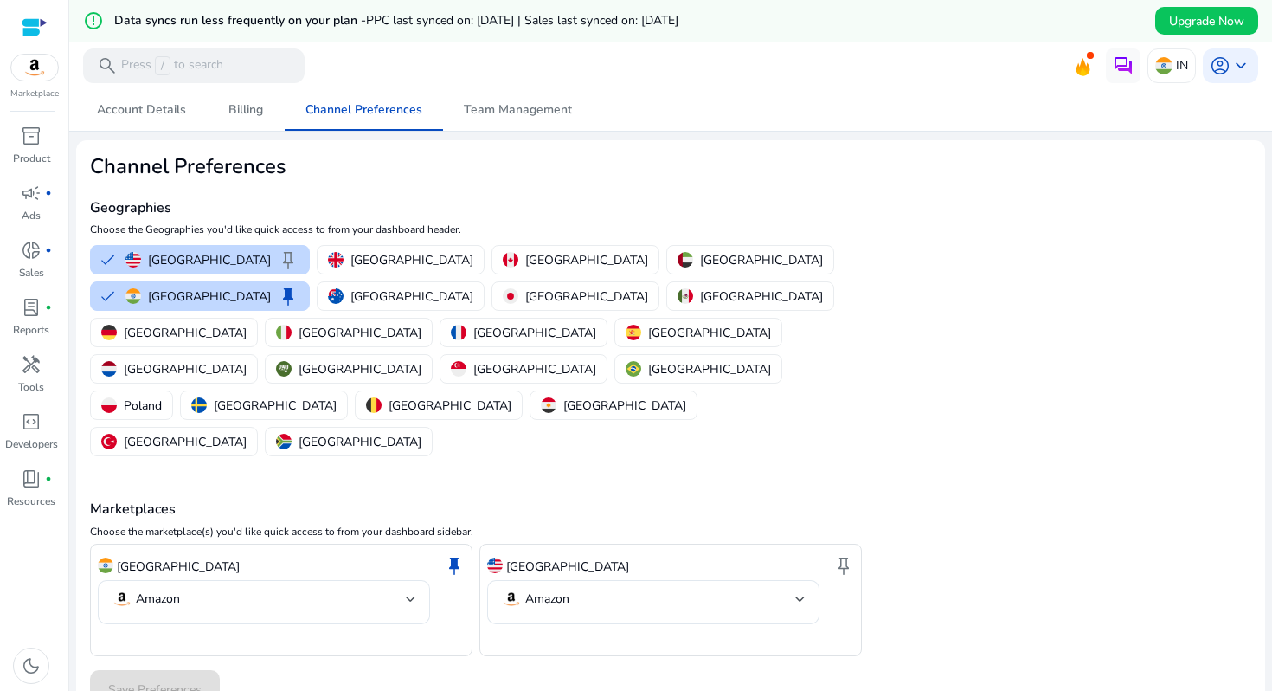
click at [31, 81] on div at bounding box center [34, 68] width 48 height 28
click at [461, 148] on mat-card "Channel Preferences Geographies Choose the Geographies you'd like quick access …" at bounding box center [670, 431] width 1189 height 583
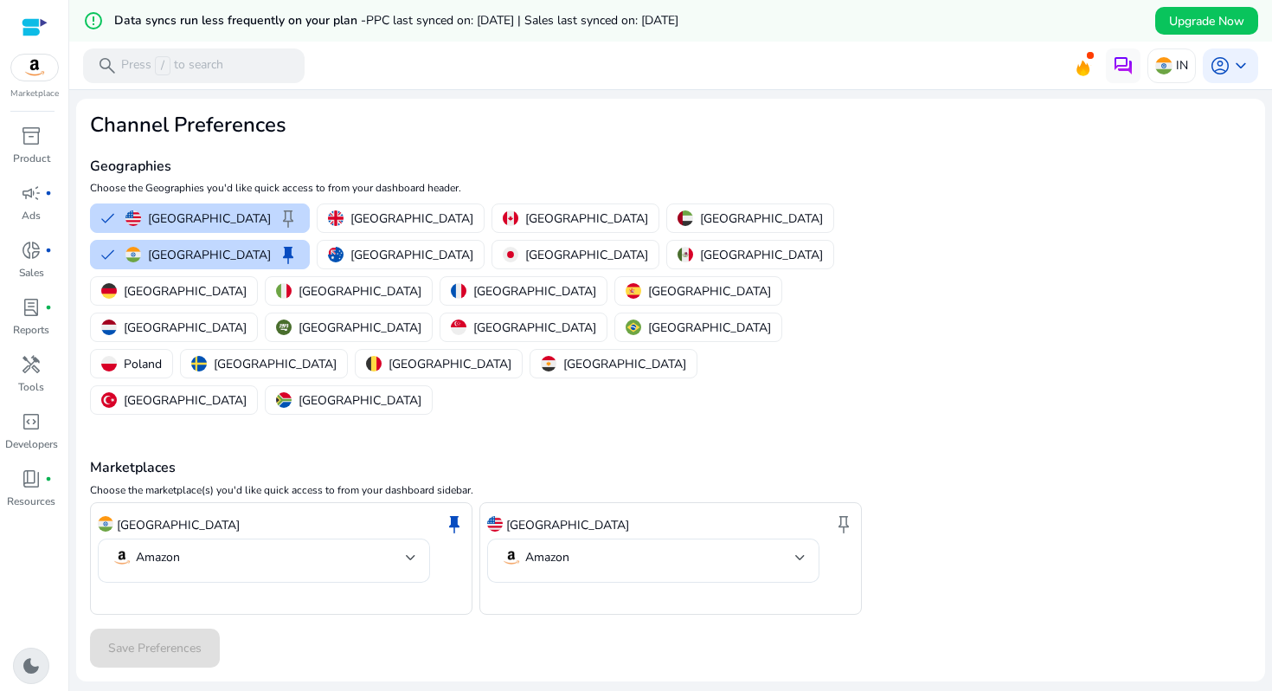
click at [30, 667] on span "dark_mode" at bounding box center [31, 665] width 21 height 21
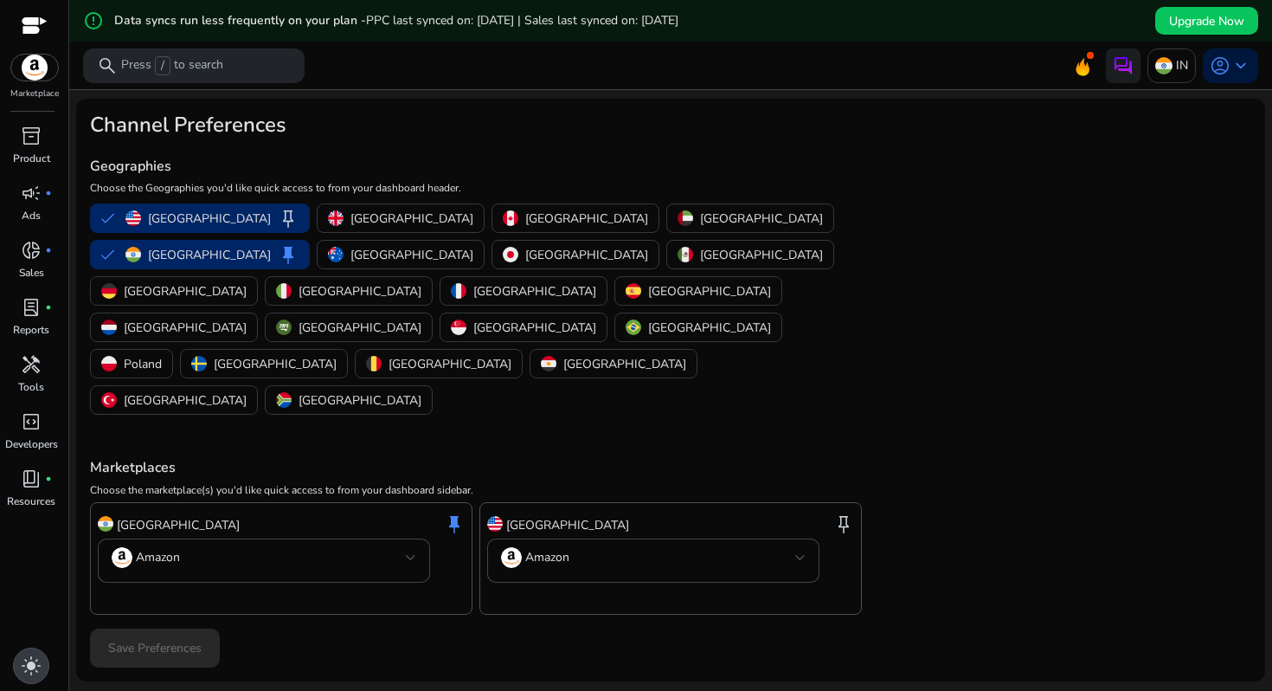
click at [31, 669] on span "light_mode" at bounding box center [31, 665] width 21 height 21
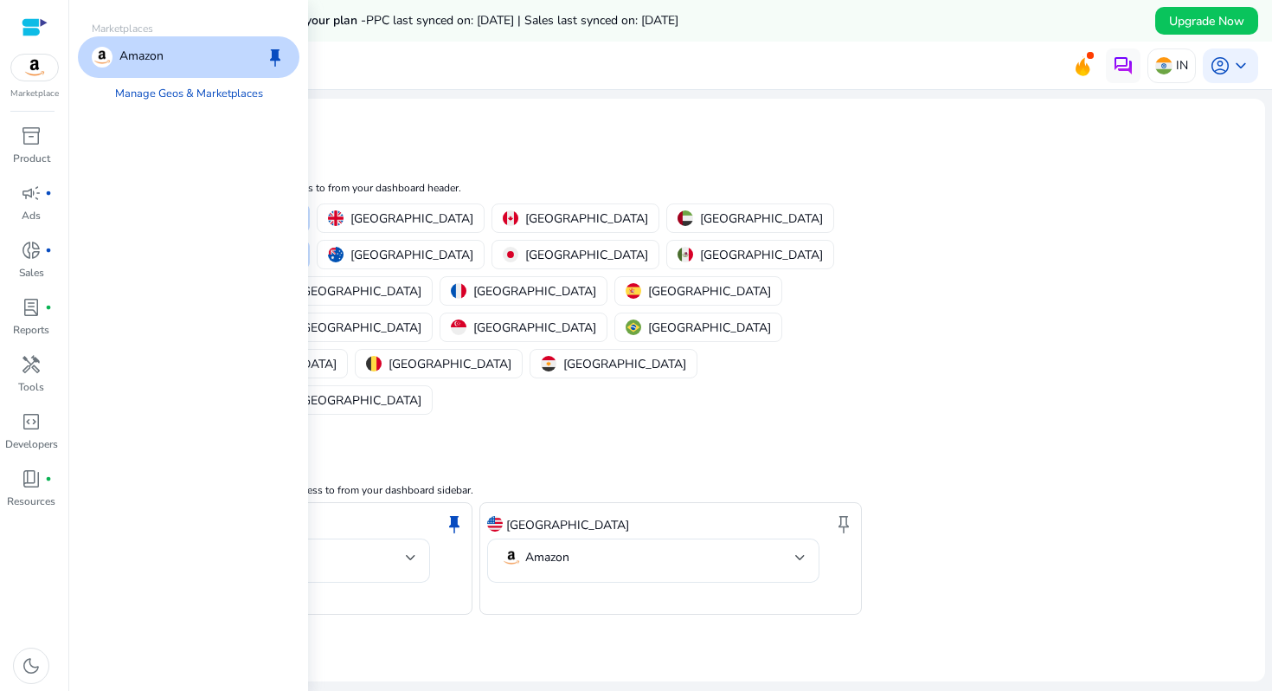
click at [42, 75] on img at bounding box center [34, 68] width 47 height 26
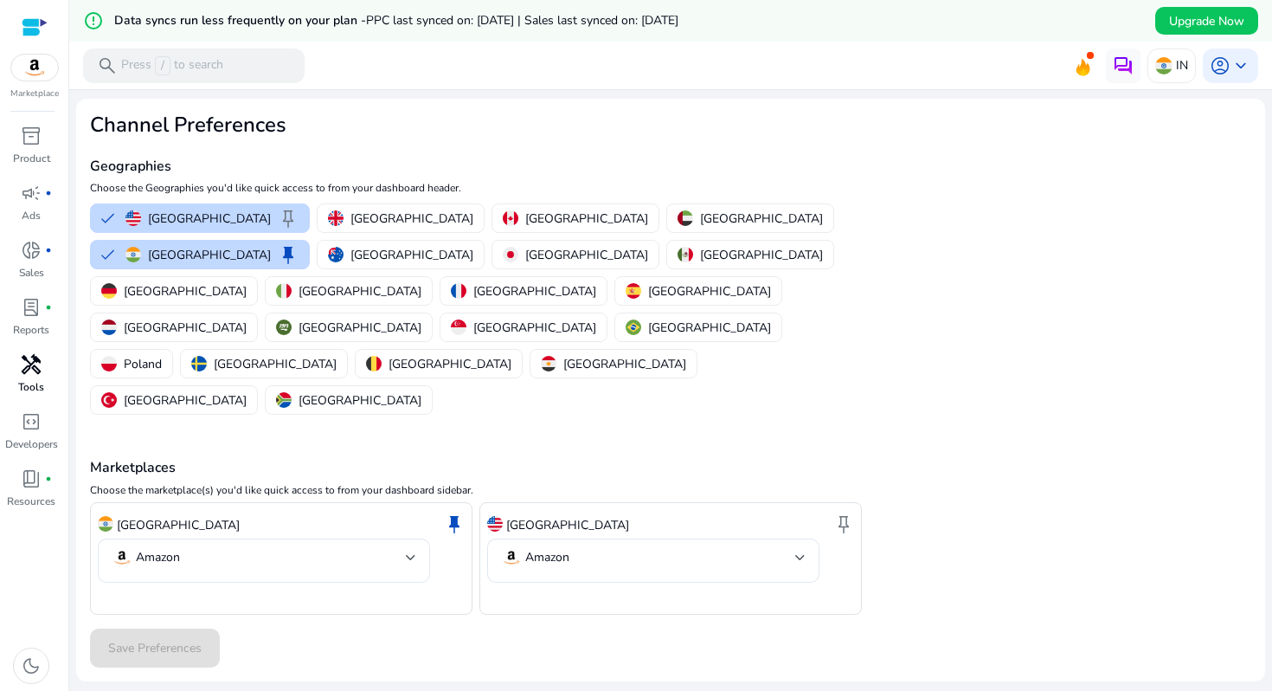
click at [39, 366] on span "handyman" at bounding box center [31, 364] width 21 height 21
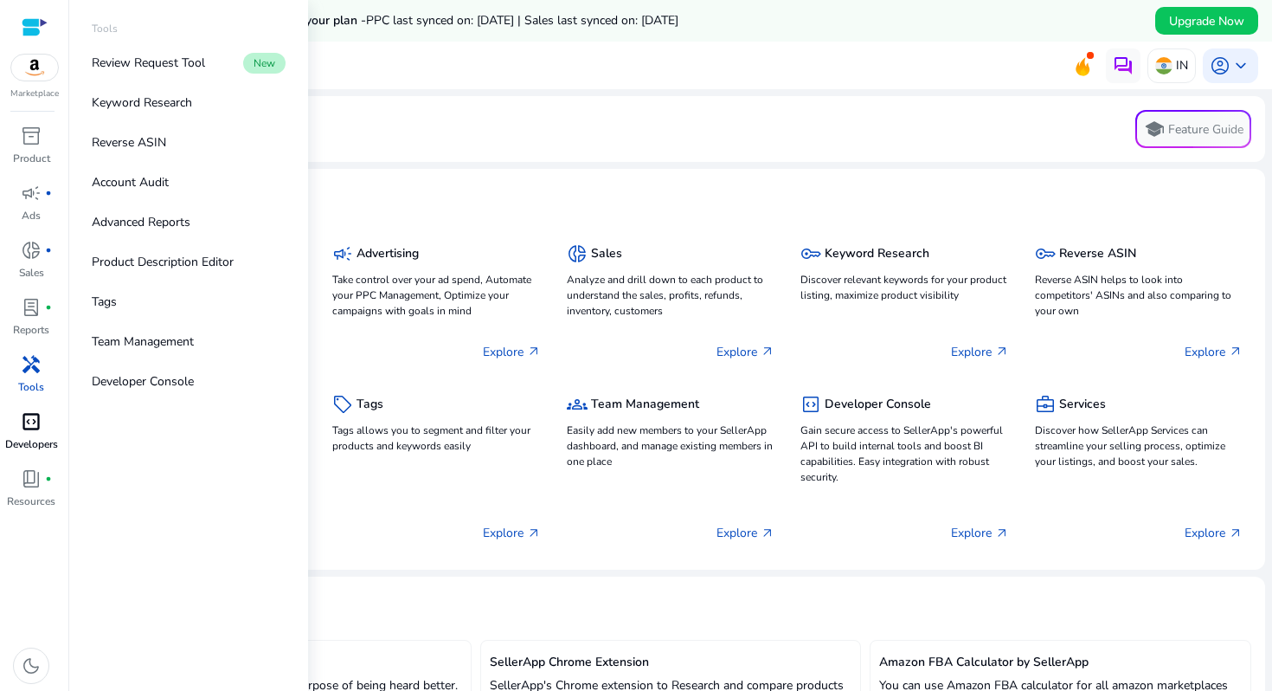
click at [38, 428] on span "code_blocks" at bounding box center [31, 421] width 21 height 21
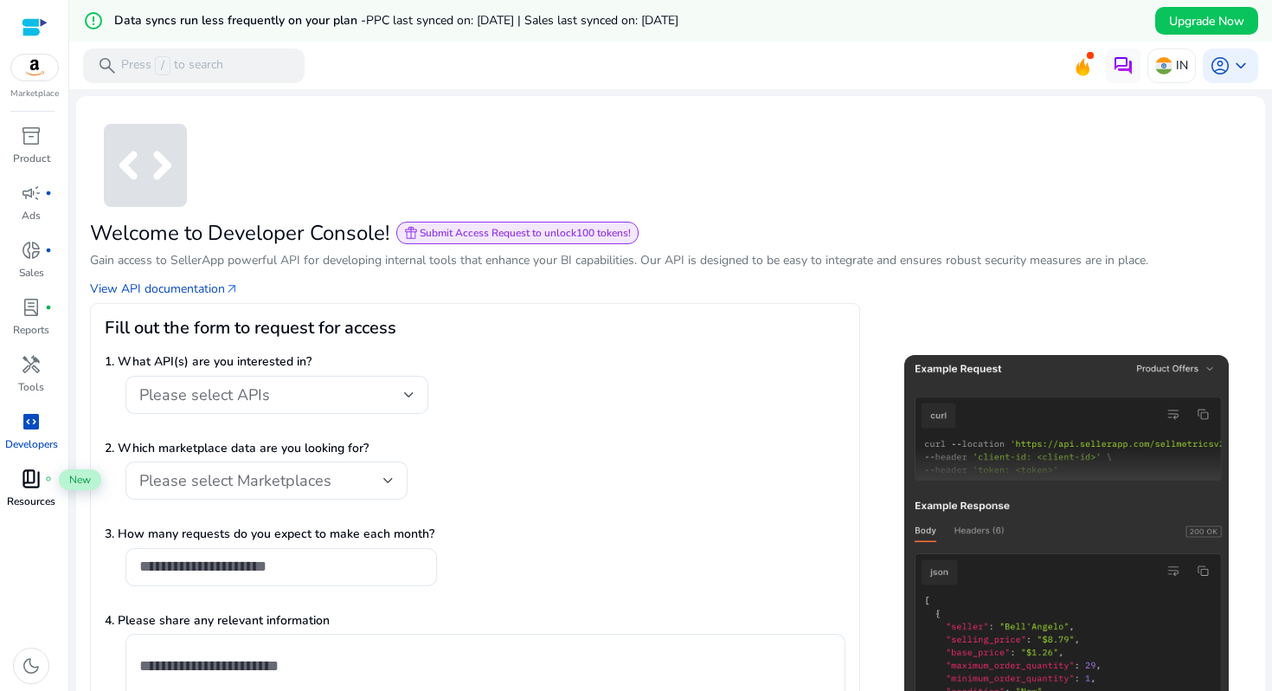
click at [34, 469] on span "book_4" at bounding box center [31, 478] width 21 height 21
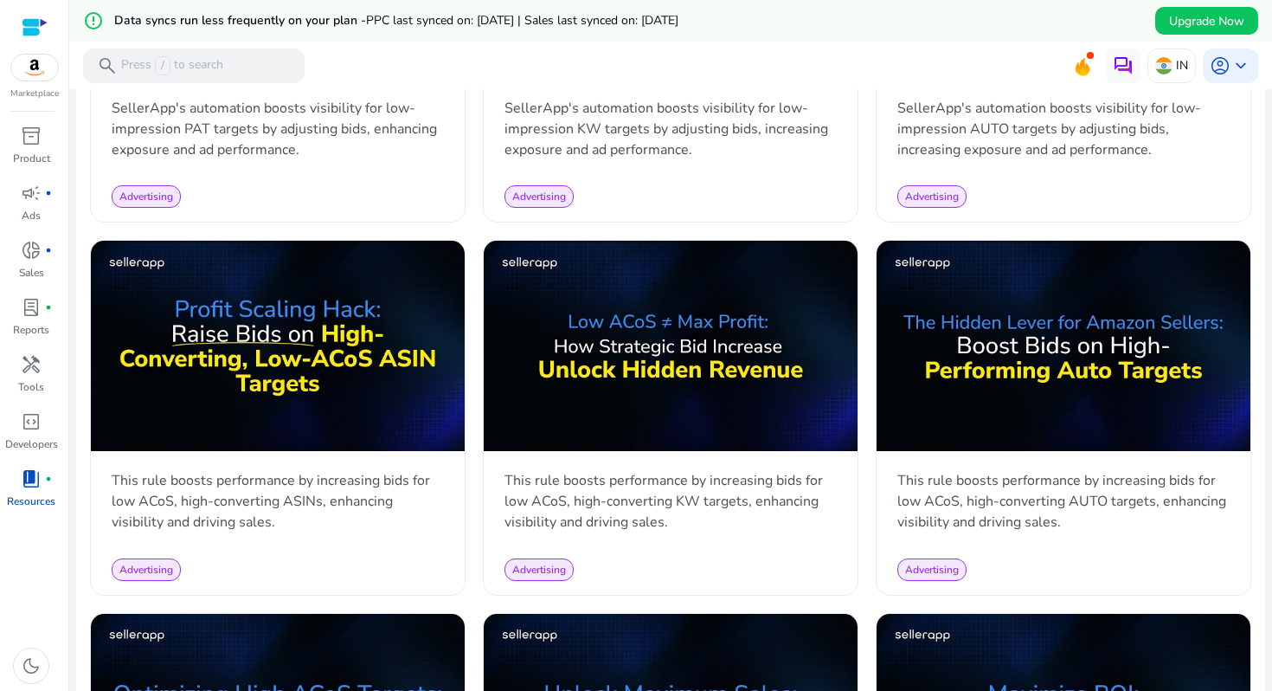
scroll to position [1293, 0]
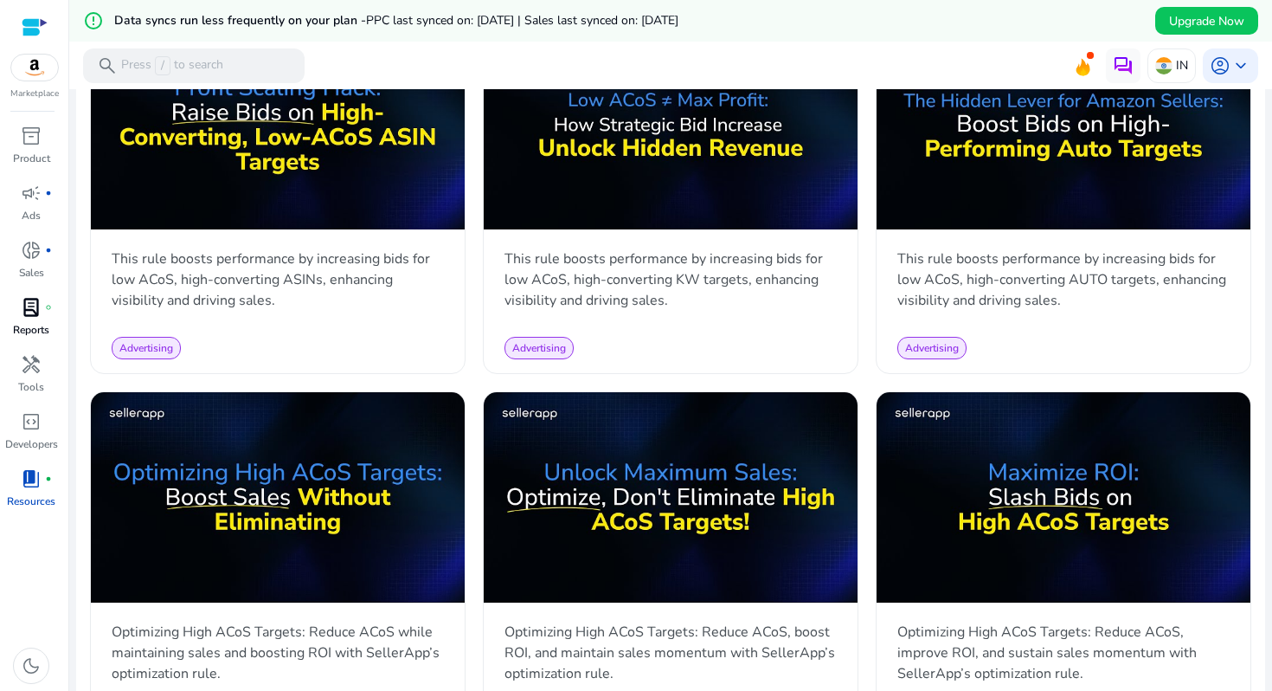
click at [32, 323] on p "Reports" at bounding box center [31, 330] width 36 height 16
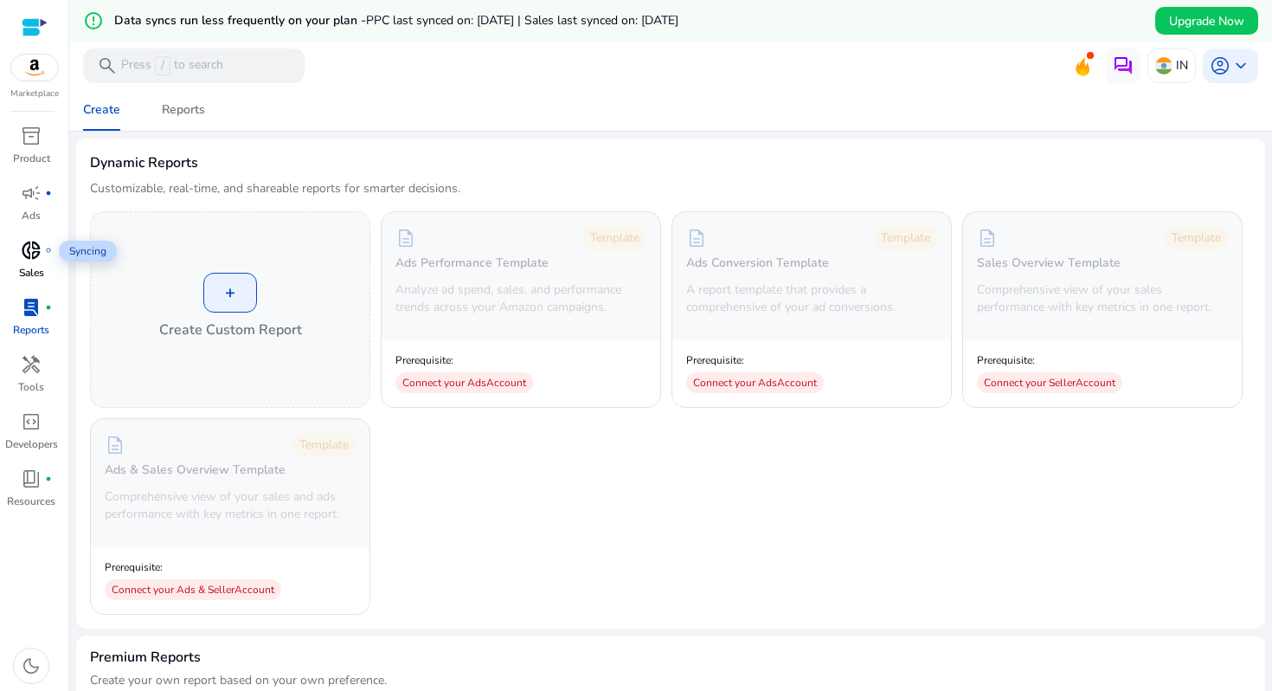
click at [34, 245] on span "donut_small" at bounding box center [31, 250] width 21 height 21
